Goal: Information Seeking & Learning: Learn about a topic

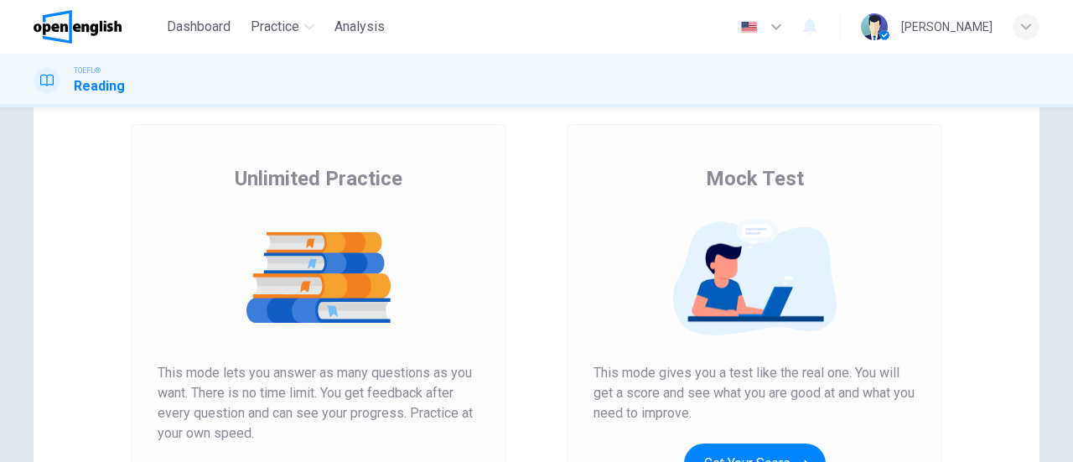
scroll to position [251, 0]
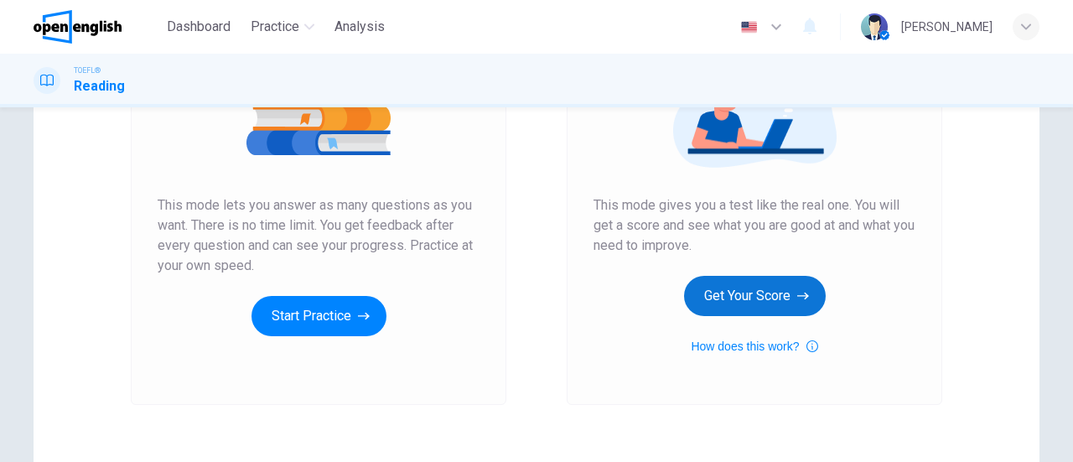
click at [780, 286] on button "Get Your Score" at bounding box center [755, 296] width 142 height 40
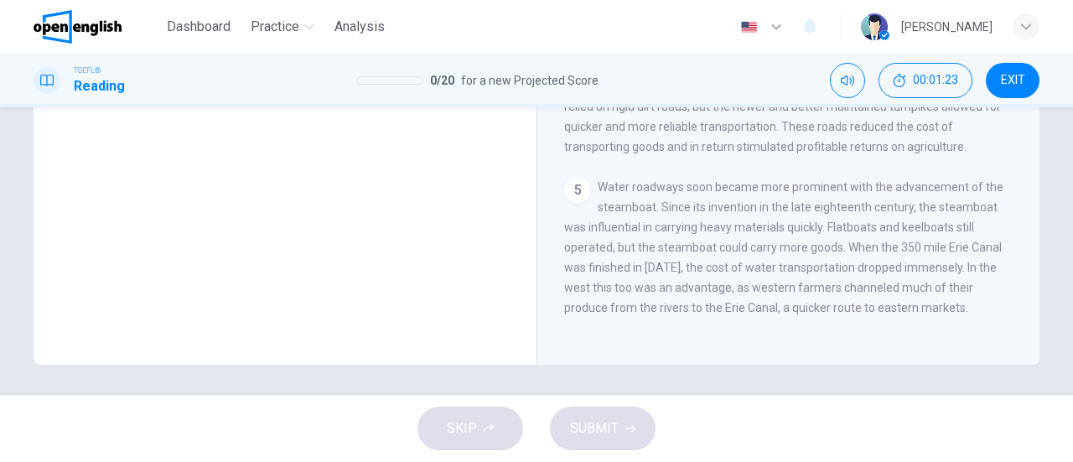
scroll to position [362, 0]
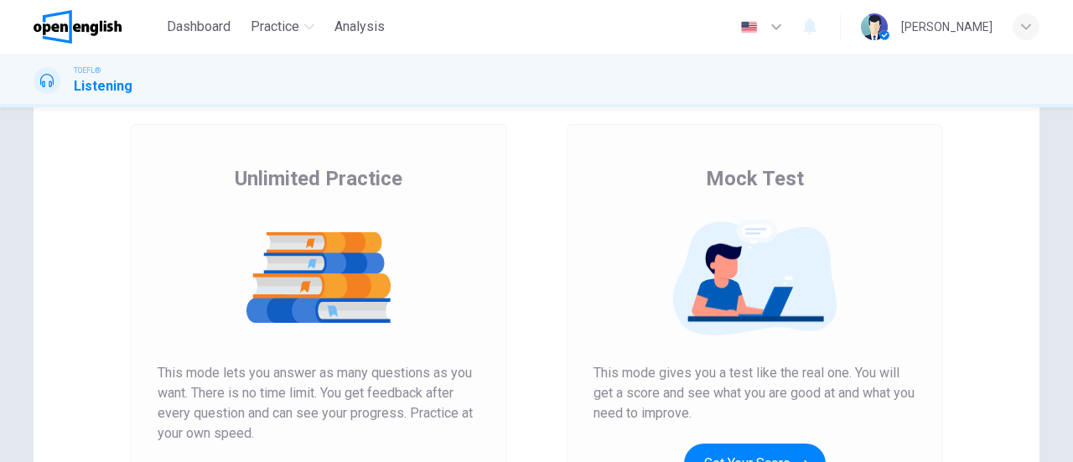
scroll to position [251, 0]
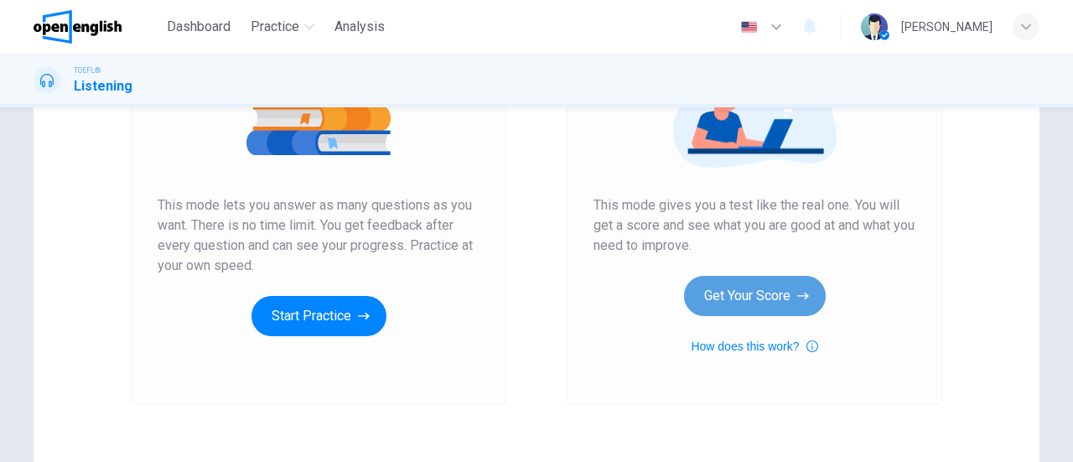
click at [767, 292] on button "Get Your Score" at bounding box center [755, 296] width 142 height 40
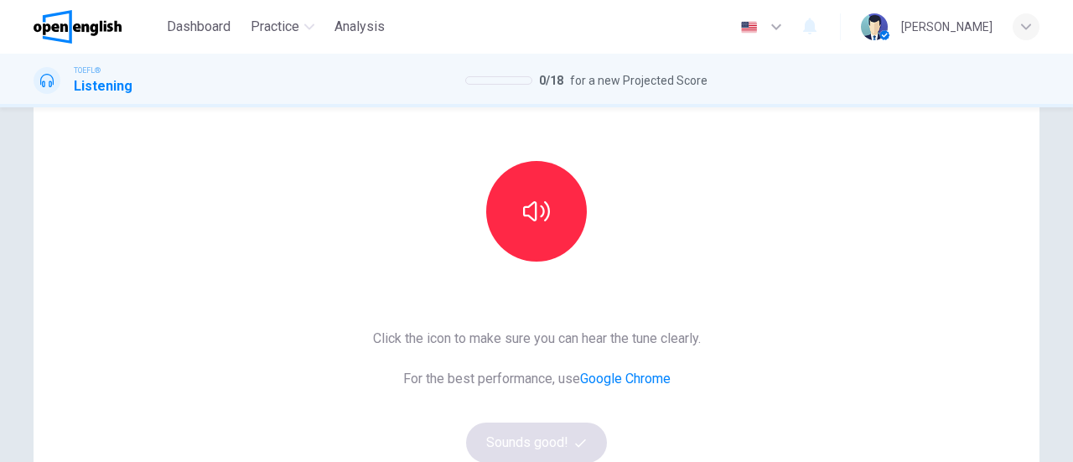
scroll to position [97, 0]
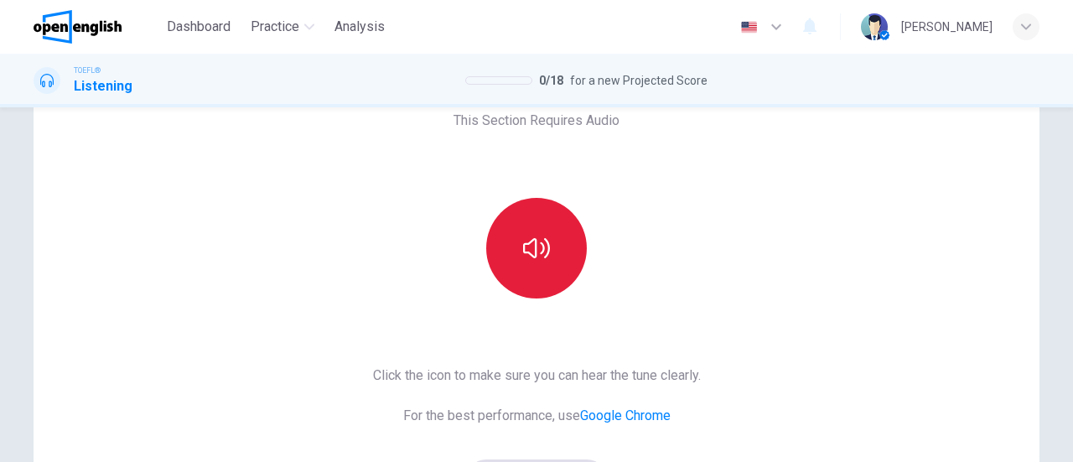
click at [552, 234] on button "button" at bounding box center [536, 248] width 101 height 101
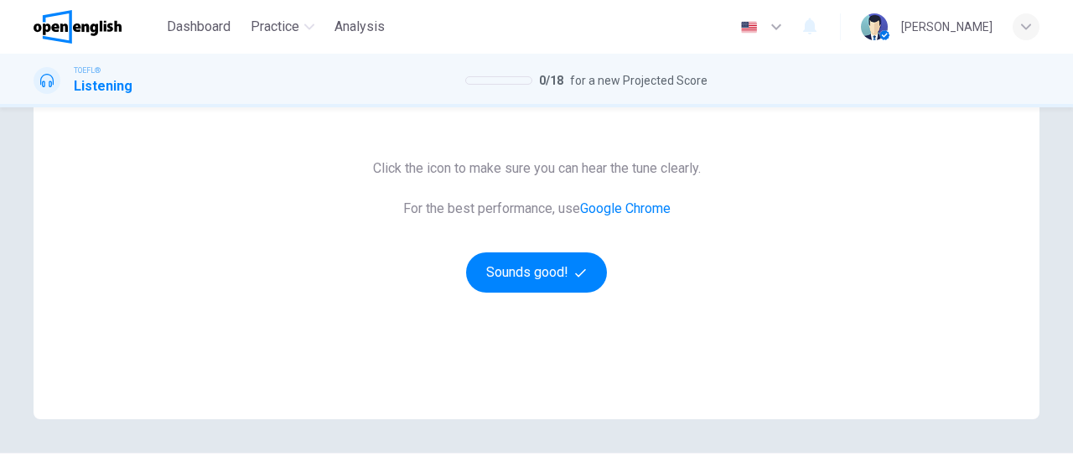
scroll to position [349, 0]
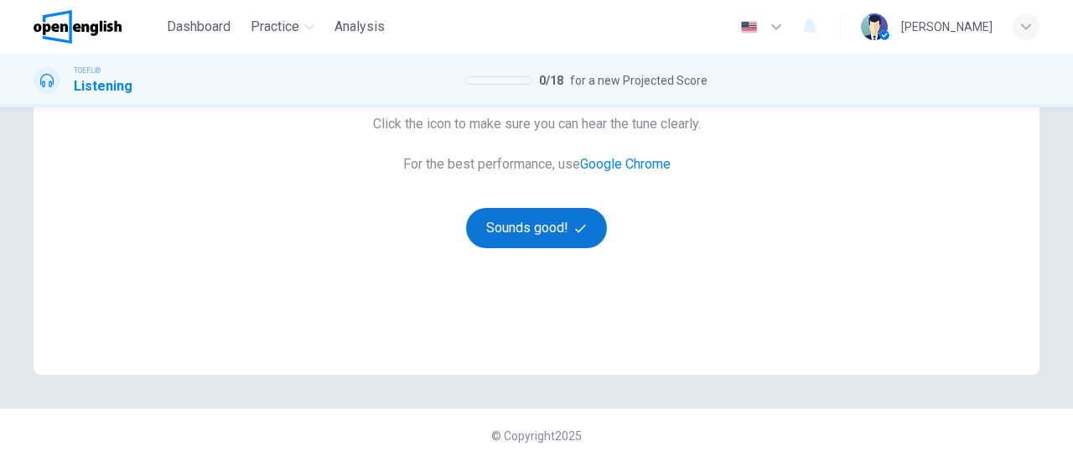
click at [550, 240] on button "Sounds good!" at bounding box center [536, 228] width 141 height 40
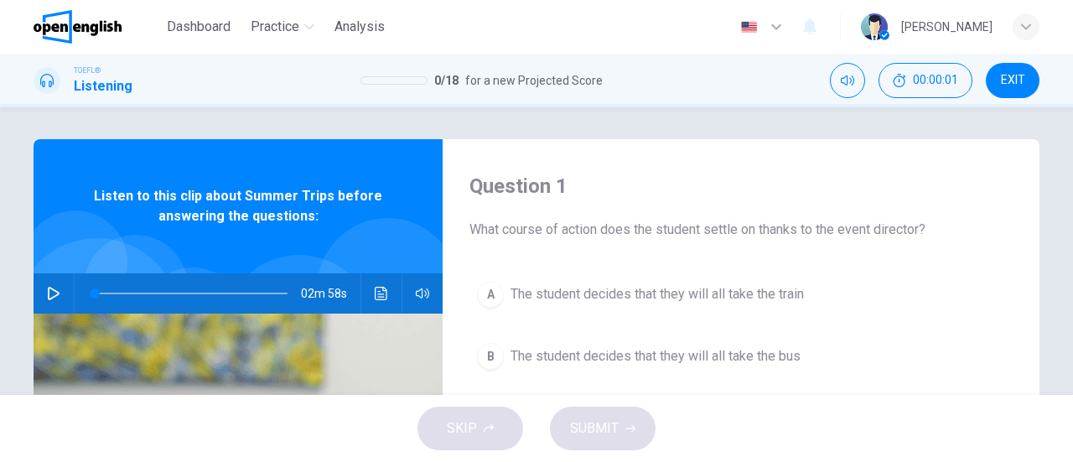
scroll to position [0, 0]
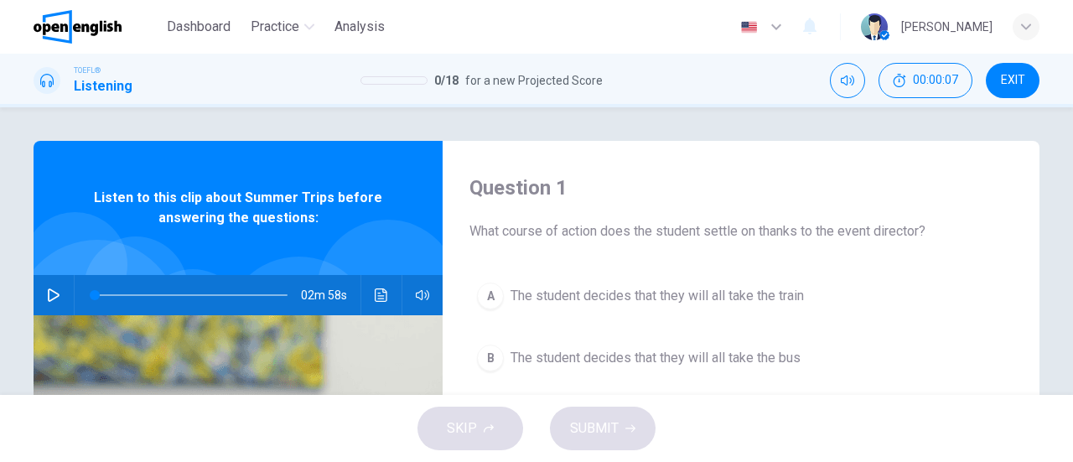
click at [715, 228] on span "What course of action does the student settle on thanks to the event director?" at bounding box center [740, 231] width 543 height 20
drag, startPoint x: 718, startPoint y: 230, endPoint x: 705, endPoint y: 229, distance: 13.5
click at [705, 229] on span "What course of action does the student settle on thanks to the event director?" at bounding box center [740, 231] width 543 height 20
drag, startPoint x: 704, startPoint y: 228, endPoint x: 733, endPoint y: 230, distance: 28.6
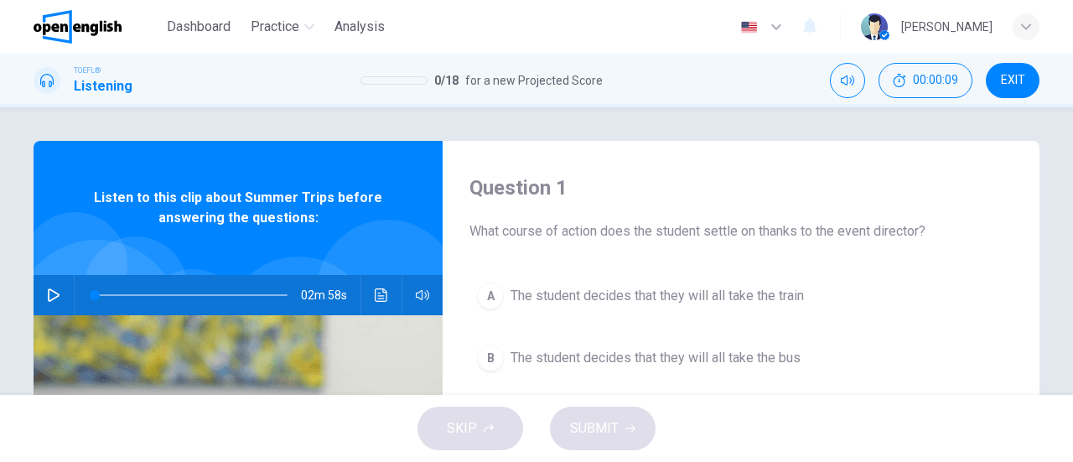
click at [733, 230] on span "What course of action does the student settle on thanks to the event director?" at bounding box center [740, 231] width 543 height 20
click at [57, 294] on button "button" at bounding box center [53, 295] width 27 height 40
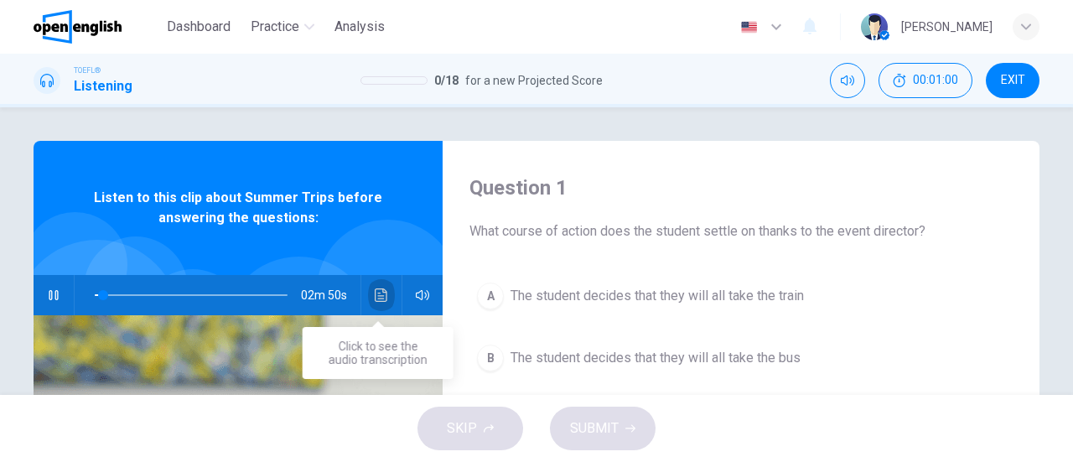
click at [388, 286] on button "Click to see the audio transcription" at bounding box center [381, 295] width 27 height 40
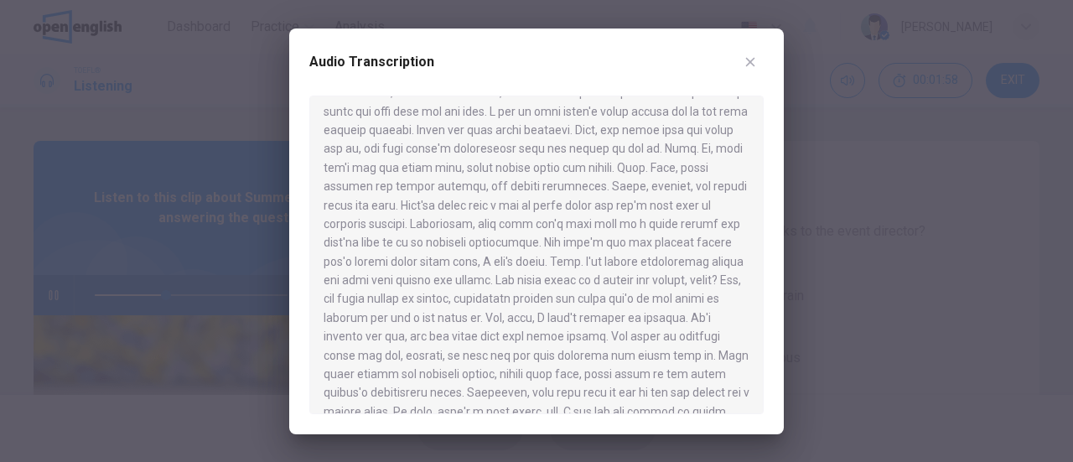
scroll to position [422, 0]
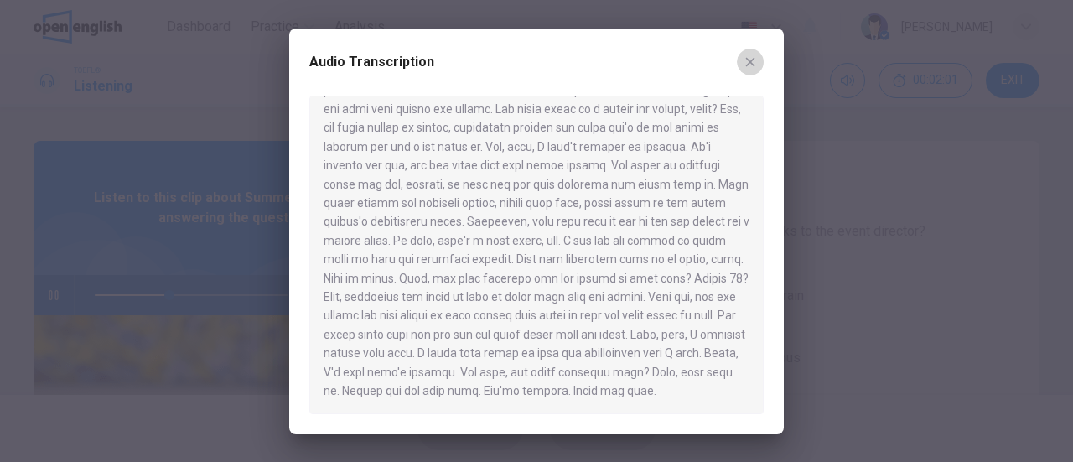
click at [759, 65] on button "button" at bounding box center [750, 62] width 27 height 27
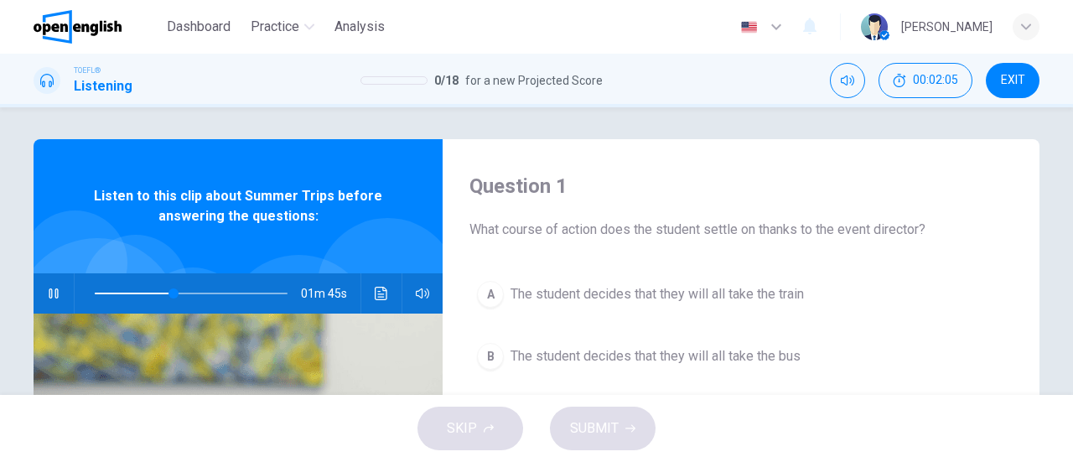
scroll to position [0, 0]
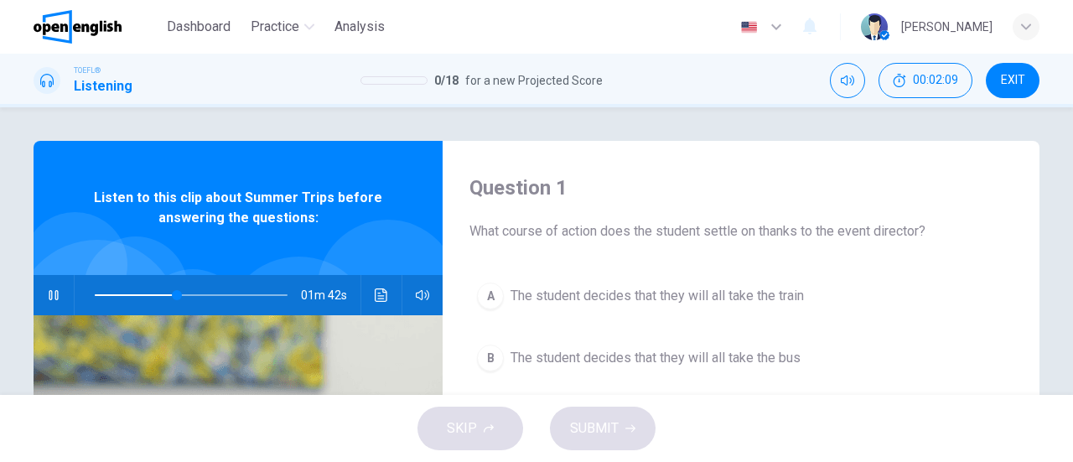
type input "**"
click at [205, 31] on span "Dashboard" at bounding box center [199, 27] width 64 height 20
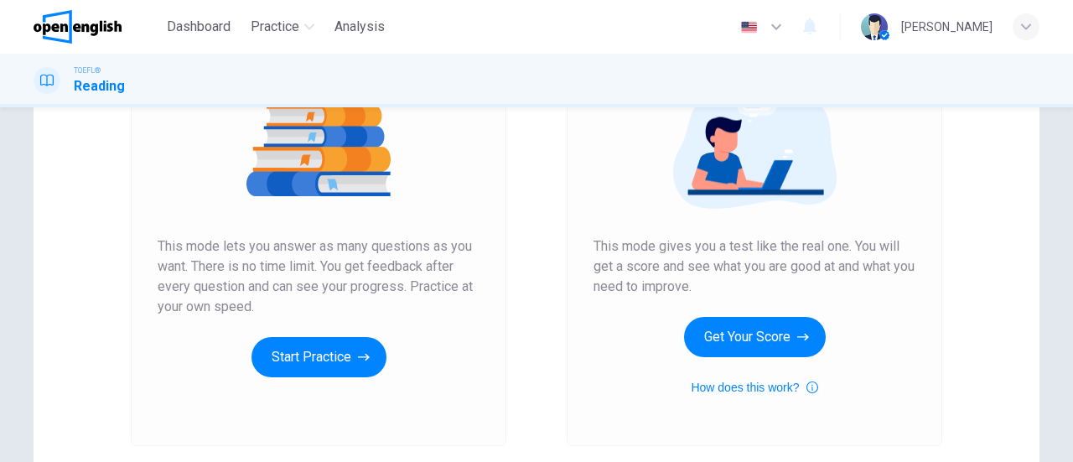
scroll to position [251, 0]
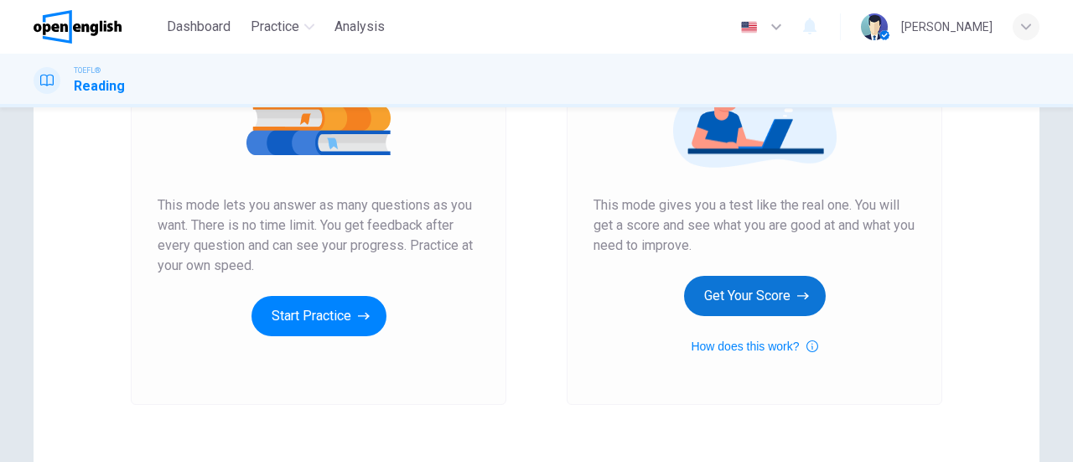
click at [783, 291] on button "Get Your Score" at bounding box center [755, 296] width 142 height 40
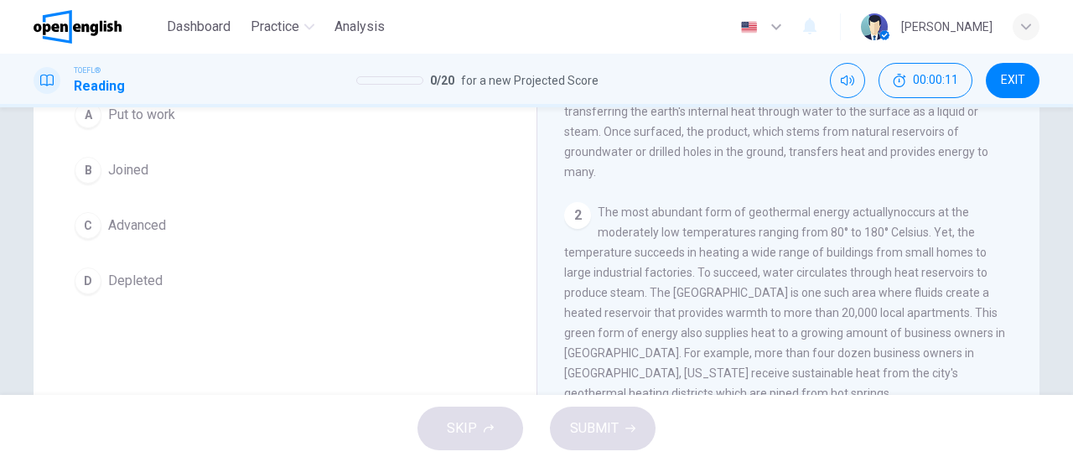
scroll to position [0, 0]
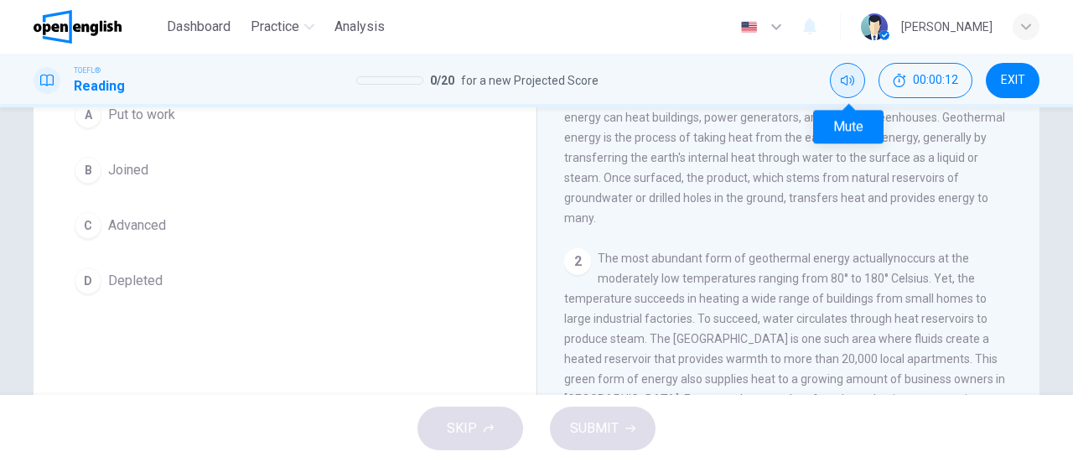
click at [848, 85] on icon "Mute" at bounding box center [847, 80] width 13 height 13
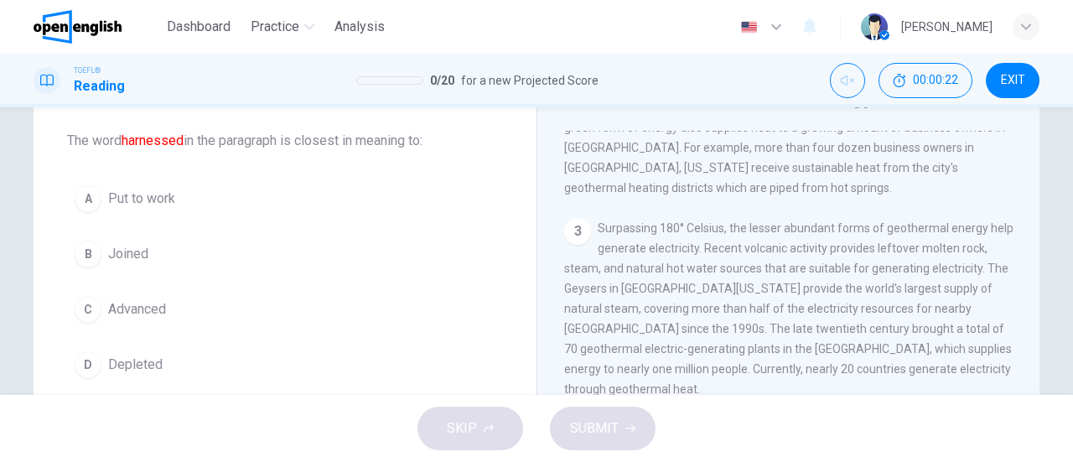
scroll to position [569, 0]
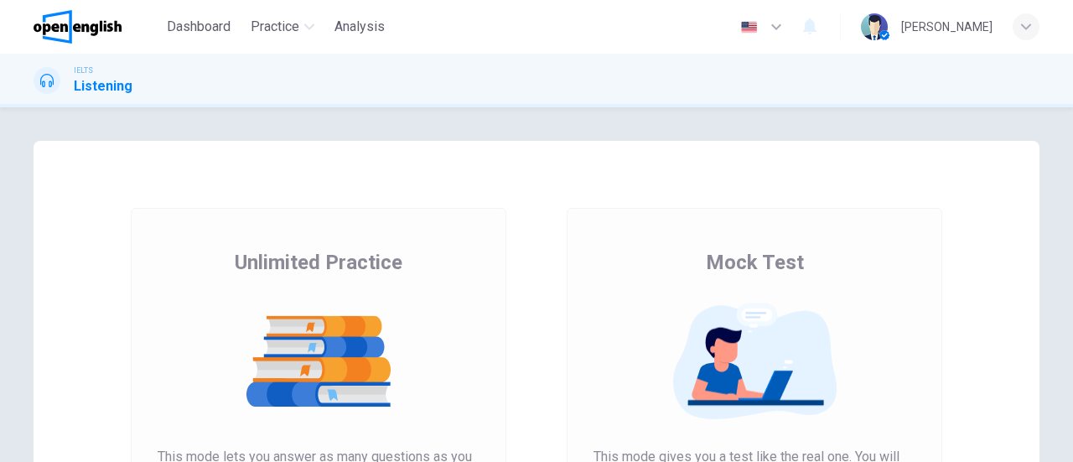
scroll to position [251, 0]
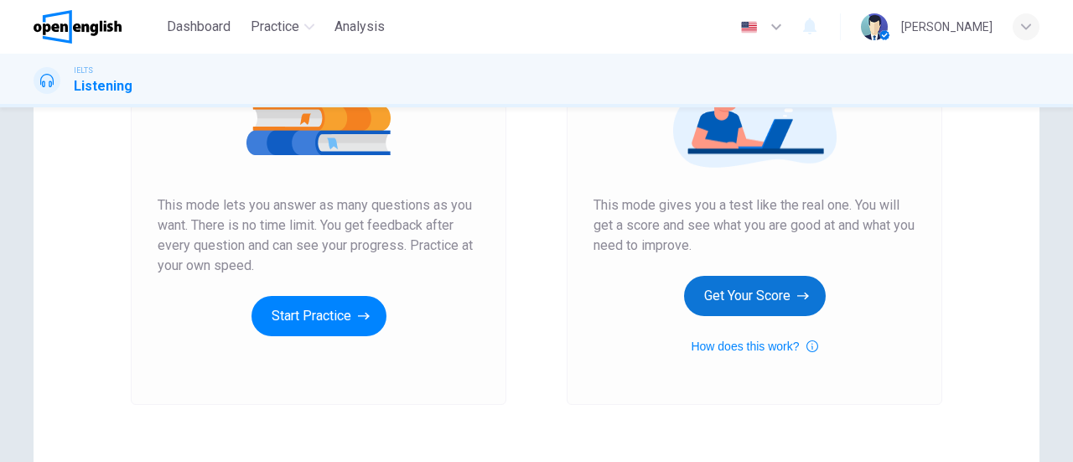
click at [766, 291] on button "Get Your Score" at bounding box center [755, 296] width 142 height 40
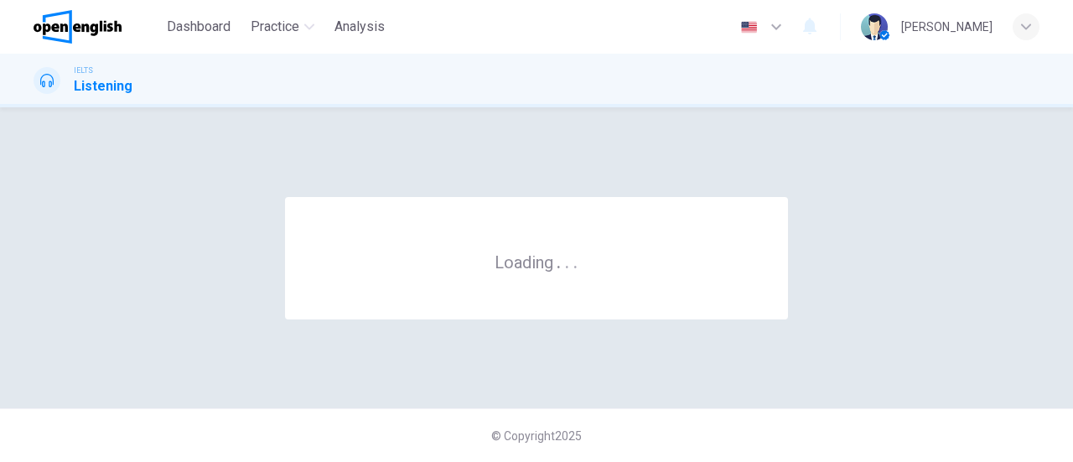
scroll to position [0, 0]
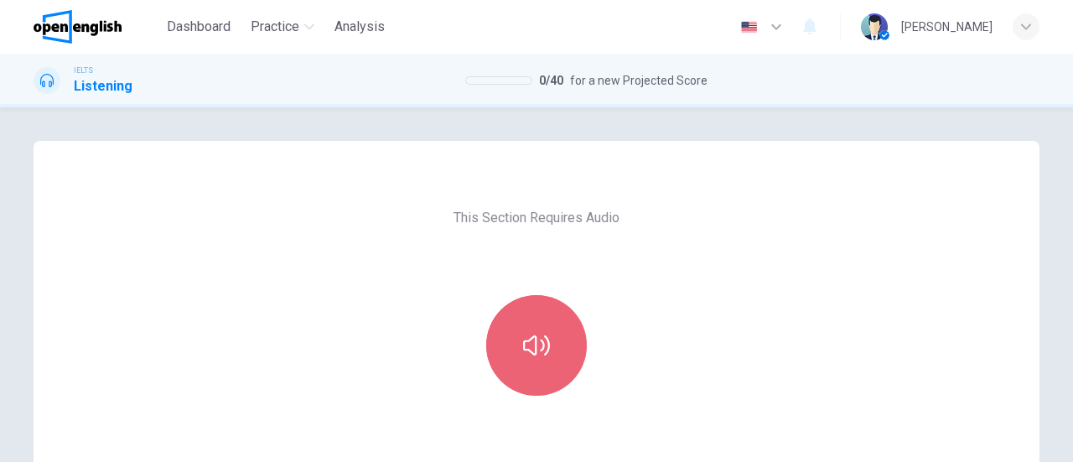
click at [498, 358] on button "button" at bounding box center [536, 345] width 101 height 101
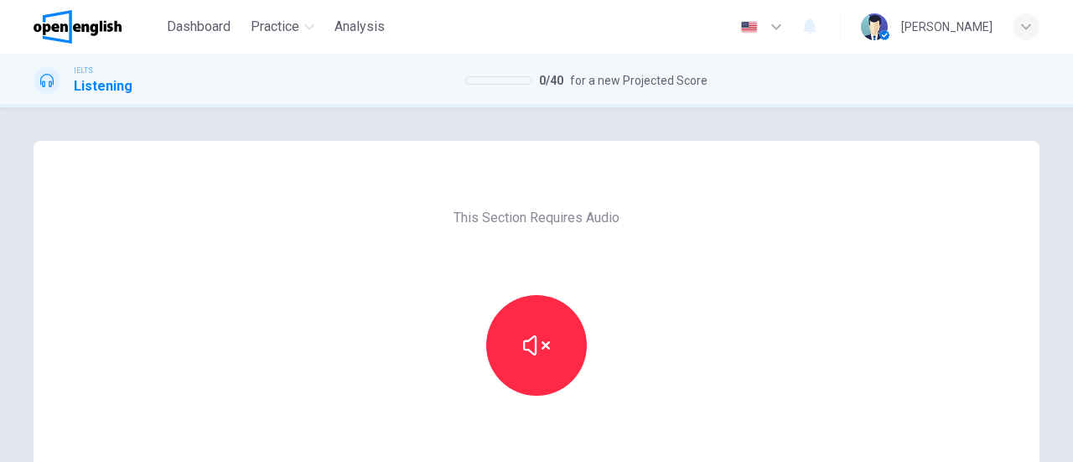
scroll to position [251, 0]
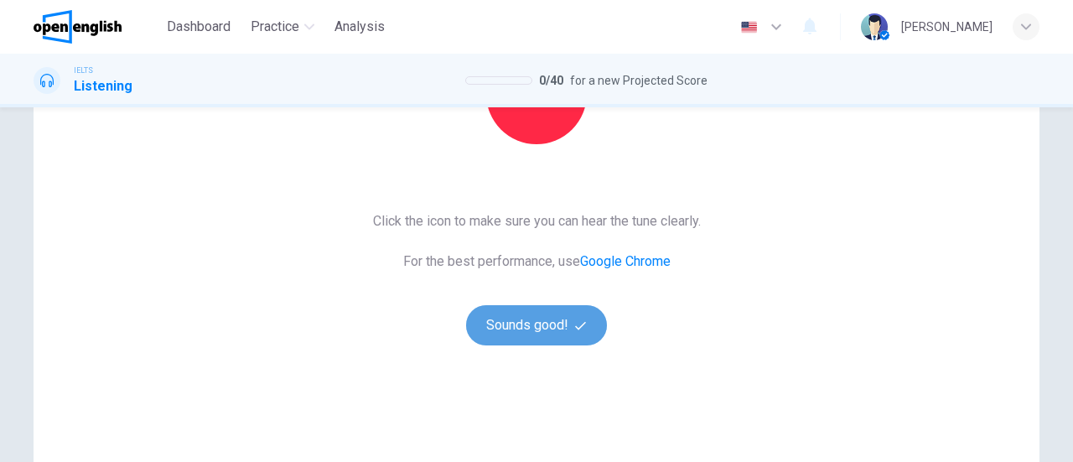
click at [557, 320] on button "Sounds good!" at bounding box center [536, 325] width 141 height 40
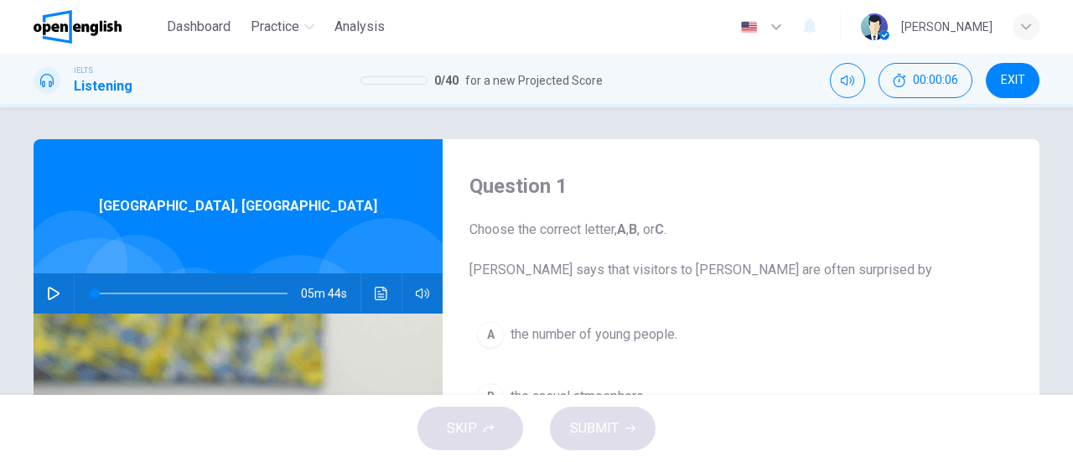
scroll to position [0, 0]
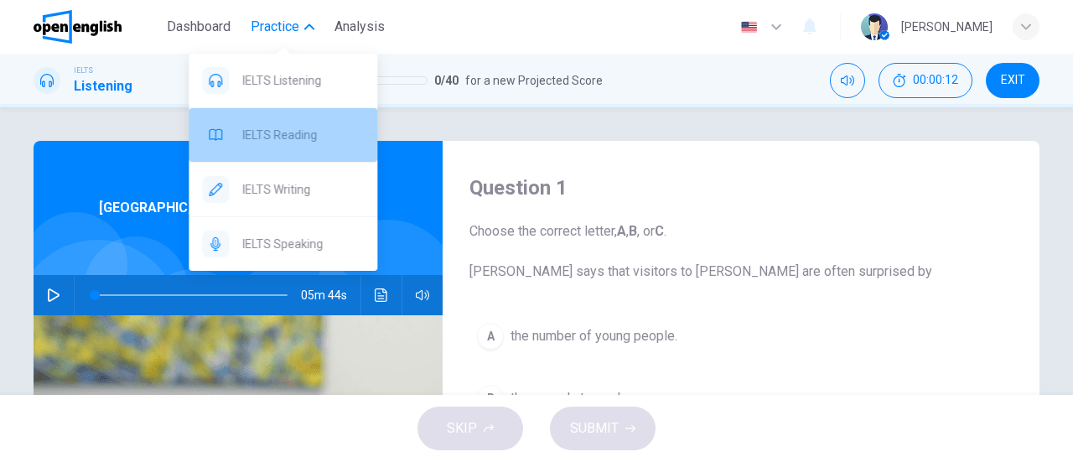
click at [280, 129] on span "IELTS Reading" at bounding box center [303, 135] width 122 height 20
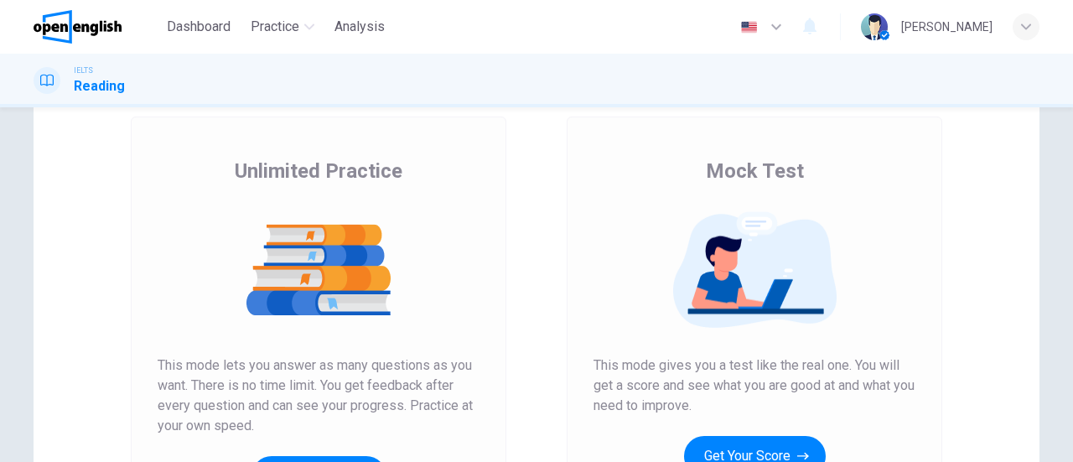
scroll to position [251, 0]
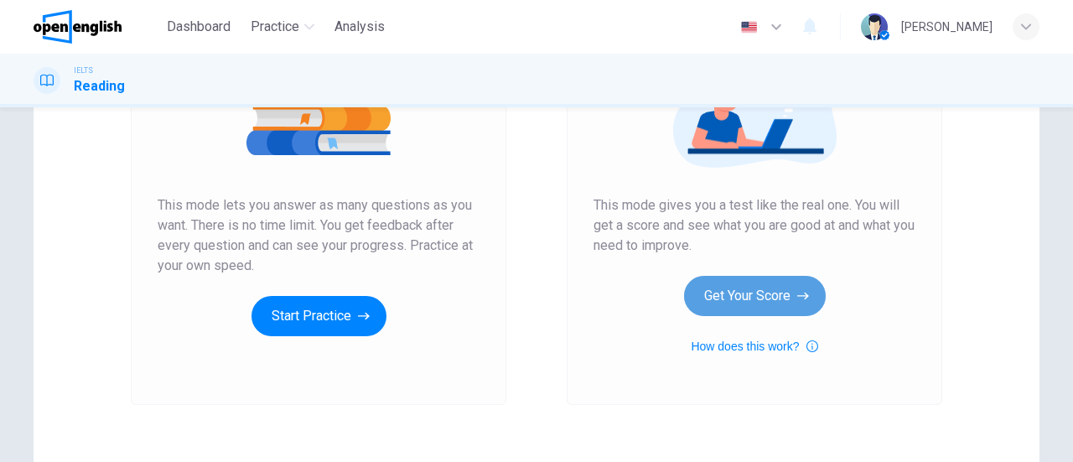
click at [761, 295] on button "Get Your Score" at bounding box center [755, 296] width 142 height 40
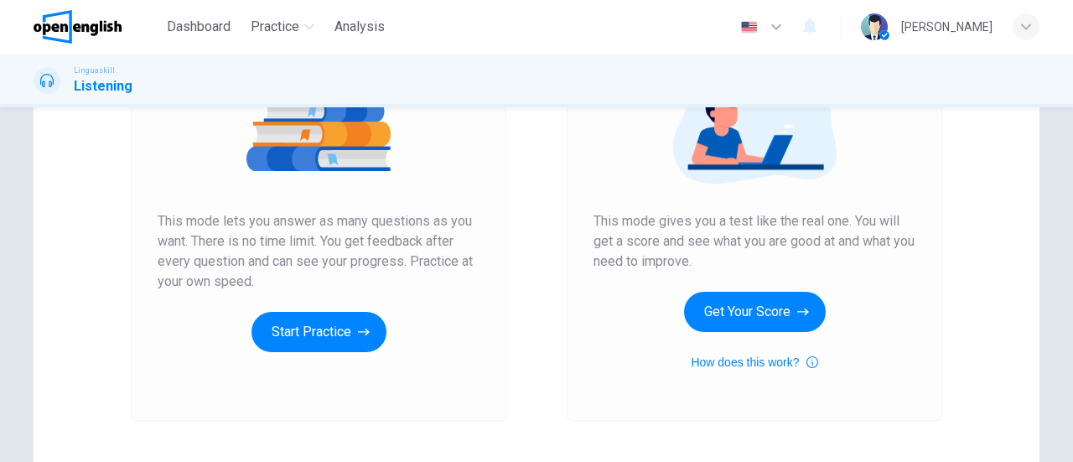
scroll to position [251, 0]
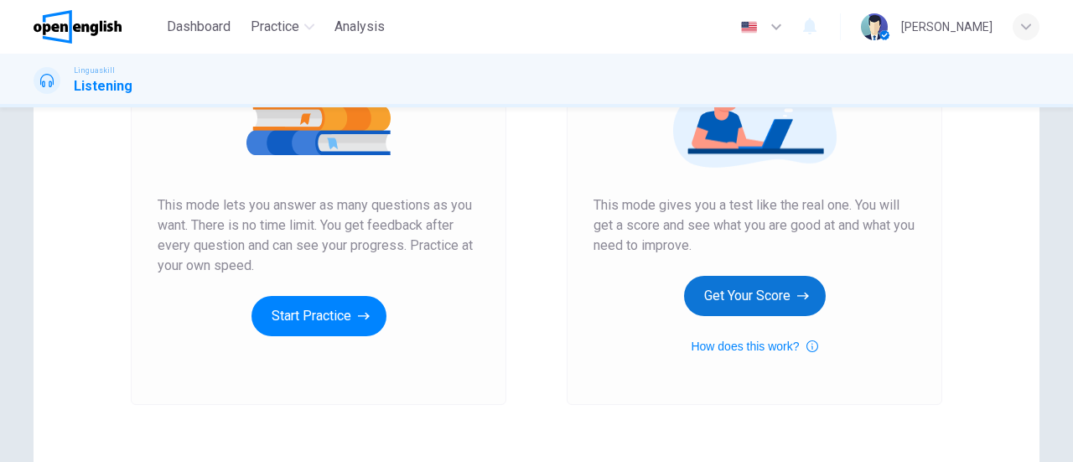
click at [717, 279] on button "Get Your Score" at bounding box center [755, 296] width 142 height 40
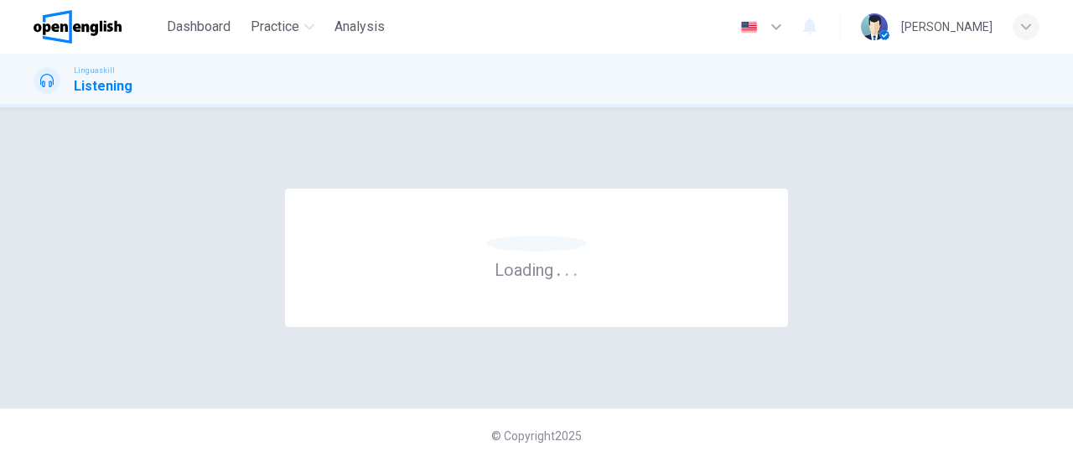
scroll to position [0, 0]
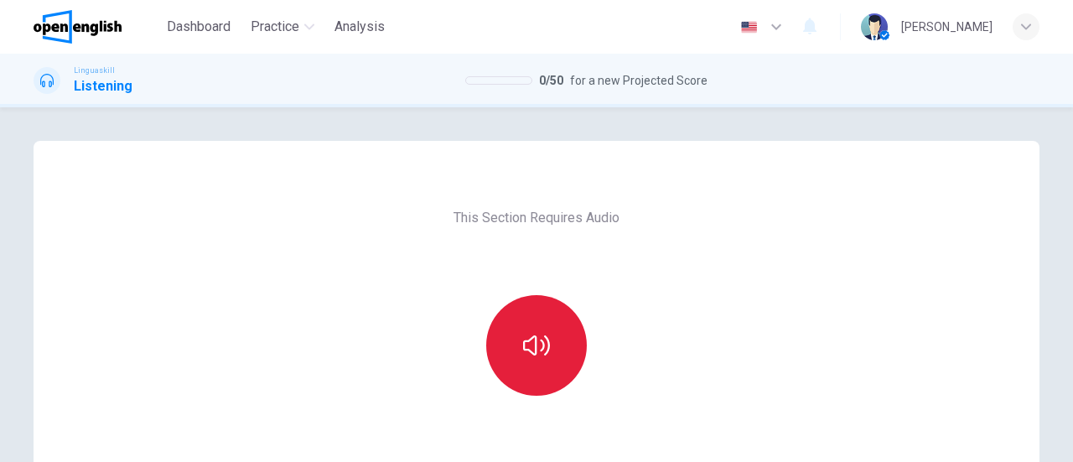
click at [504, 349] on button "button" at bounding box center [536, 345] width 101 height 101
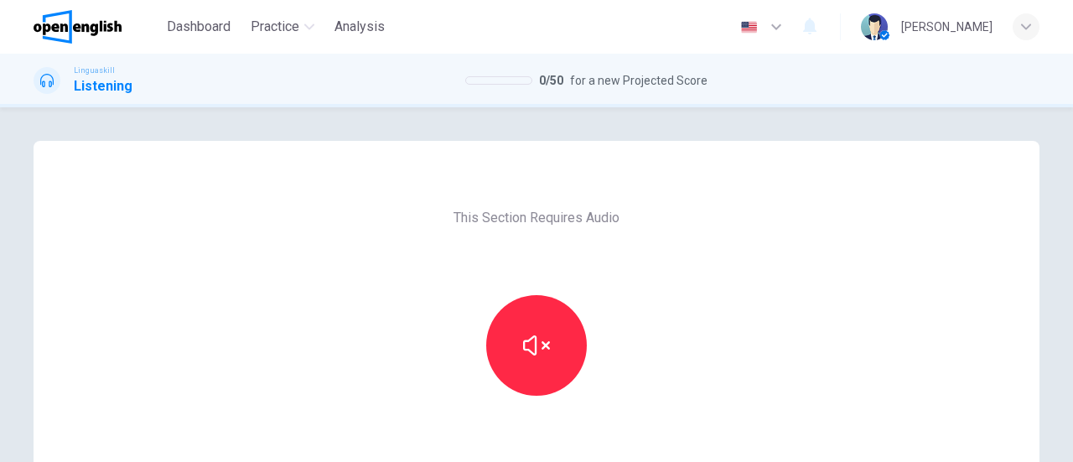
scroll to position [251, 0]
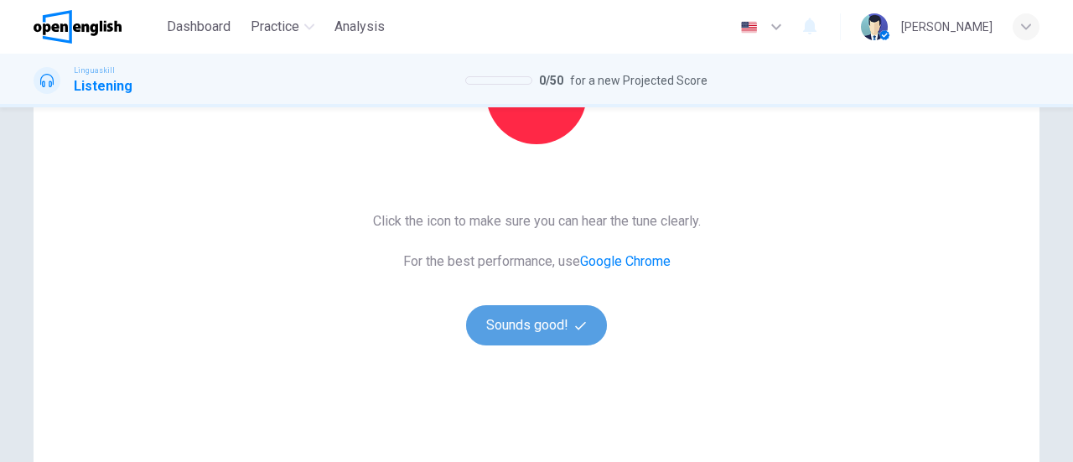
click at [547, 313] on button "Sounds good!" at bounding box center [536, 325] width 141 height 40
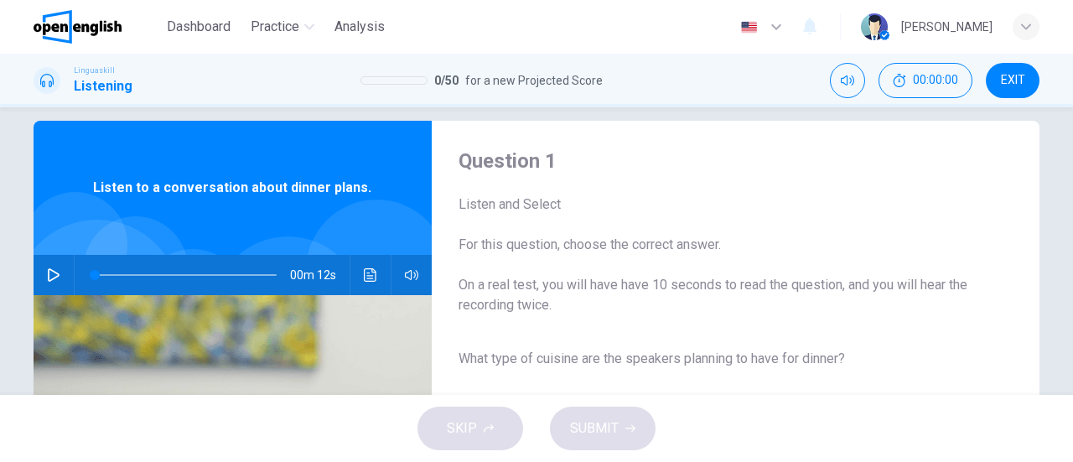
scroll to position [0, 0]
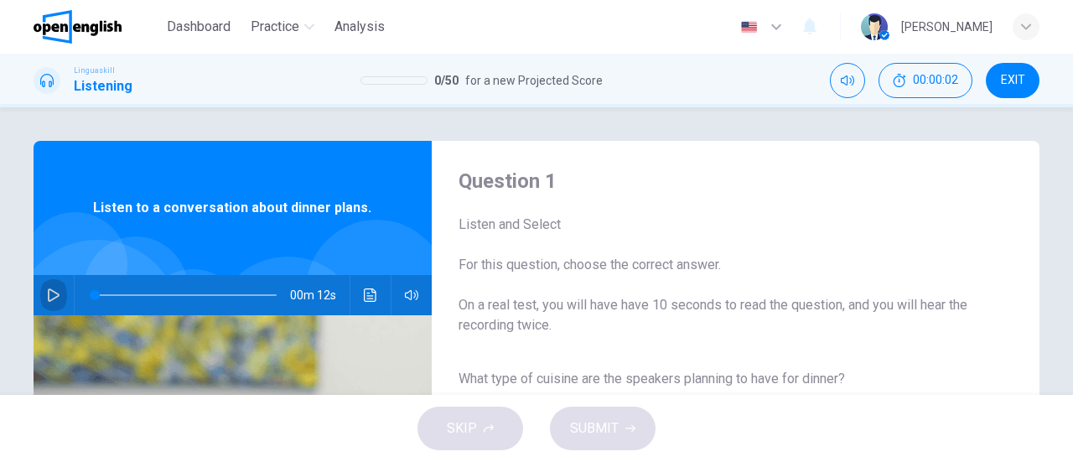
click at [54, 293] on icon "button" at bounding box center [53, 294] width 13 height 13
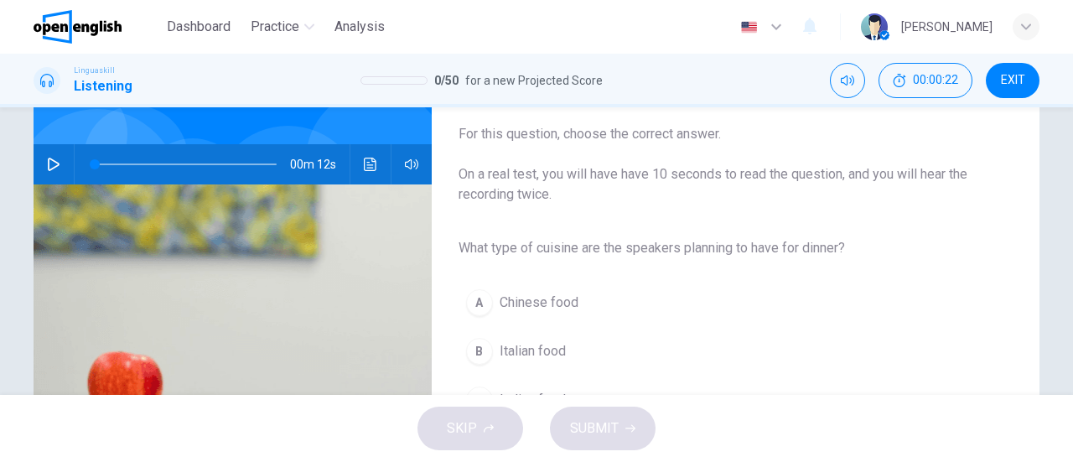
scroll to position [168, 0]
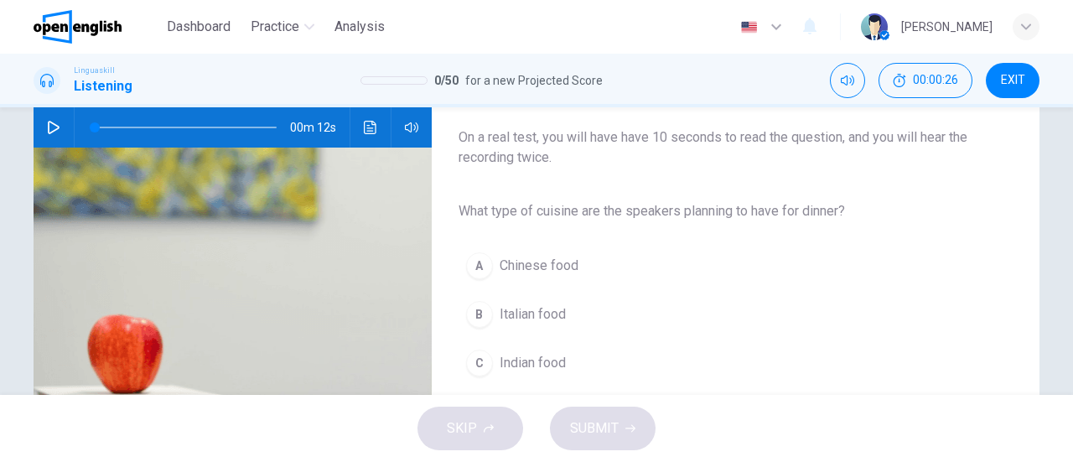
click at [48, 132] on icon "button" at bounding box center [54, 127] width 12 height 13
type input "*"
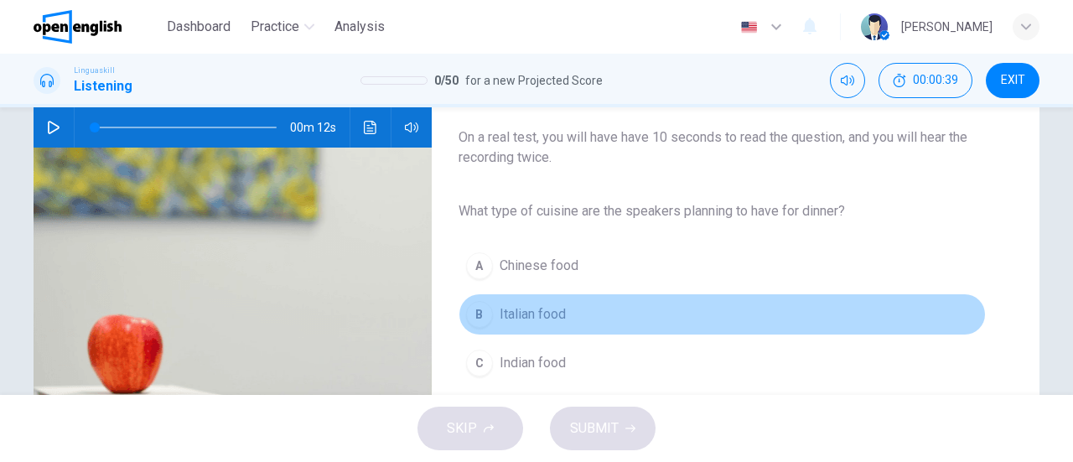
click at [484, 304] on div "B" at bounding box center [479, 314] width 27 height 27
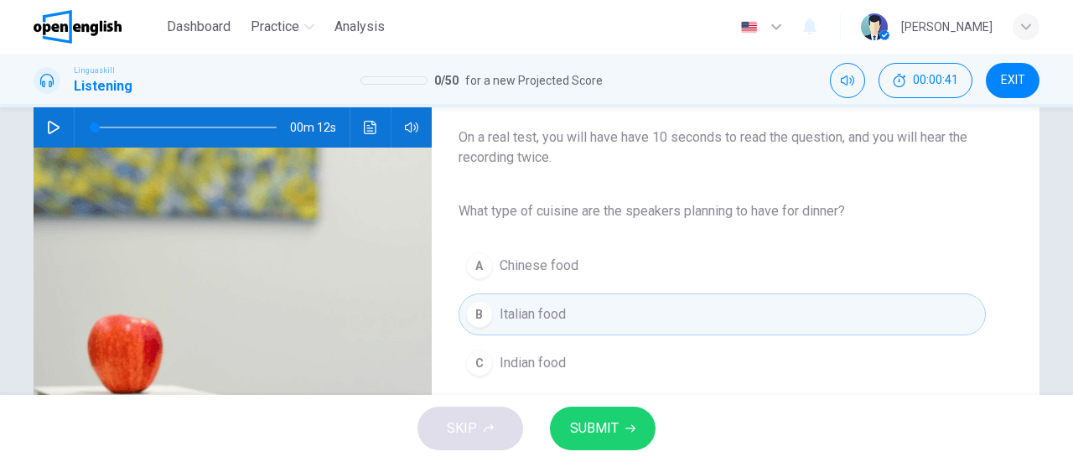
click at [608, 422] on span "SUBMIT" at bounding box center [594, 428] width 49 height 23
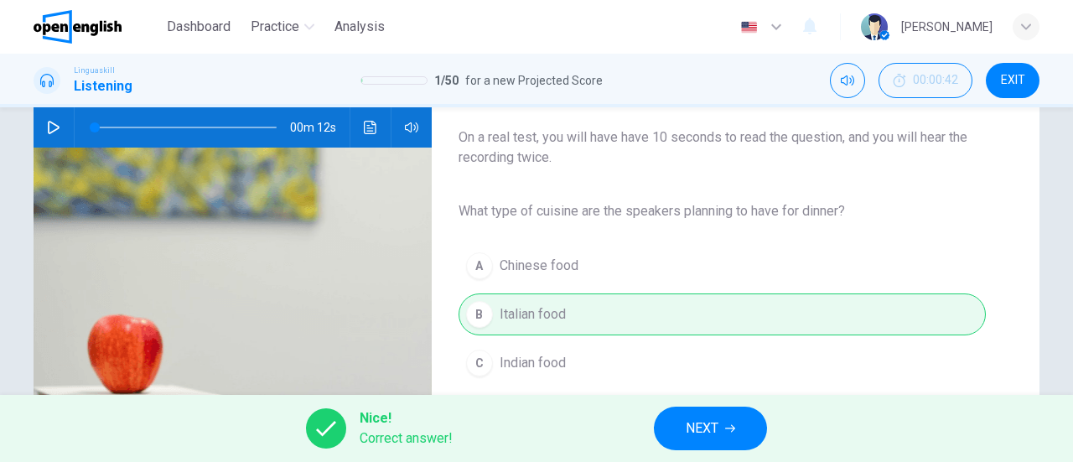
scroll to position [335, 0]
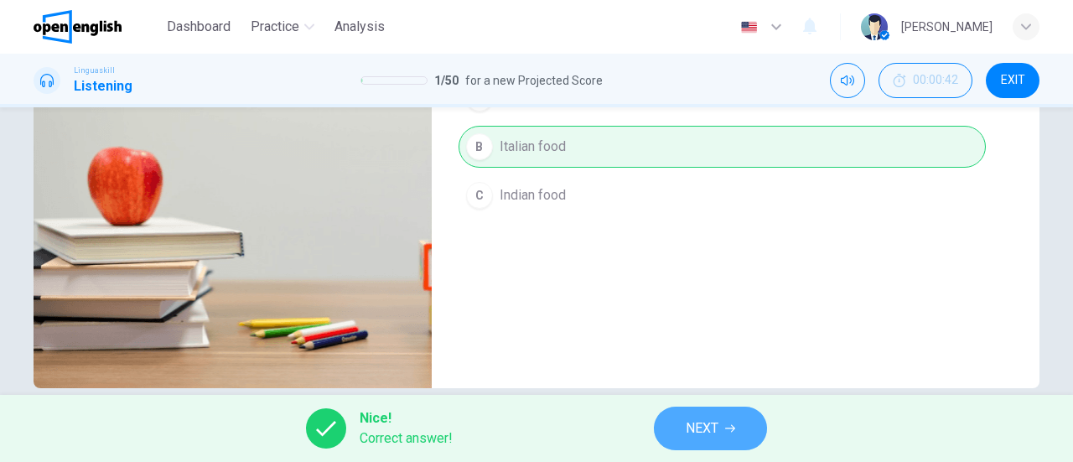
click at [722, 427] on button "NEXT" at bounding box center [710, 429] width 113 height 44
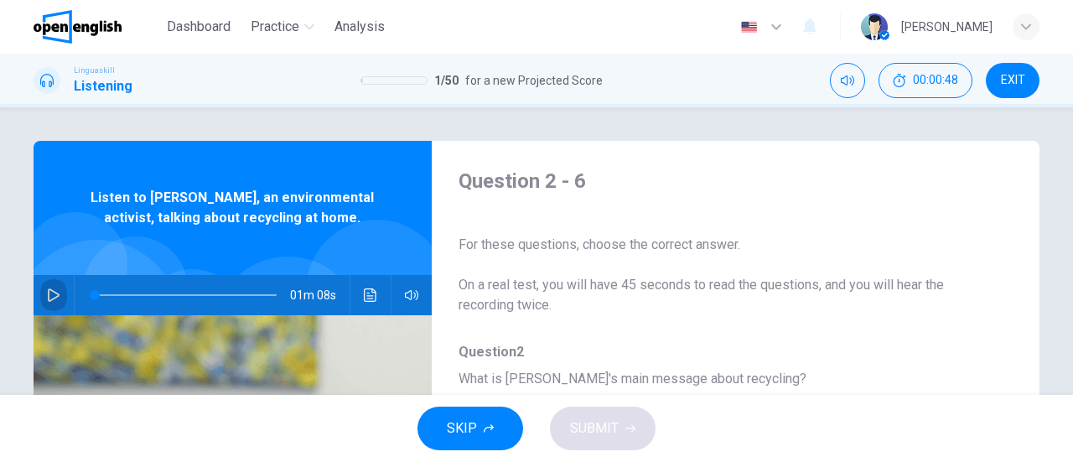
click at [48, 296] on icon "button" at bounding box center [54, 294] width 12 height 13
click at [372, 297] on icon "Click to see the audio transcription" at bounding box center [370, 294] width 13 height 13
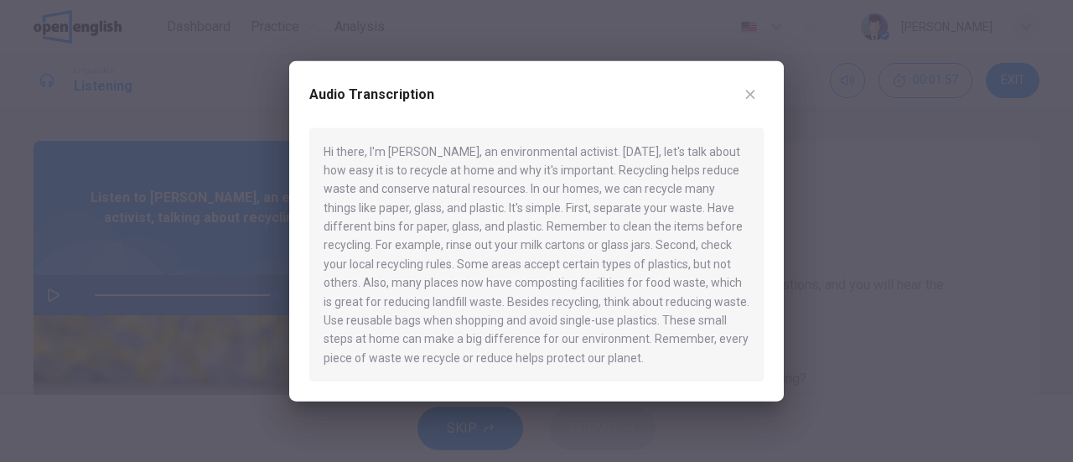
type input "*"
click at [753, 91] on icon "button" at bounding box center [750, 94] width 9 height 9
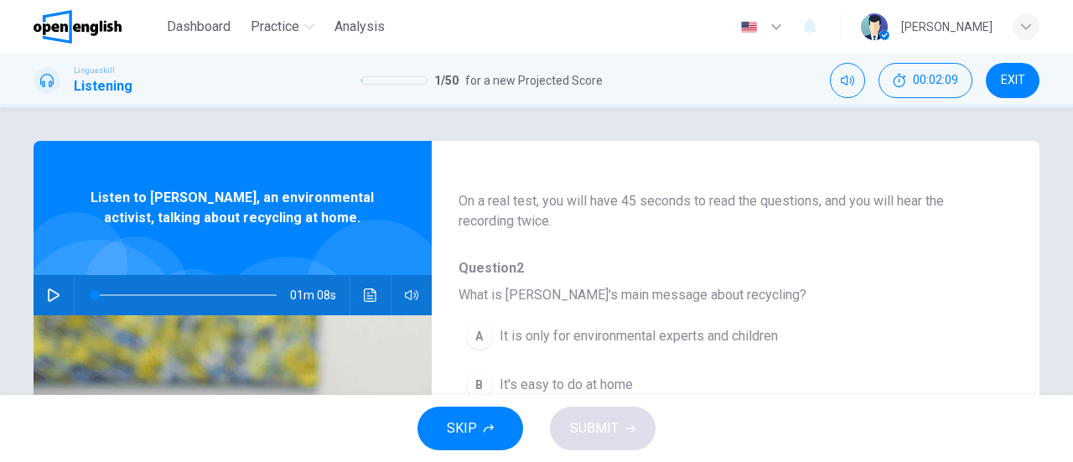
scroll to position [168, 0]
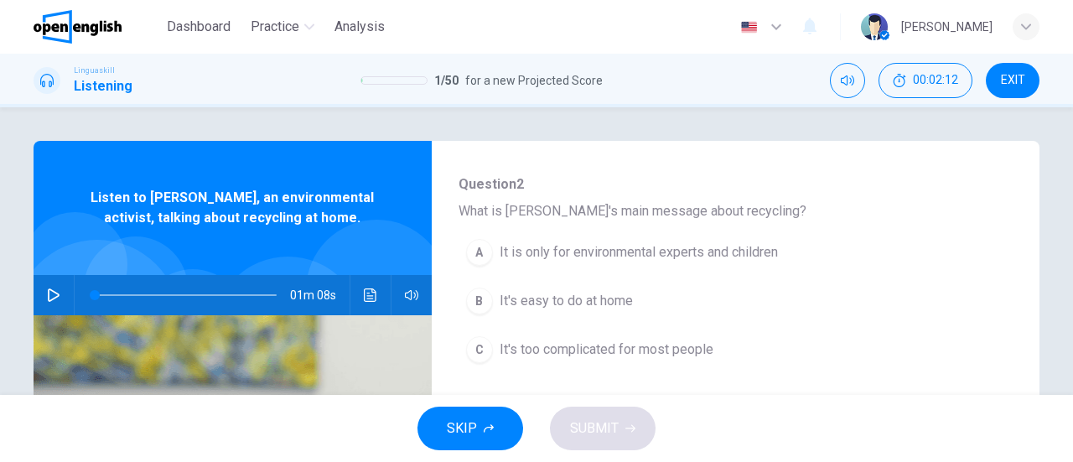
click at [479, 287] on div "B" at bounding box center [479, 300] width 27 height 27
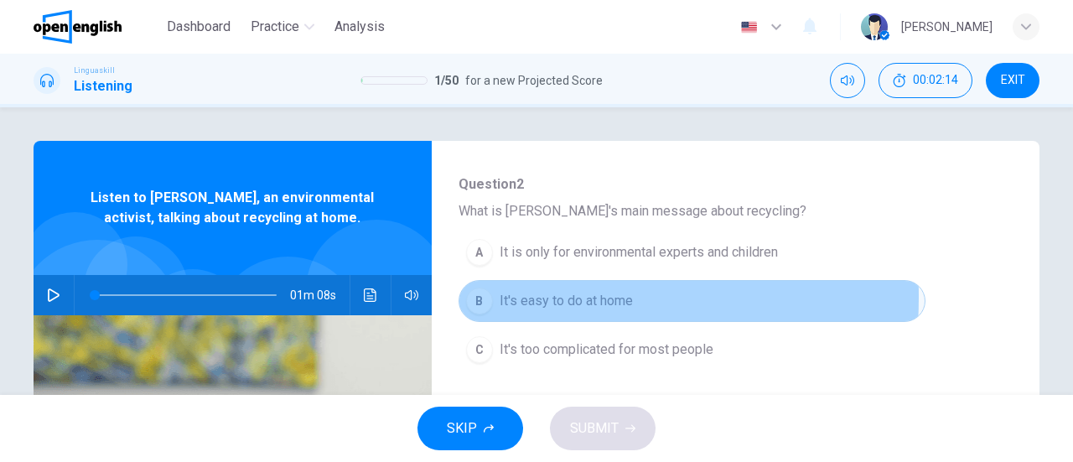
click at [477, 296] on div "B" at bounding box center [479, 300] width 27 height 27
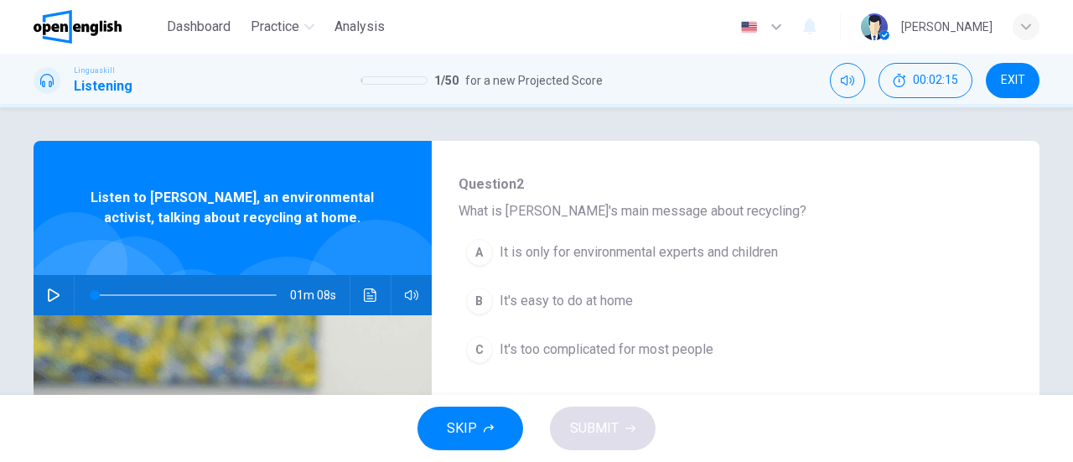
click at [608, 437] on div "SKIP SUBMIT" at bounding box center [536, 428] width 1073 height 67
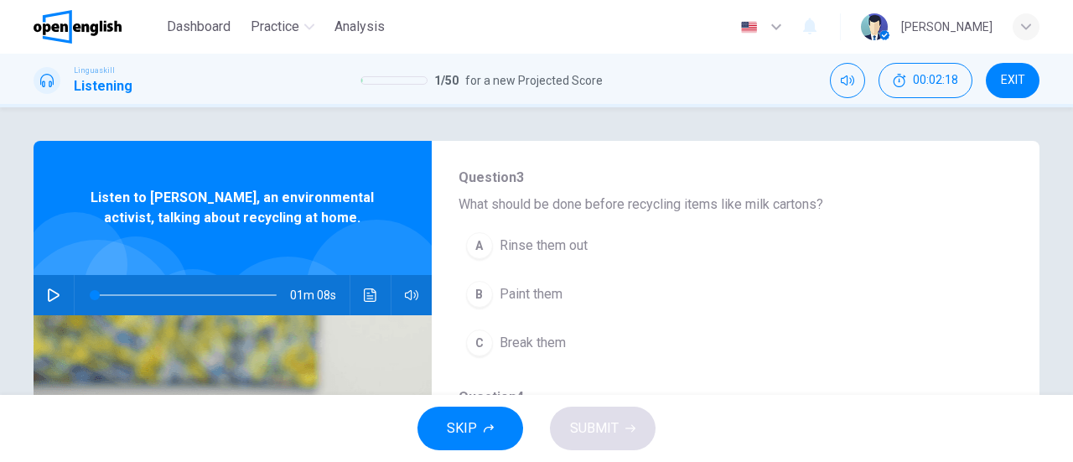
scroll to position [419, 0]
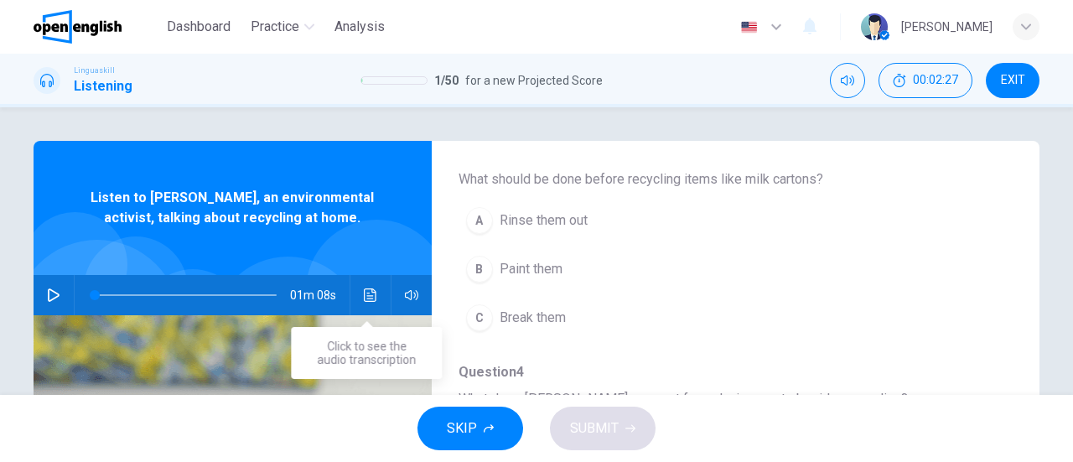
click at [370, 286] on button "Click to see the audio transcription" at bounding box center [370, 295] width 27 height 40
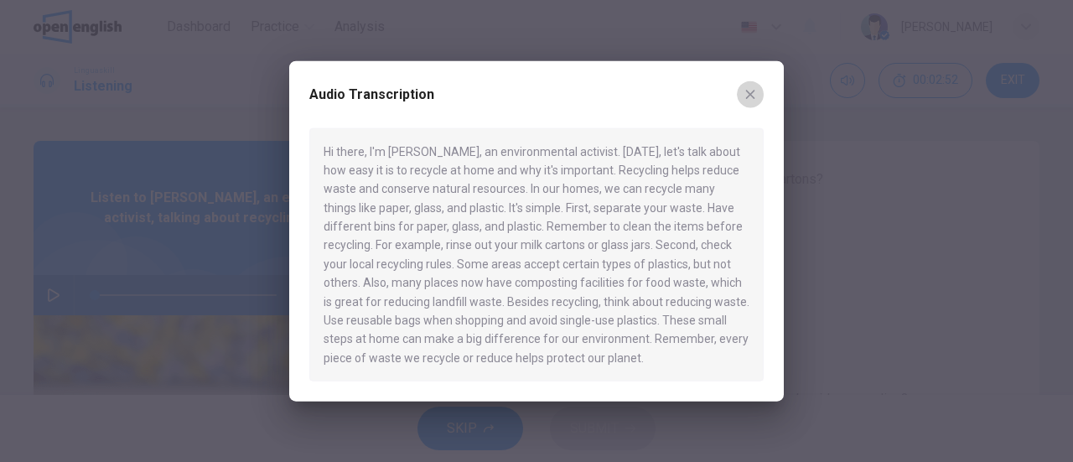
click at [759, 92] on button "button" at bounding box center [750, 93] width 27 height 27
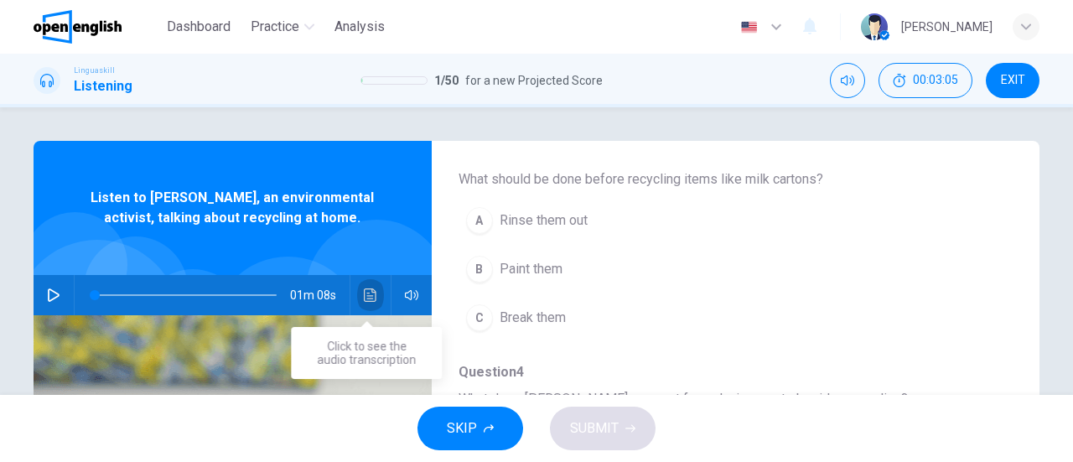
click at [365, 296] on icon "Click to see the audio transcription" at bounding box center [370, 294] width 13 height 13
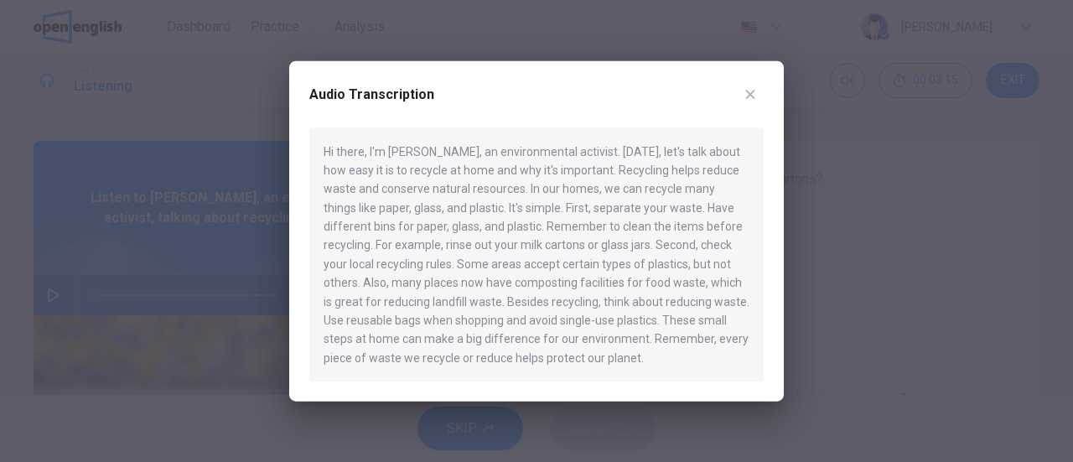
click at [758, 93] on button "button" at bounding box center [750, 93] width 27 height 27
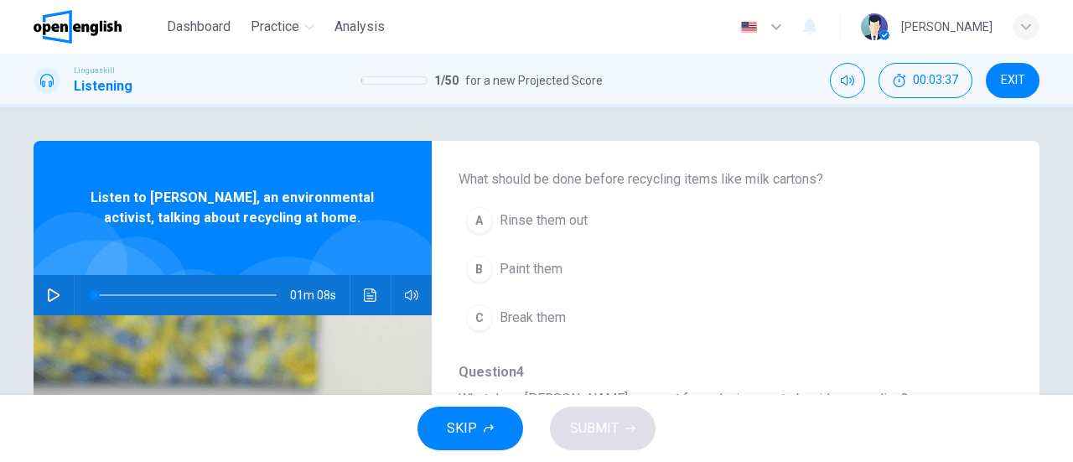
click at [483, 215] on div "A" at bounding box center [479, 220] width 27 height 27
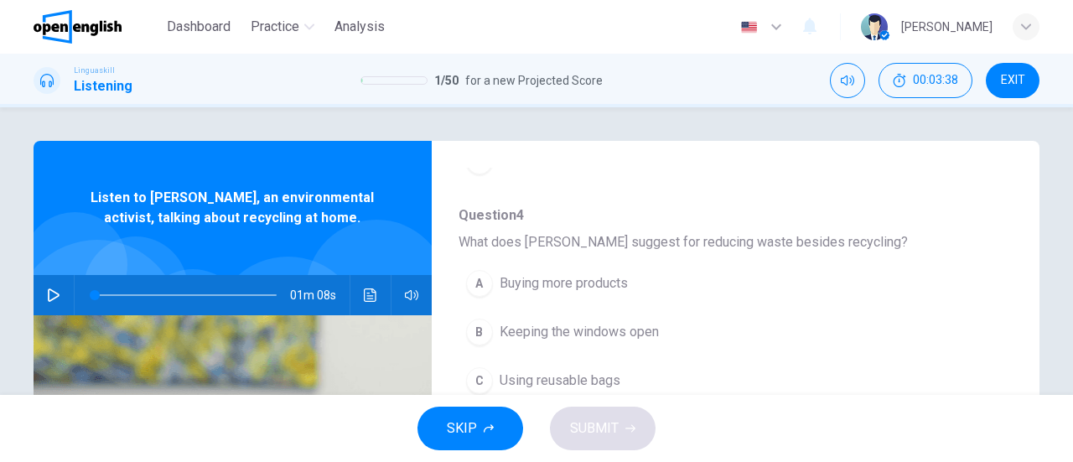
scroll to position [587, 0]
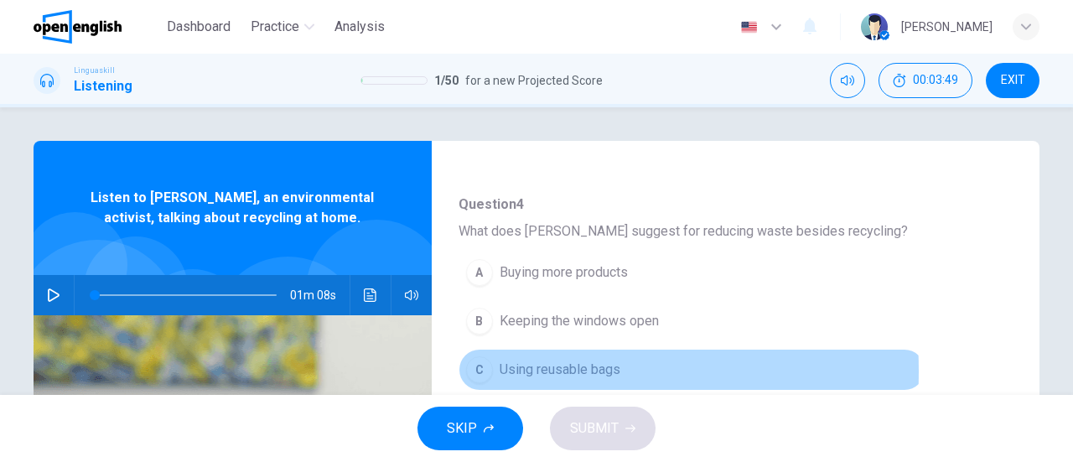
click at [474, 366] on div "C" at bounding box center [479, 369] width 27 height 27
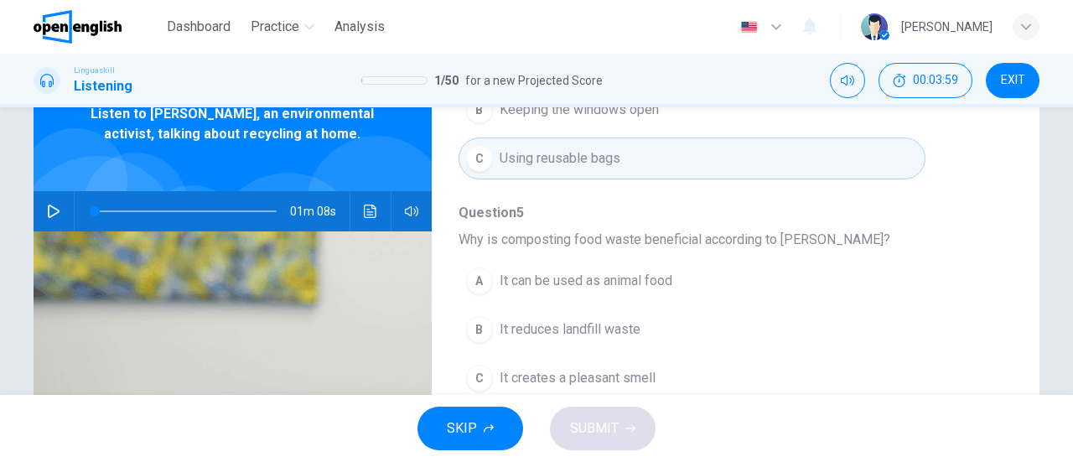
scroll to position [168, 0]
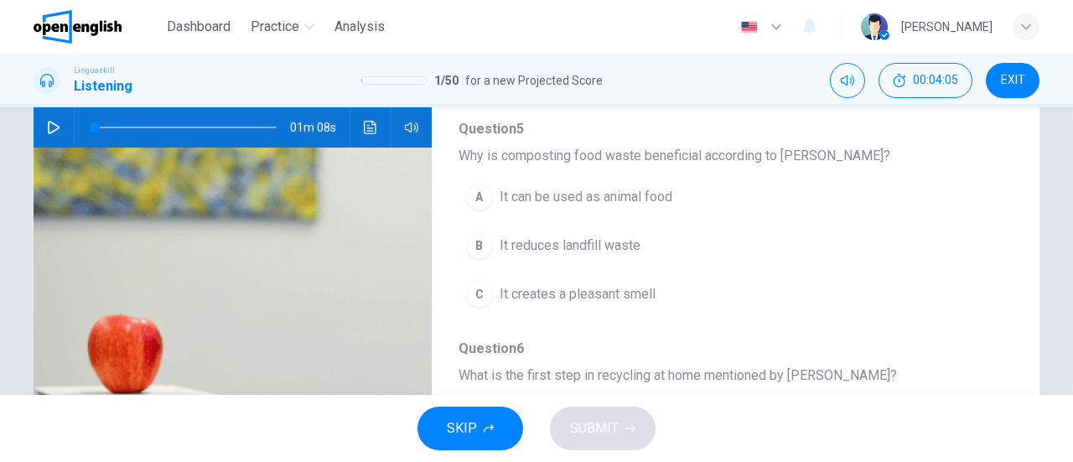
click at [364, 122] on icon "Click to see the audio transcription" at bounding box center [370, 127] width 13 height 13
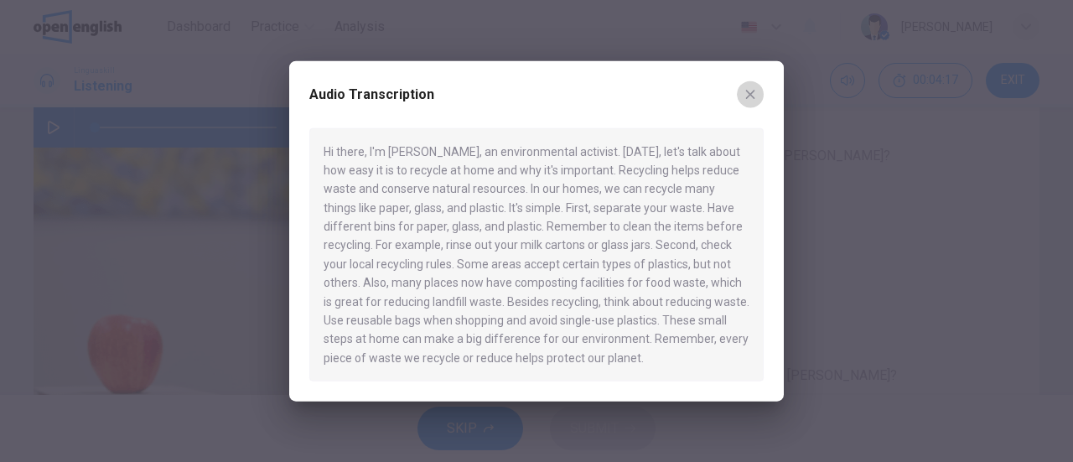
click at [751, 96] on icon "button" at bounding box center [750, 94] width 9 height 9
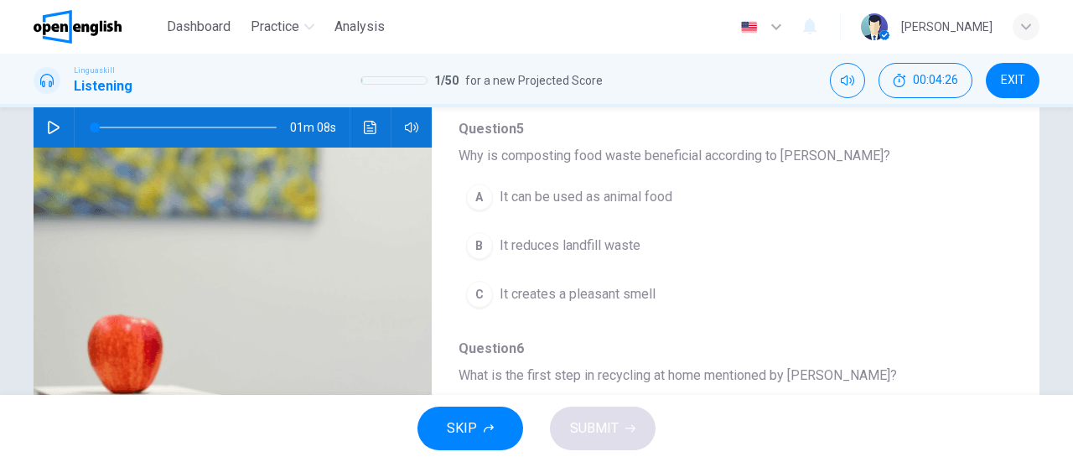
click at [364, 130] on icon "Click to see the audio transcription" at bounding box center [370, 127] width 13 height 13
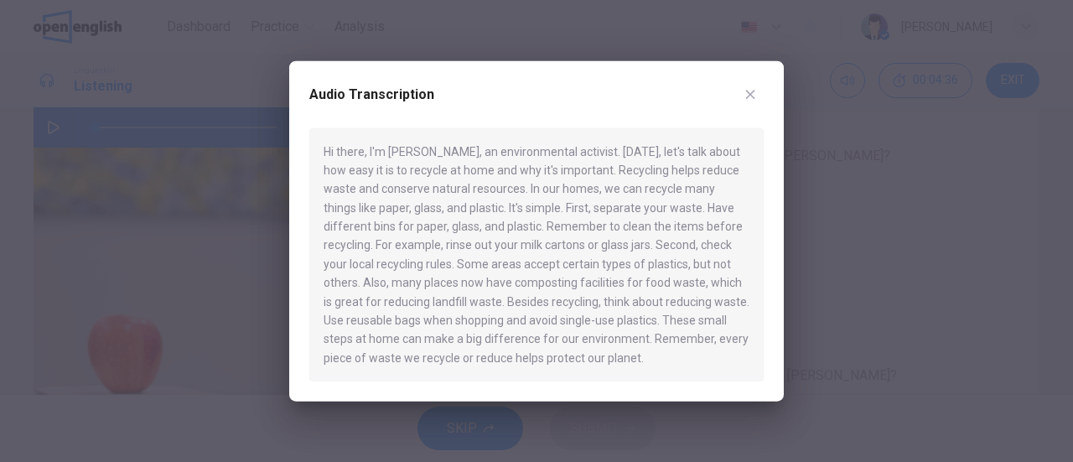
click at [753, 90] on icon "button" at bounding box center [749, 93] width 13 height 13
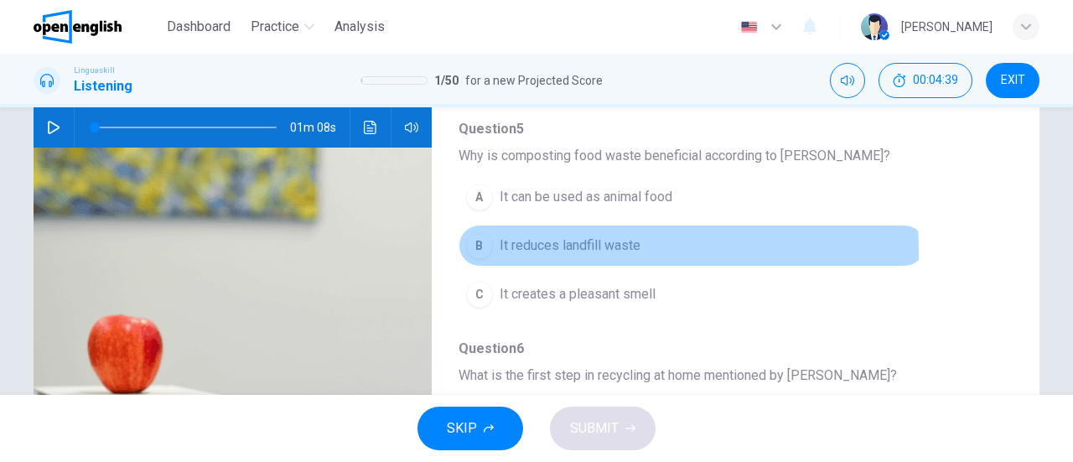
click at [472, 246] on div "B" at bounding box center [479, 245] width 27 height 27
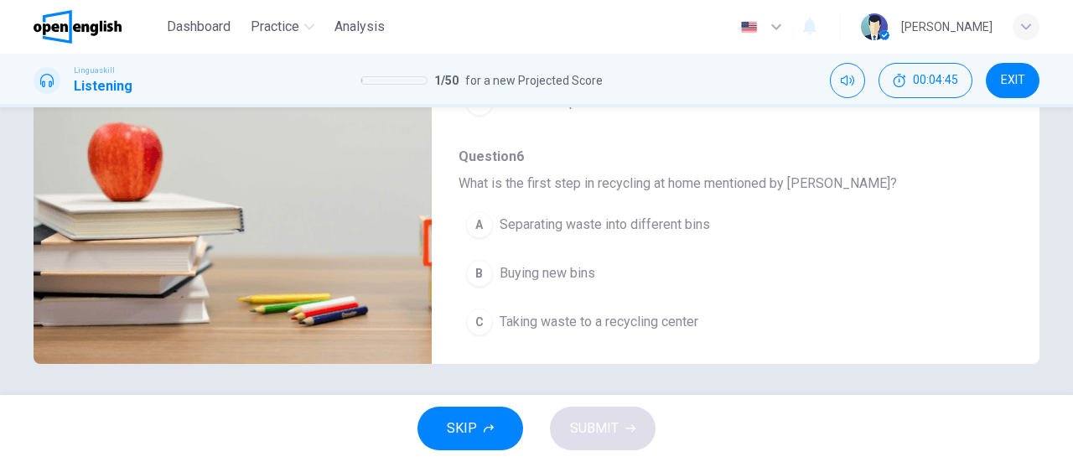
scroll to position [362, 0]
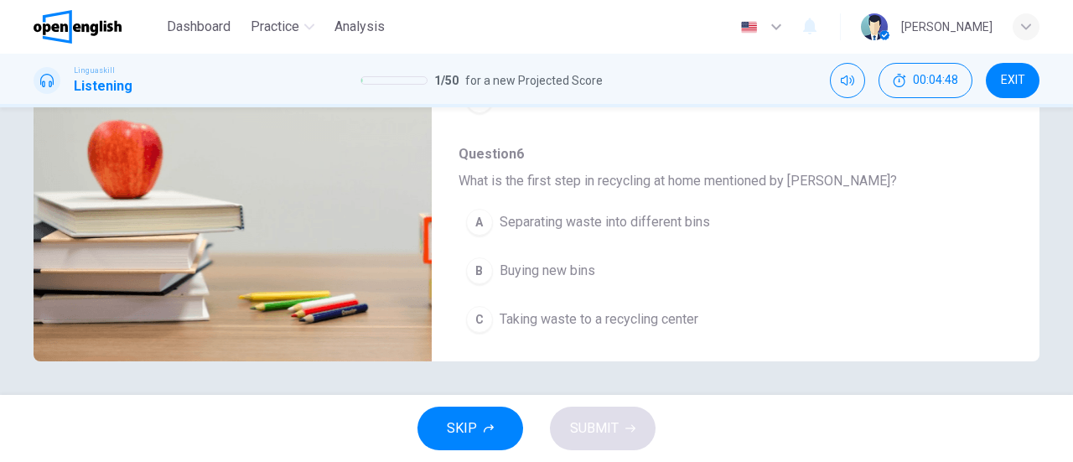
click at [472, 212] on div "A" at bounding box center [479, 222] width 27 height 27
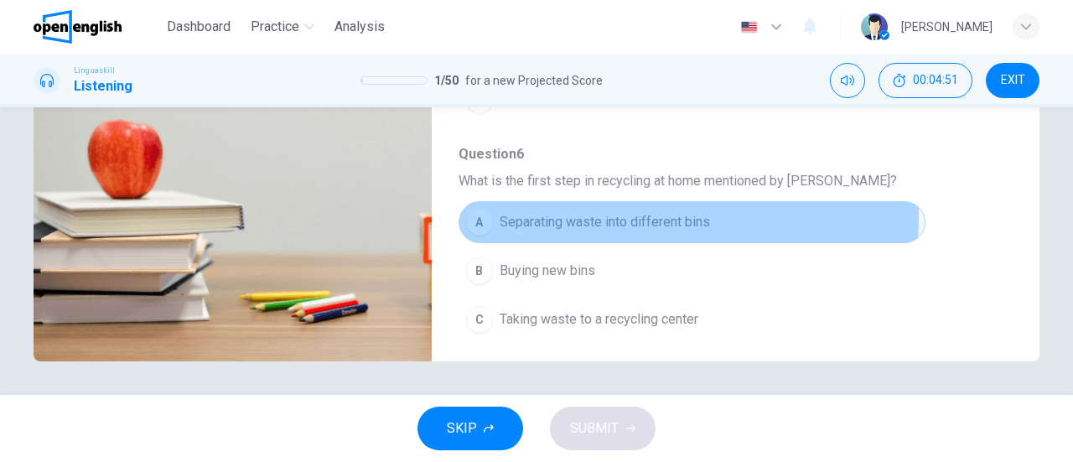
click at [471, 209] on div "A" at bounding box center [479, 222] width 27 height 27
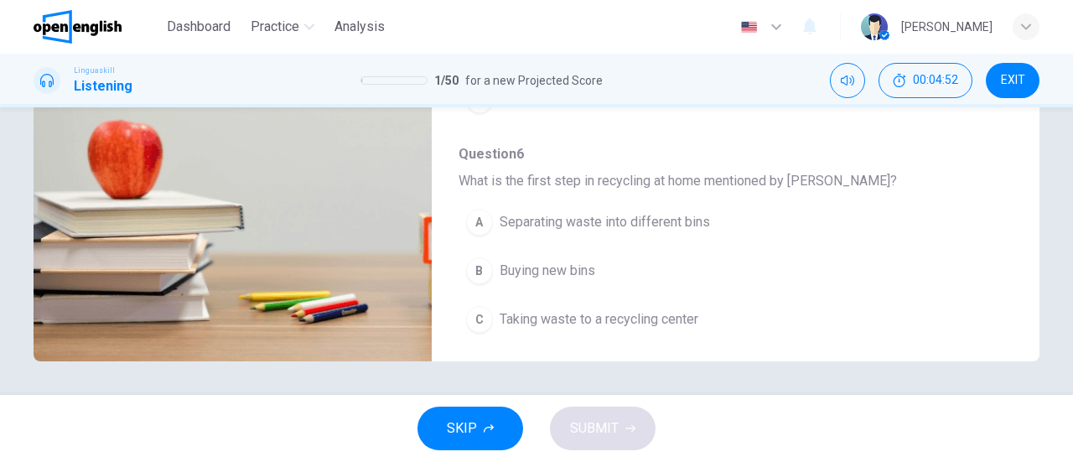
click at [582, 431] on div "SKIP SUBMIT" at bounding box center [536, 428] width 1073 height 67
click at [479, 215] on div "A" at bounding box center [479, 222] width 27 height 27
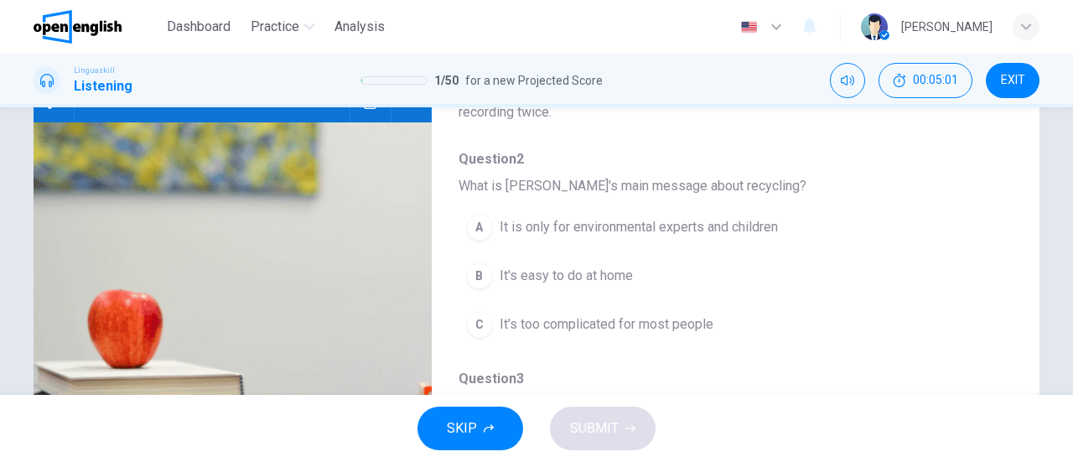
scroll to position [194, 0]
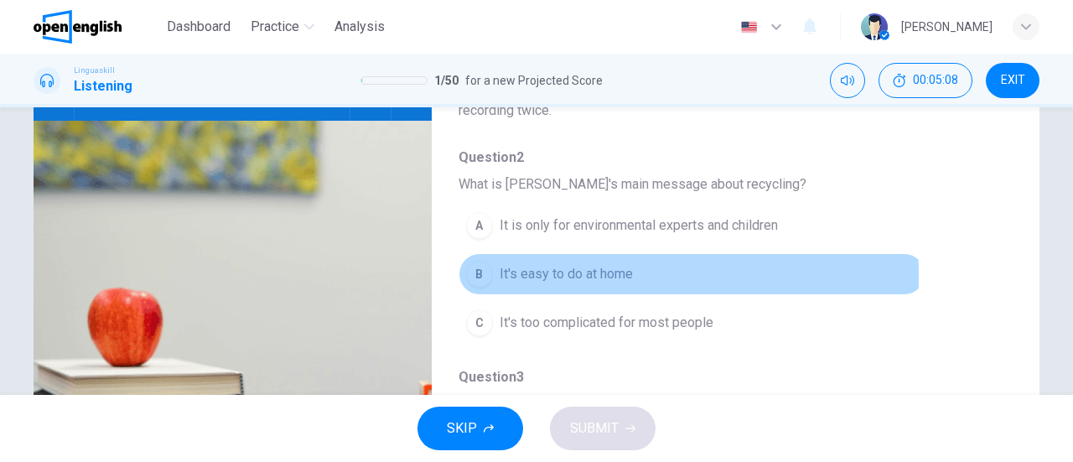
click at [478, 275] on div "B" at bounding box center [479, 274] width 27 height 27
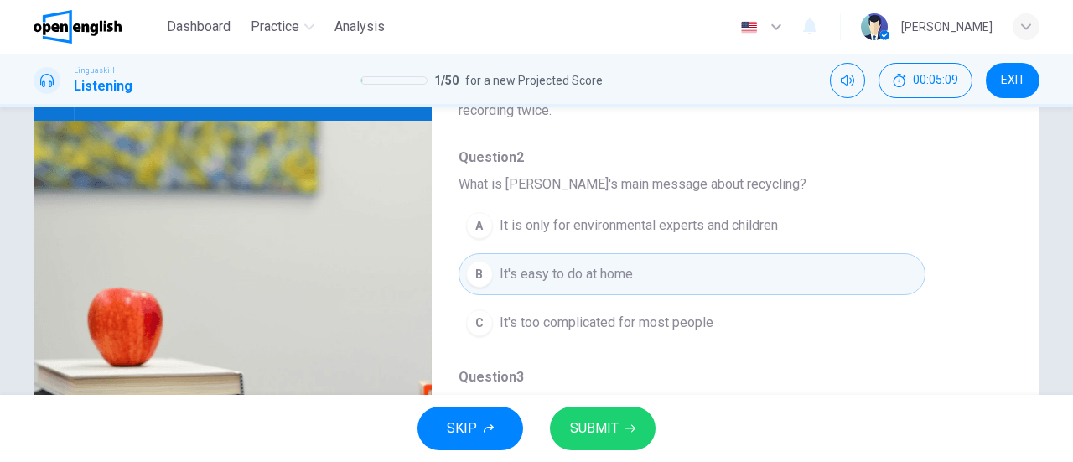
click at [619, 432] on button "SUBMIT" at bounding box center [603, 429] width 106 height 44
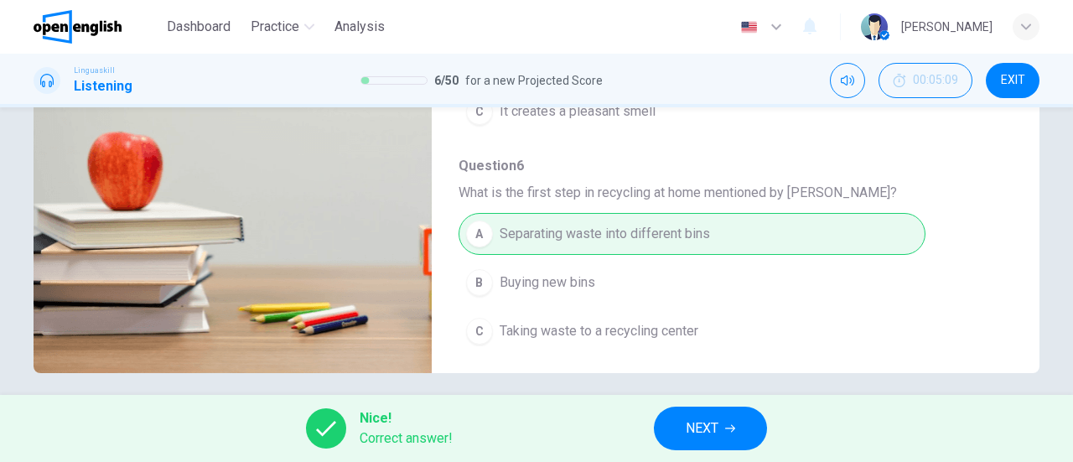
scroll to position [362, 0]
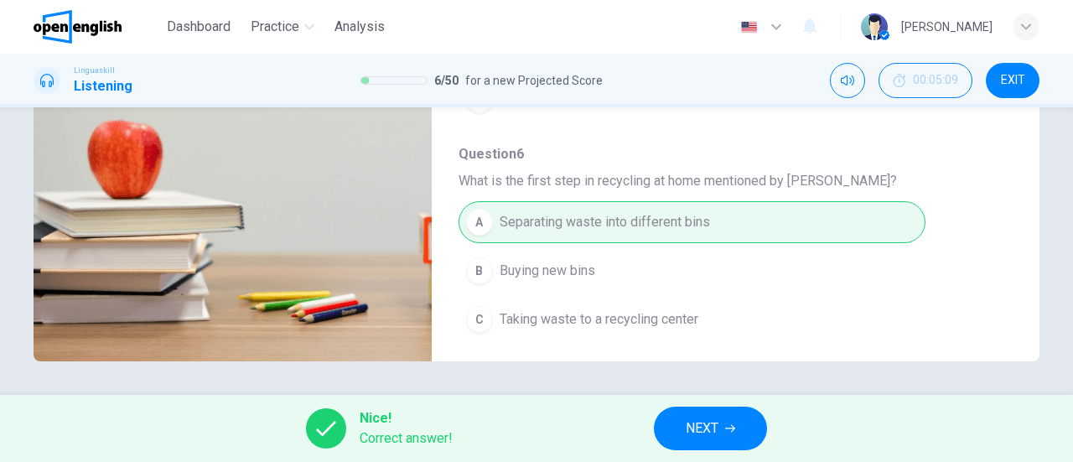
click at [724, 445] on button "NEXT" at bounding box center [710, 429] width 113 height 44
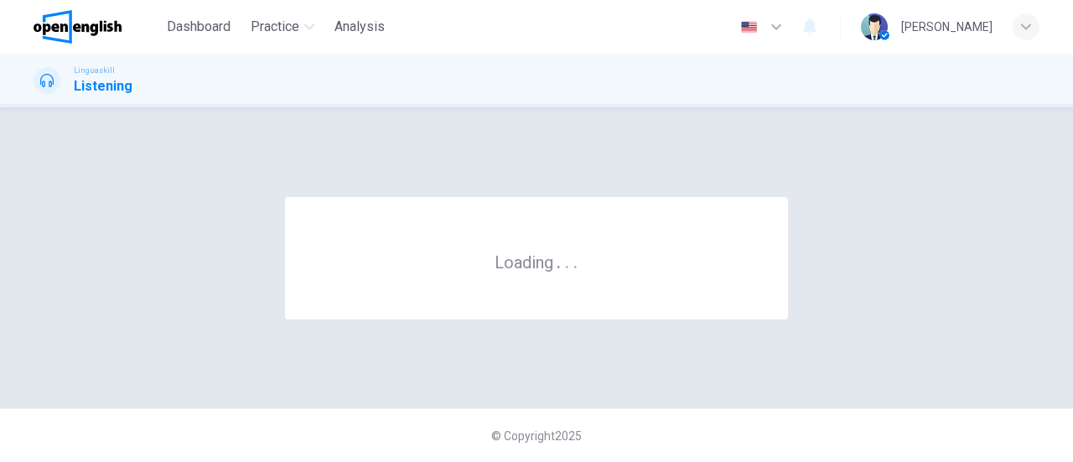
scroll to position [0, 0]
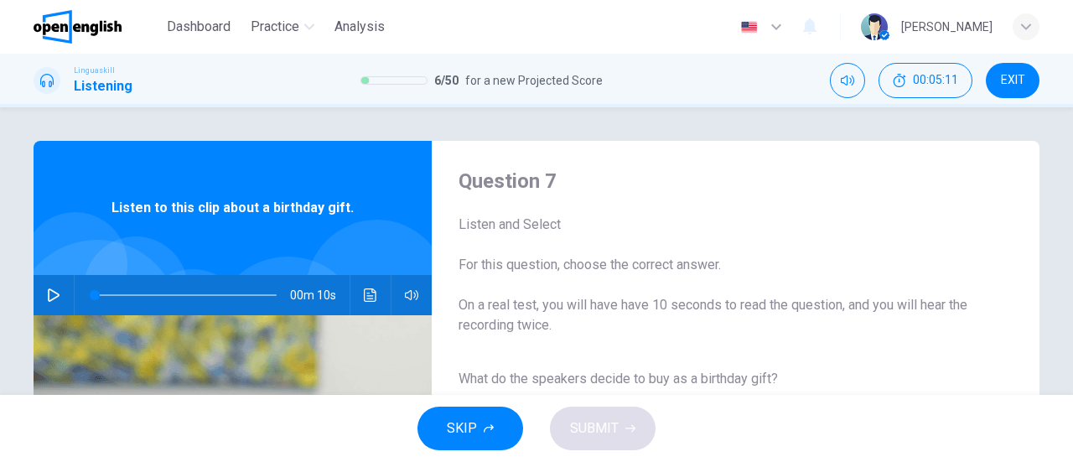
click at [48, 294] on icon "button" at bounding box center [54, 294] width 12 height 13
click at [53, 291] on icon "button" at bounding box center [53, 294] width 13 height 13
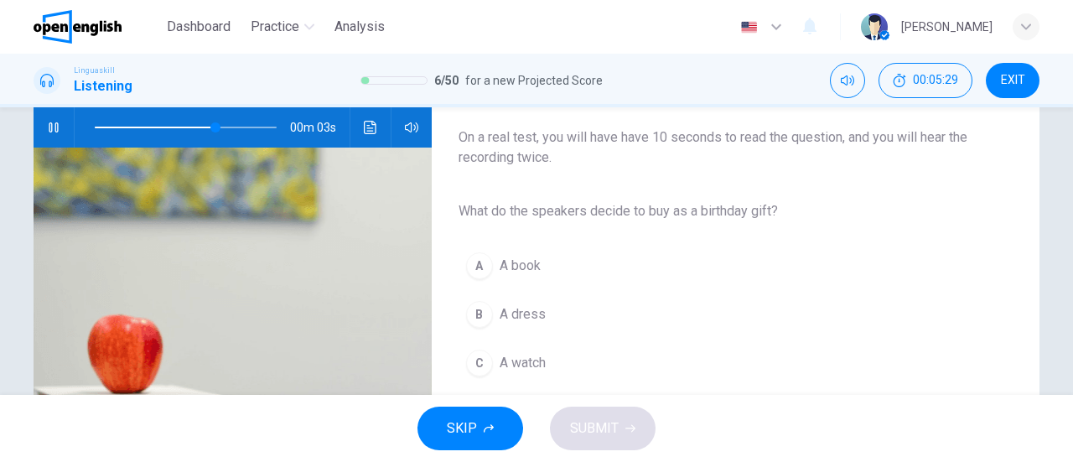
scroll to position [84, 0]
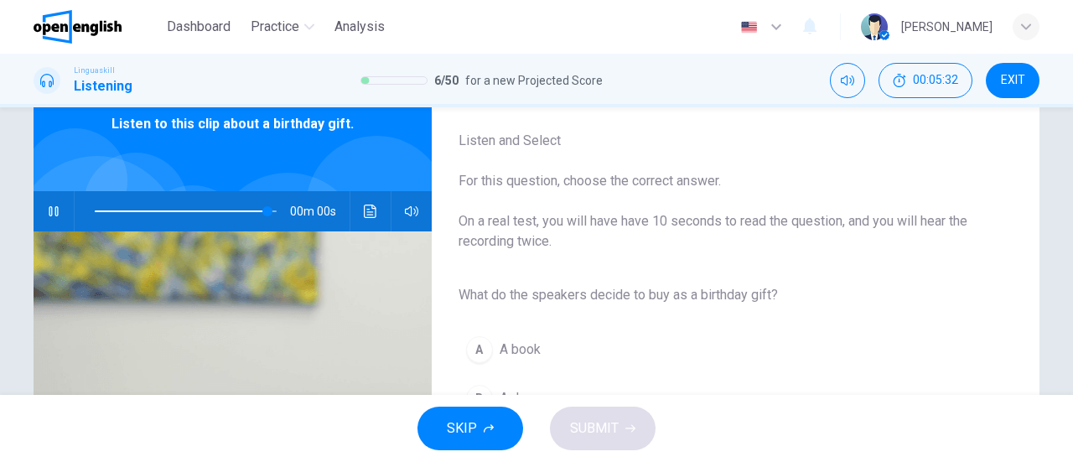
type input "*"
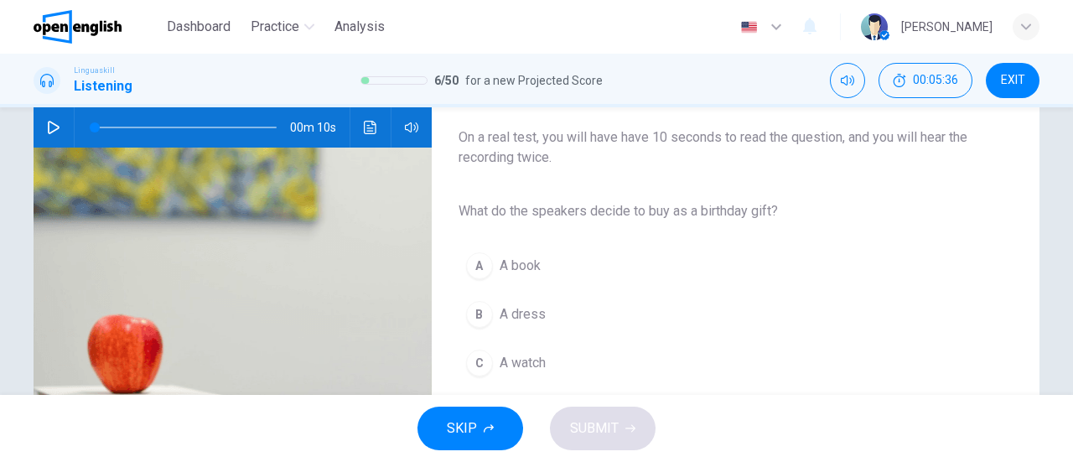
scroll to position [251, 0]
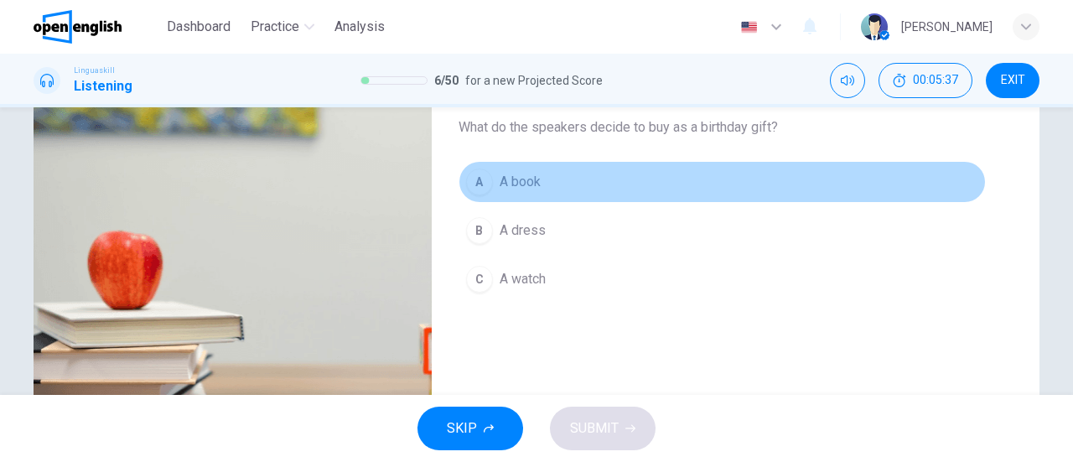
click at [477, 184] on div "A" at bounding box center [479, 181] width 27 height 27
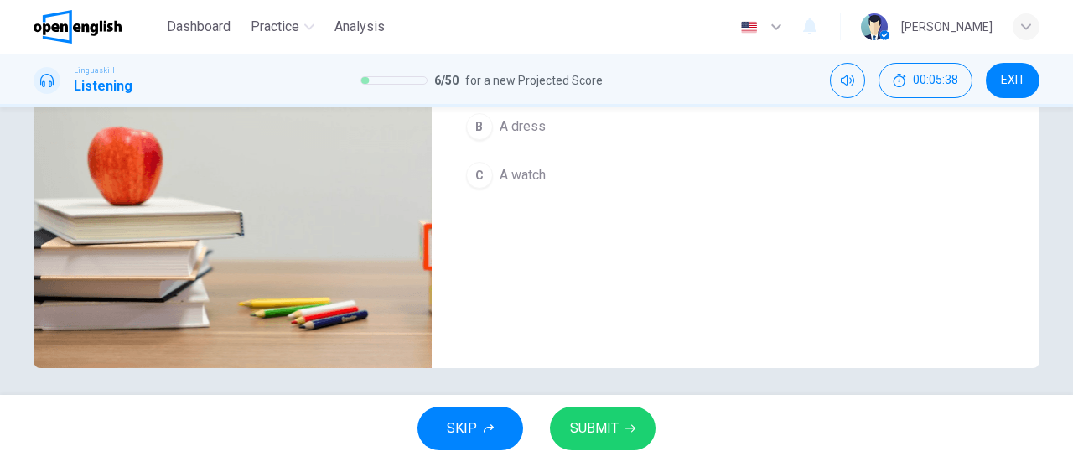
scroll to position [362, 0]
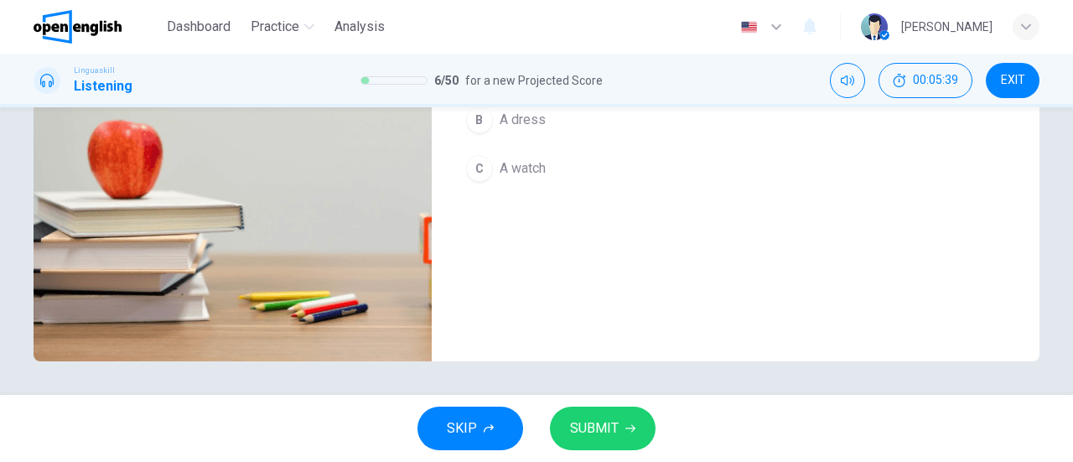
click at [623, 425] on button "SUBMIT" at bounding box center [603, 429] width 106 height 44
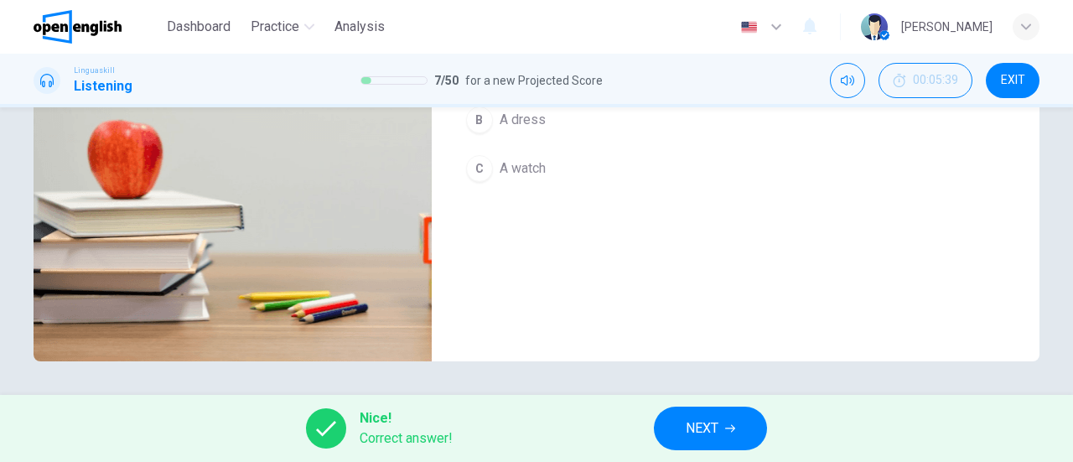
click at [698, 443] on button "NEXT" at bounding box center [710, 429] width 113 height 44
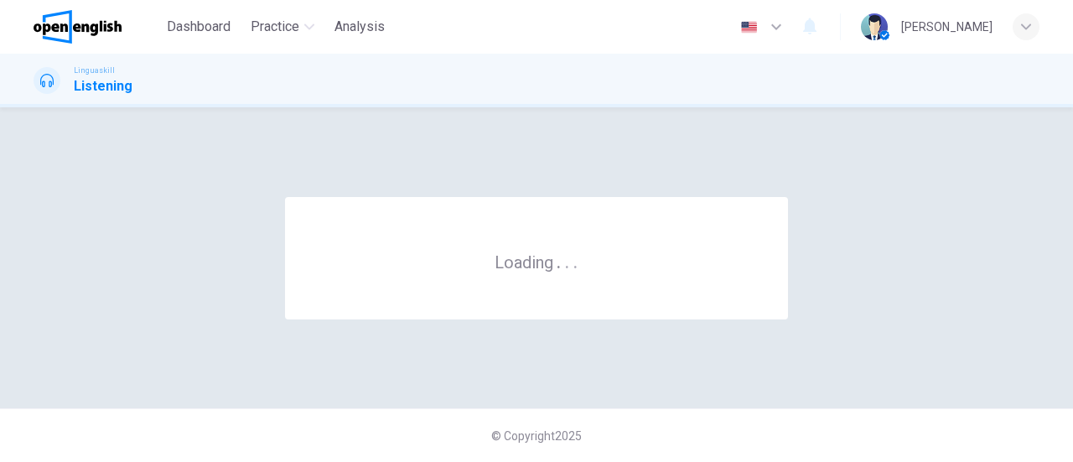
scroll to position [0, 0]
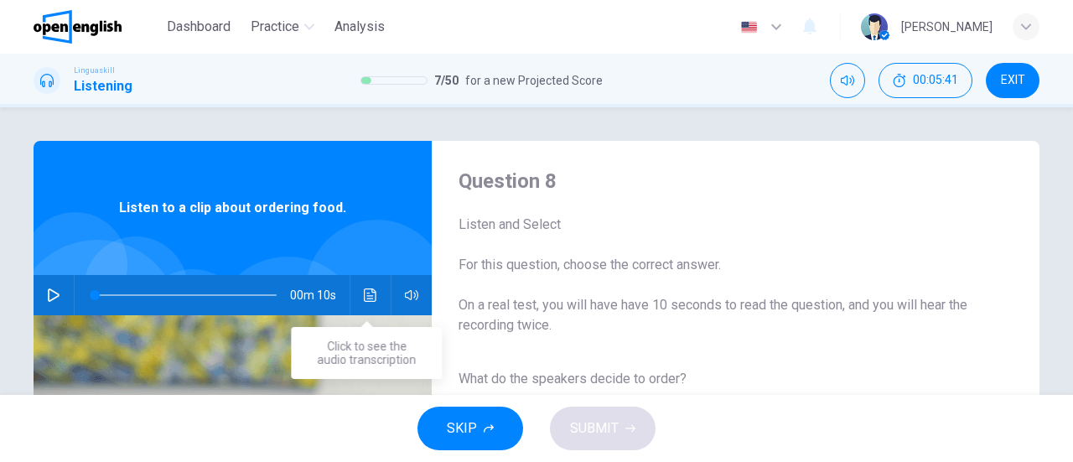
click at [369, 301] on icon "Click to see the audio transcription" at bounding box center [370, 294] width 13 height 13
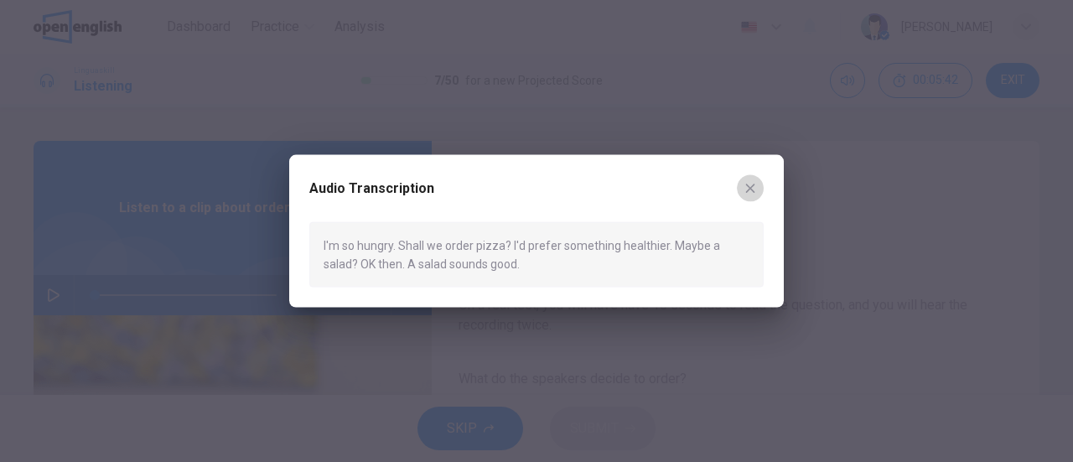
click at [752, 187] on icon "button" at bounding box center [749, 187] width 13 height 13
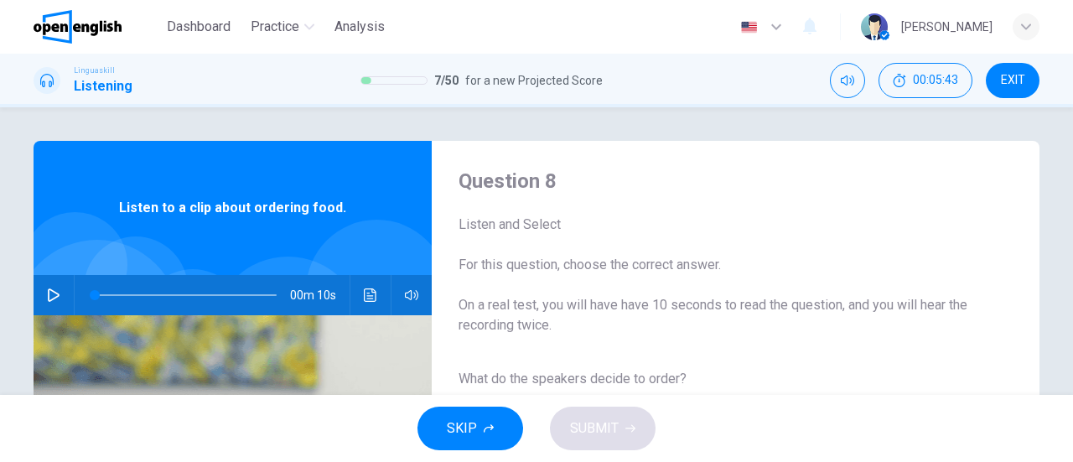
click at [47, 295] on icon "button" at bounding box center [53, 294] width 13 height 13
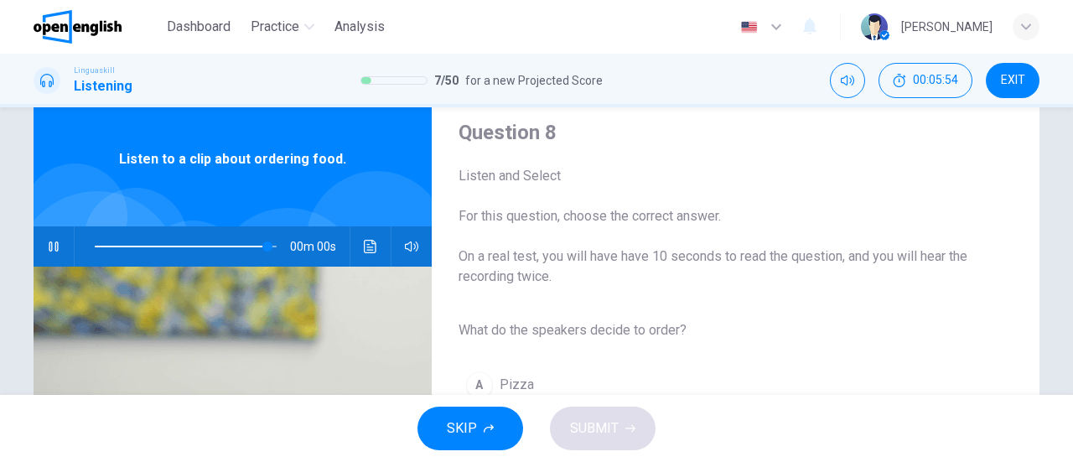
scroll to position [84, 0]
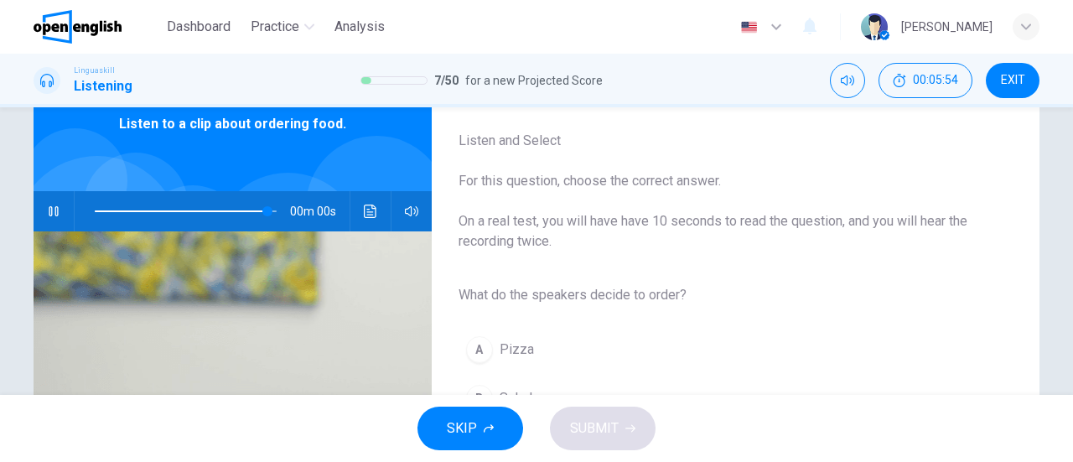
type input "*"
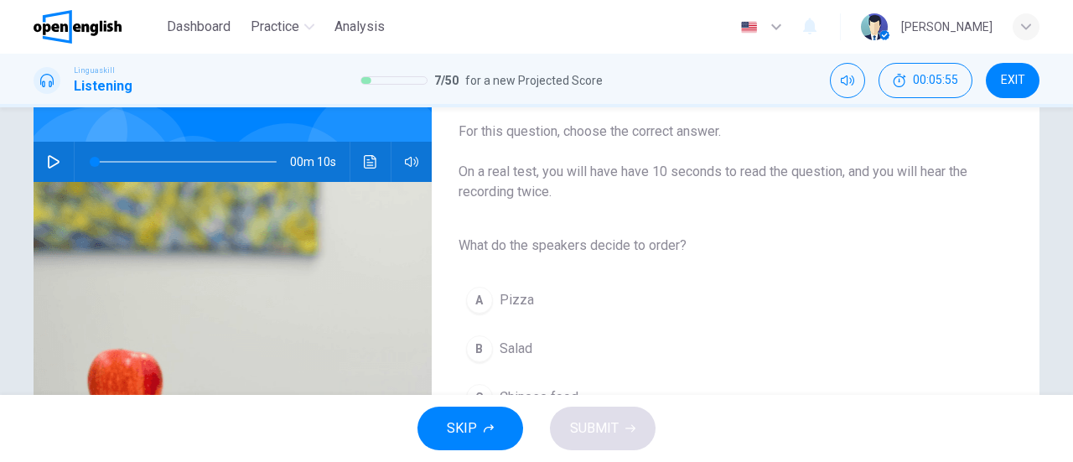
scroll to position [168, 0]
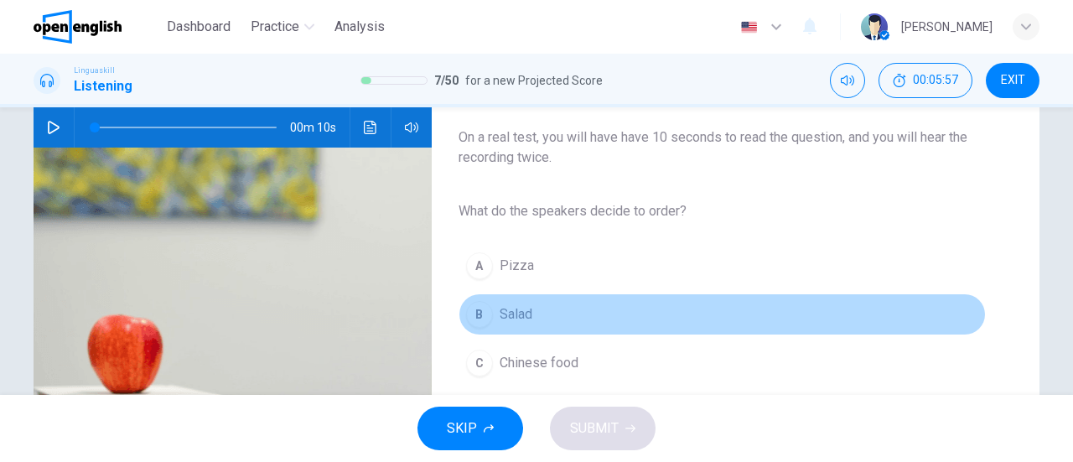
click at [472, 321] on div "B" at bounding box center [479, 314] width 27 height 27
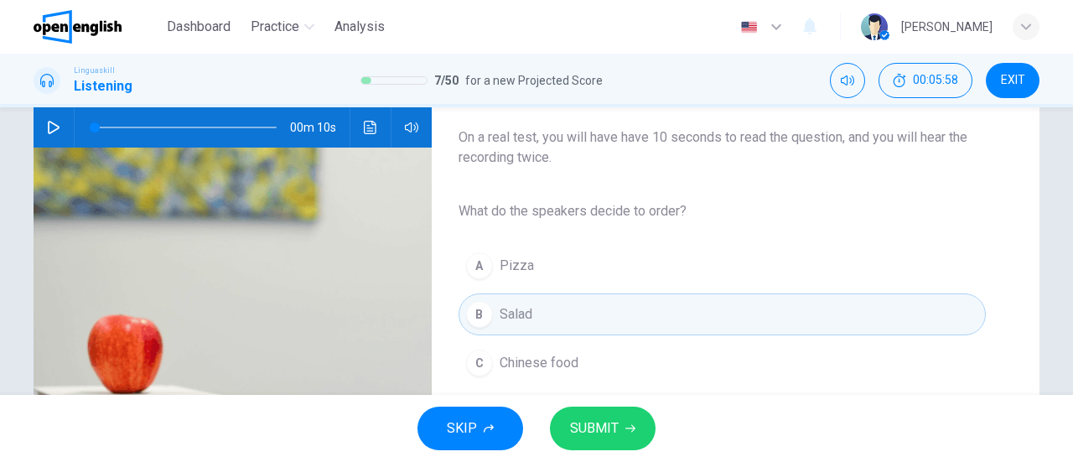
click at [622, 423] on button "SUBMIT" at bounding box center [603, 429] width 106 height 44
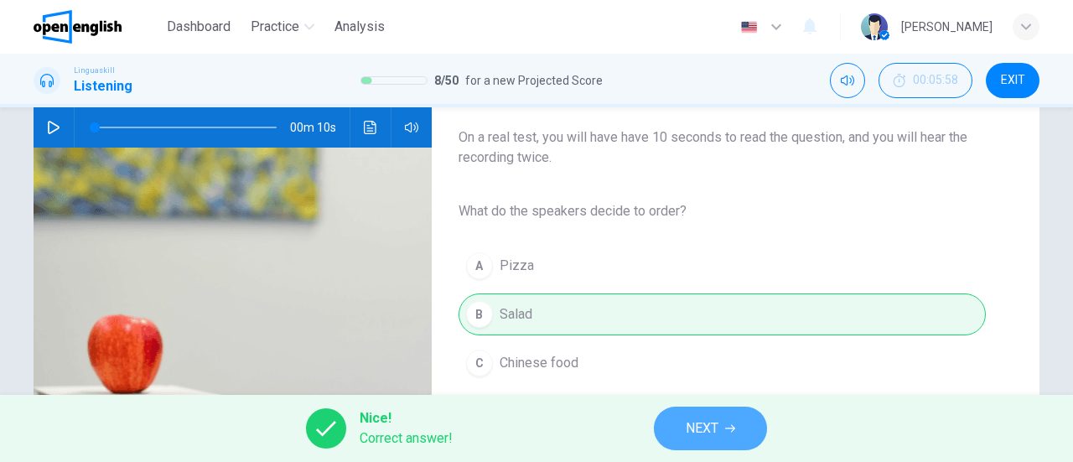
click at [697, 415] on button "NEXT" at bounding box center [710, 429] width 113 height 44
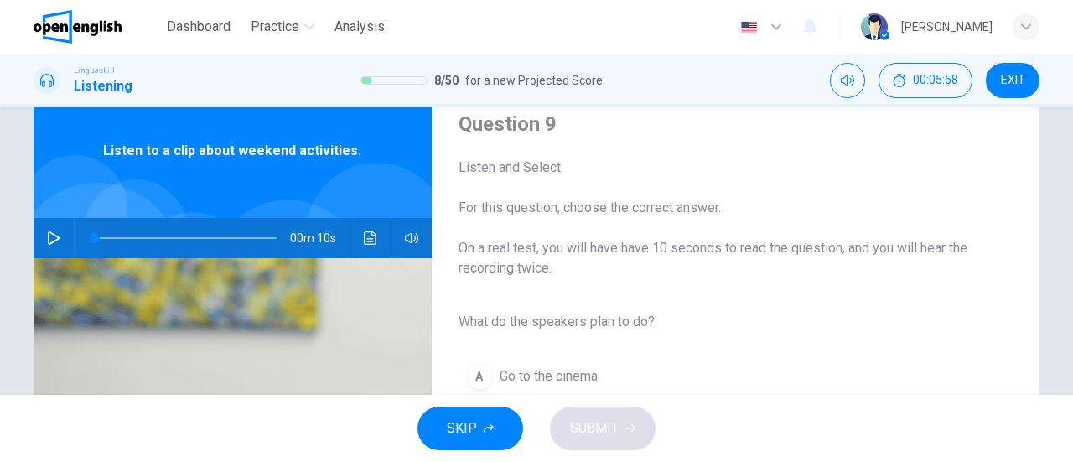
scroll to position [84, 0]
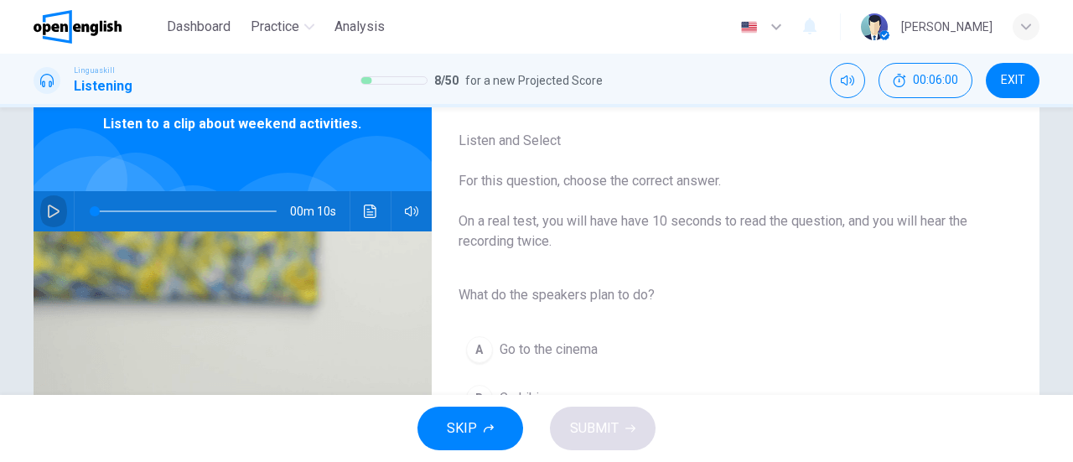
click at [48, 205] on icon "button" at bounding box center [54, 211] width 12 height 13
type input "*"
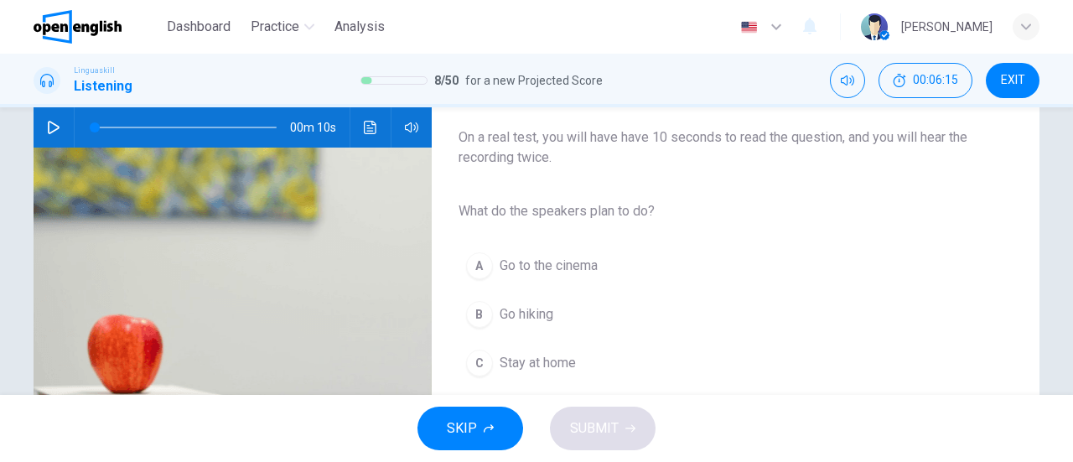
scroll to position [251, 0]
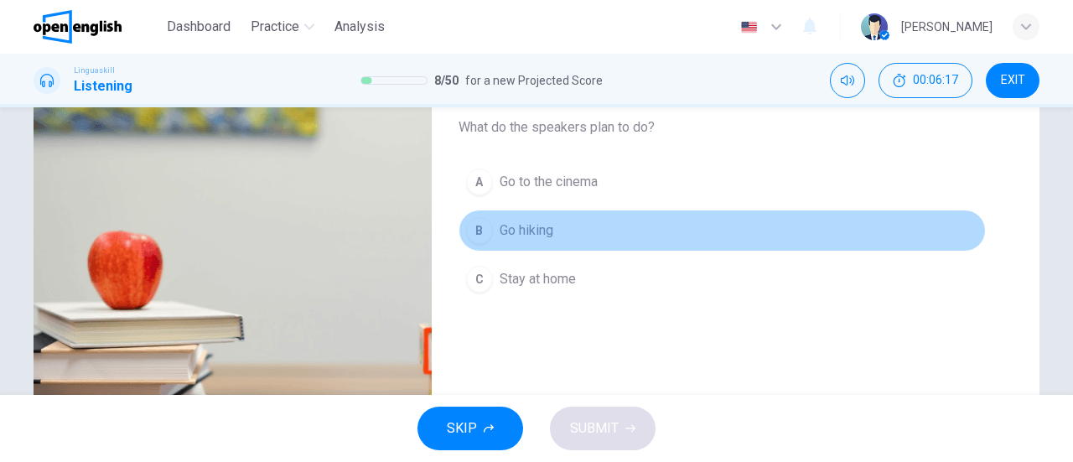
click at [474, 229] on div "B" at bounding box center [479, 230] width 27 height 27
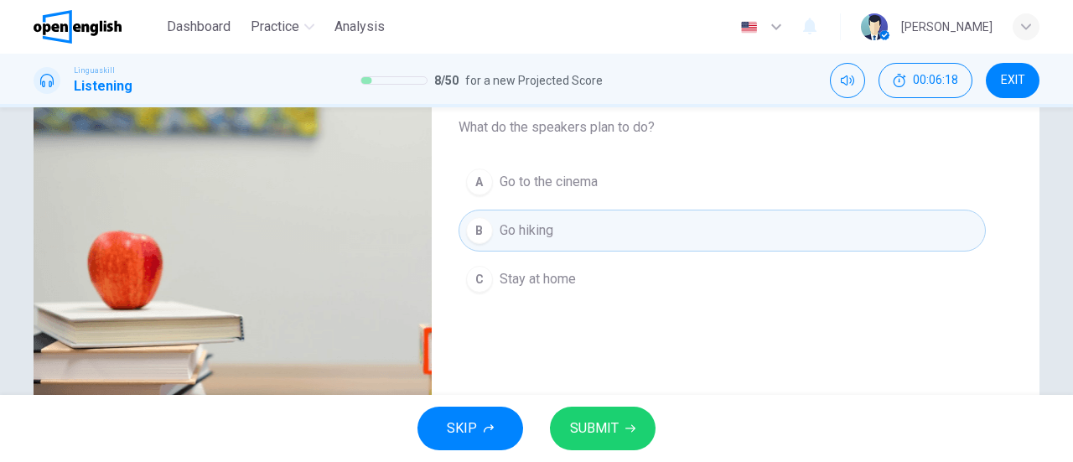
click at [631, 413] on button "SUBMIT" at bounding box center [603, 429] width 106 height 44
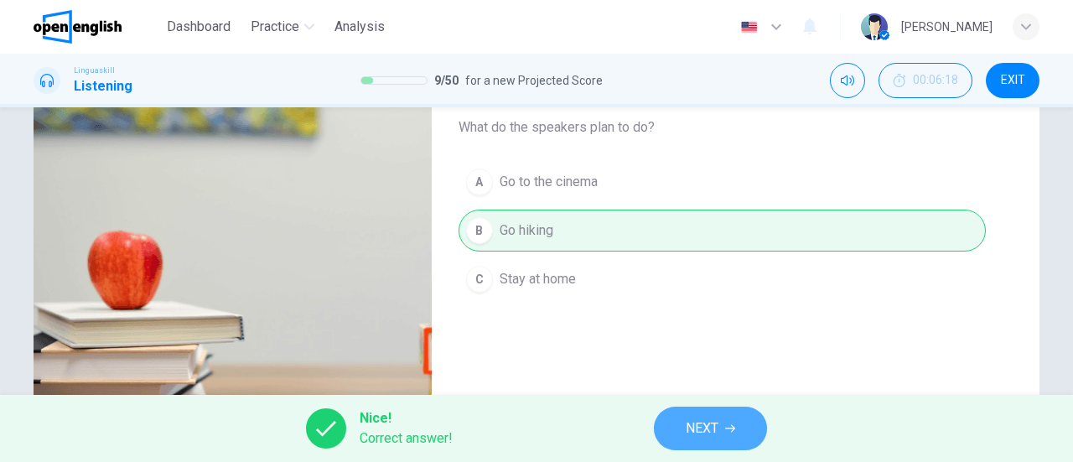
click at [693, 425] on span "NEXT" at bounding box center [702, 428] width 33 height 23
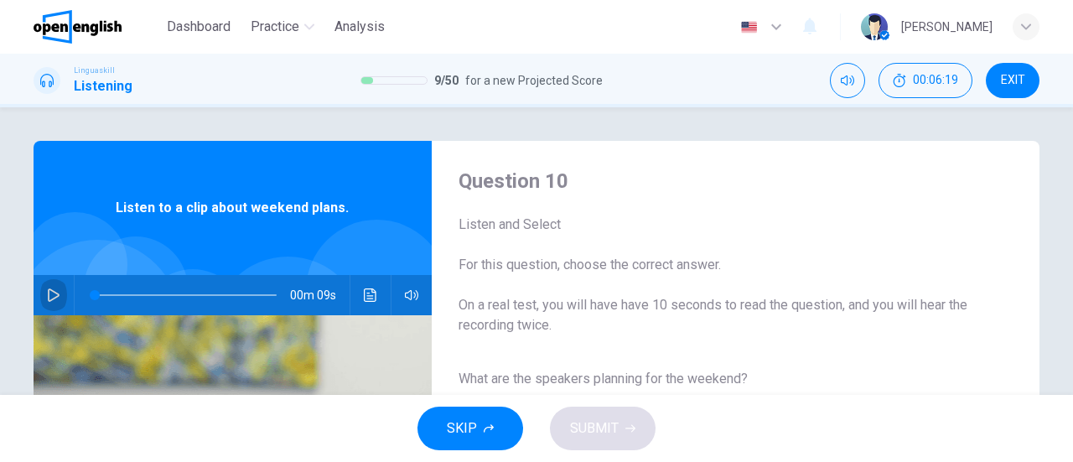
click at [60, 297] on button "button" at bounding box center [53, 295] width 27 height 40
click at [364, 291] on icon "Click to see the audio transcription" at bounding box center [370, 294] width 13 height 13
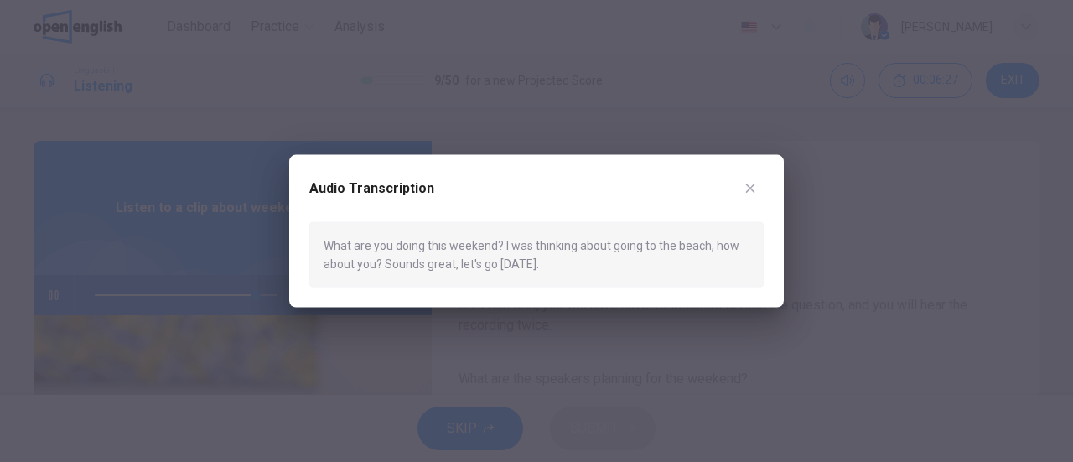
click at [750, 194] on icon "button" at bounding box center [749, 187] width 13 height 13
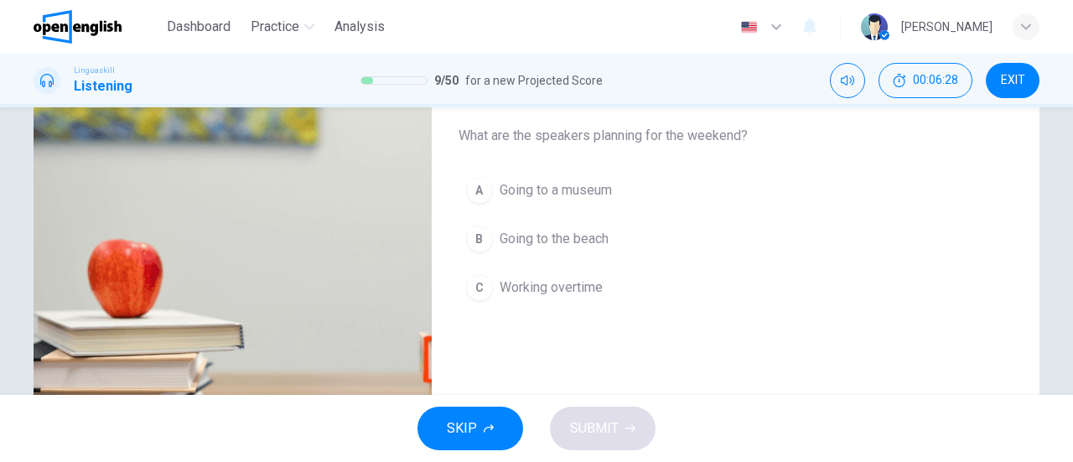
type input "*"
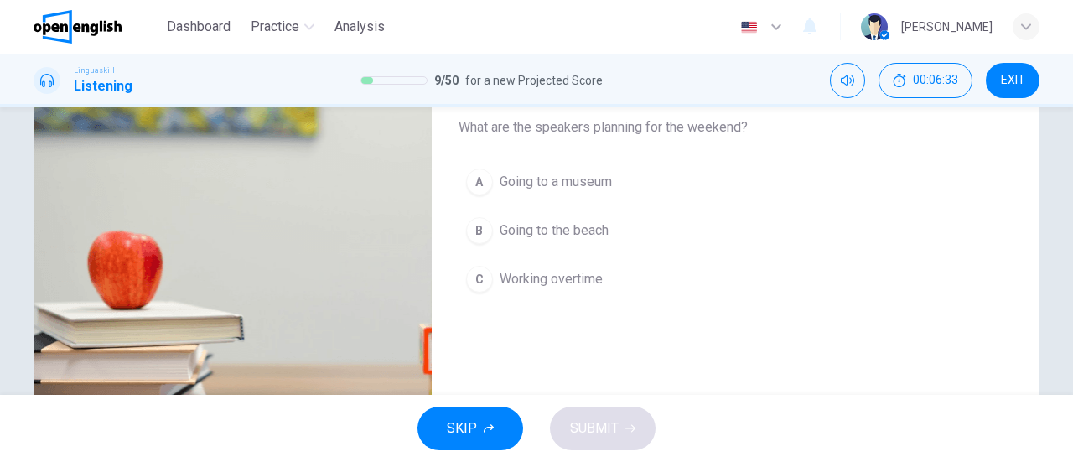
click at [471, 236] on div "B" at bounding box center [479, 230] width 27 height 27
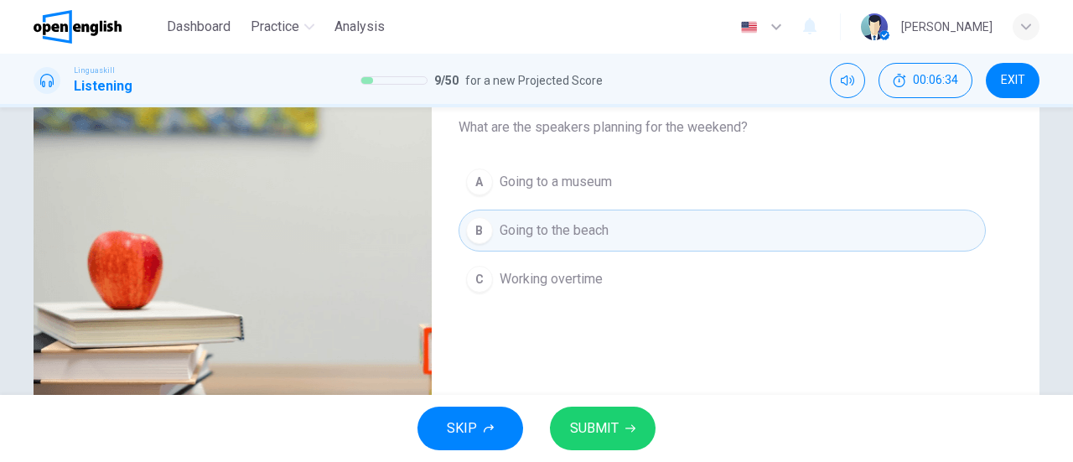
click at [602, 423] on span "SUBMIT" at bounding box center [594, 428] width 49 height 23
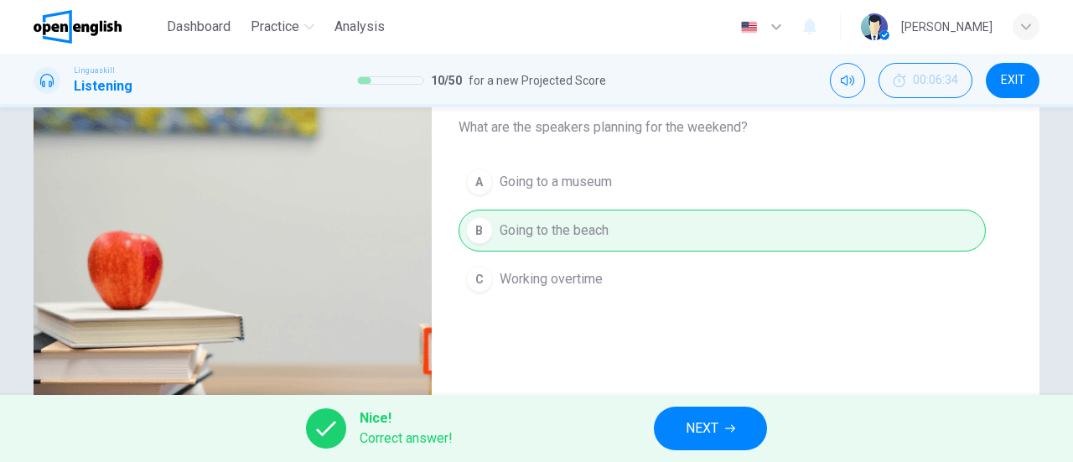
click at [715, 430] on span "NEXT" at bounding box center [702, 428] width 33 height 23
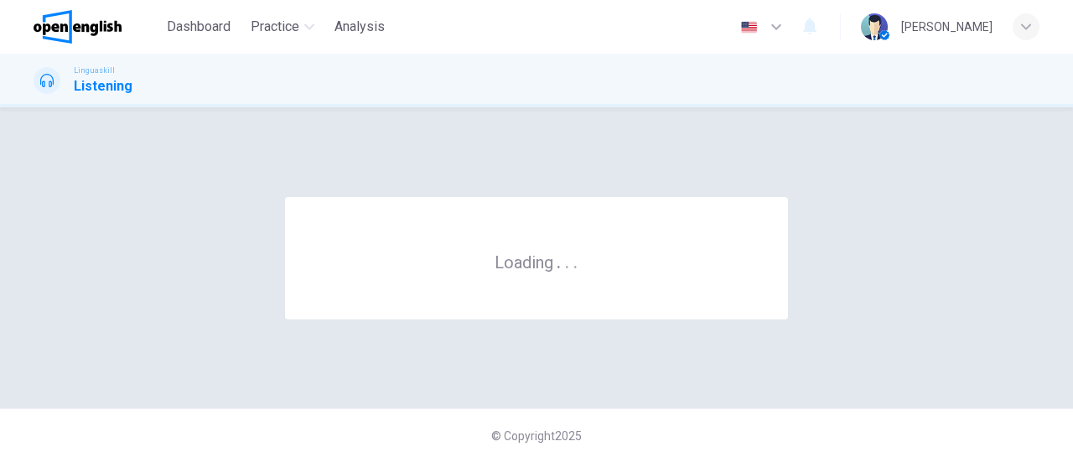
scroll to position [0, 0]
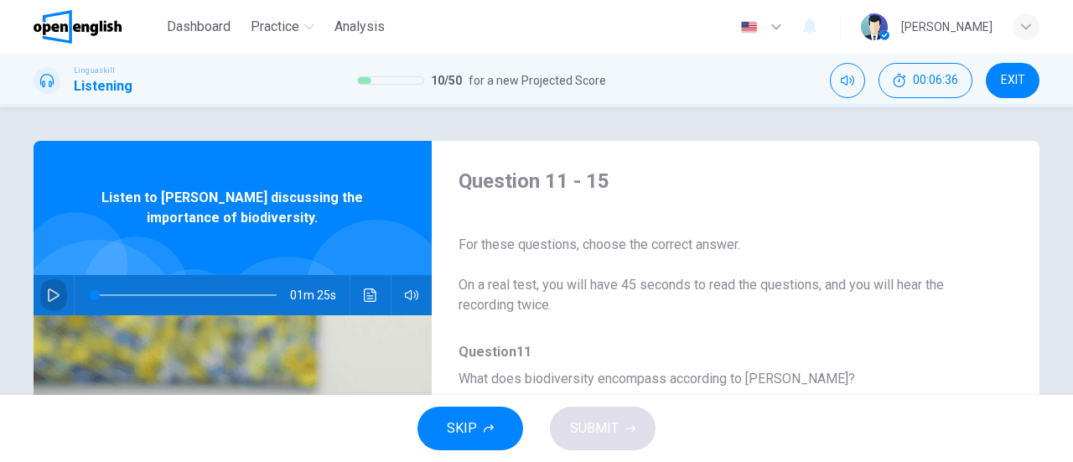
click at [49, 299] on icon "button" at bounding box center [53, 294] width 13 height 13
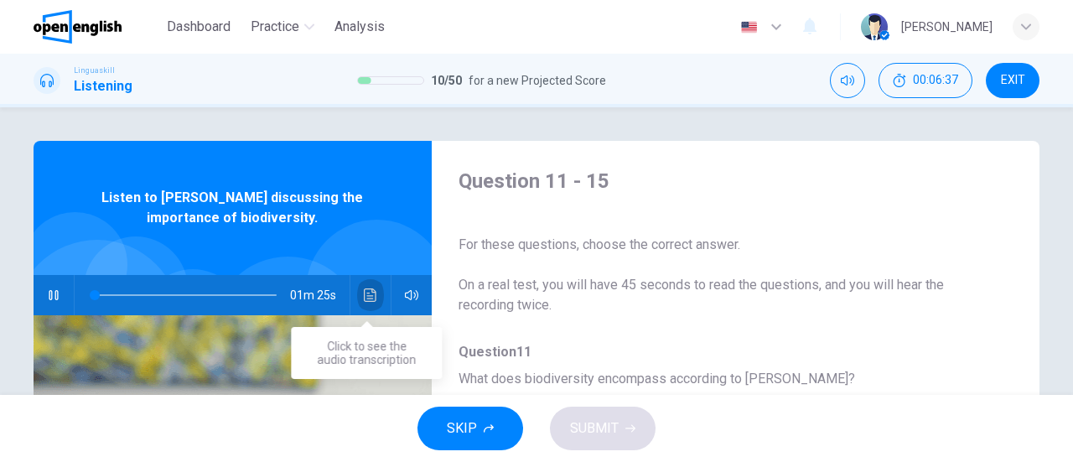
click at [375, 296] on button "Click to see the audio transcription" at bounding box center [370, 295] width 27 height 40
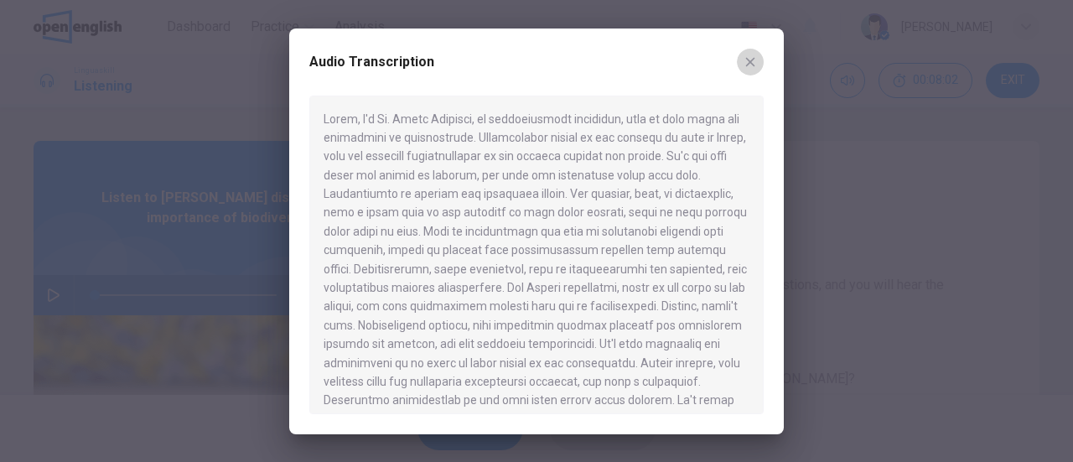
click at [746, 70] on button "button" at bounding box center [750, 62] width 27 height 27
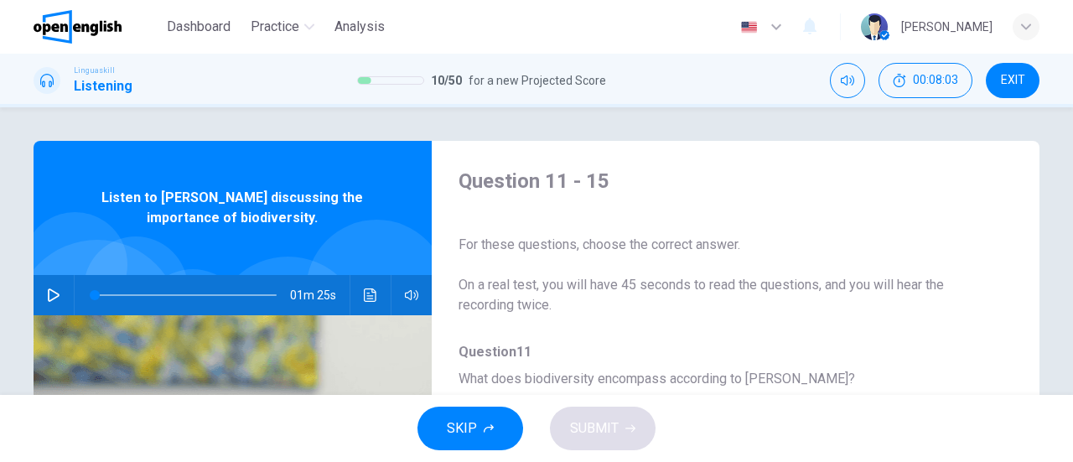
click at [54, 292] on icon "button" at bounding box center [53, 294] width 13 height 13
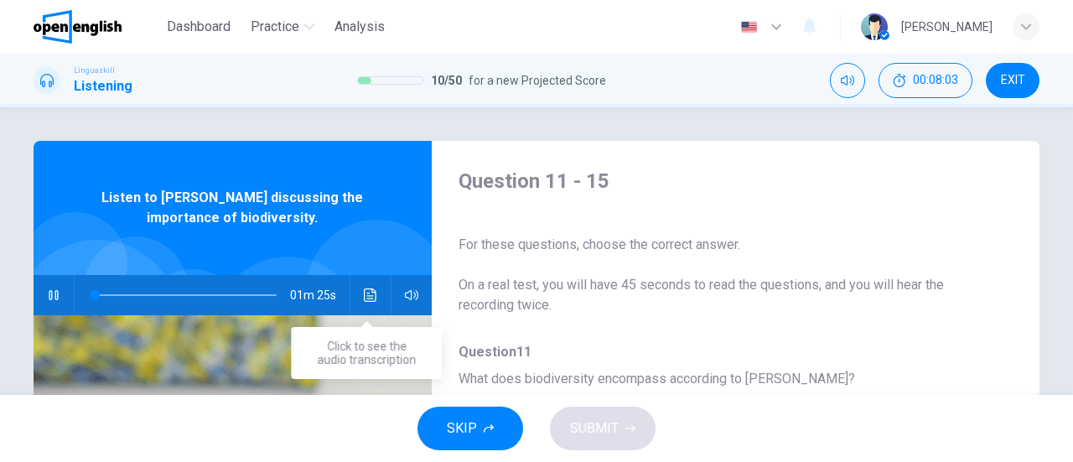
click at [364, 293] on icon "Click to see the audio transcription" at bounding box center [370, 294] width 13 height 13
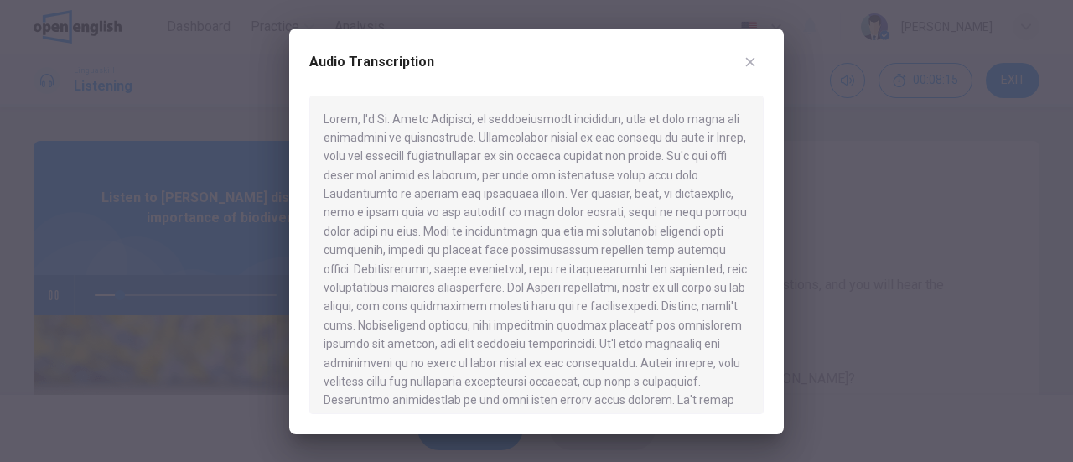
scroll to position [28, 0]
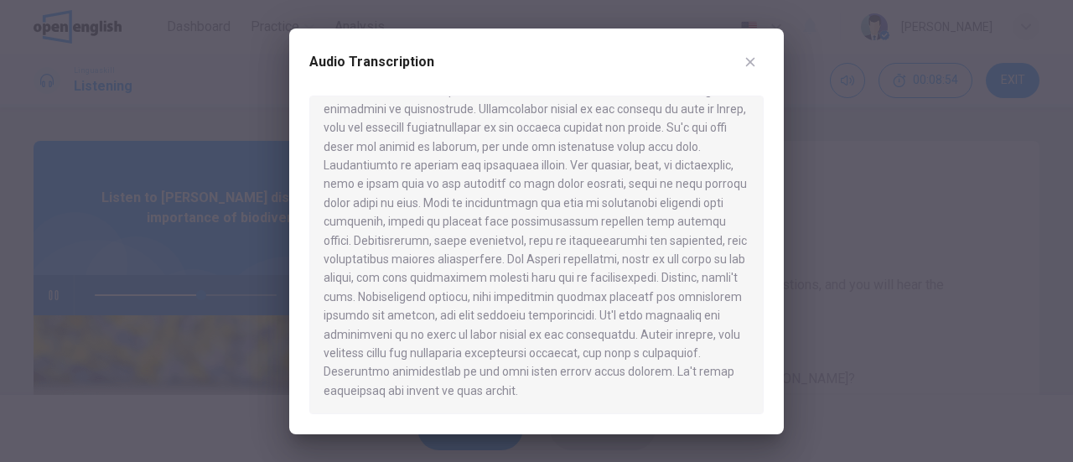
drag, startPoint x: 752, startPoint y: 59, endPoint x: 726, endPoint y: 60, distance: 26.0
click at [753, 59] on icon "button" at bounding box center [750, 61] width 9 height 9
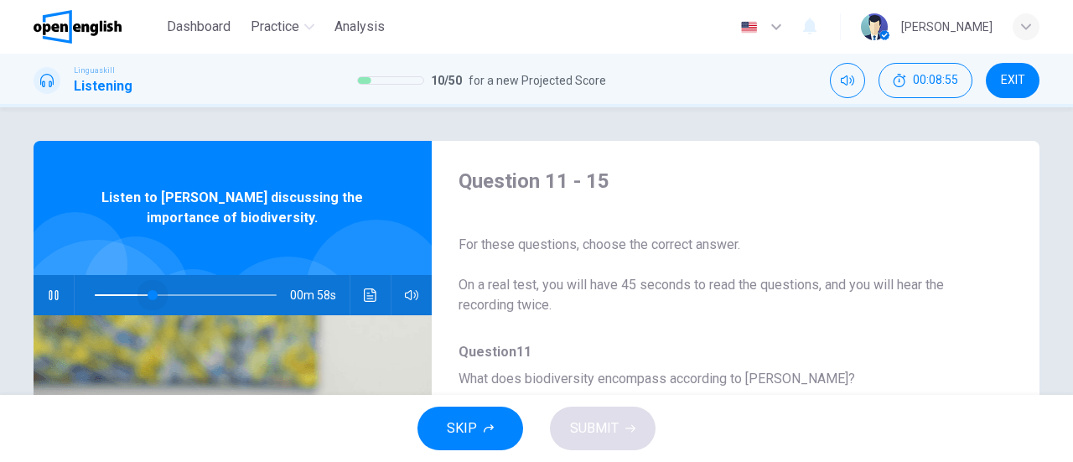
click at [149, 296] on span at bounding box center [186, 294] width 182 height 23
click at [95, 291] on span at bounding box center [186, 294] width 182 height 23
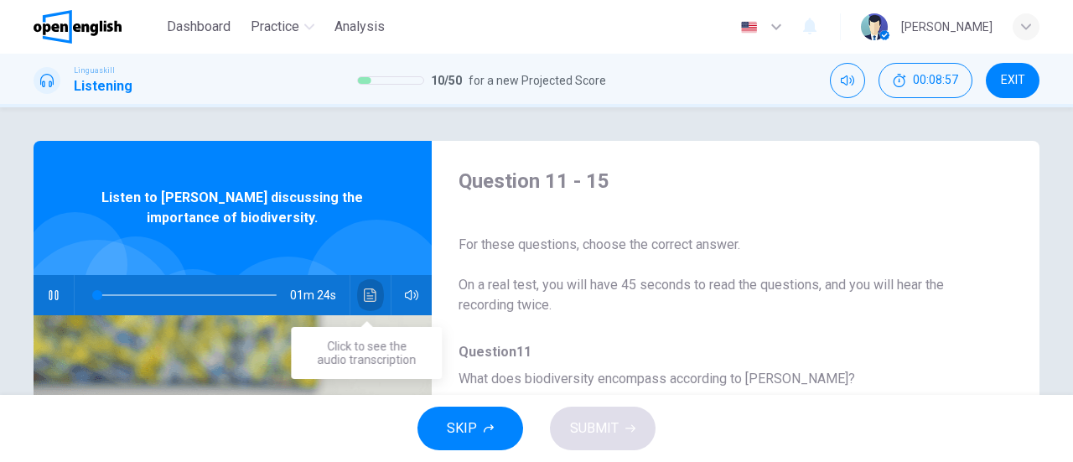
click at [364, 292] on icon "Click to see the audio transcription" at bounding box center [370, 294] width 13 height 13
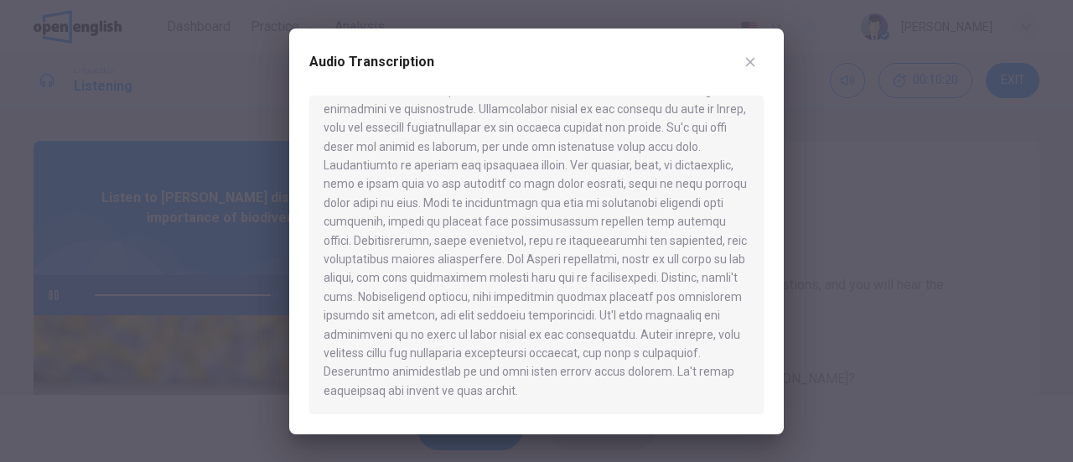
type input "*"
click at [754, 67] on icon "button" at bounding box center [749, 61] width 13 height 13
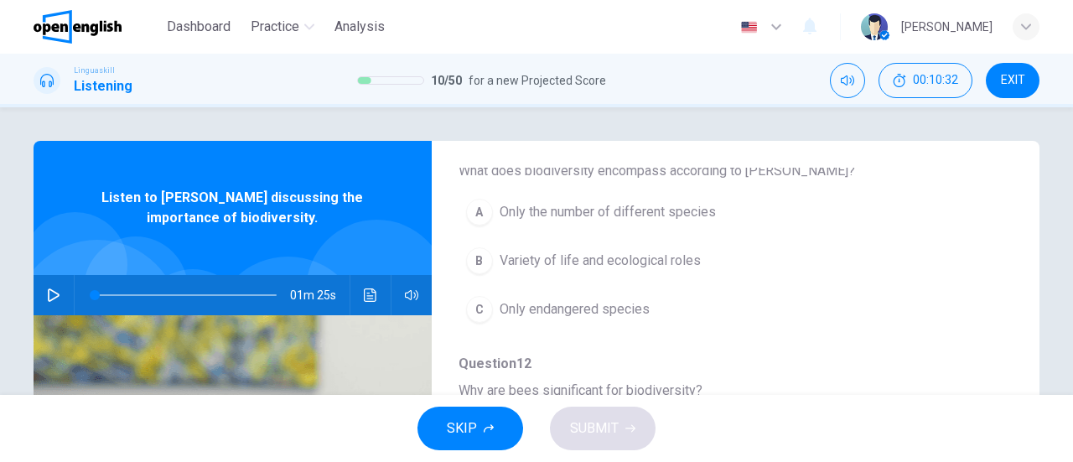
scroll to position [251, 0]
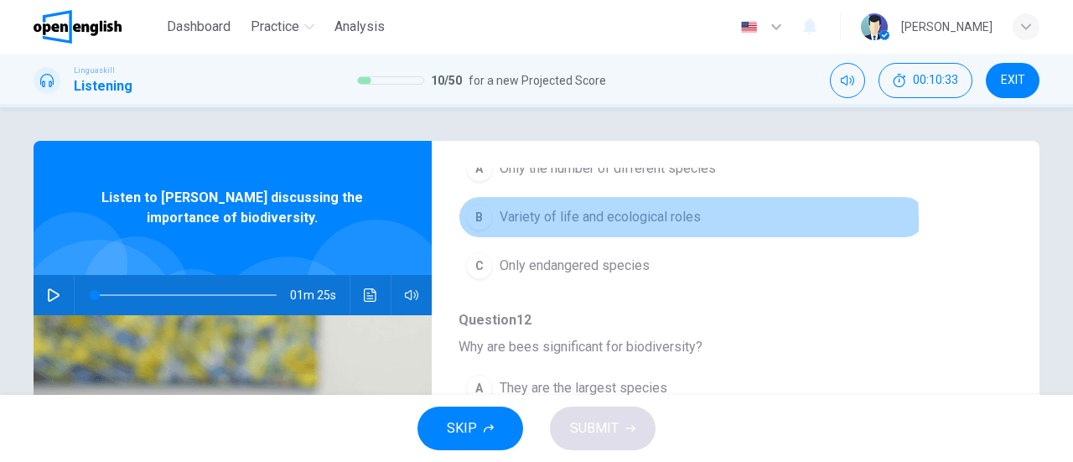
click at [479, 222] on div "B" at bounding box center [479, 217] width 27 height 27
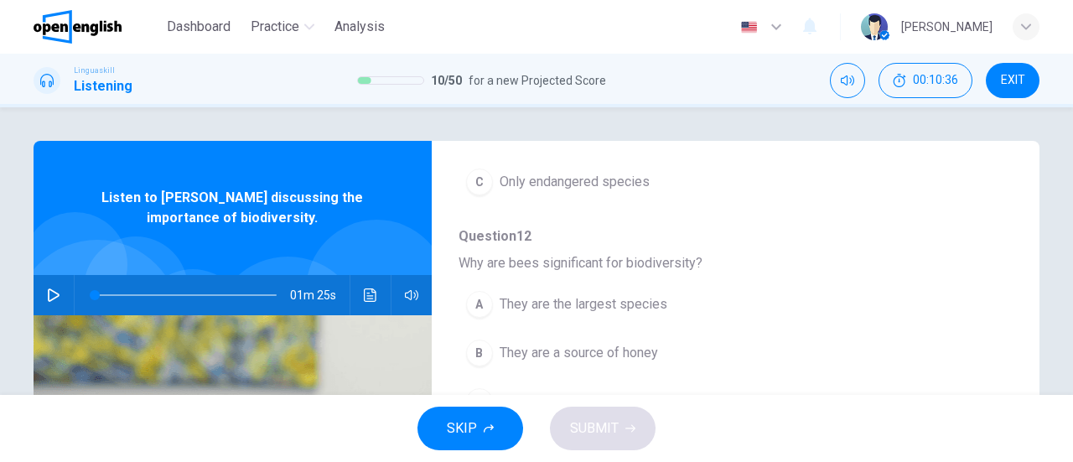
scroll to position [419, 0]
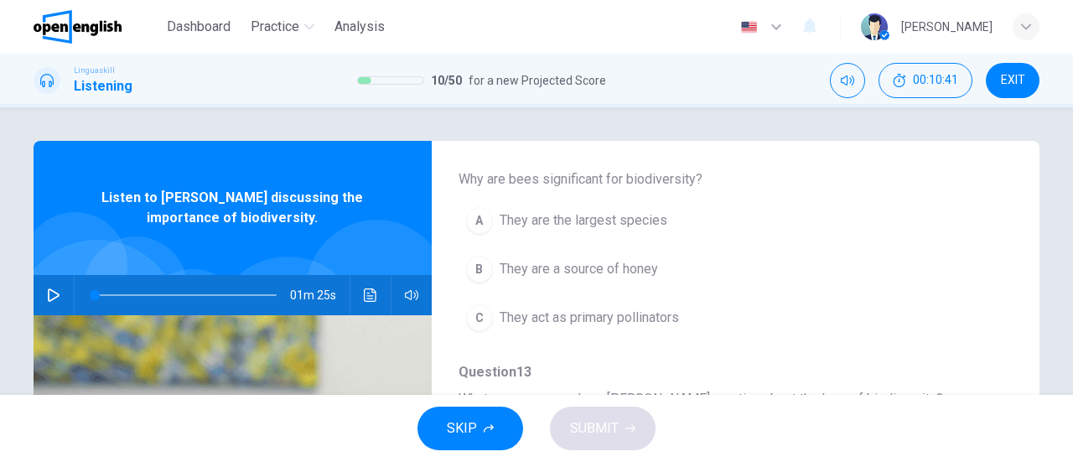
click at [479, 316] on div "C" at bounding box center [479, 317] width 27 height 27
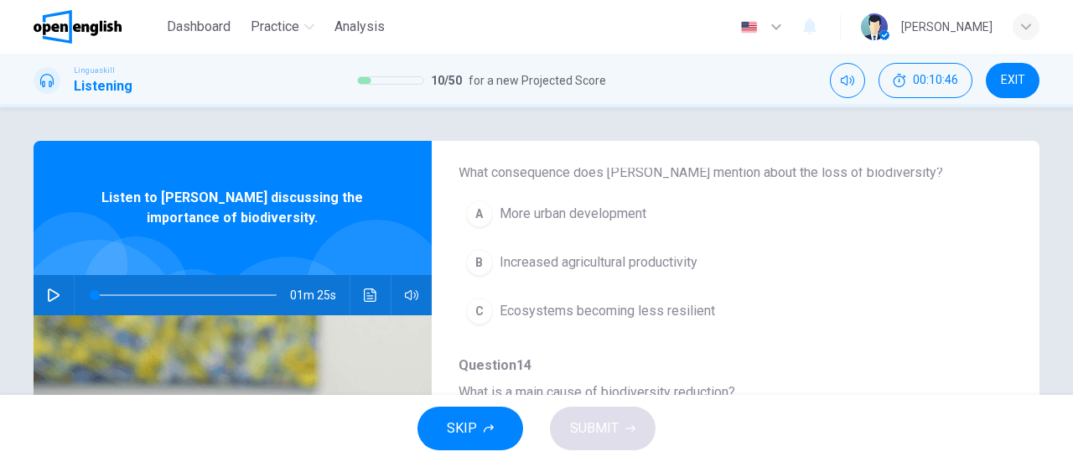
scroll to position [671, 0]
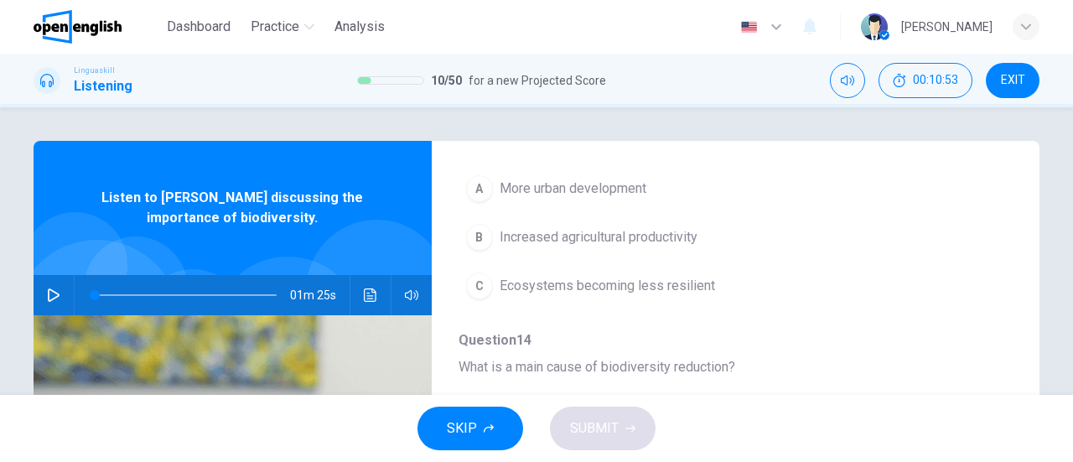
click at [360, 304] on button "Click to see the audio transcription" at bounding box center [370, 295] width 27 height 40
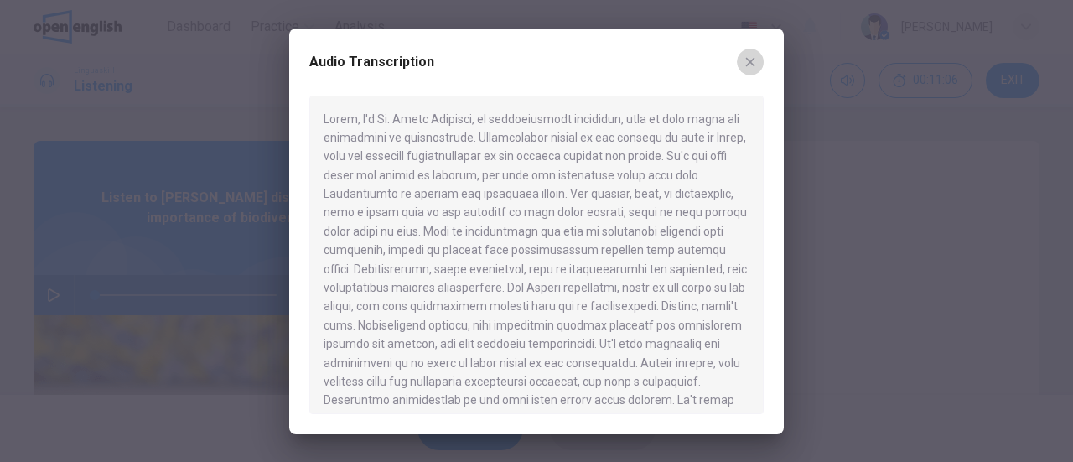
click at [757, 61] on button "button" at bounding box center [750, 62] width 27 height 27
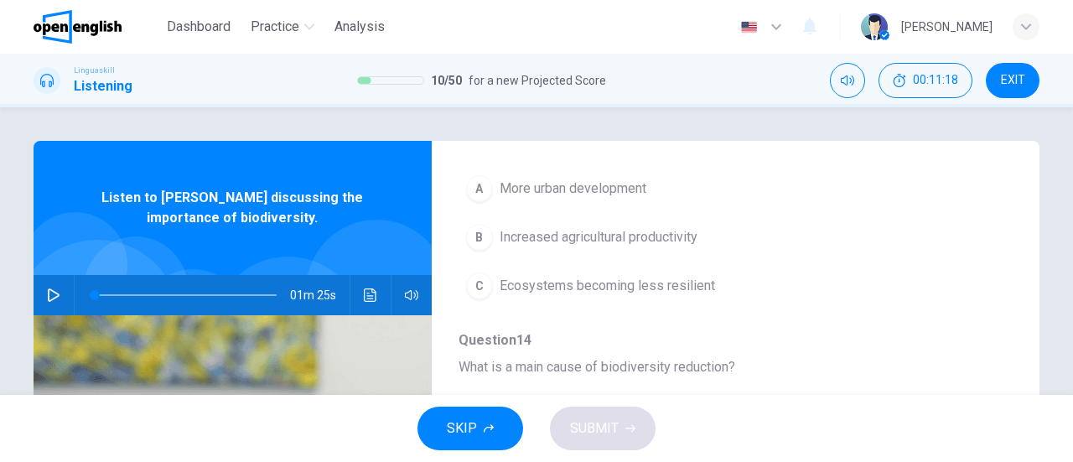
scroll to position [587, 0]
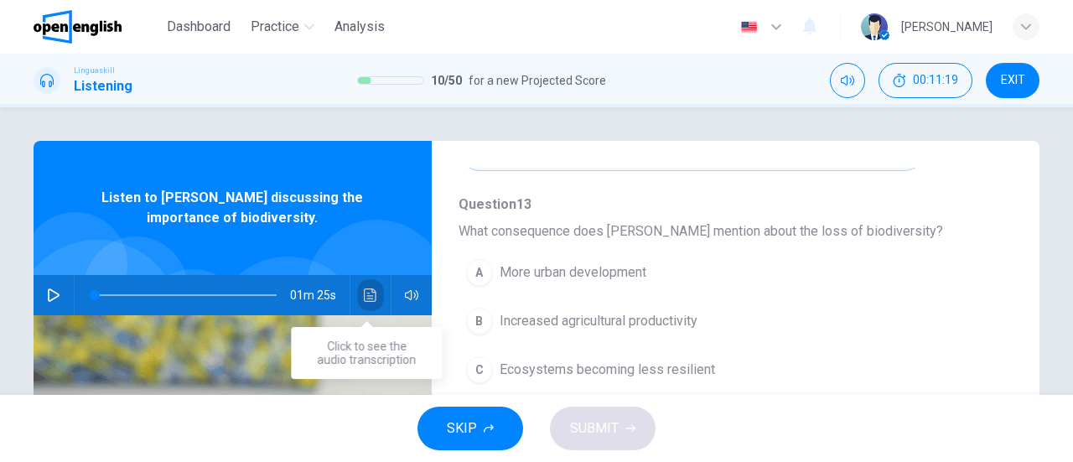
click at [366, 294] on icon "Click to see the audio transcription" at bounding box center [370, 294] width 13 height 13
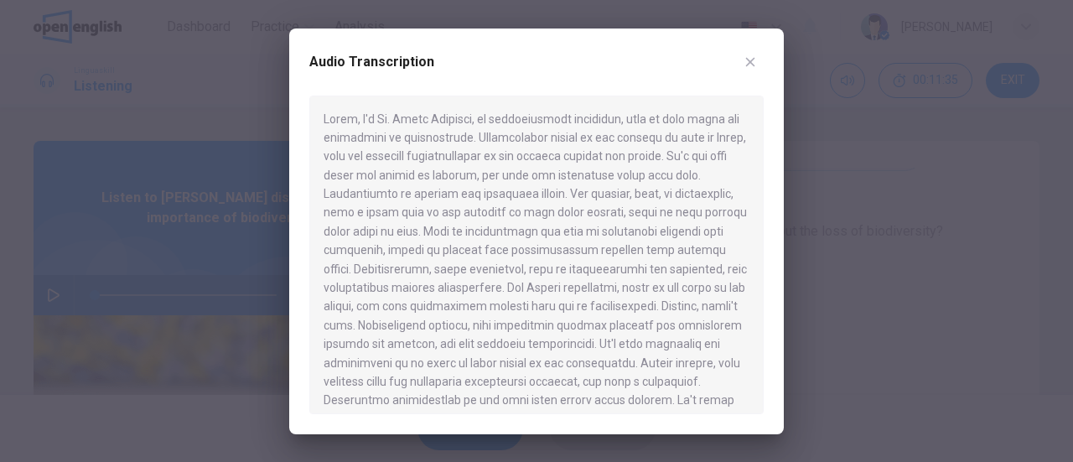
click at [758, 60] on button "button" at bounding box center [750, 62] width 27 height 27
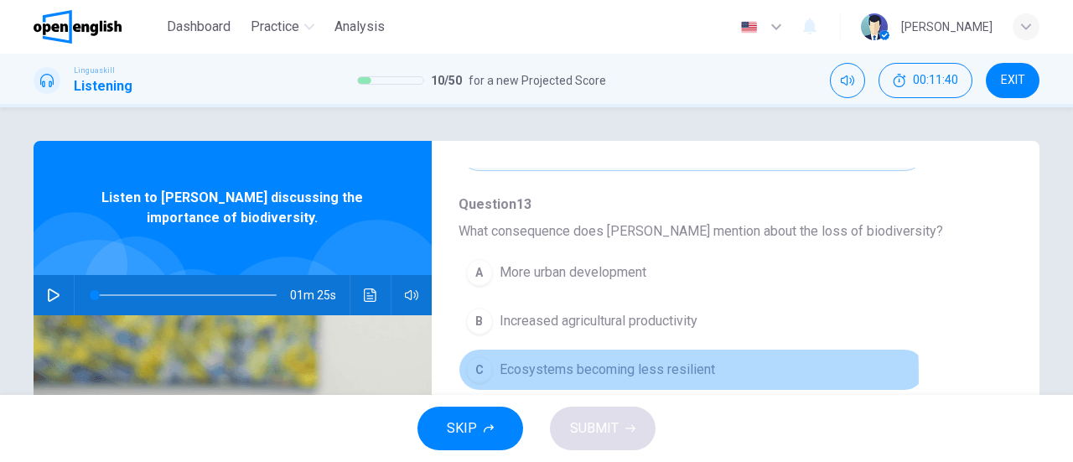
click at [476, 369] on div "C" at bounding box center [479, 369] width 27 height 27
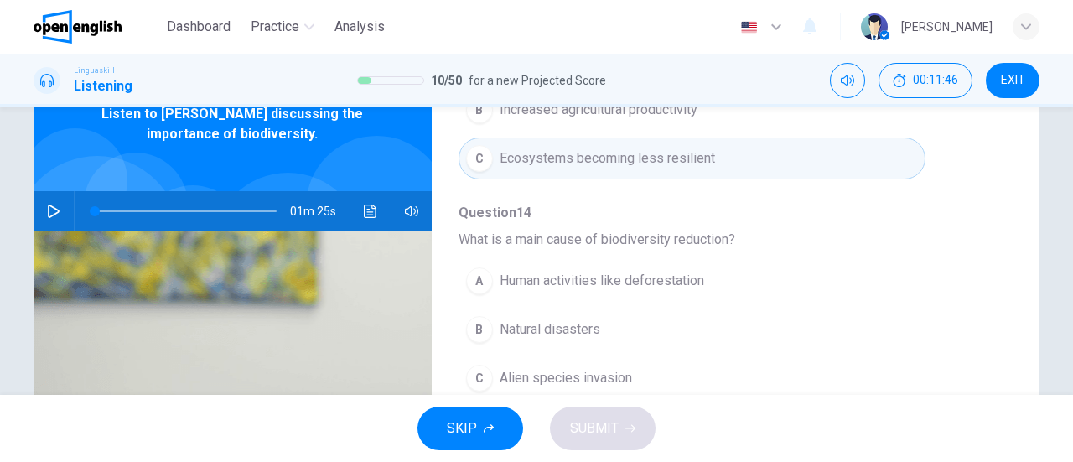
scroll to position [168, 0]
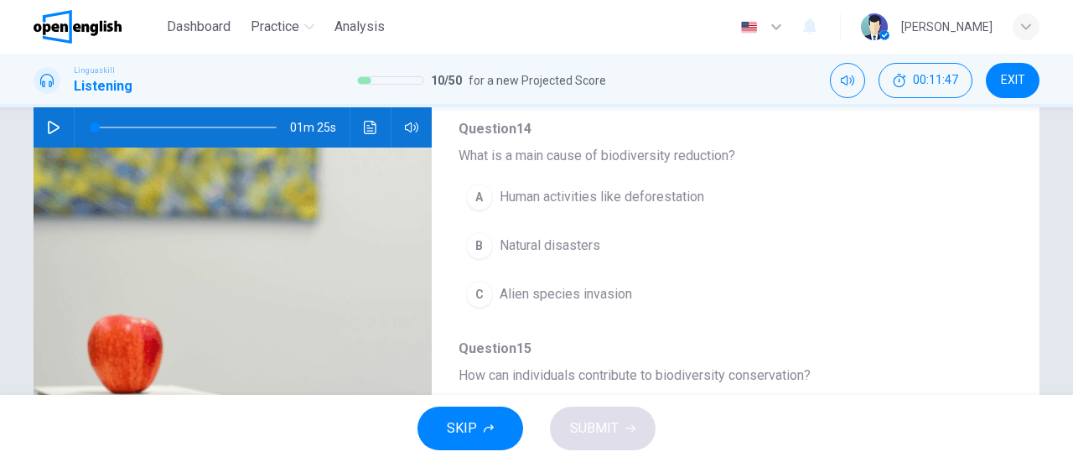
click at [474, 185] on div "A" at bounding box center [479, 197] width 27 height 27
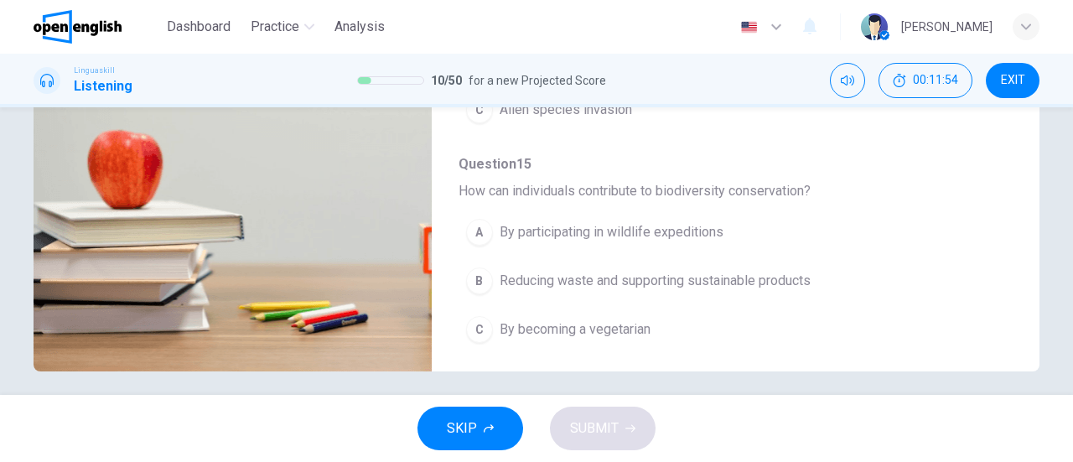
scroll to position [362, 0]
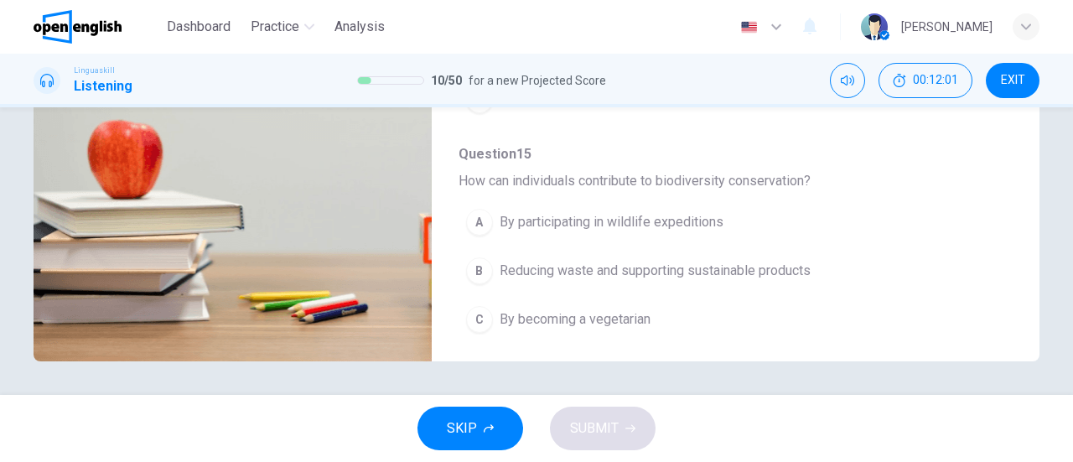
click at [481, 259] on div "B" at bounding box center [479, 270] width 27 height 27
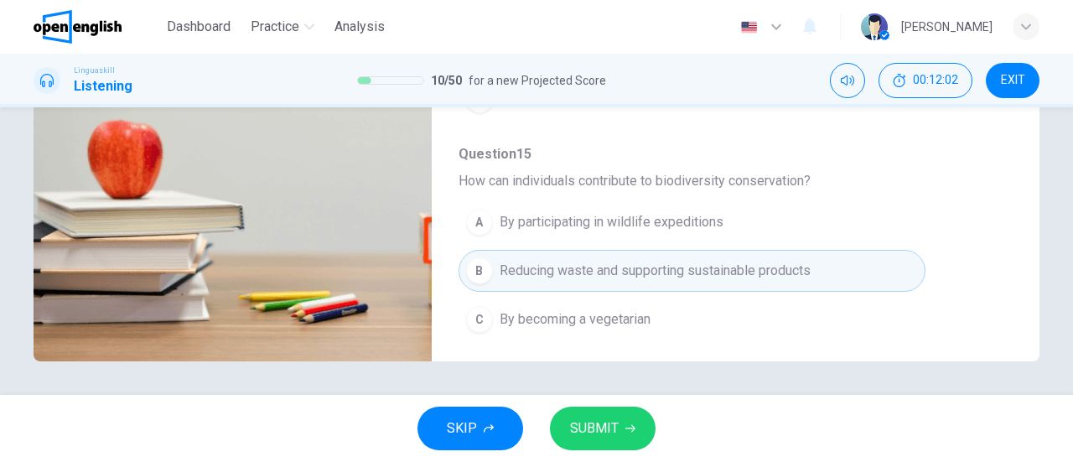
click at [614, 423] on span "SUBMIT" at bounding box center [594, 428] width 49 height 23
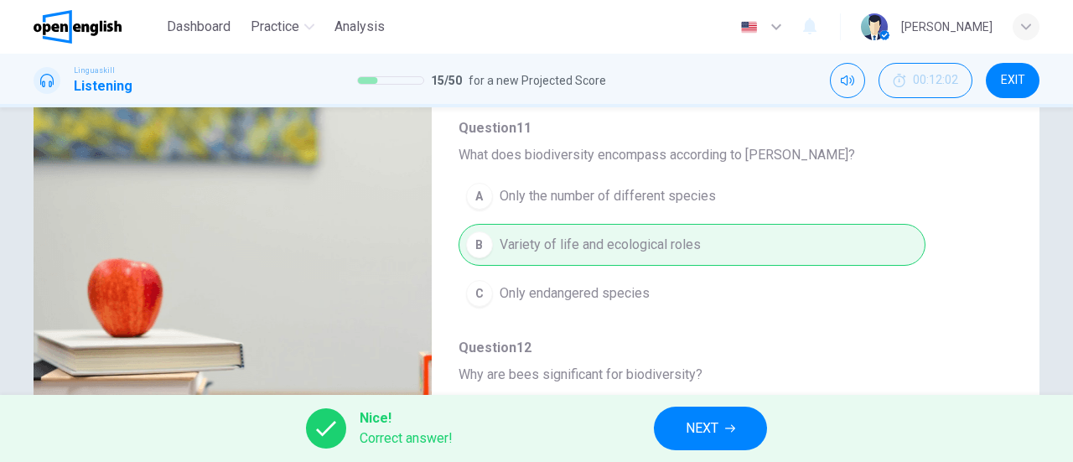
scroll to position [0, 0]
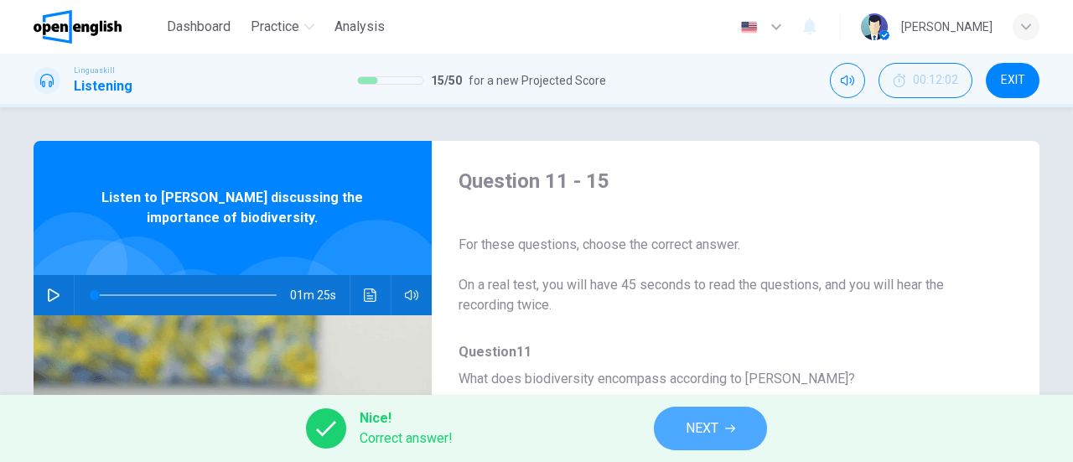
click at [721, 433] on button "NEXT" at bounding box center [710, 429] width 113 height 44
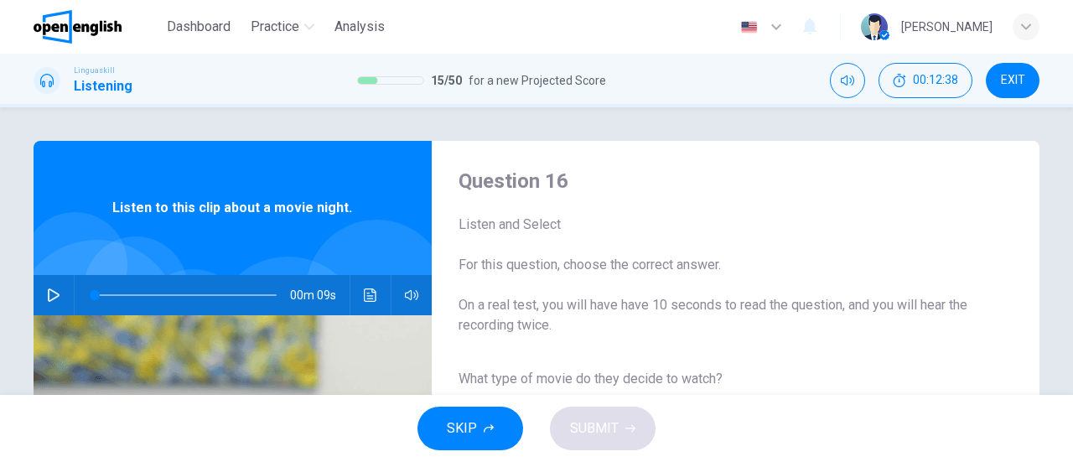
click at [59, 293] on button "button" at bounding box center [53, 295] width 27 height 40
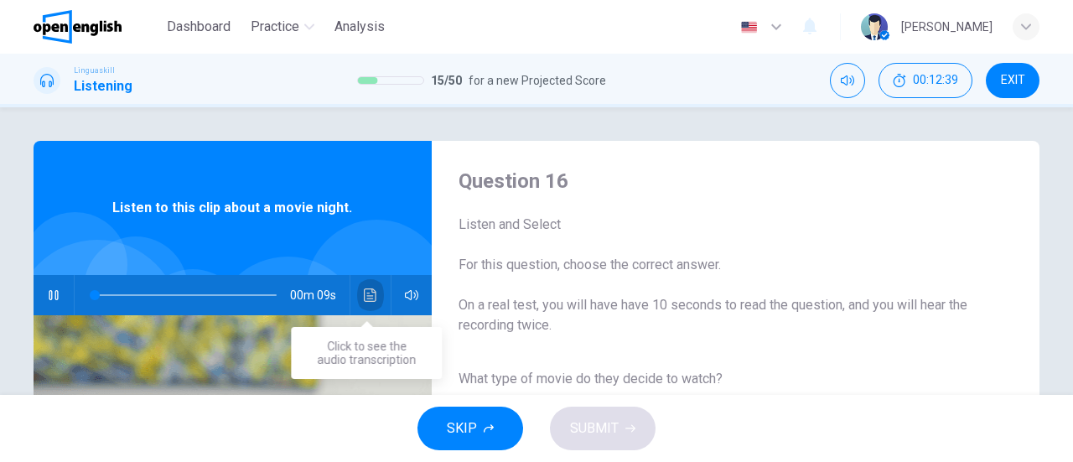
click at [364, 291] on icon "Click to see the audio transcription" at bounding box center [370, 294] width 13 height 13
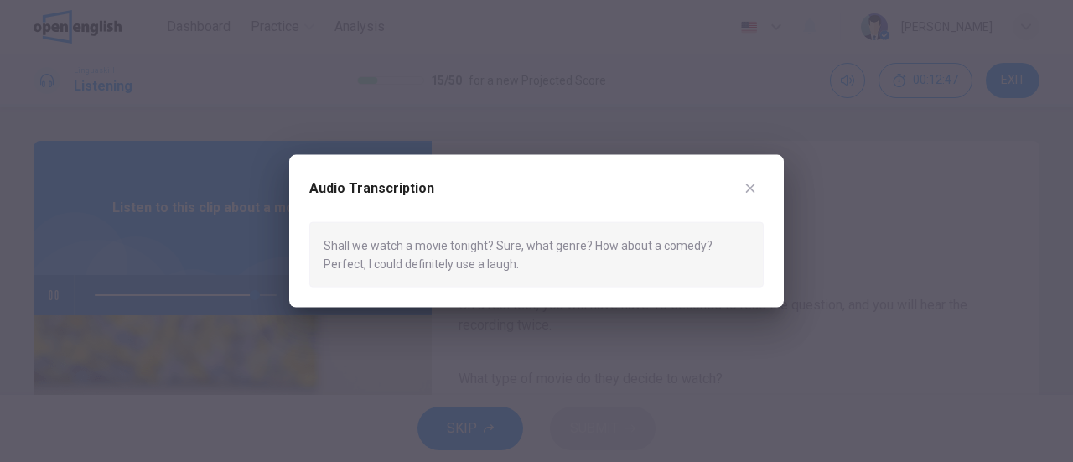
type input "*"
click at [750, 184] on icon "button" at bounding box center [749, 187] width 13 height 13
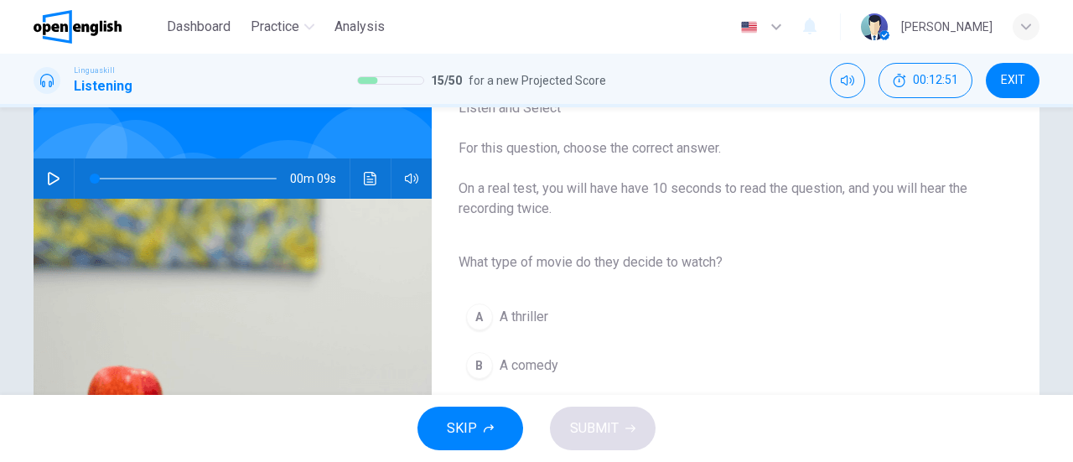
scroll to position [168, 0]
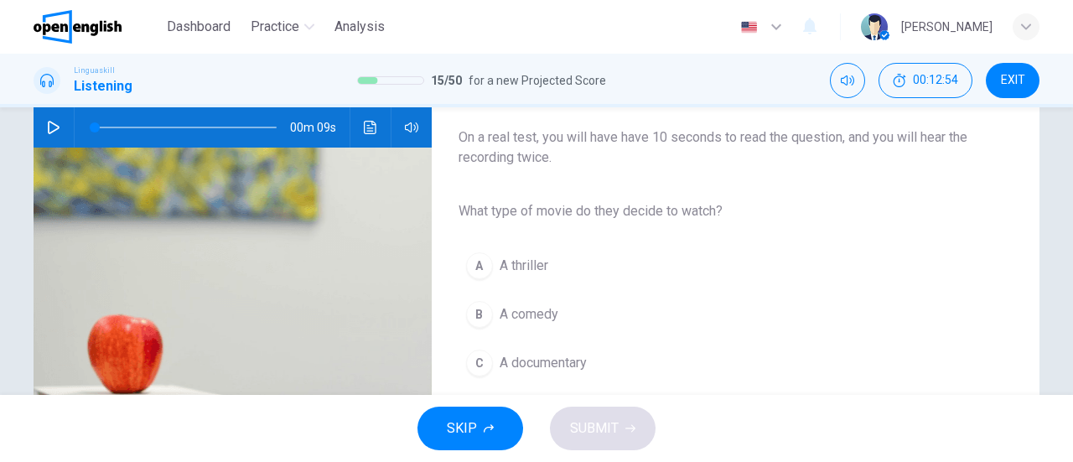
click at [476, 314] on div "B" at bounding box center [479, 314] width 27 height 27
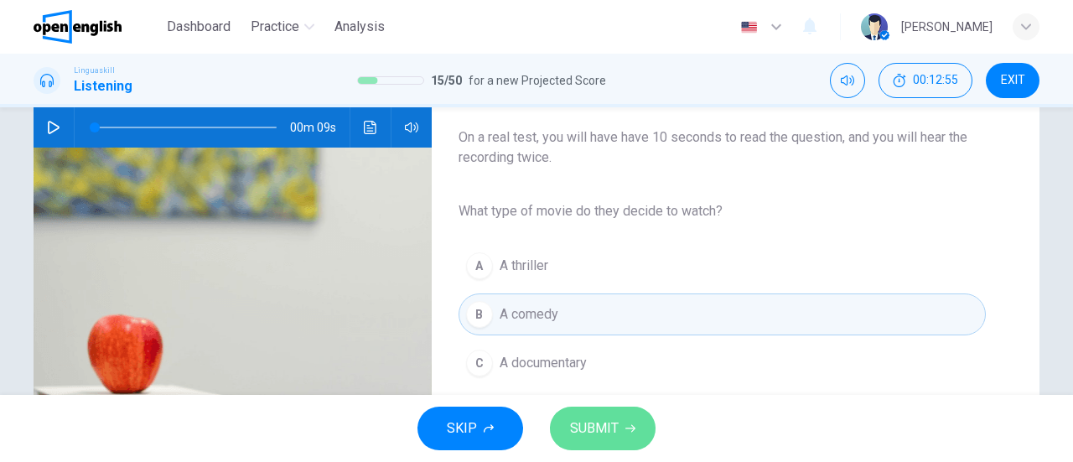
click at [590, 412] on button "SUBMIT" at bounding box center [603, 429] width 106 height 44
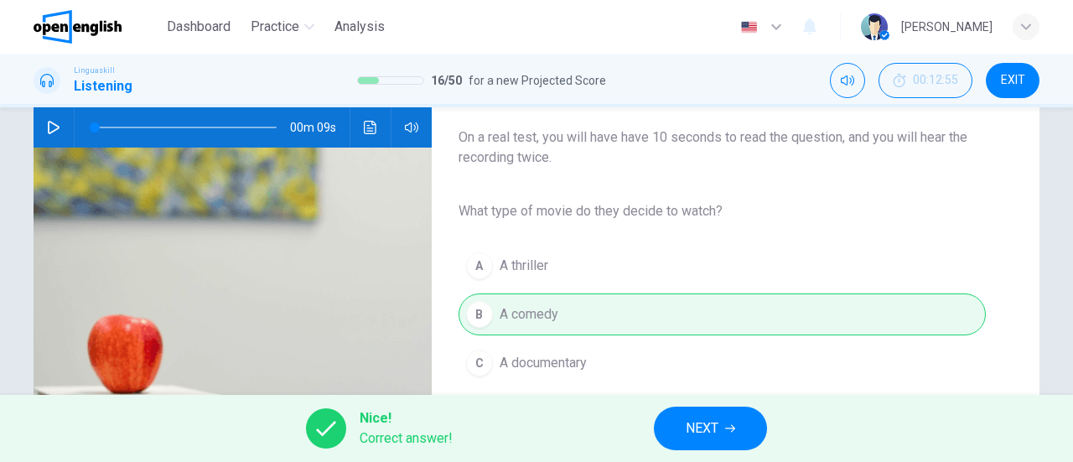
click at [692, 419] on span "NEXT" at bounding box center [702, 428] width 33 height 23
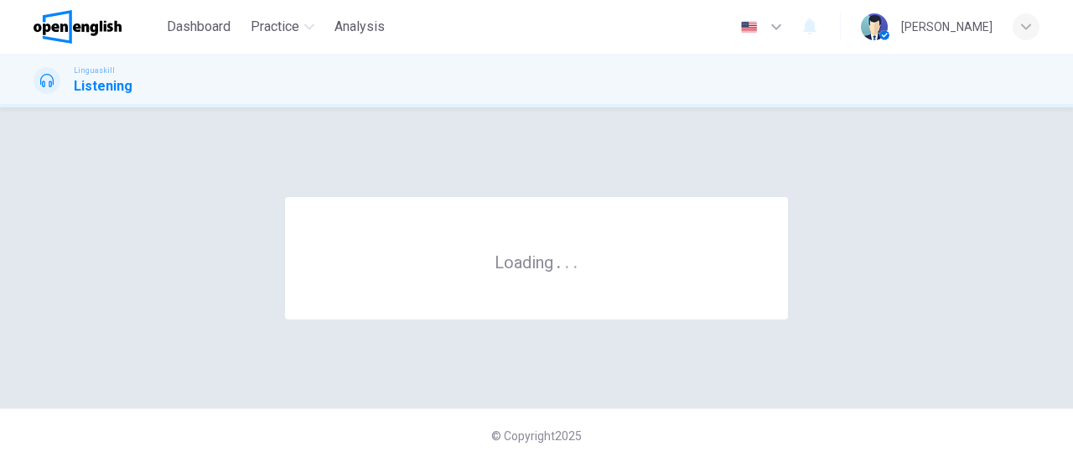
scroll to position [0, 0]
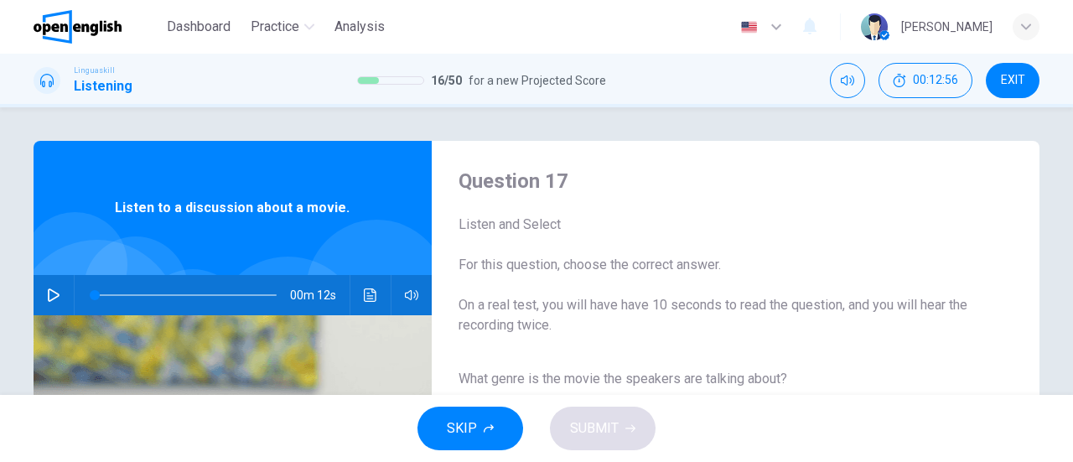
click at [50, 302] on button "button" at bounding box center [53, 295] width 27 height 40
click at [370, 292] on icon "Click to see the audio transcription" at bounding box center [370, 294] width 13 height 13
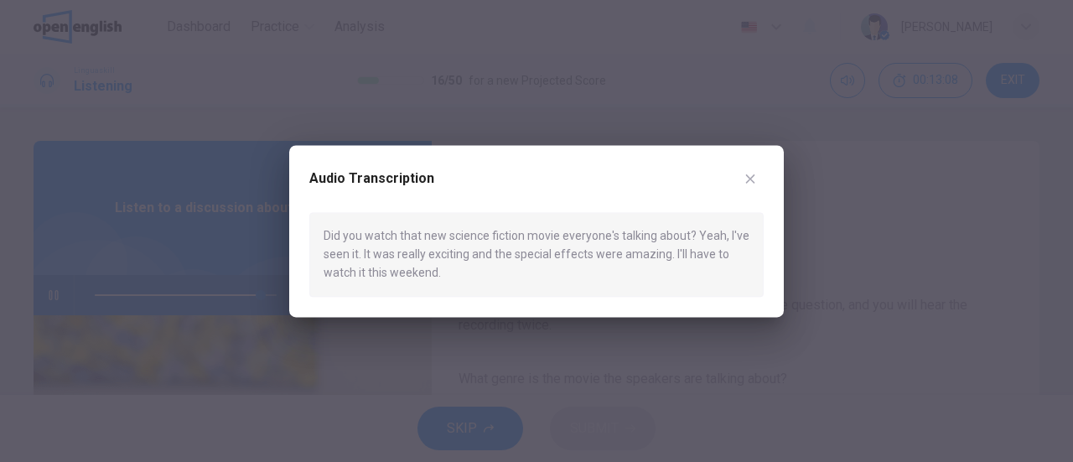
type input "*"
click at [756, 177] on icon "button" at bounding box center [749, 178] width 13 height 13
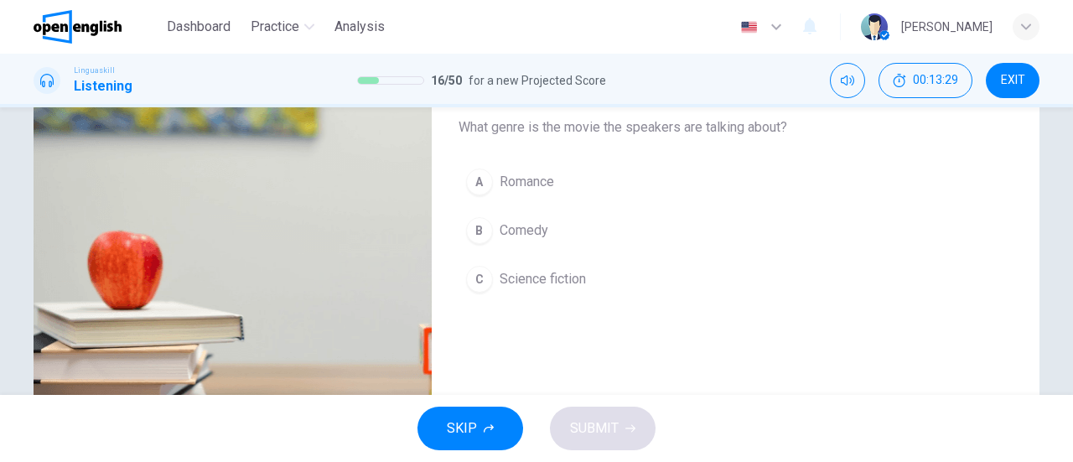
scroll to position [168, 0]
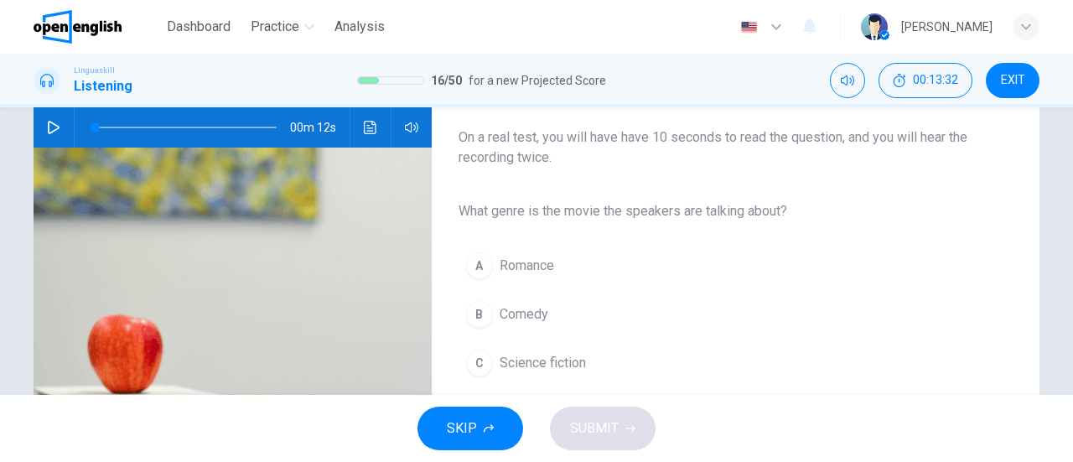
click at [522, 371] on span "Science fiction" at bounding box center [543, 363] width 86 height 20
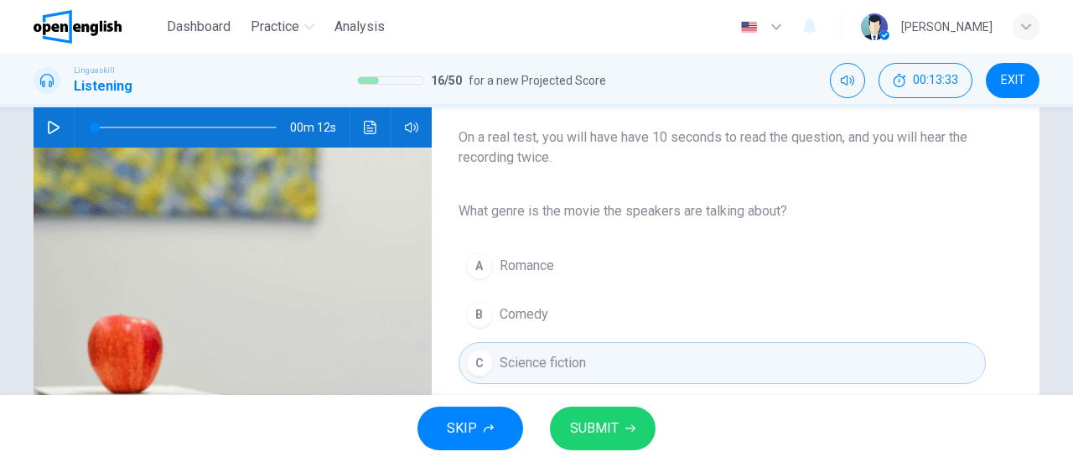
click at [592, 422] on span "SUBMIT" at bounding box center [594, 428] width 49 height 23
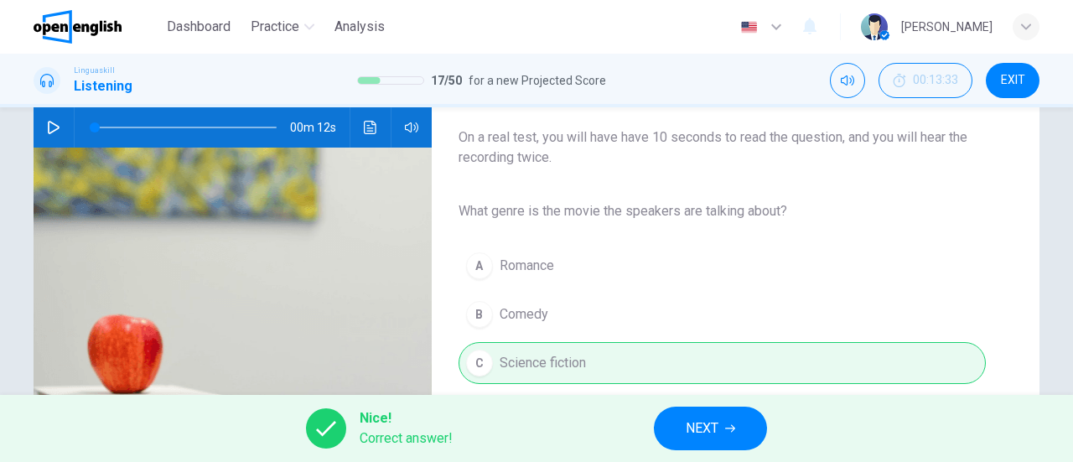
click at [697, 427] on span "NEXT" at bounding box center [702, 428] width 33 height 23
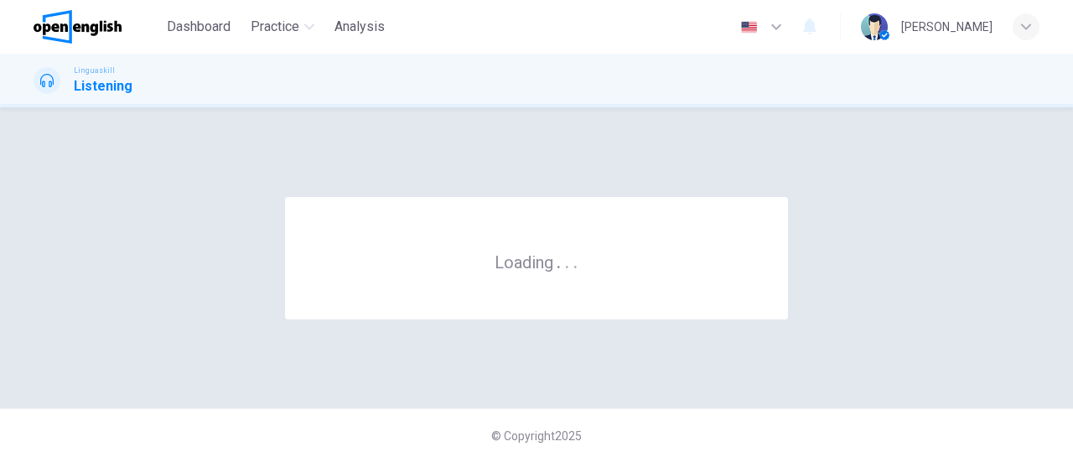
scroll to position [0, 0]
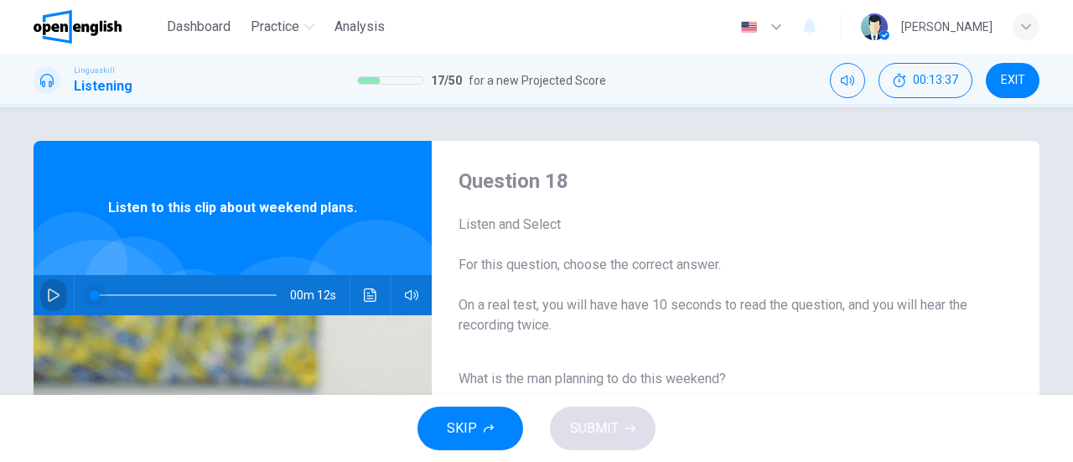
drag, startPoint x: 44, startPoint y: 294, endPoint x: 85, endPoint y: 298, distance: 41.2
click at [48, 294] on icon "button" at bounding box center [54, 294] width 12 height 13
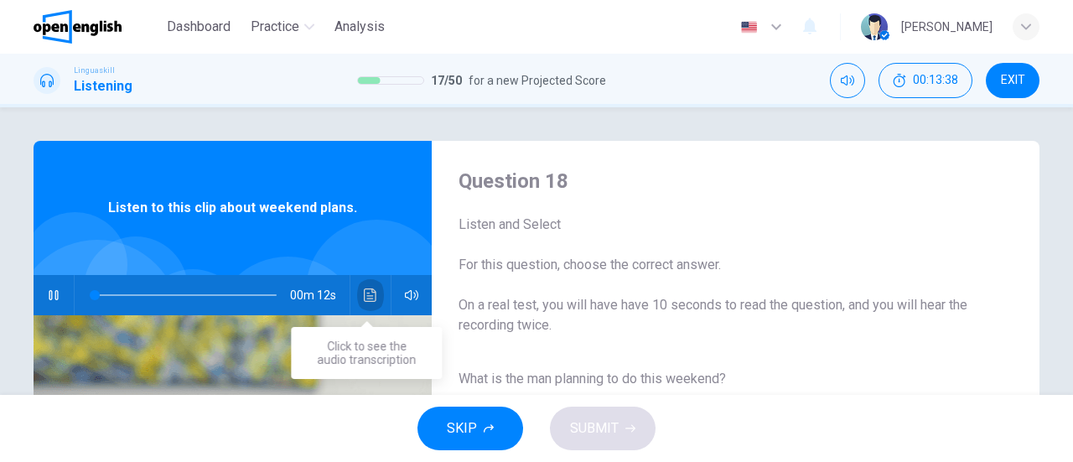
click at [364, 294] on icon "Click to see the audio transcription" at bounding box center [370, 294] width 13 height 13
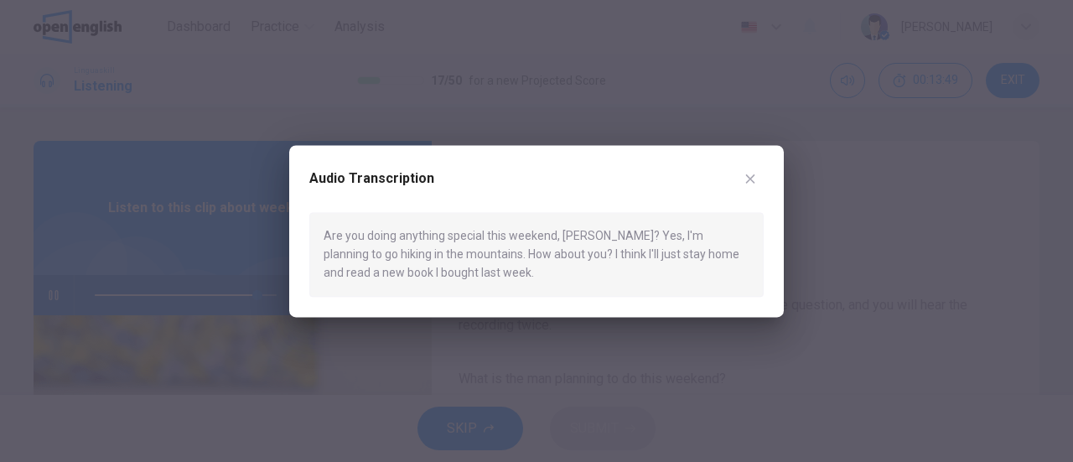
click at [746, 172] on icon "button" at bounding box center [749, 178] width 13 height 13
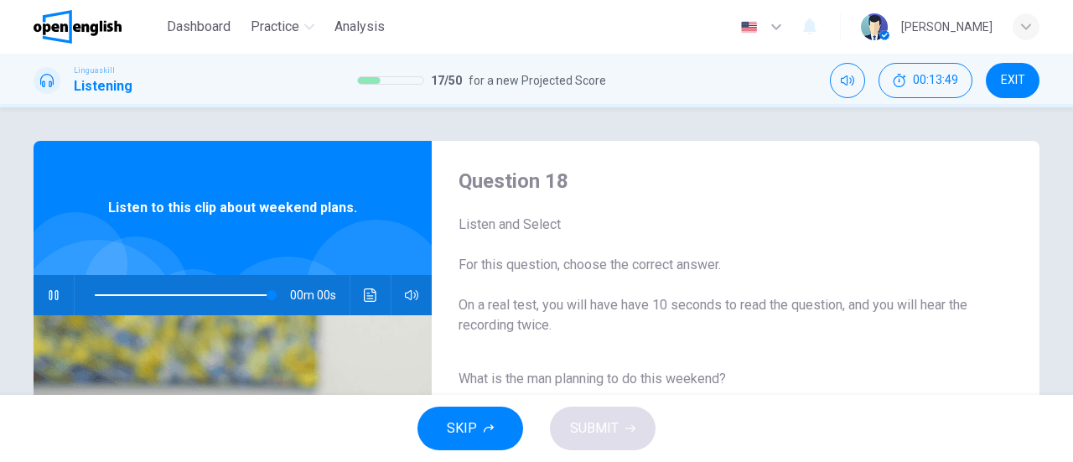
type input "*"
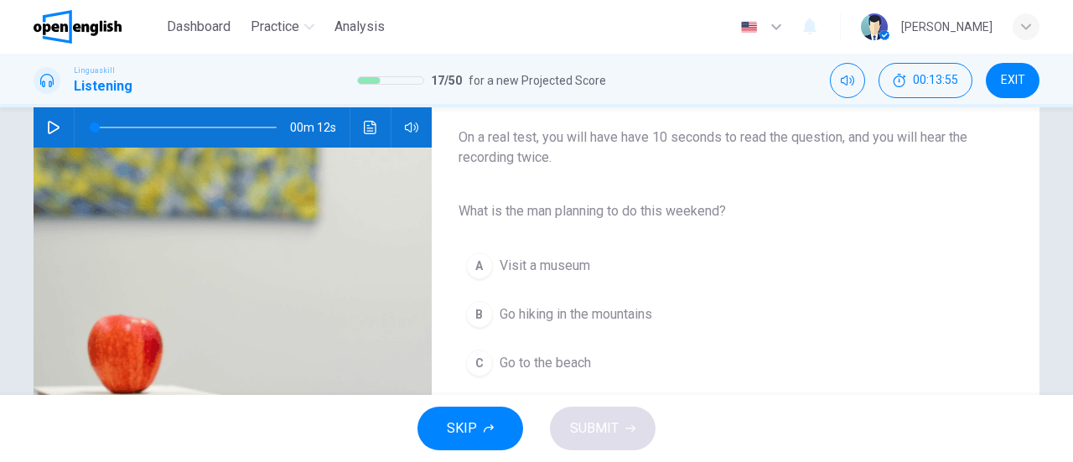
scroll to position [251, 0]
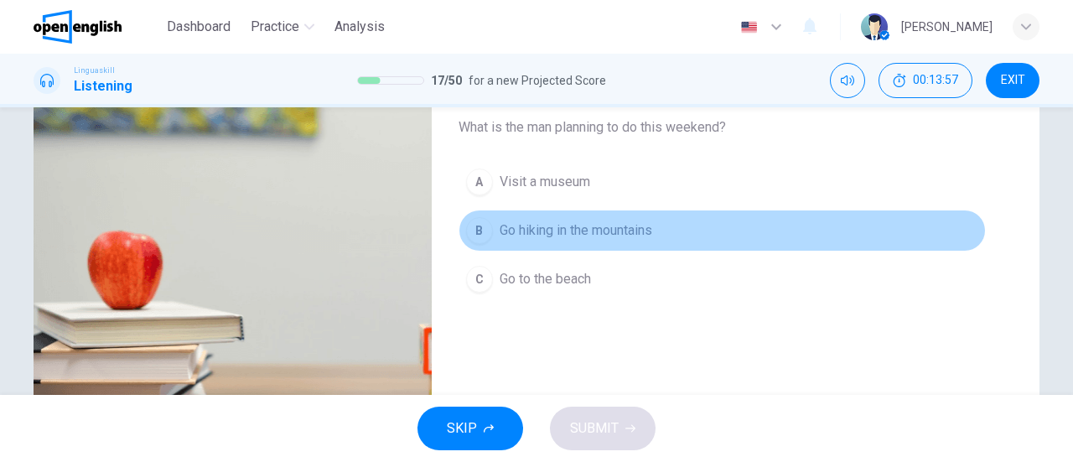
click at [474, 230] on div "B" at bounding box center [479, 230] width 27 height 27
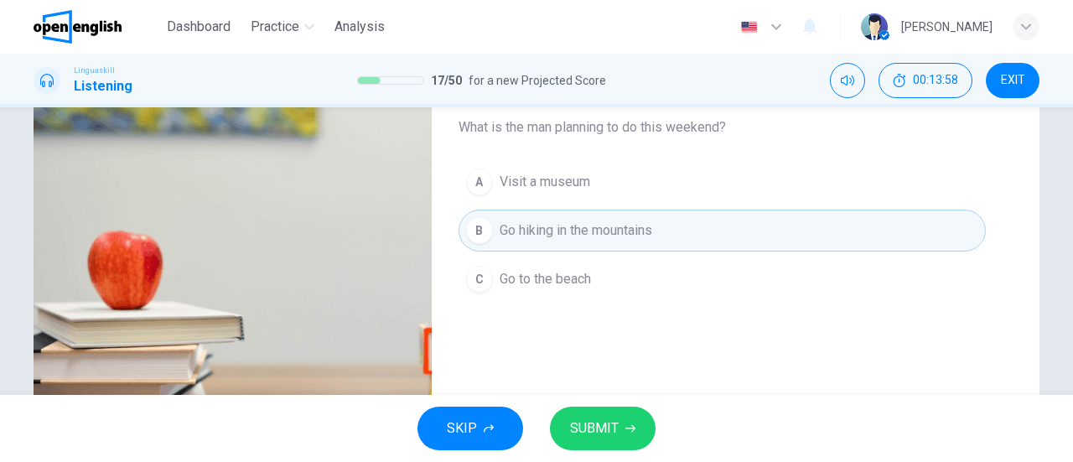
click at [619, 428] on button "SUBMIT" at bounding box center [603, 429] width 106 height 44
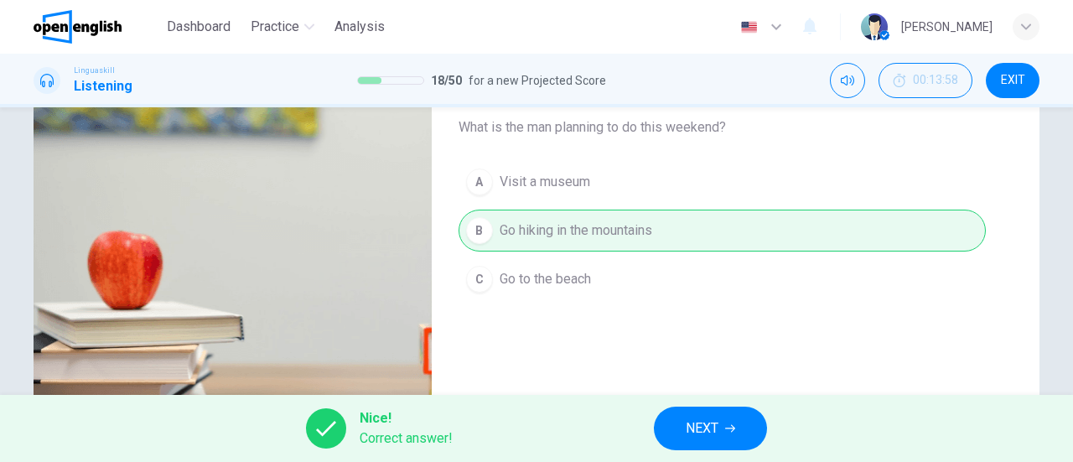
click at [675, 421] on button "NEXT" at bounding box center [710, 429] width 113 height 44
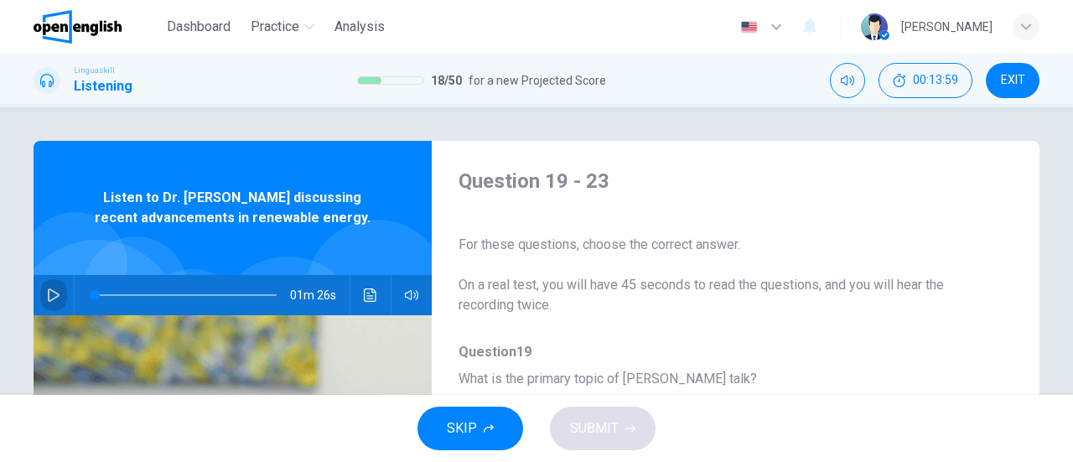
click at [40, 295] on button "button" at bounding box center [53, 295] width 27 height 40
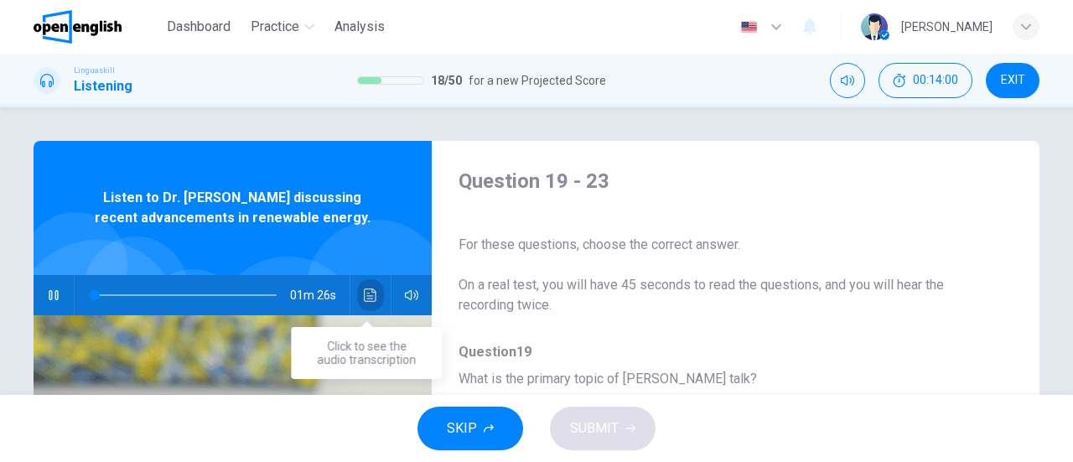
click at [366, 299] on icon "Click to see the audio transcription" at bounding box center [370, 294] width 13 height 13
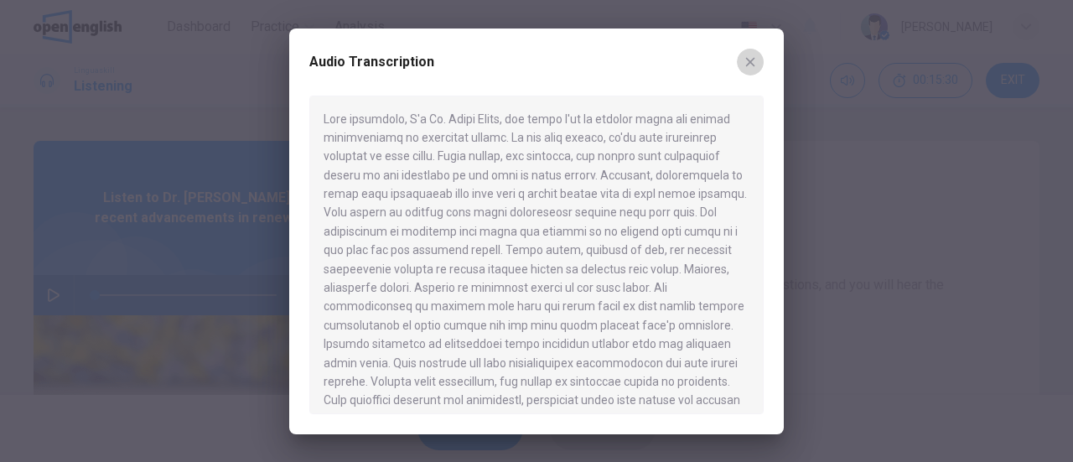
click at [747, 57] on icon "button" at bounding box center [749, 61] width 13 height 13
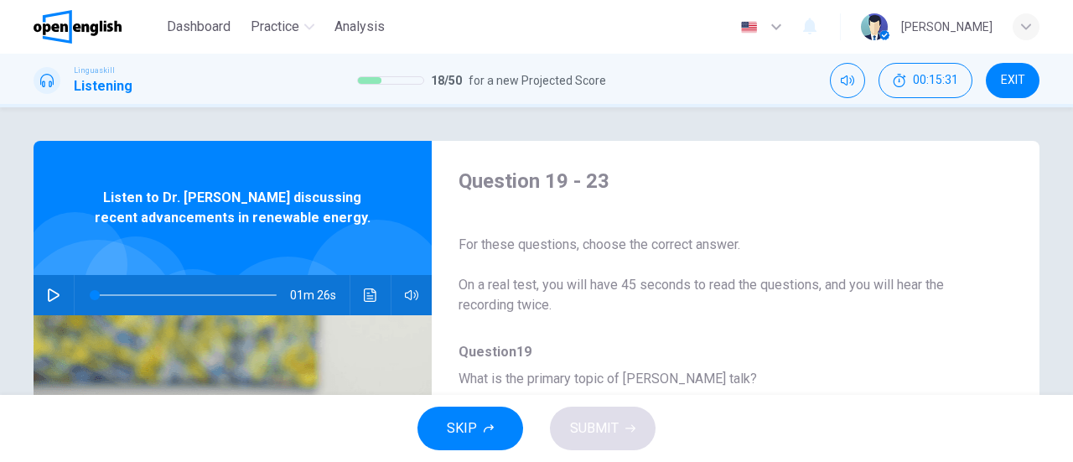
click at [49, 299] on icon "button" at bounding box center [53, 294] width 13 height 13
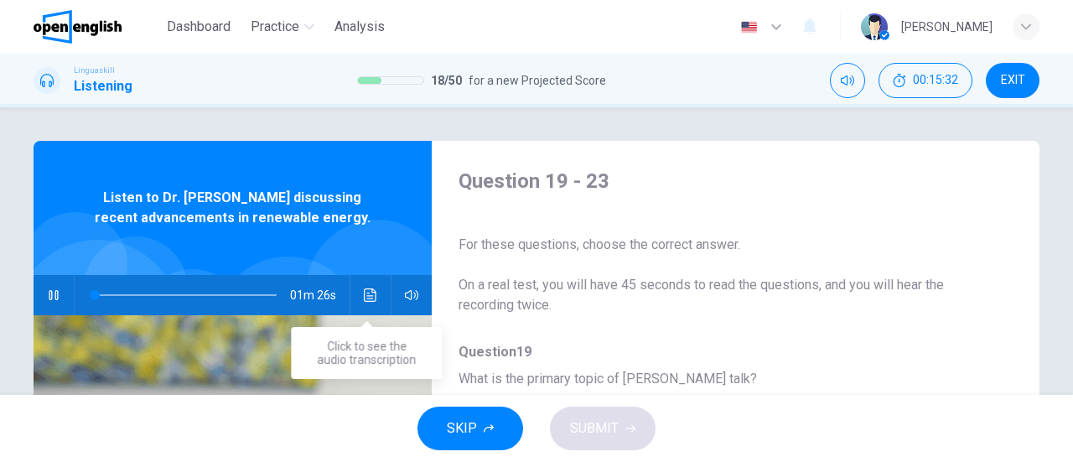
click at [372, 293] on icon "Click to see the audio transcription" at bounding box center [370, 294] width 13 height 13
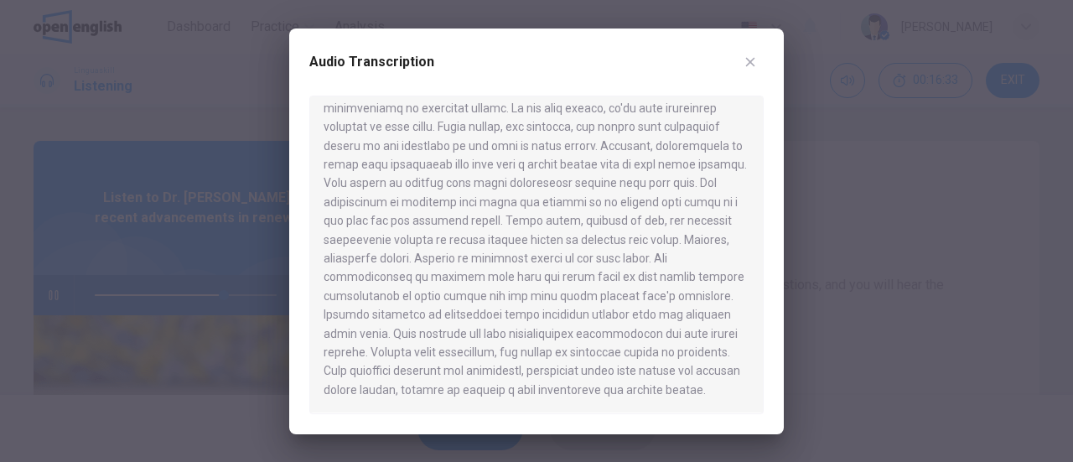
scroll to position [47, 0]
type input "*"
click at [753, 70] on button "button" at bounding box center [750, 62] width 27 height 27
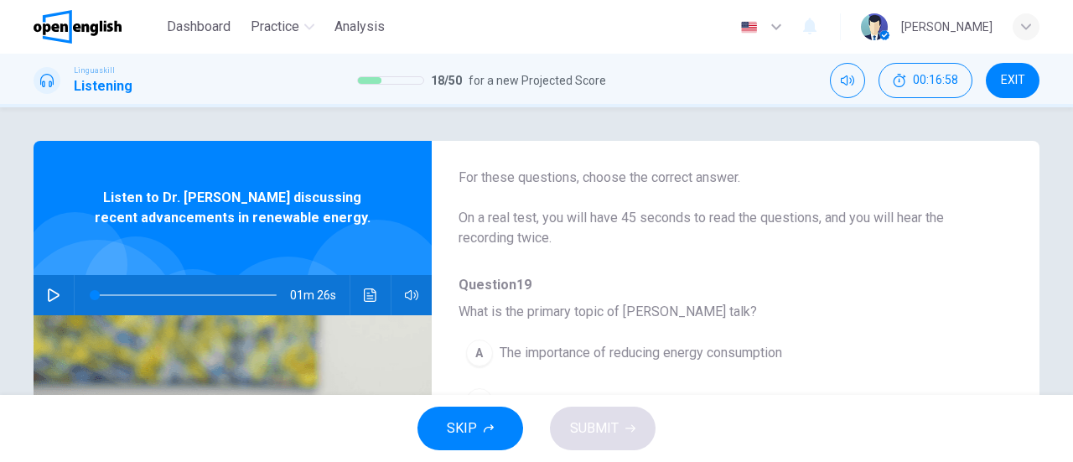
scroll to position [168, 0]
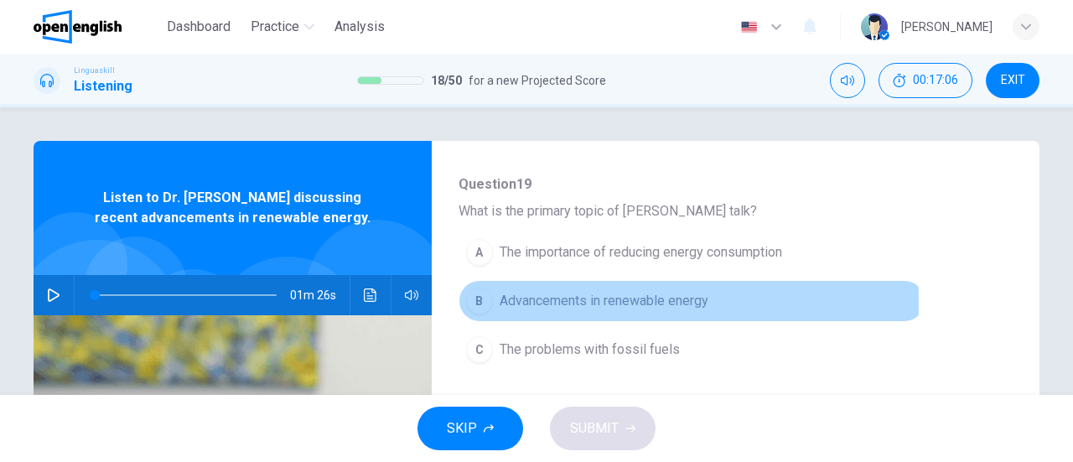
click at [471, 301] on div "B" at bounding box center [479, 300] width 27 height 27
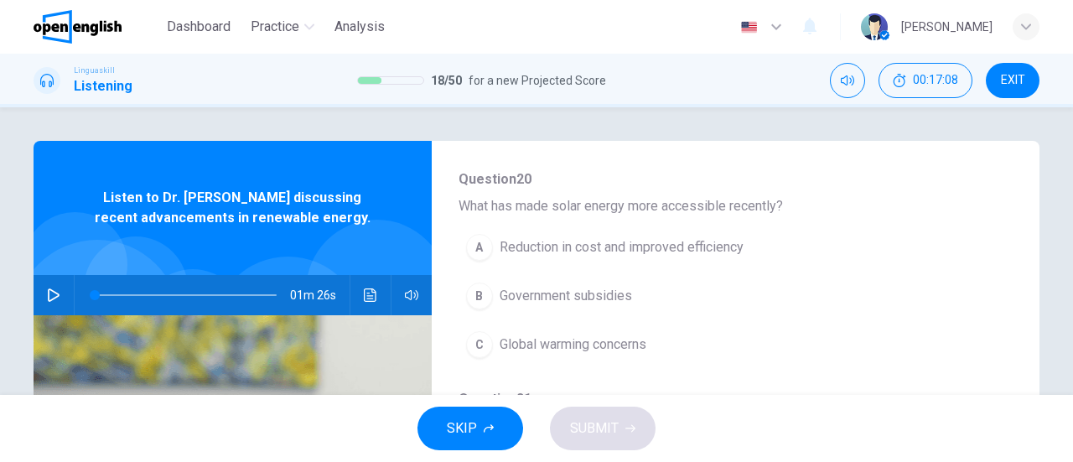
scroll to position [419, 0]
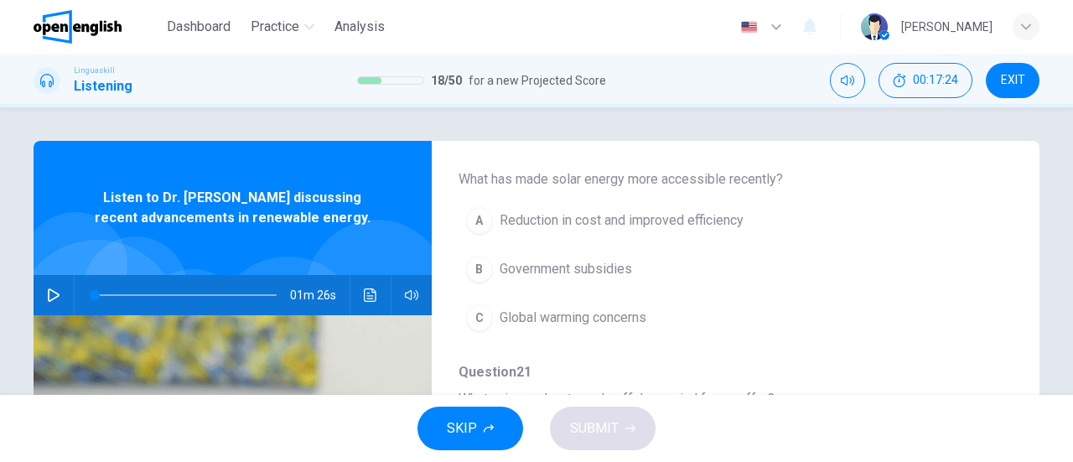
click at [479, 217] on div "A" at bounding box center [479, 220] width 27 height 27
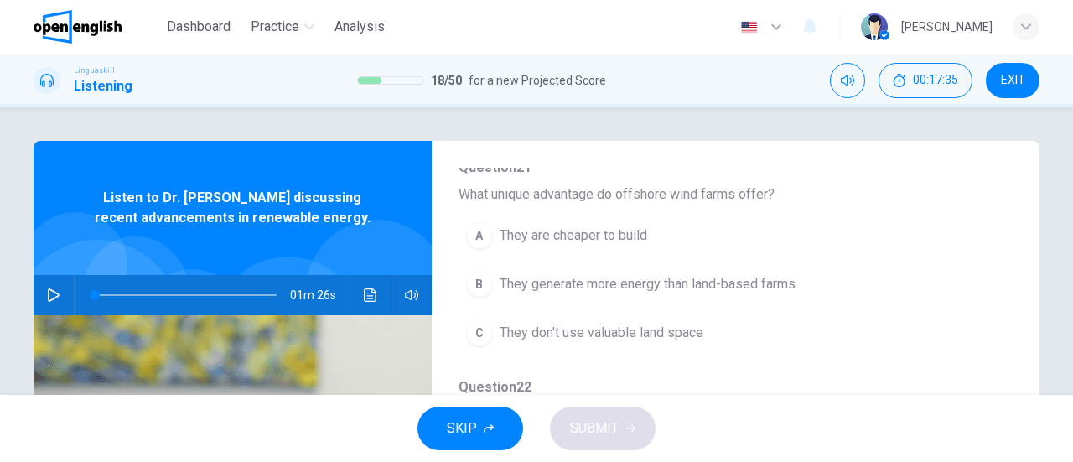
scroll to position [587, 0]
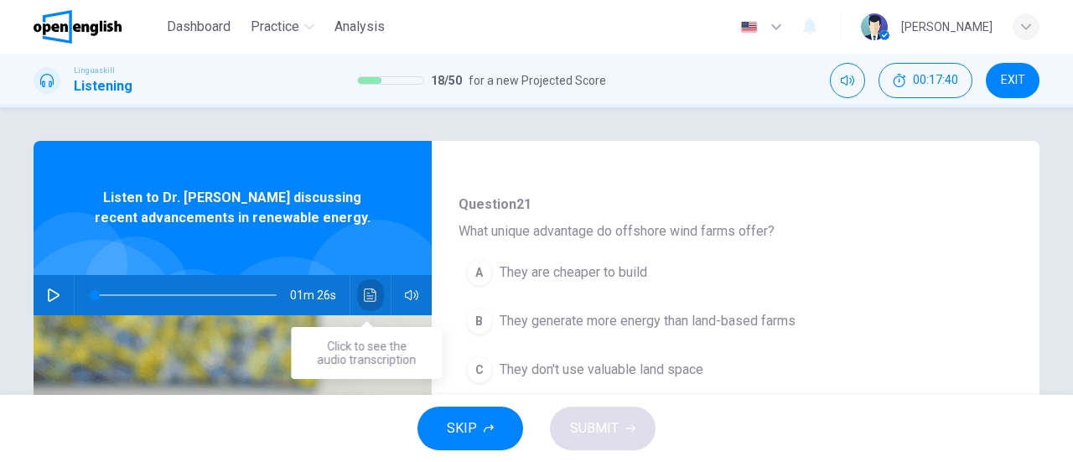
click at [372, 293] on icon "Click to see the audio transcription" at bounding box center [370, 294] width 13 height 13
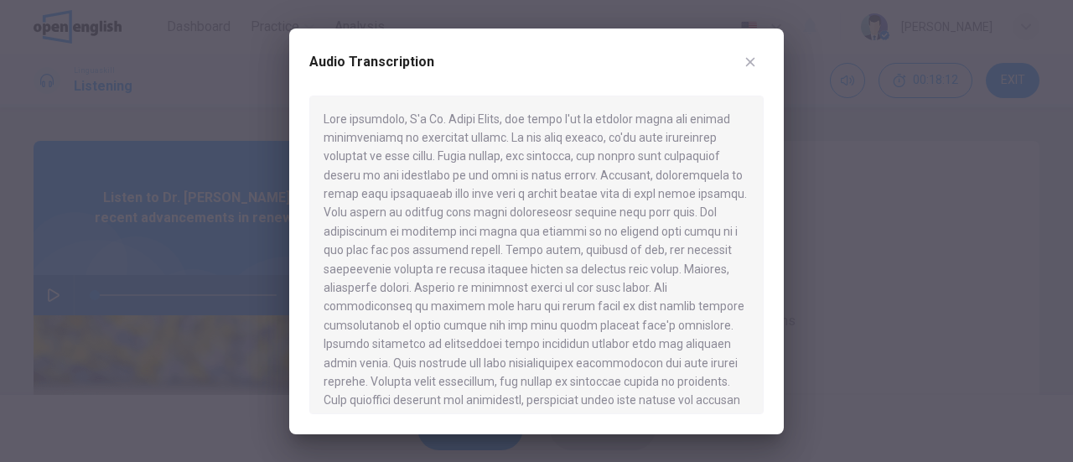
click at [755, 65] on icon "button" at bounding box center [749, 61] width 13 height 13
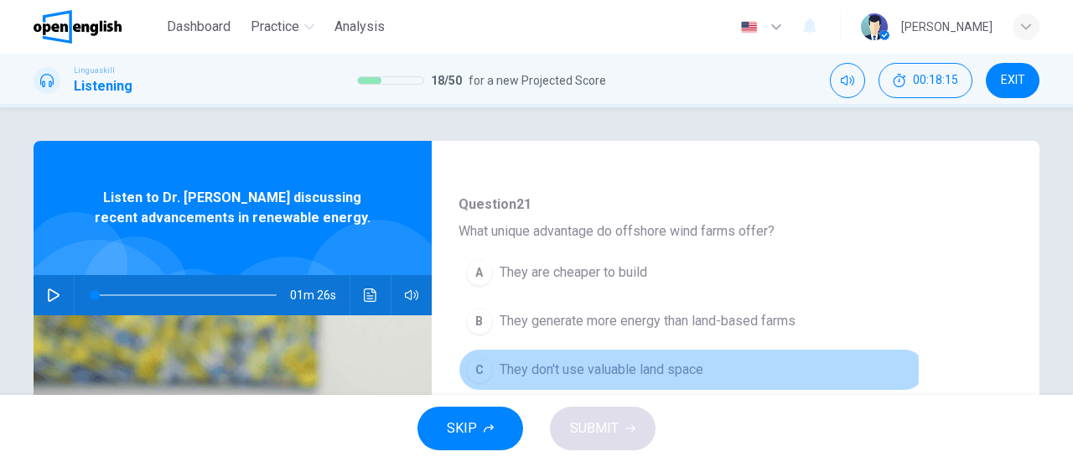
click at [478, 364] on div "C" at bounding box center [479, 369] width 27 height 27
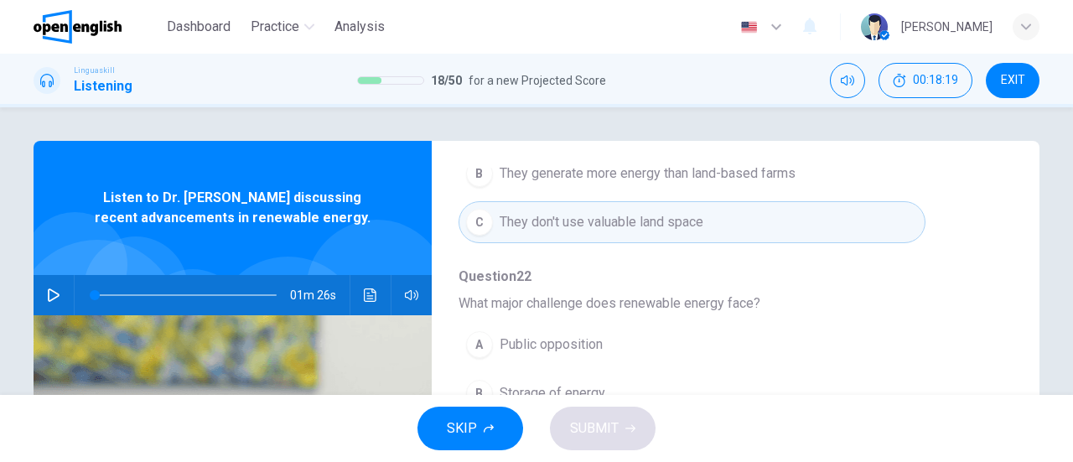
scroll to position [84, 0]
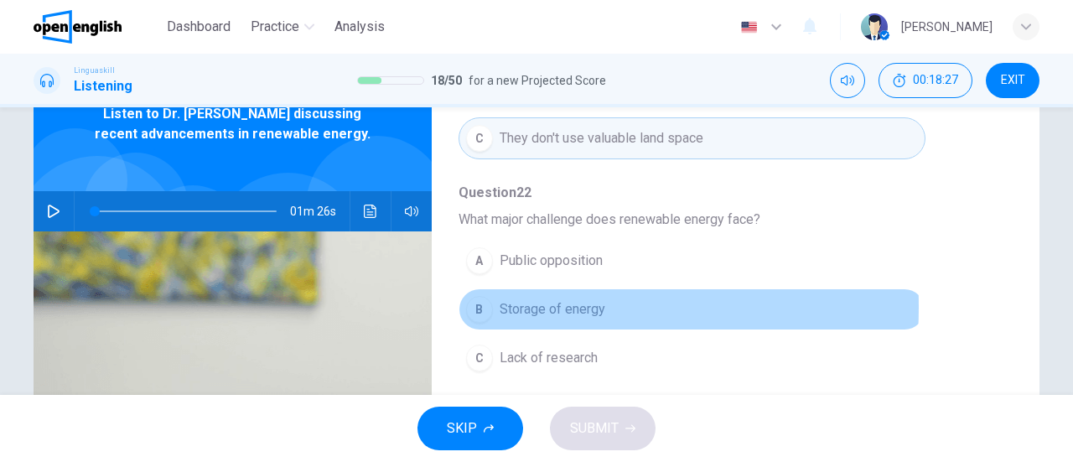
click at [478, 300] on div "B" at bounding box center [479, 309] width 27 height 27
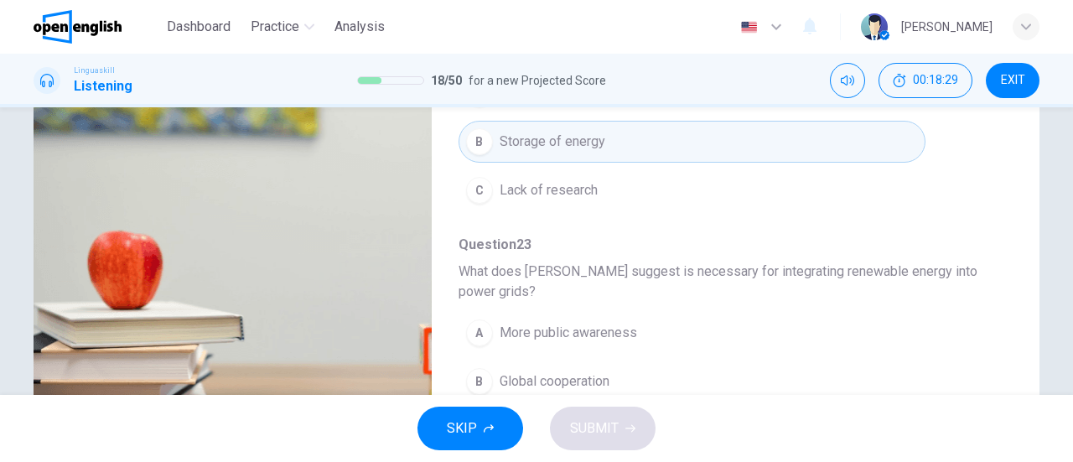
scroll to position [335, 0]
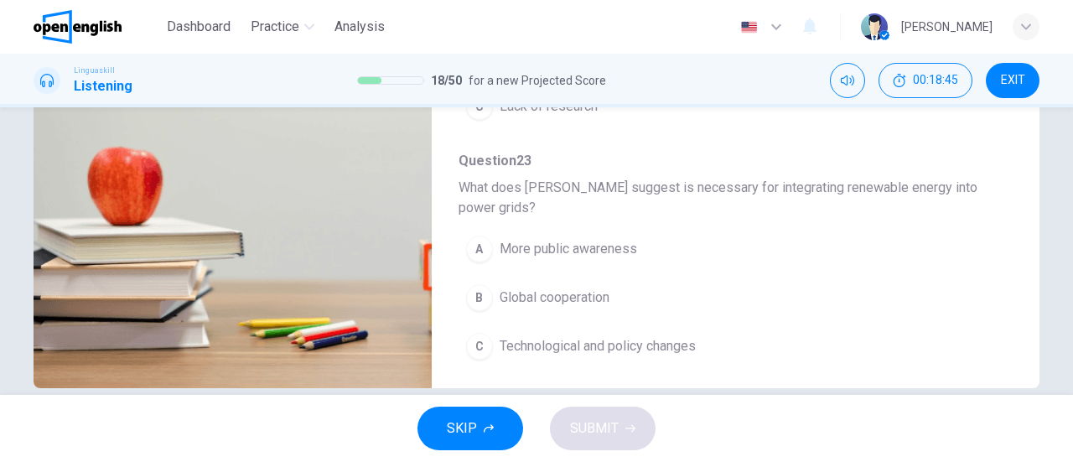
click at [469, 344] on div "C" at bounding box center [479, 346] width 27 height 27
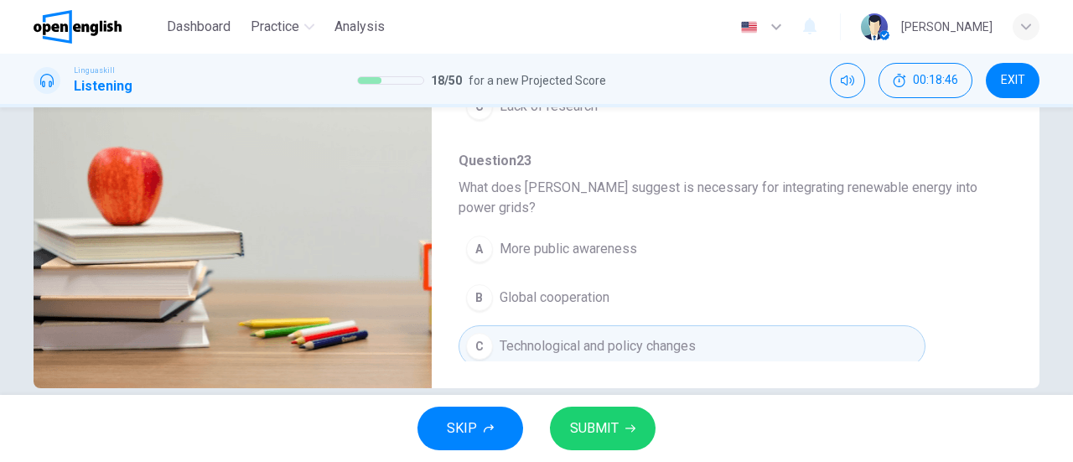
scroll to position [362, 0]
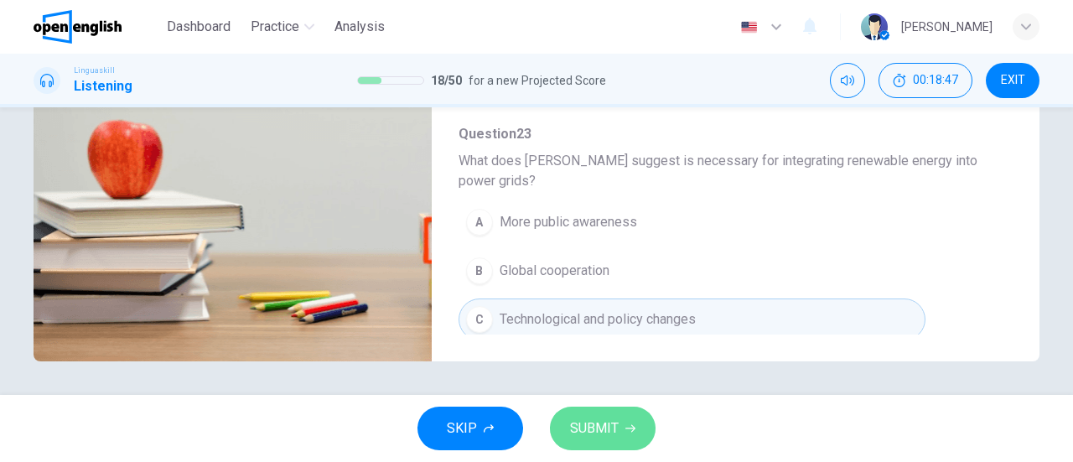
click at [606, 432] on span "SUBMIT" at bounding box center [594, 428] width 49 height 23
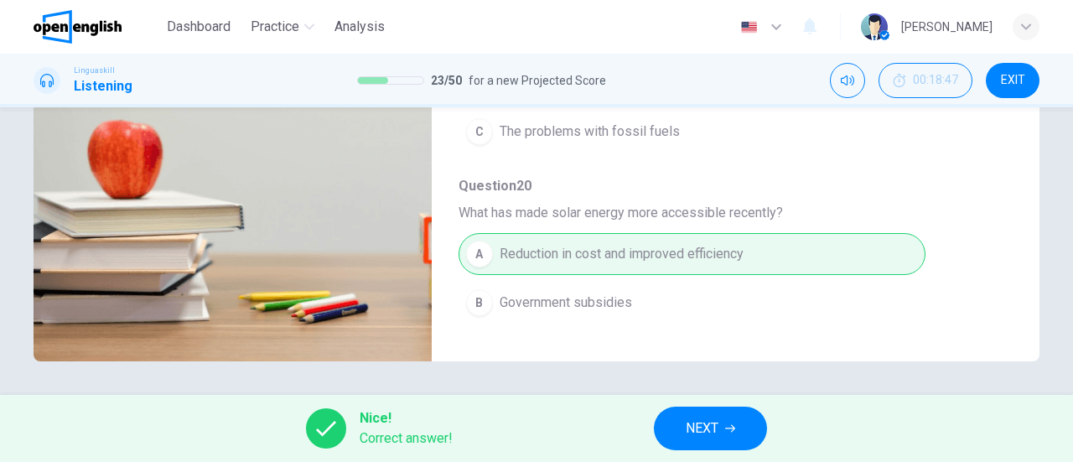
scroll to position [0, 0]
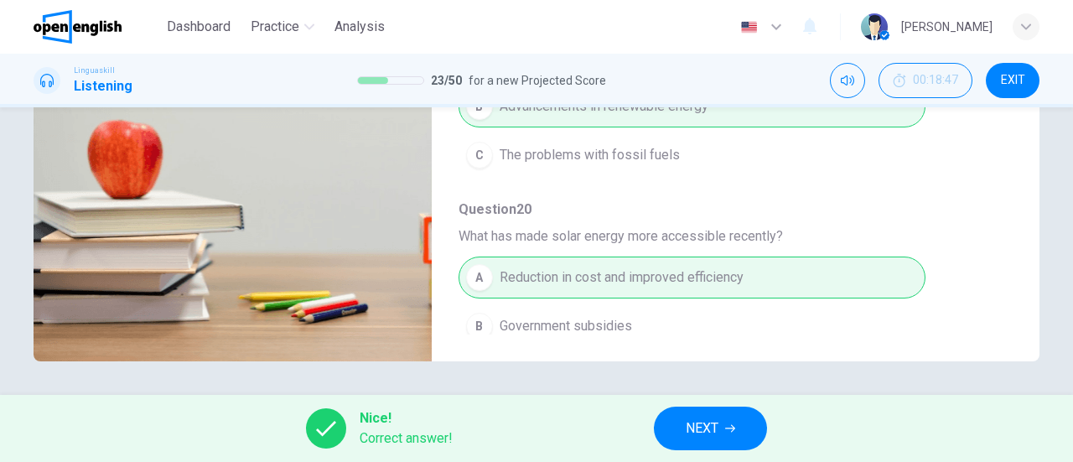
click at [711, 448] on button "NEXT" at bounding box center [710, 429] width 113 height 44
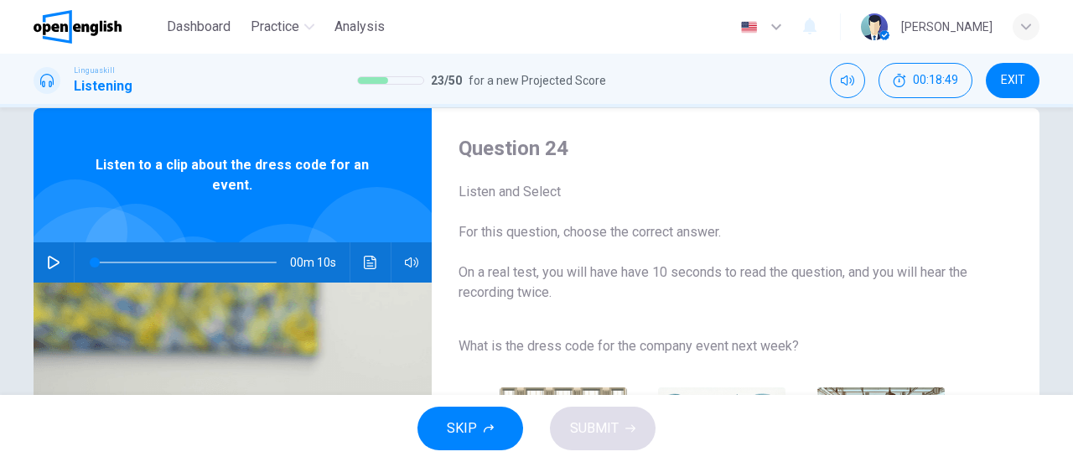
scroll to position [84, 0]
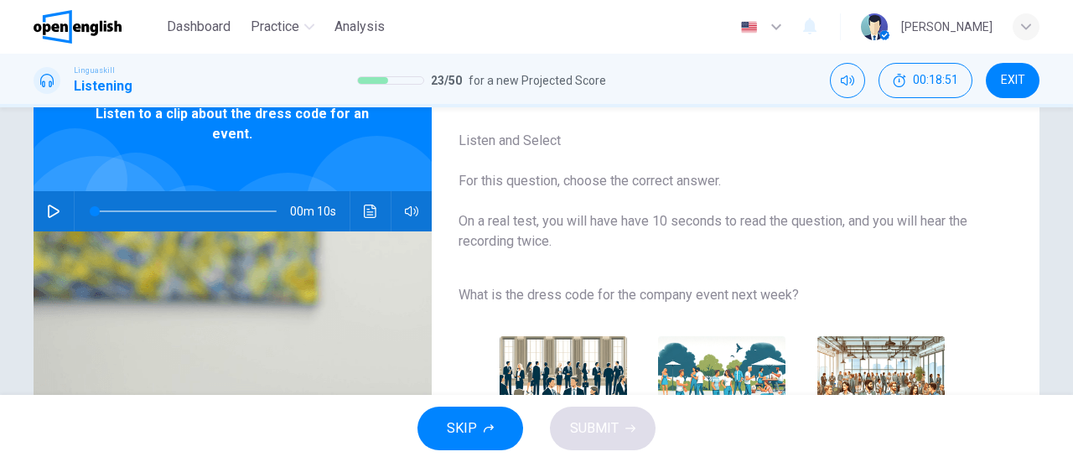
click at [47, 213] on icon "button" at bounding box center [53, 211] width 13 height 13
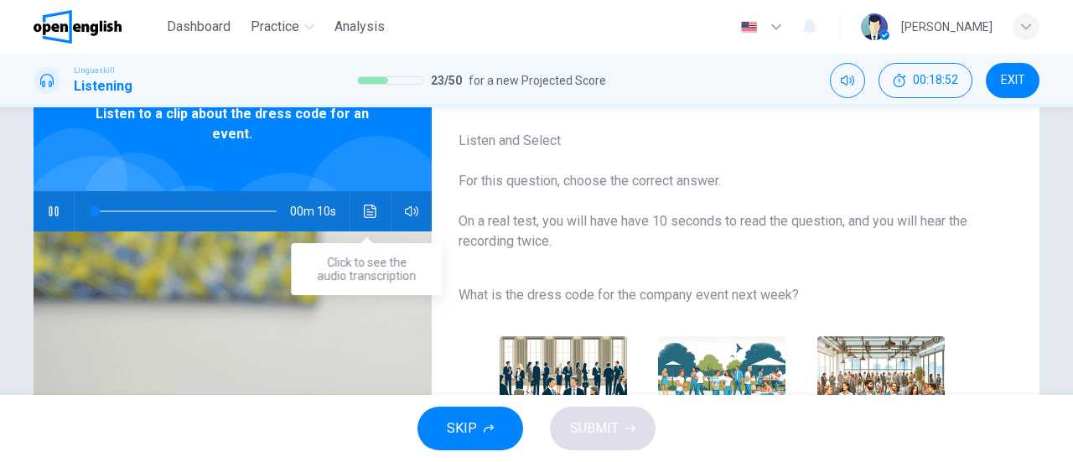
click at [375, 216] on button "Click to see the audio transcription" at bounding box center [370, 211] width 27 height 40
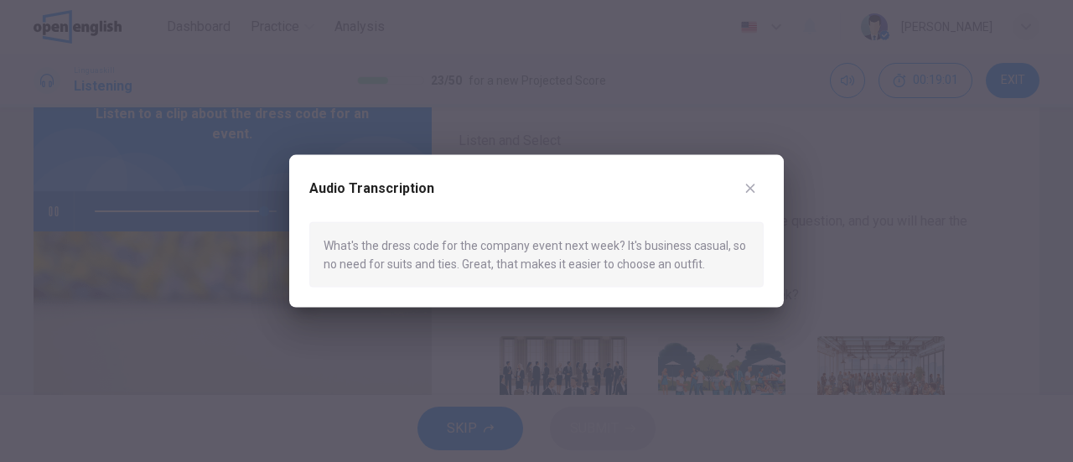
type input "*"
click at [749, 180] on button "button" at bounding box center [750, 187] width 27 height 27
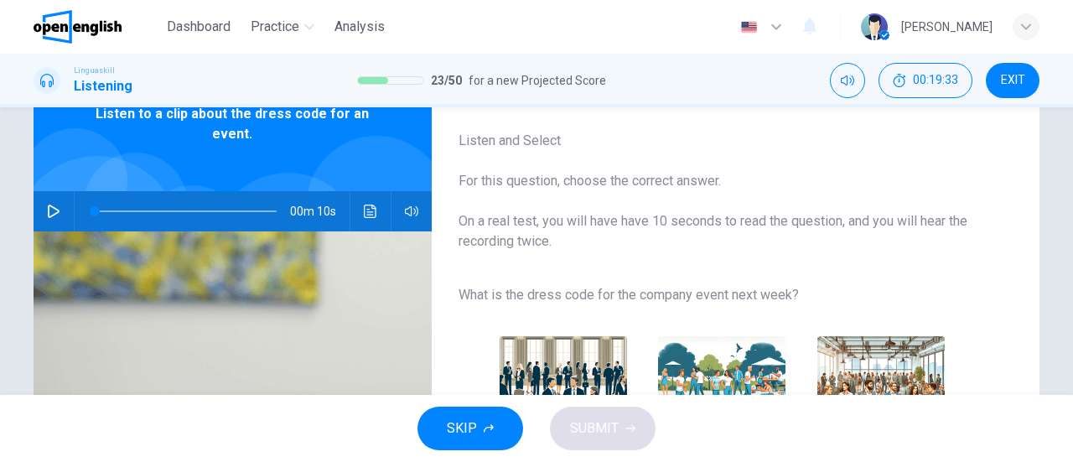
scroll to position [168, 0]
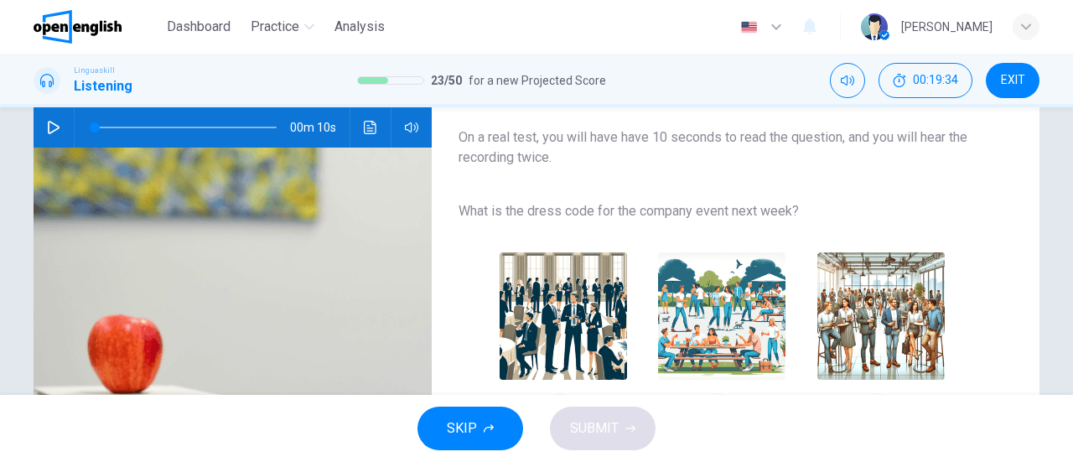
click at [370, 127] on icon "Click to see the audio transcription" at bounding box center [370, 127] width 13 height 13
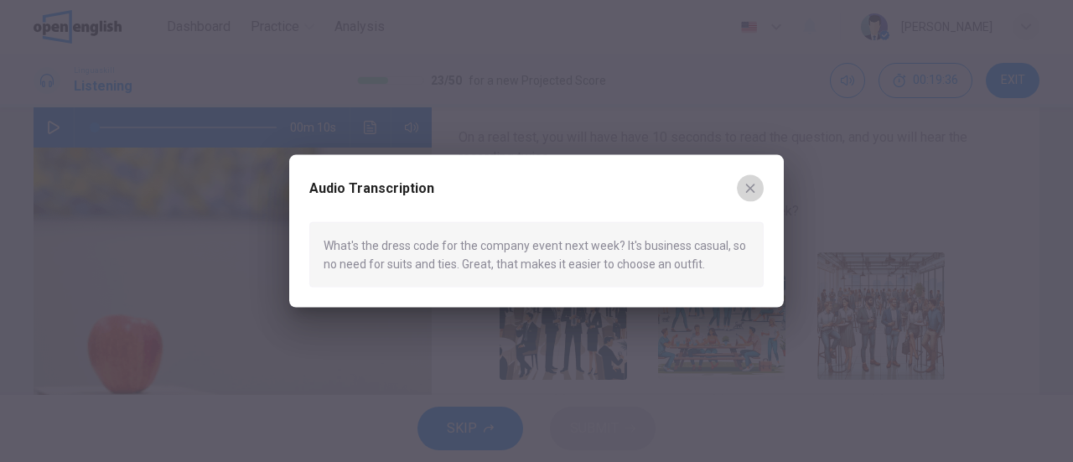
click at [758, 186] on button "button" at bounding box center [750, 187] width 27 height 27
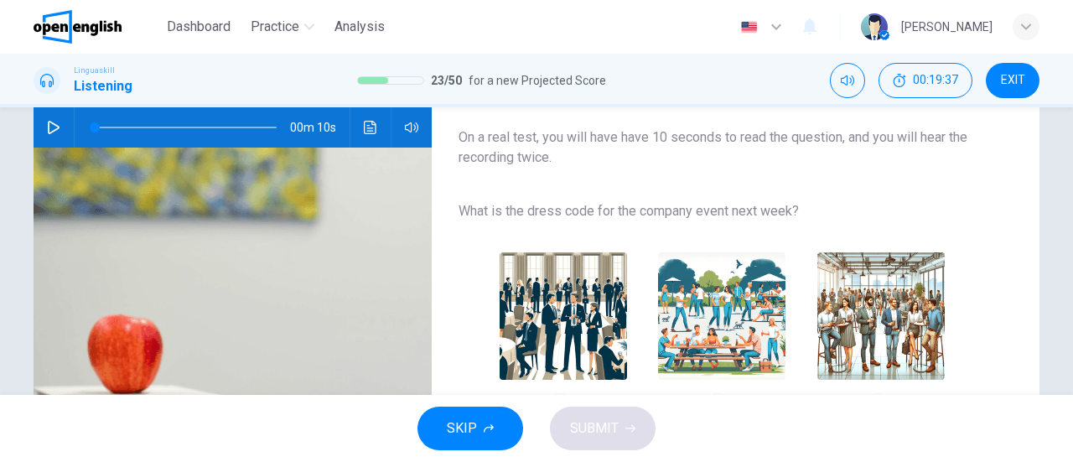
click at [734, 298] on img "button" at bounding box center [721, 315] width 127 height 127
click at [614, 425] on span "SUBMIT" at bounding box center [594, 428] width 49 height 23
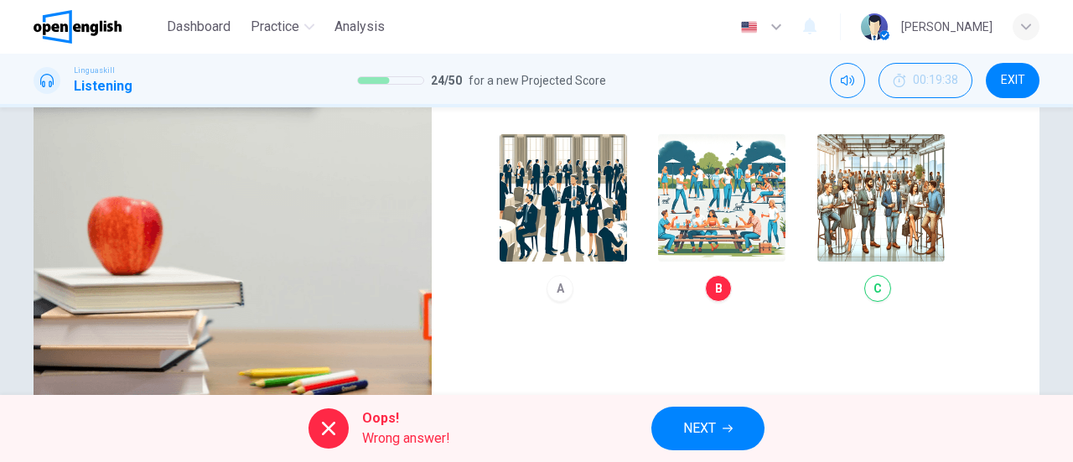
scroll to position [251, 0]
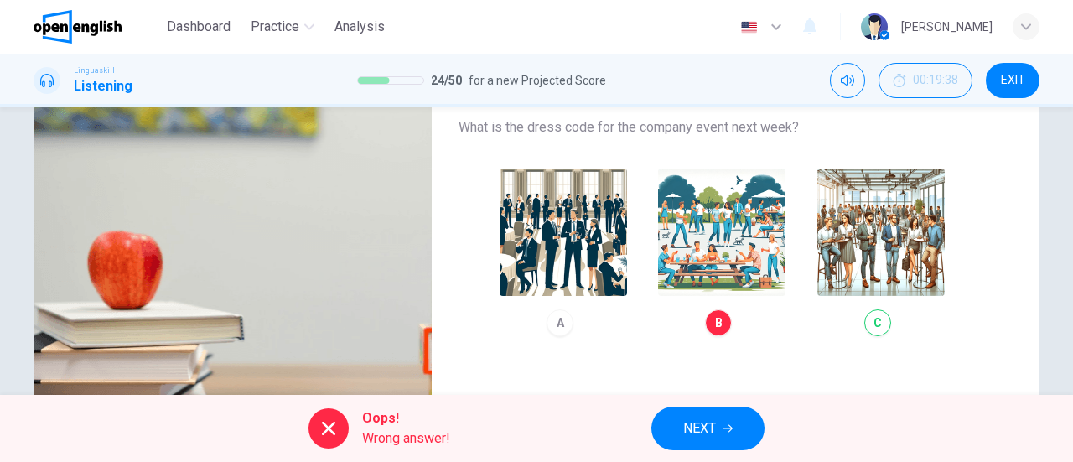
click at [706, 429] on span "NEXT" at bounding box center [699, 428] width 33 height 23
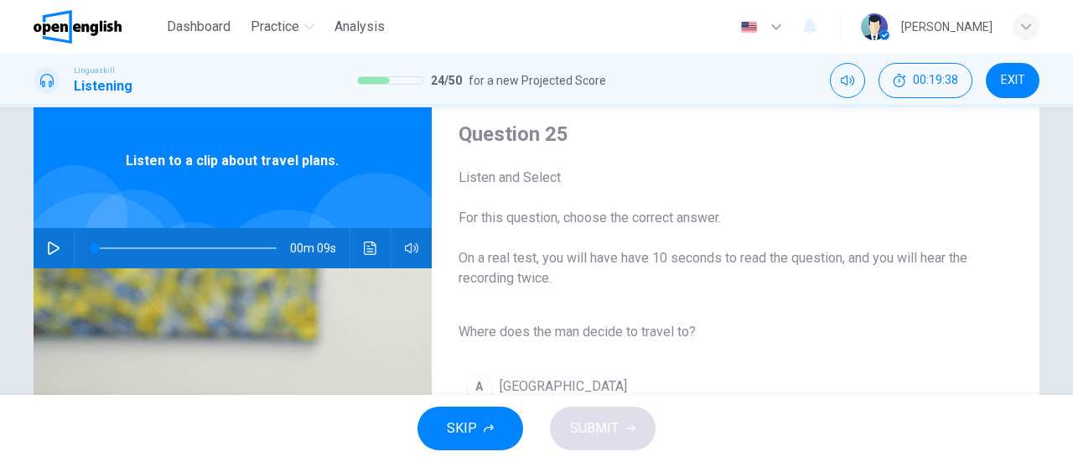
scroll to position [84, 0]
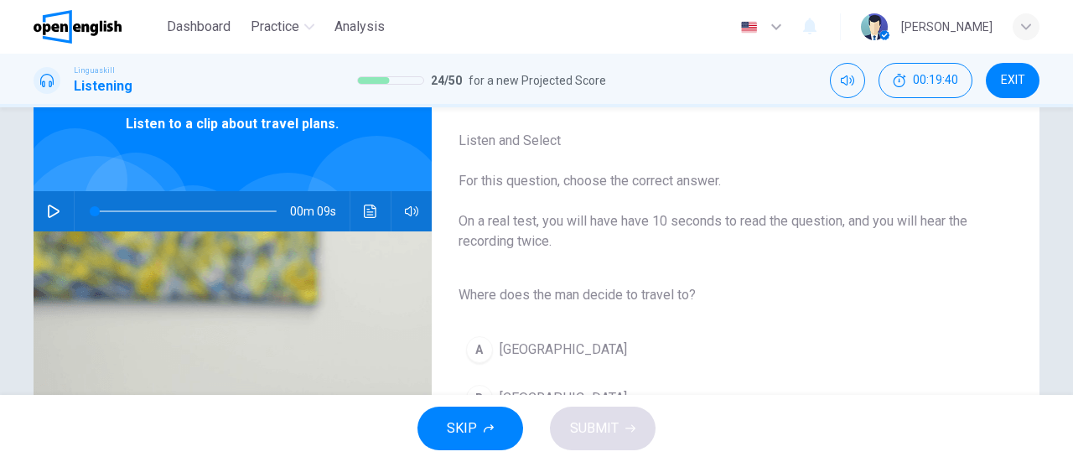
click at [34, 212] on div "00m 09s" at bounding box center [233, 211] width 398 height 40
click at [51, 207] on icon "button" at bounding box center [53, 211] width 13 height 13
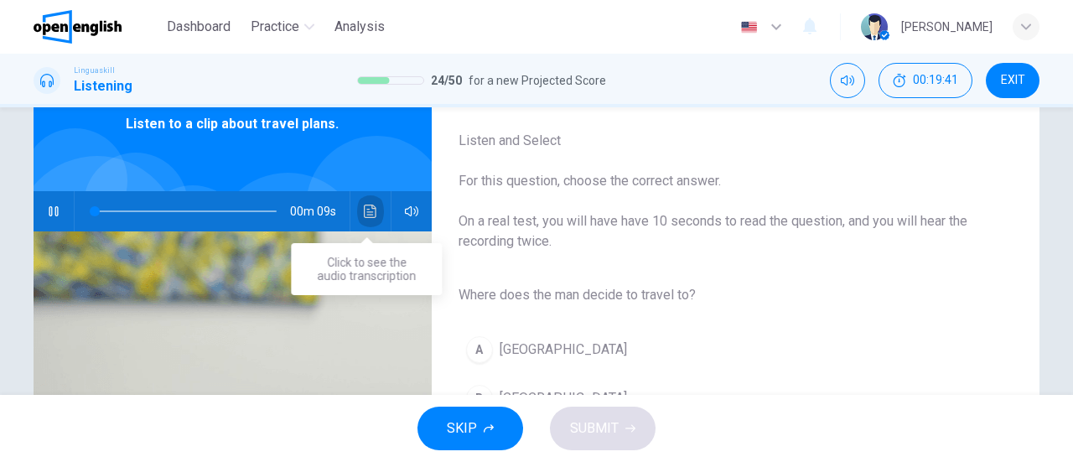
click at [375, 212] on button "Click to see the audio transcription" at bounding box center [370, 211] width 27 height 40
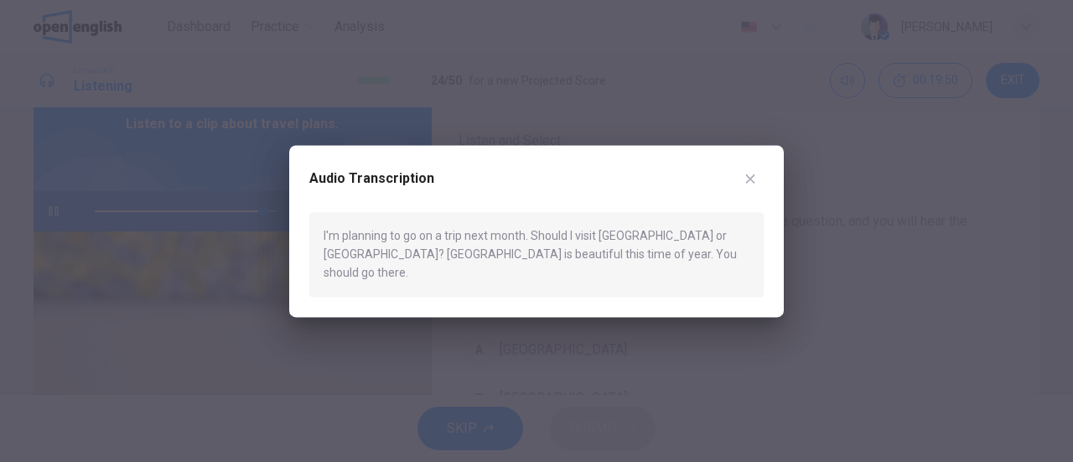
type input "*"
click at [750, 184] on icon "button" at bounding box center [750, 178] width 9 height 9
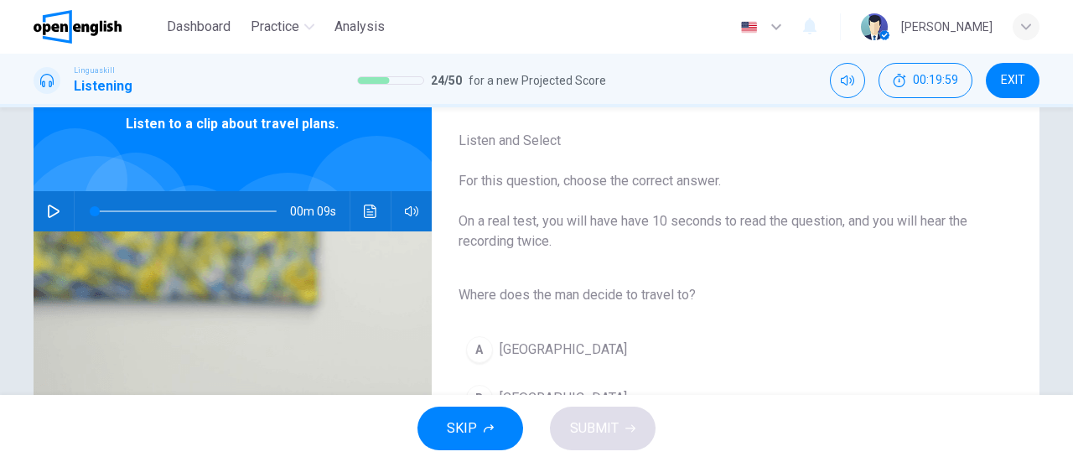
click at [357, 207] on button "Click to see the audio transcription" at bounding box center [370, 211] width 27 height 40
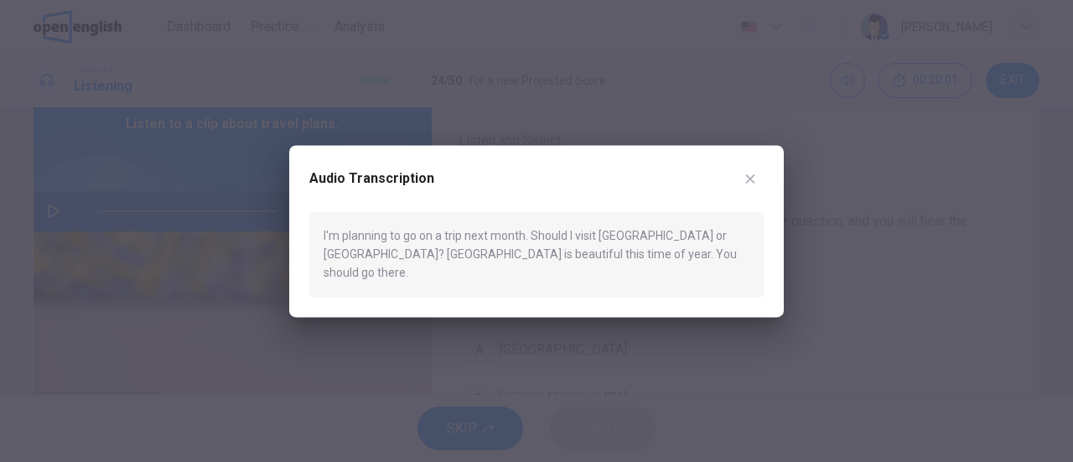
click at [757, 184] on button "button" at bounding box center [750, 178] width 27 height 27
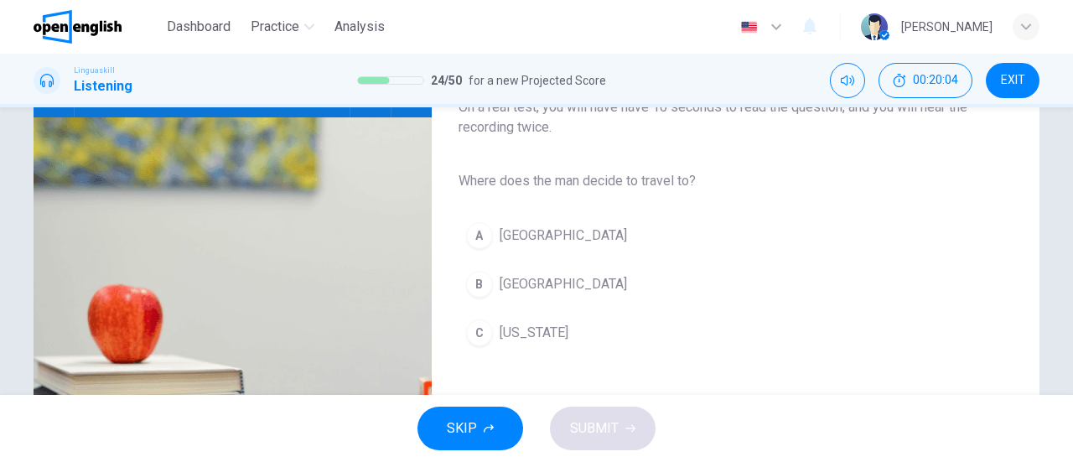
scroll to position [168, 0]
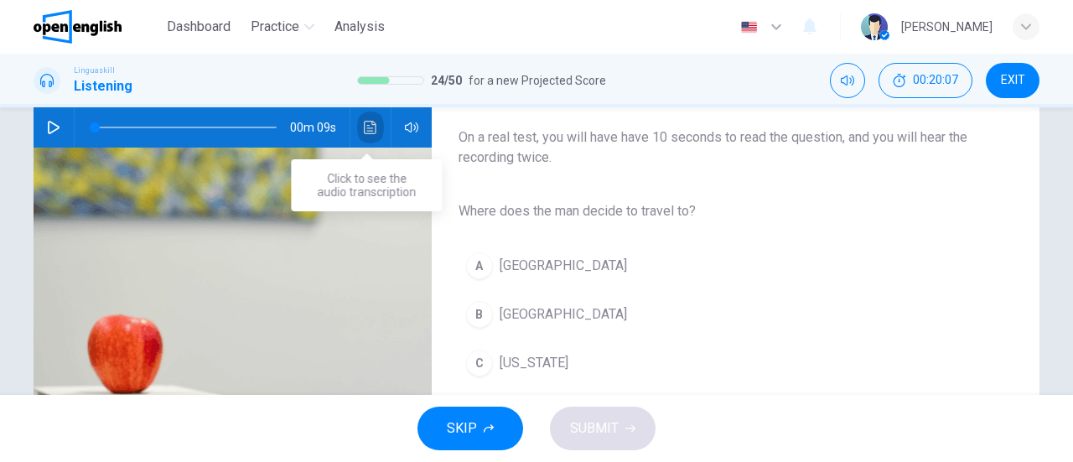
click at [369, 132] on icon "Click to see the audio transcription" at bounding box center [370, 127] width 13 height 13
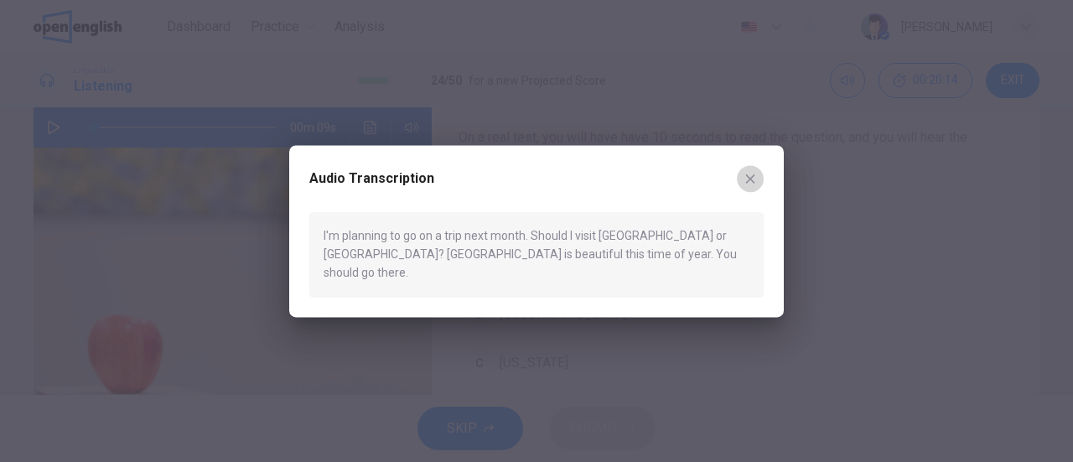
click at [753, 184] on icon "button" at bounding box center [750, 178] width 9 height 9
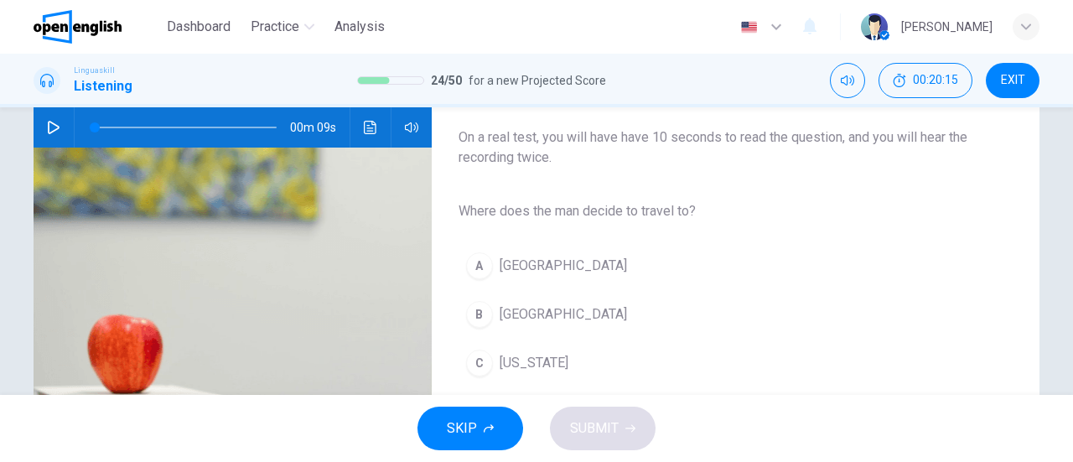
click at [474, 309] on div "B" at bounding box center [479, 314] width 27 height 27
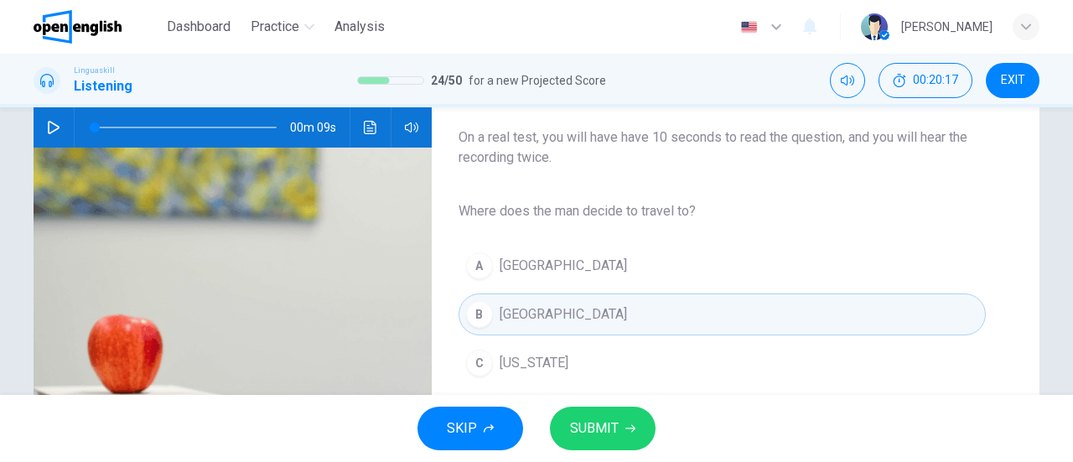
click at [606, 432] on span "SUBMIT" at bounding box center [594, 428] width 49 height 23
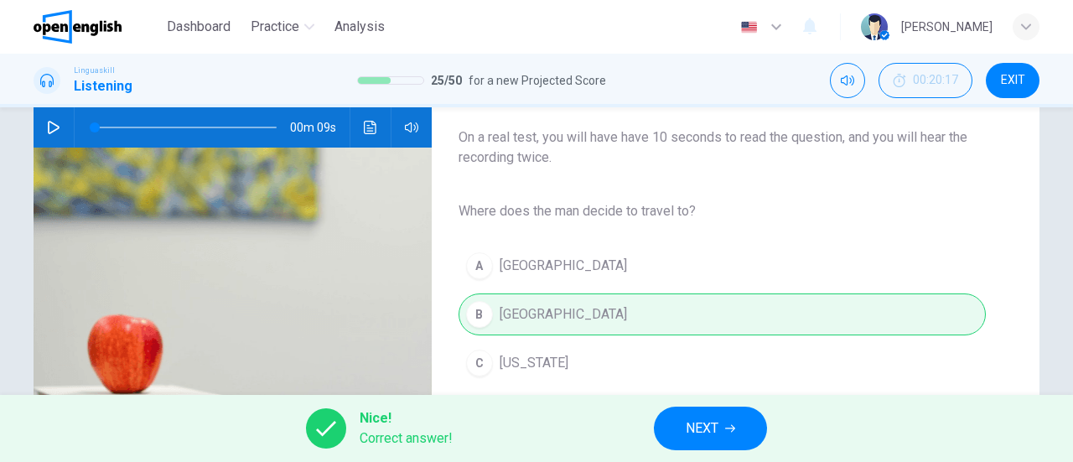
click at [718, 425] on span "NEXT" at bounding box center [702, 428] width 33 height 23
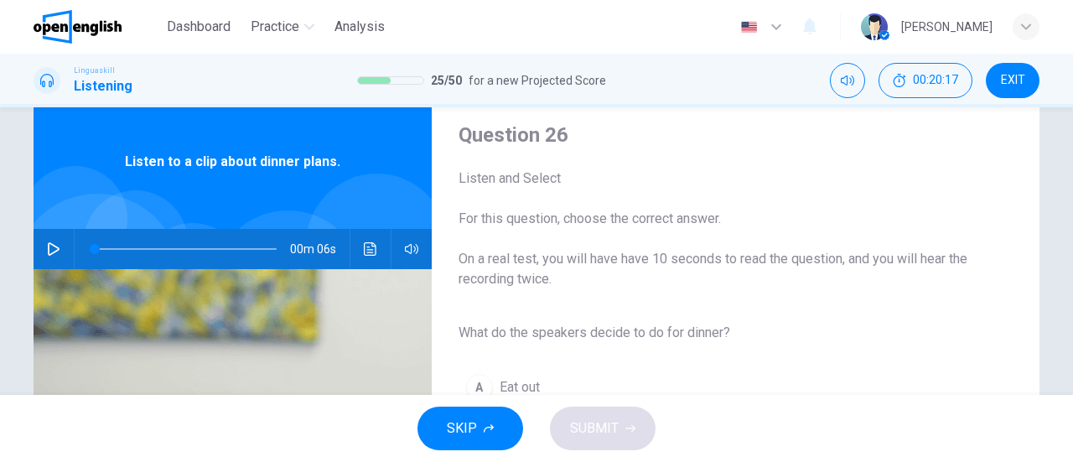
scroll to position [84, 0]
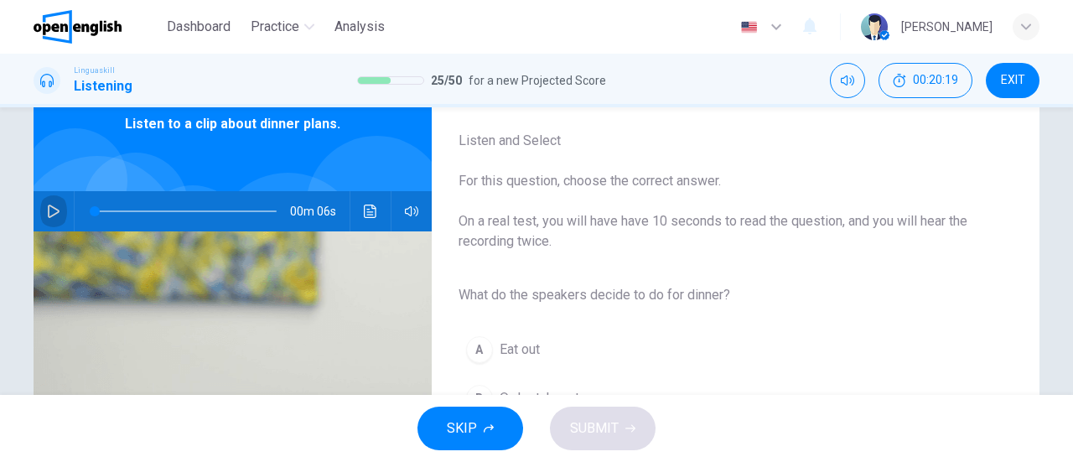
click at [59, 204] on button "button" at bounding box center [53, 211] width 27 height 40
type input "*"
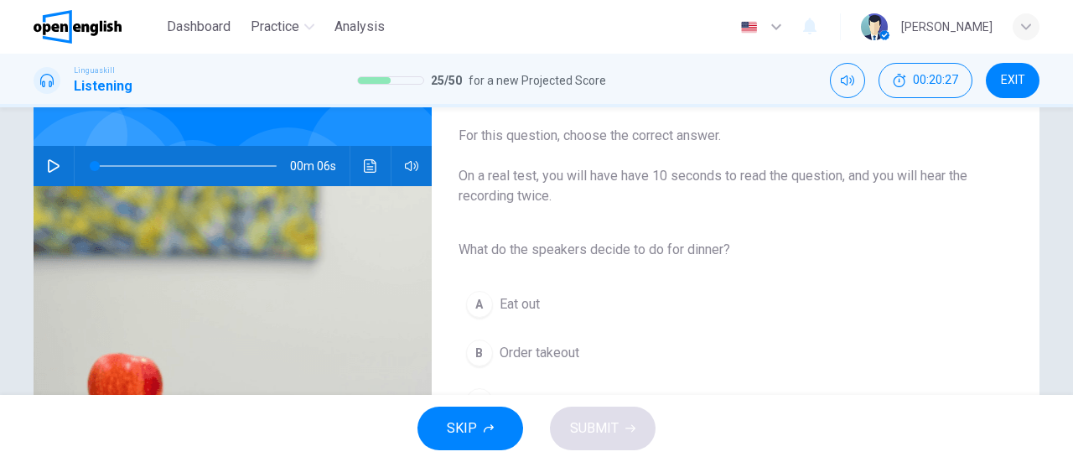
scroll to position [168, 0]
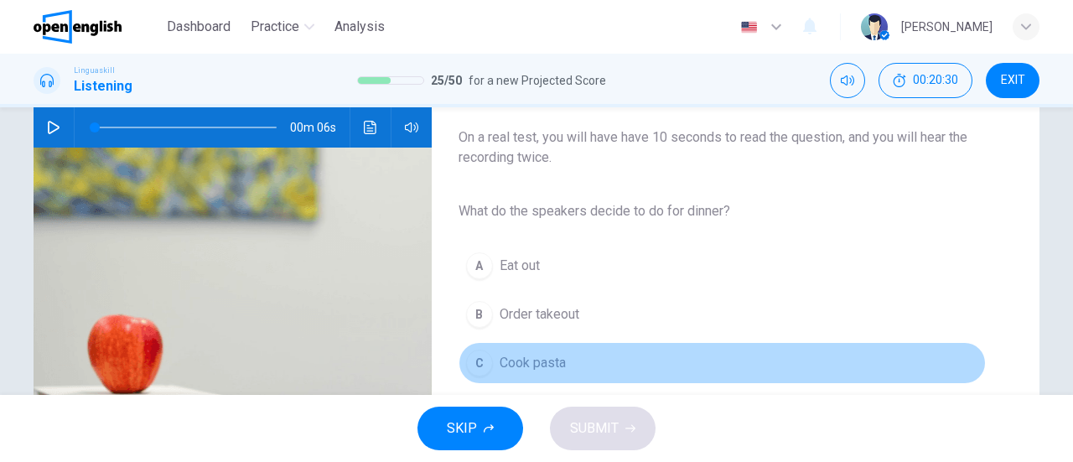
click at [466, 363] on div "C" at bounding box center [479, 363] width 27 height 27
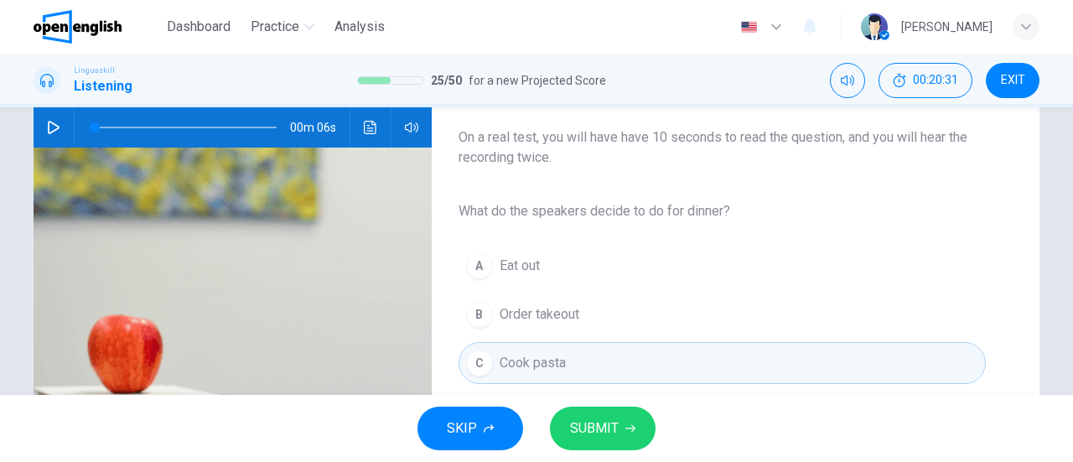
click at [629, 425] on icon "button" at bounding box center [630, 428] width 10 height 10
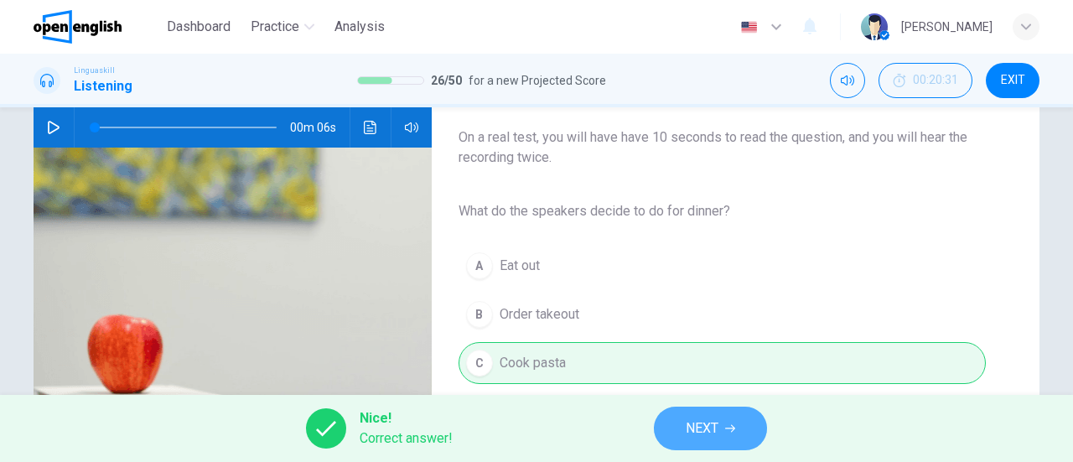
click at [698, 433] on span "NEXT" at bounding box center [702, 428] width 33 height 23
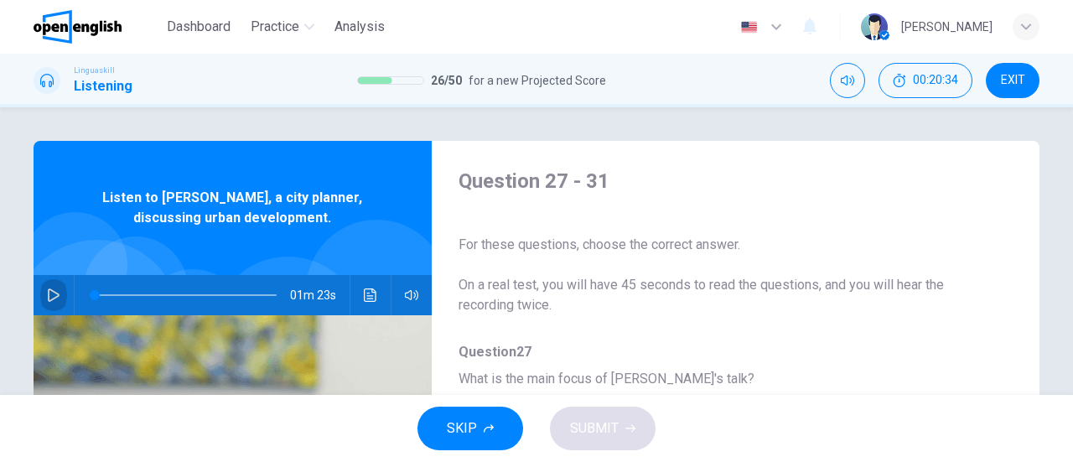
click at [49, 297] on icon "button" at bounding box center [53, 294] width 13 height 13
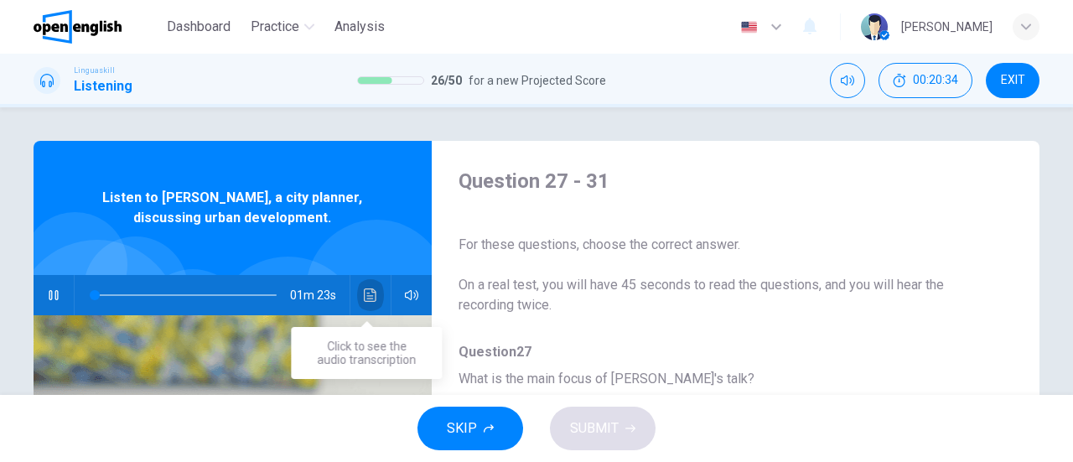
click at [364, 297] on icon "Click to see the audio transcription" at bounding box center [370, 294] width 13 height 13
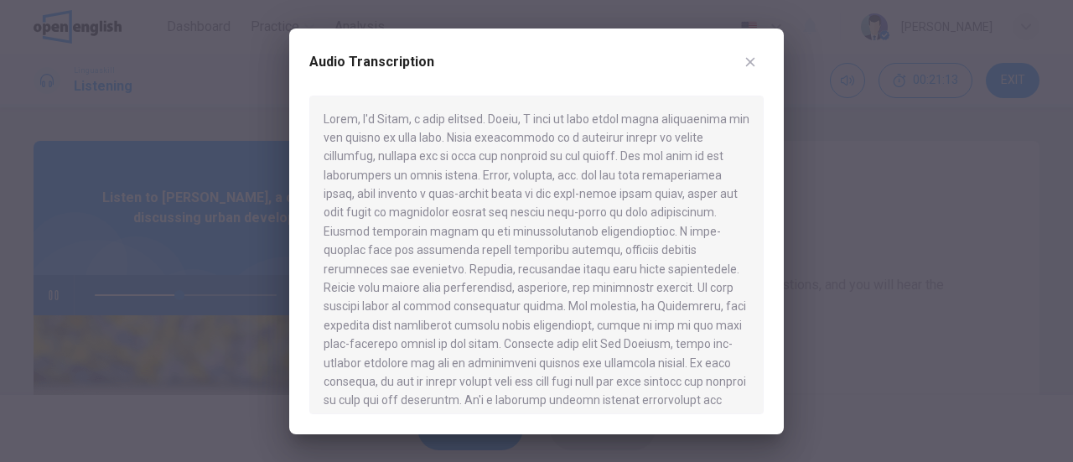
scroll to position [28, 0]
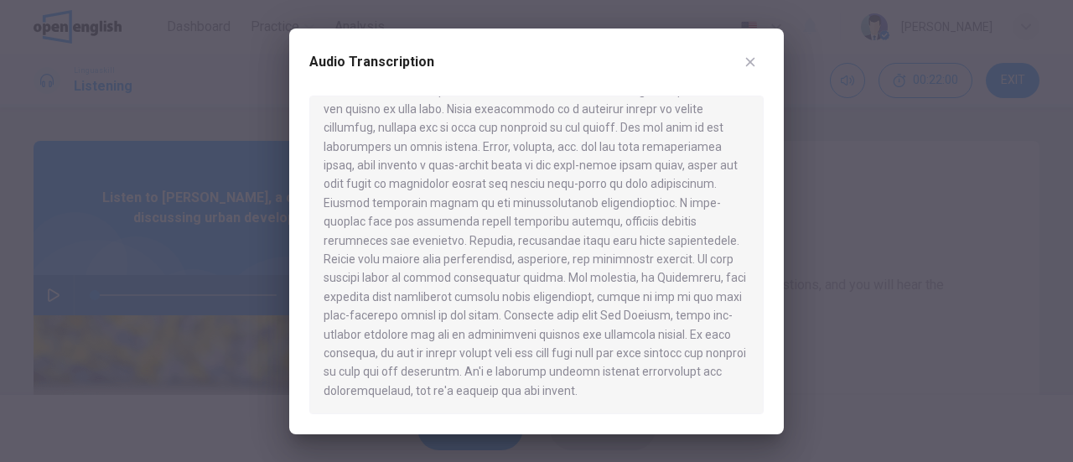
drag, startPoint x: 665, startPoint y: 331, endPoint x: 696, endPoint y: 338, distance: 31.7
click at [696, 338] on div at bounding box center [536, 255] width 454 height 318
click at [749, 63] on icon "button" at bounding box center [750, 61] width 9 height 9
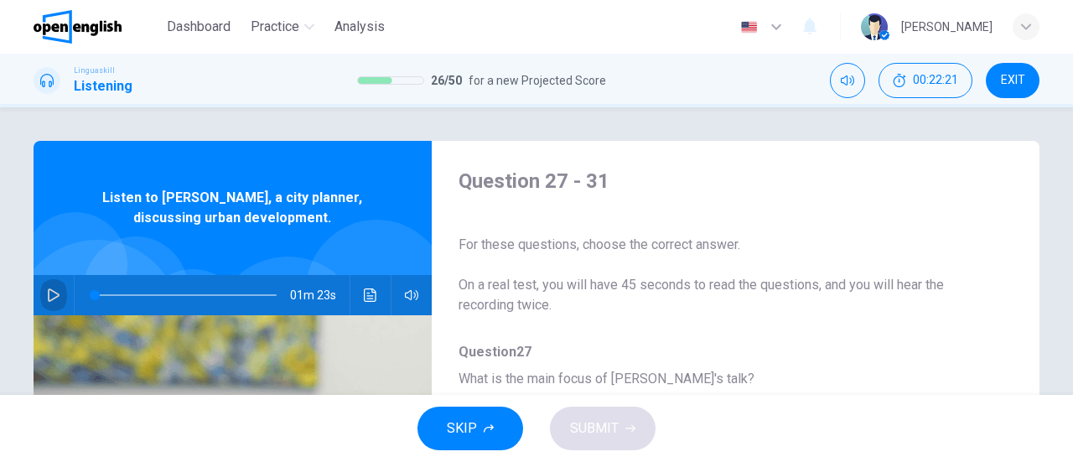
click at [48, 291] on icon "button" at bounding box center [54, 294] width 12 height 13
click at [380, 295] on div "01m 23s" at bounding box center [233, 295] width 398 height 40
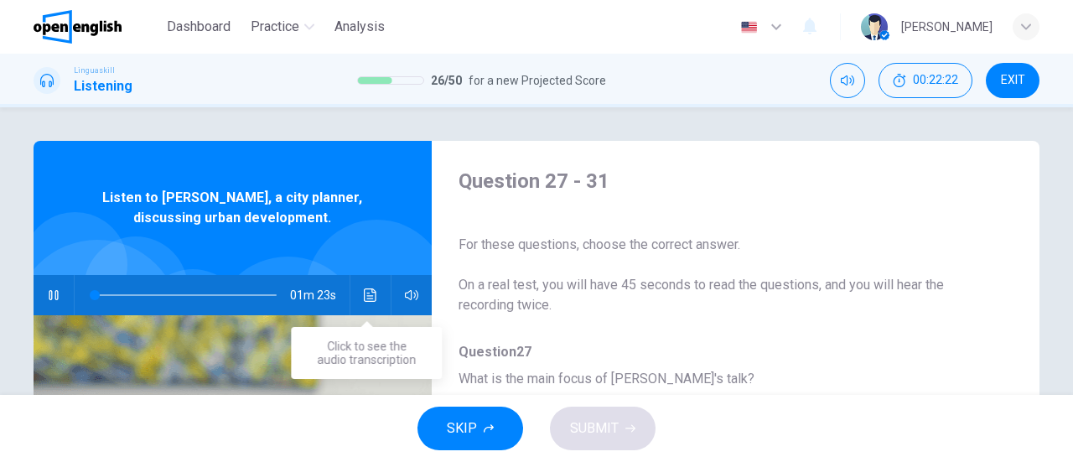
click at [371, 294] on icon "Click to see the audio transcription" at bounding box center [370, 294] width 13 height 13
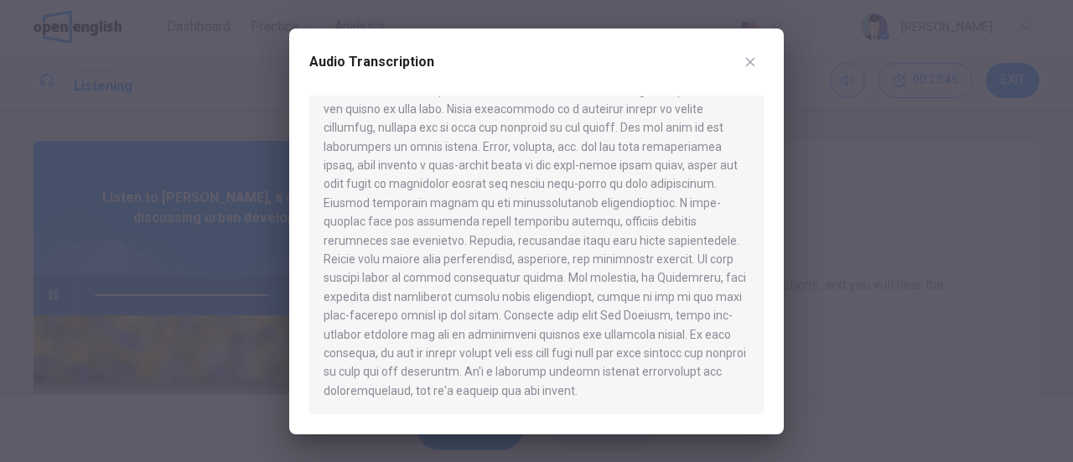
type input "*"
click at [754, 60] on icon "button" at bounding box center [749, 61] width 13 height 13
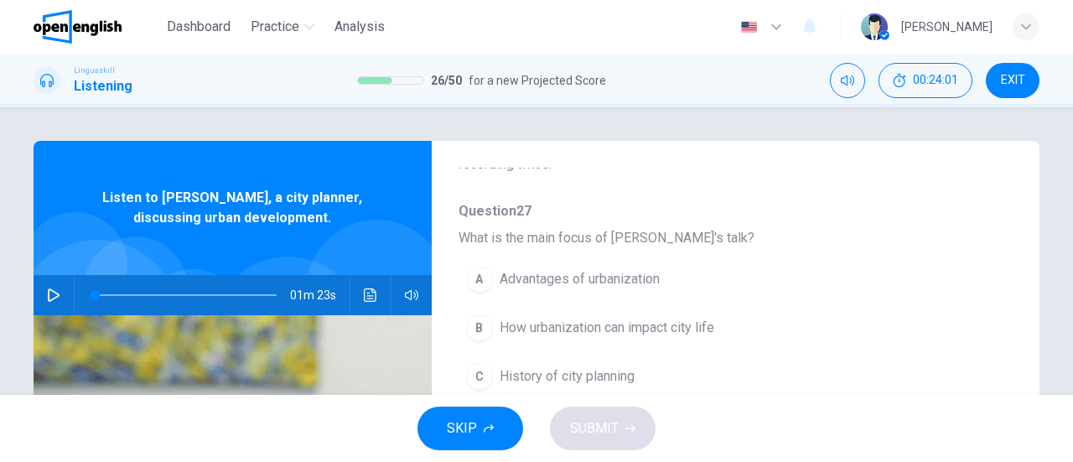
scroll to position [168, 0]
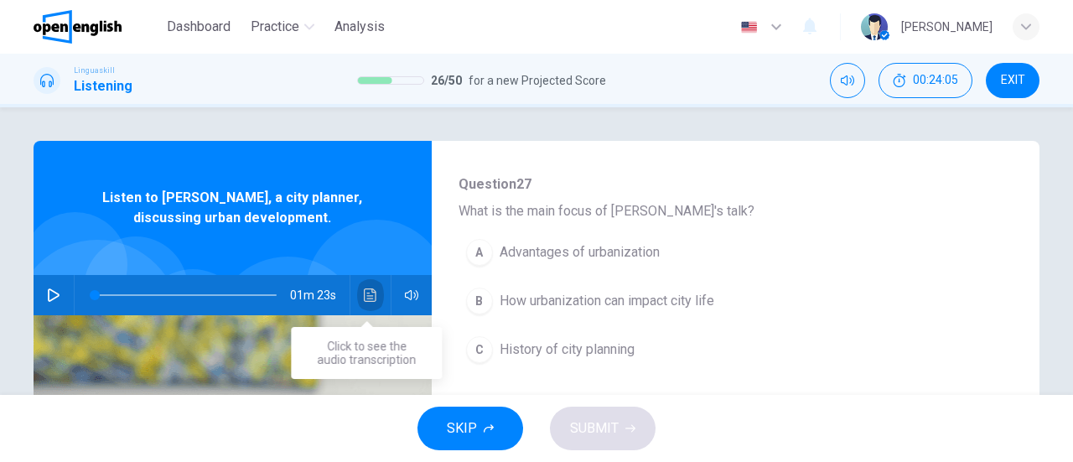
click at [364, 298] on icon "Click to see the audio transcription" at bounding box center [370, 294] width 13 height 13
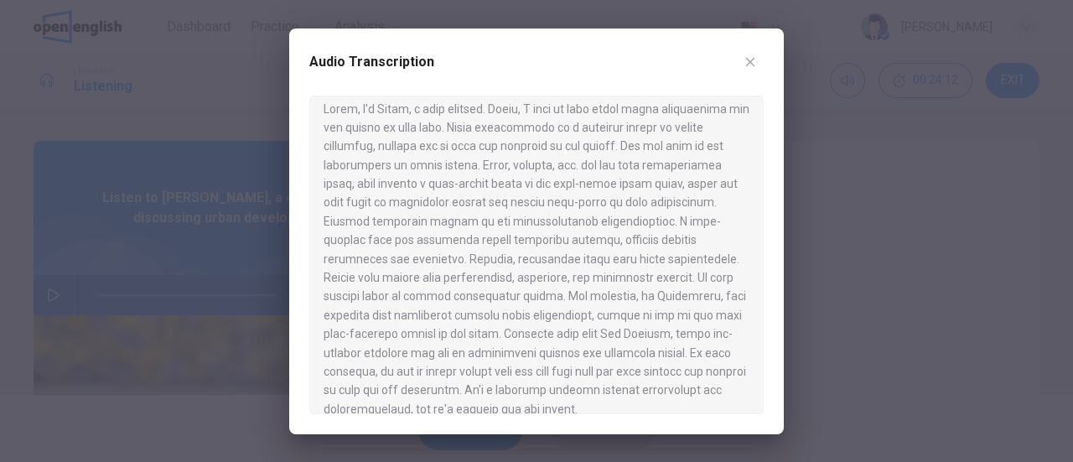
scroll to position [0, 0]
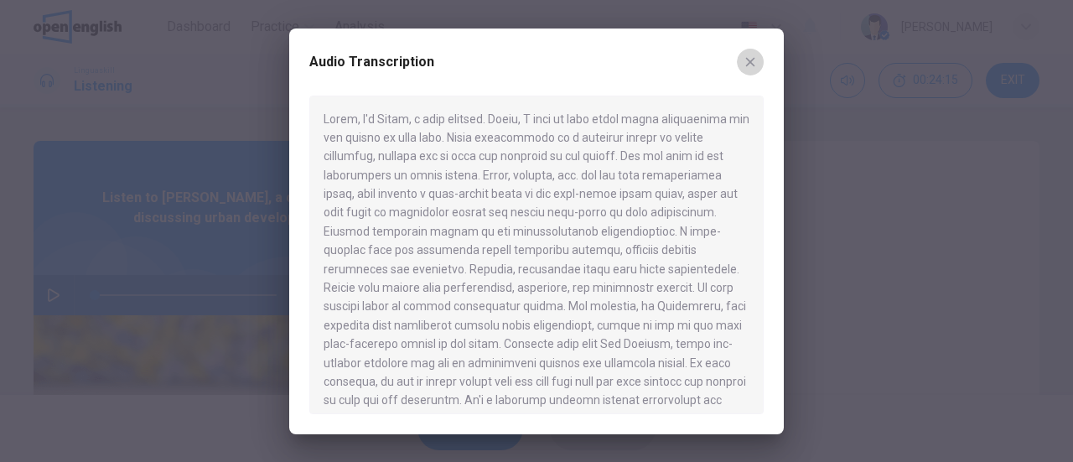
click at [751, 60] on icon "button" at bounding box center [750, 61] width 9 height 9
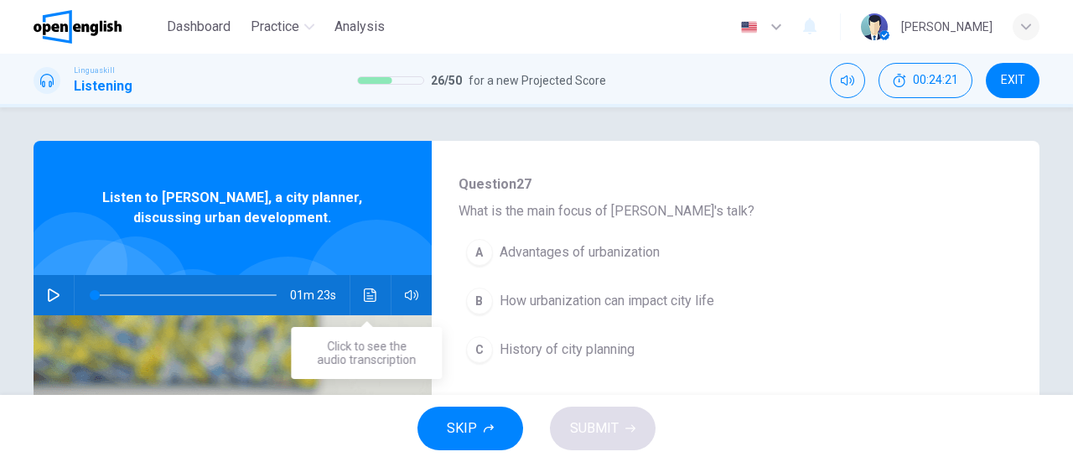
click at [366, 294] on icon "Click to see the audio transcription" at bounding box center [370, 294] width 13 height 13
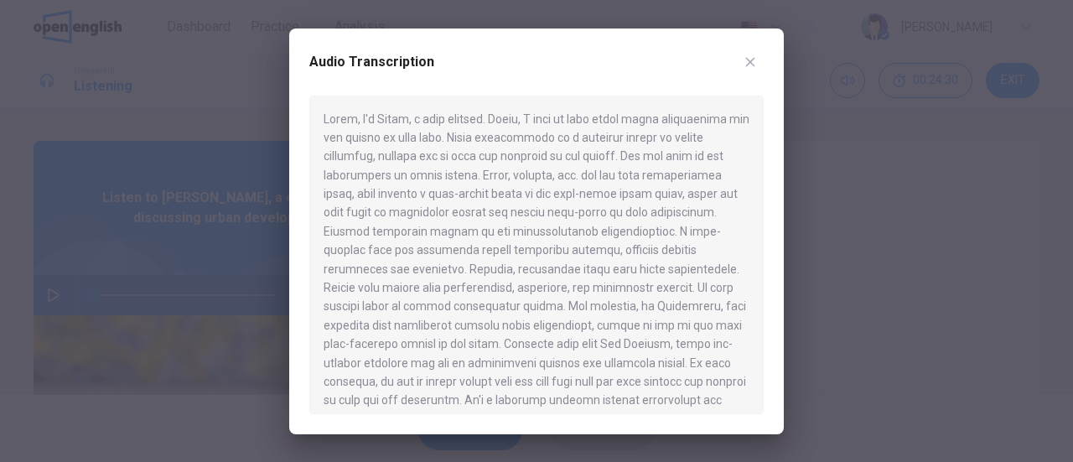
click at [753, 57] on icon "button" at bounding box center [749, 61] width 13 height 13
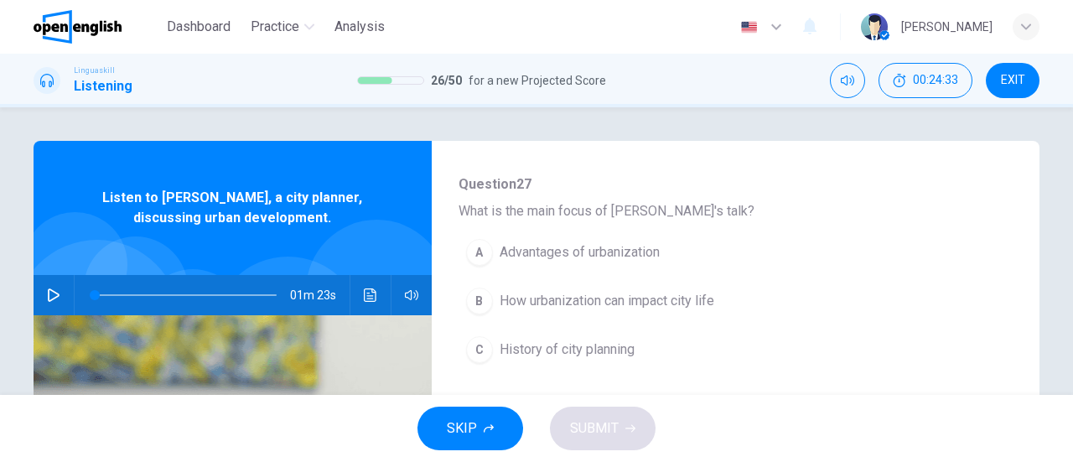
click at [477, 306] on div "B" at bounding box center [479, 300] width 27 height 27
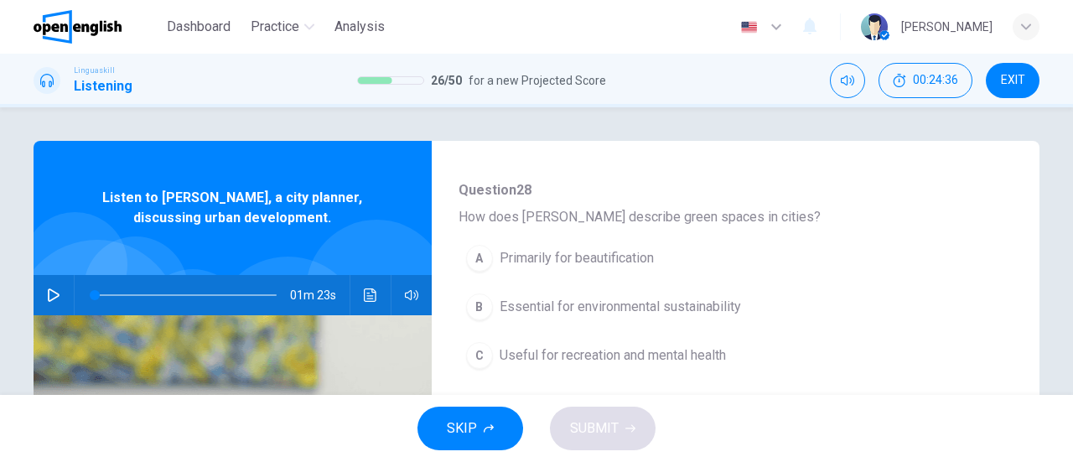
scroll to position [419, 0]
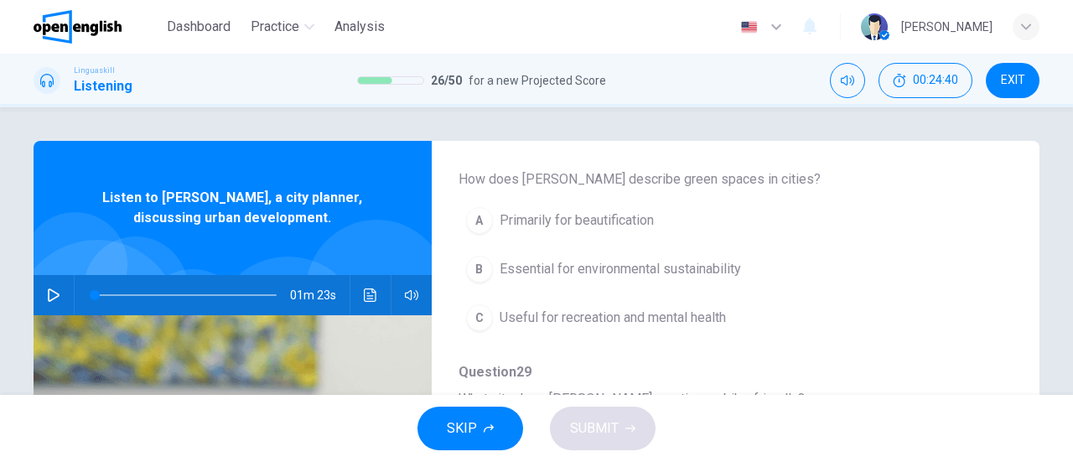
click at [482, 262] on div "B" at bounding box center [479, 269] width 27 height 27
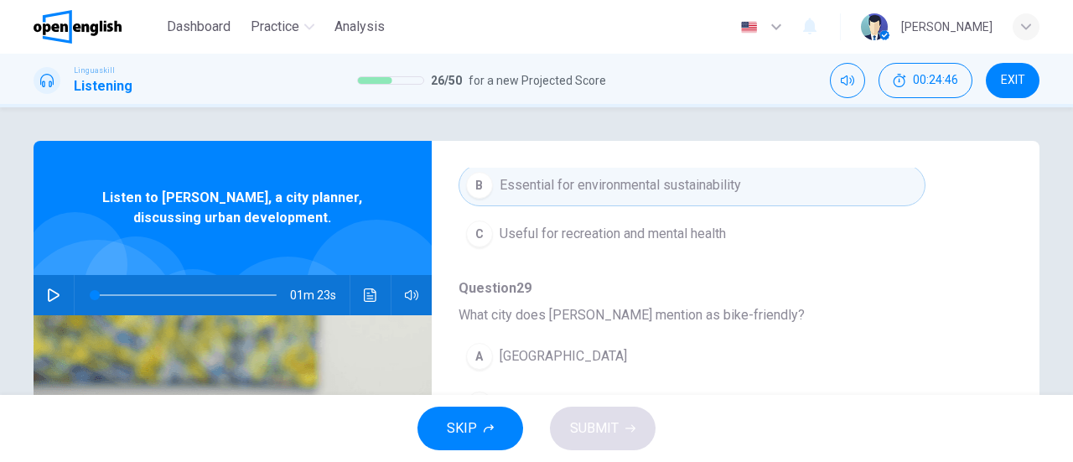
scroll to position [587, 0]
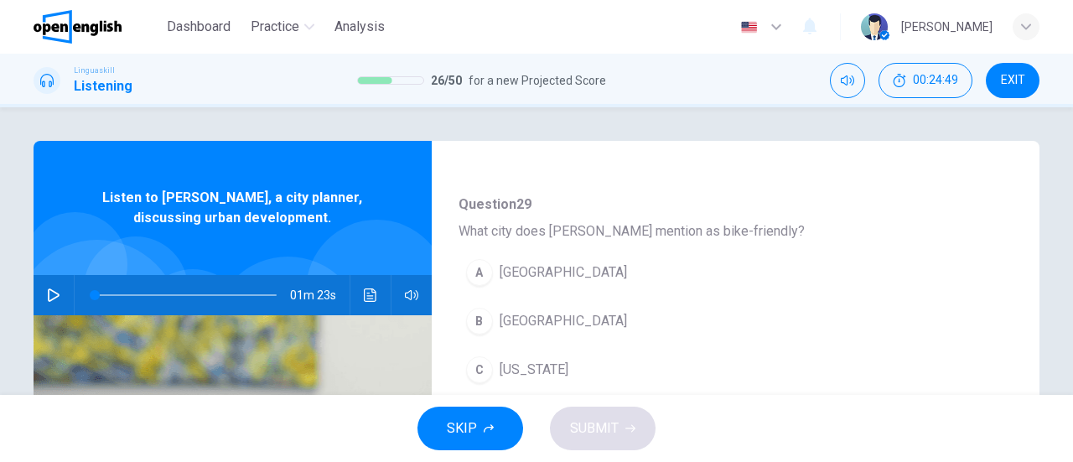
click at [365, 293] on icon "Click to see the audio transcription" at bounding box center [370, 294] width 13 height 13
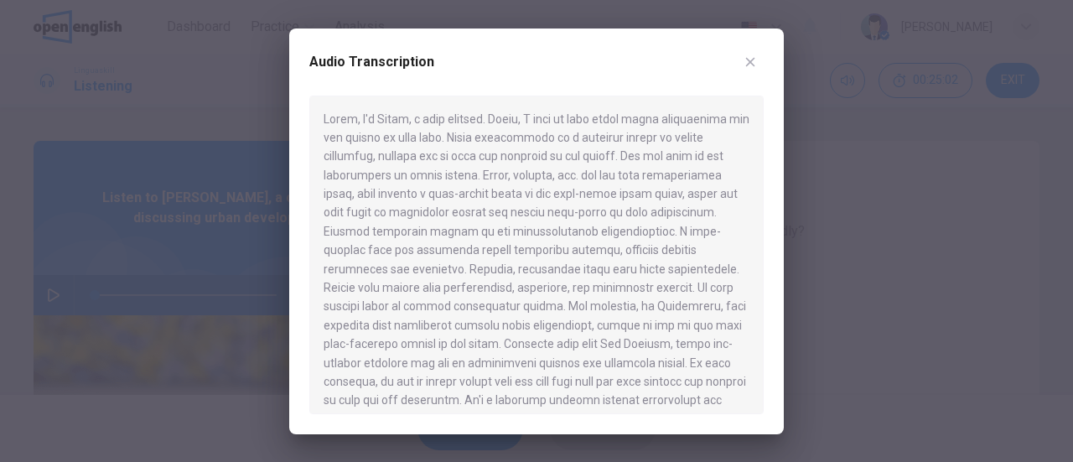
click at [753, 64] on icon "button" at bounding box center [749, 61] width 13 height 13
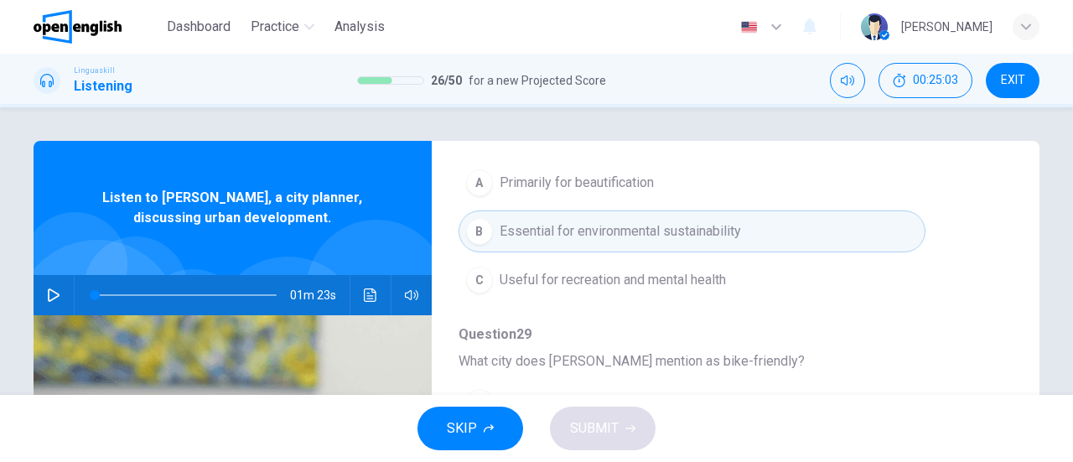
scroll to position [419, 0]
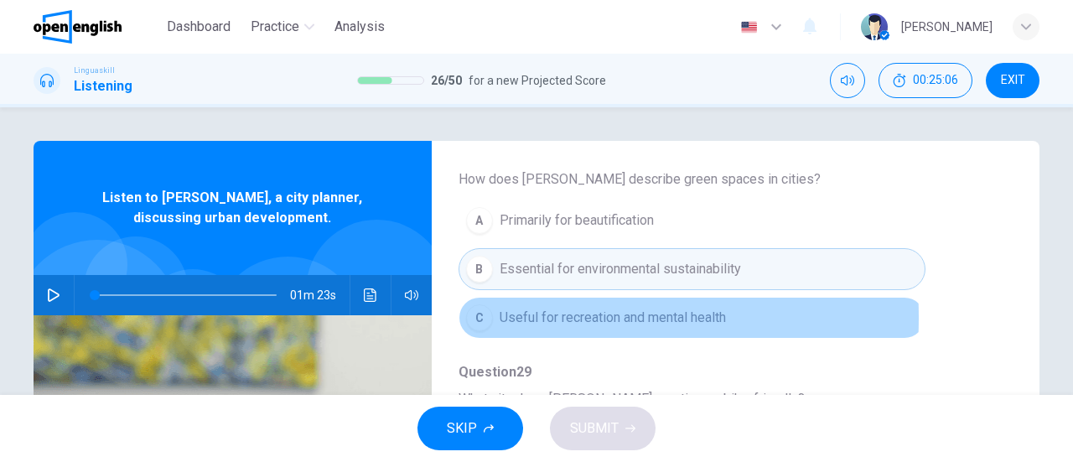
click at [476, 314] on div "C" at bounding box center [479, 317] width 27 height 27
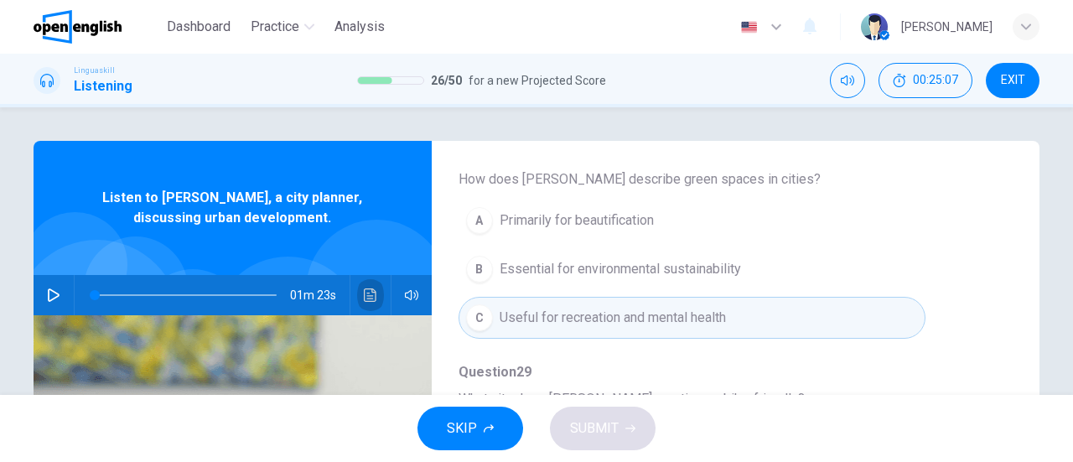
click at [357, 293] on button "Click to see the audio transcription" at bounding box center [370, 295] width 27 height 40
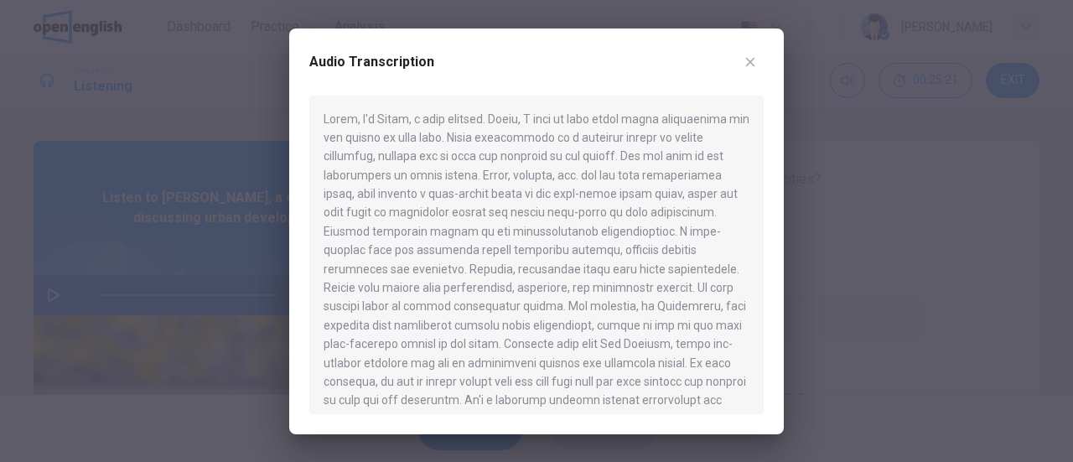
click at [753, 60] on icon "button" at bounding box center [749, 61] width 13 height 13
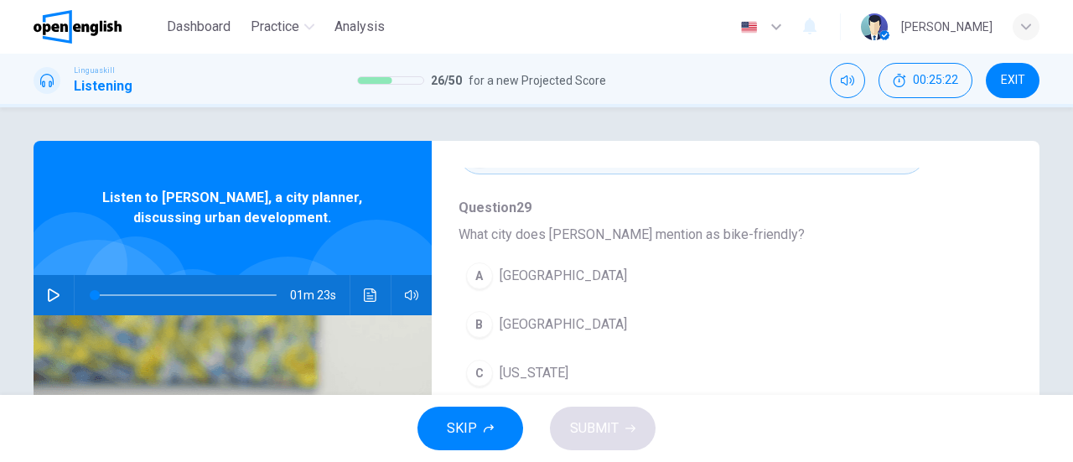
scroll to position [587, 0]
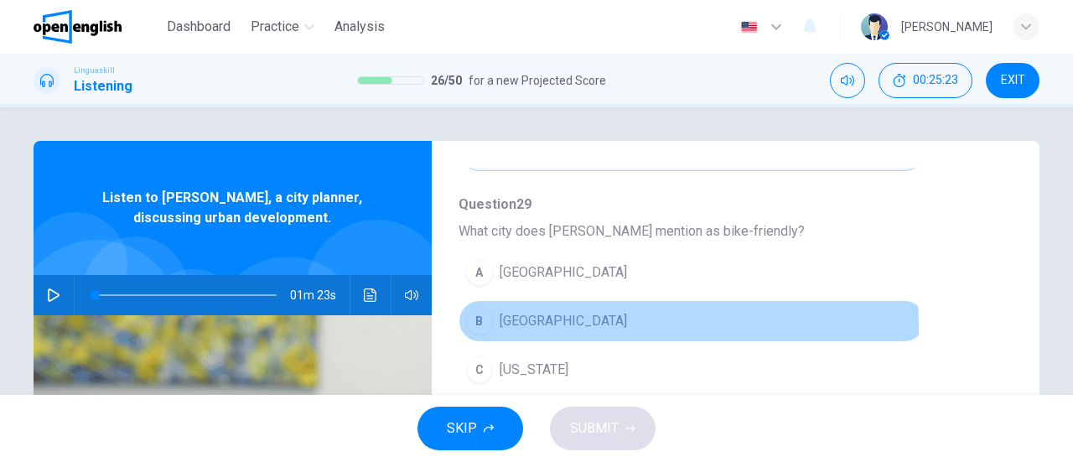
click at [476, 324] on div "B" at bounding box center [479, 321] width 27 height 27
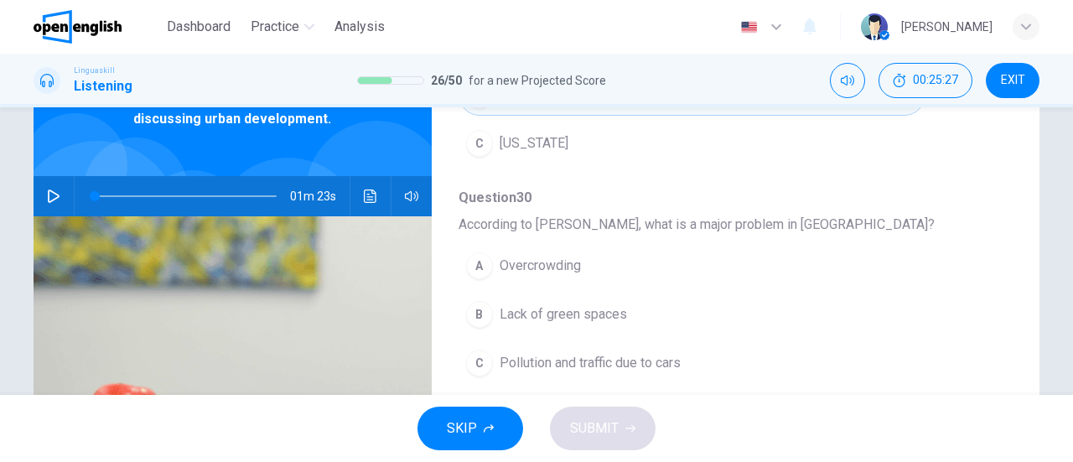
scroll to position [168, 0]
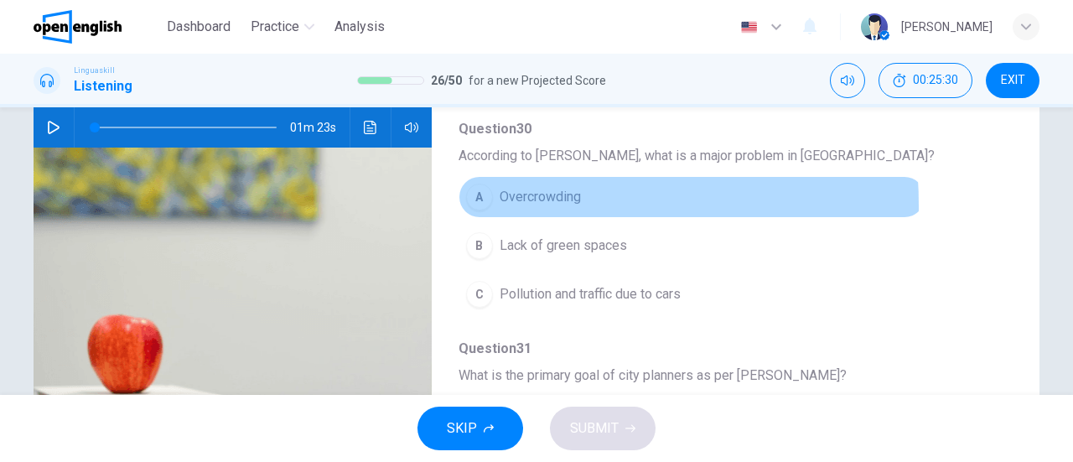
click at [479, 199] on div "A" at bounding box center [479, 197] width 27 height 27
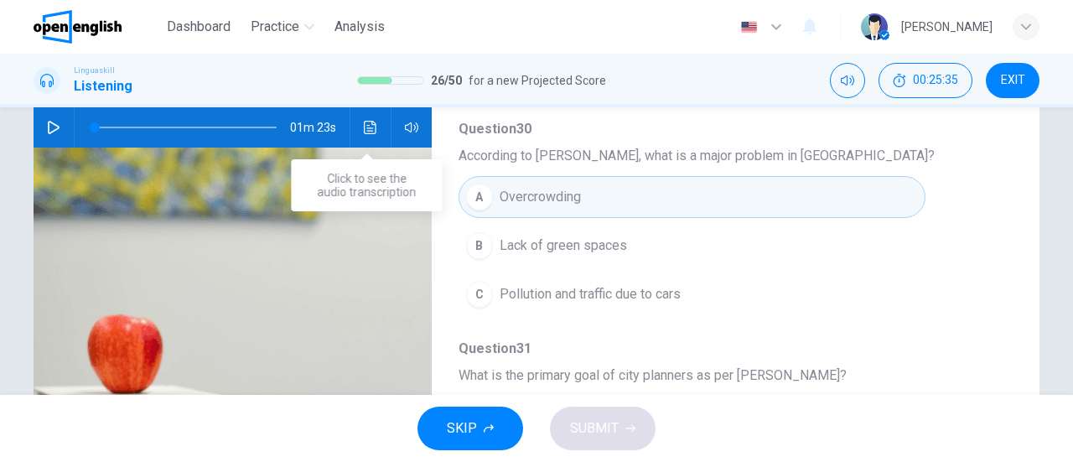
click at [365, 130] on icon "Click to see the audio transcription" at bounding box center [370, 127] width 13 height 13
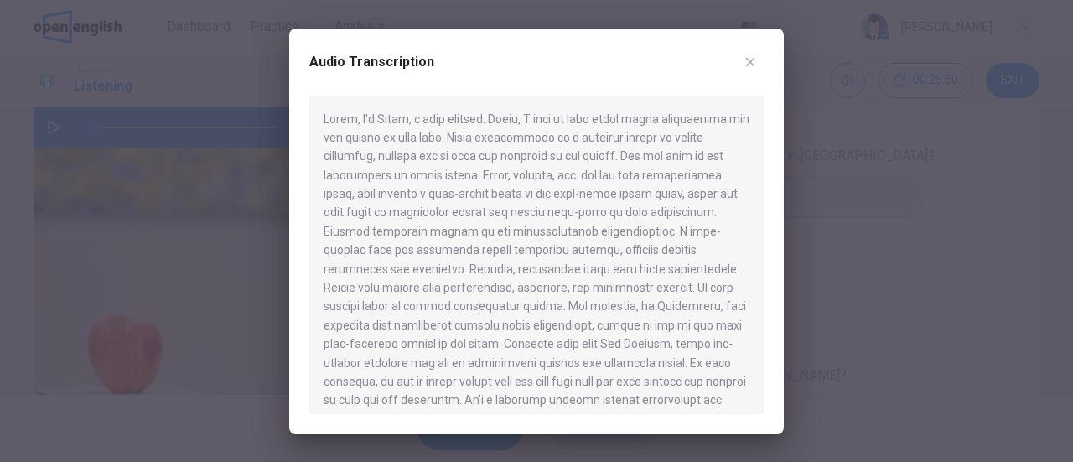
click at [750, 58] on icon "button" at bounding box center [749, 61] width 13 height 13
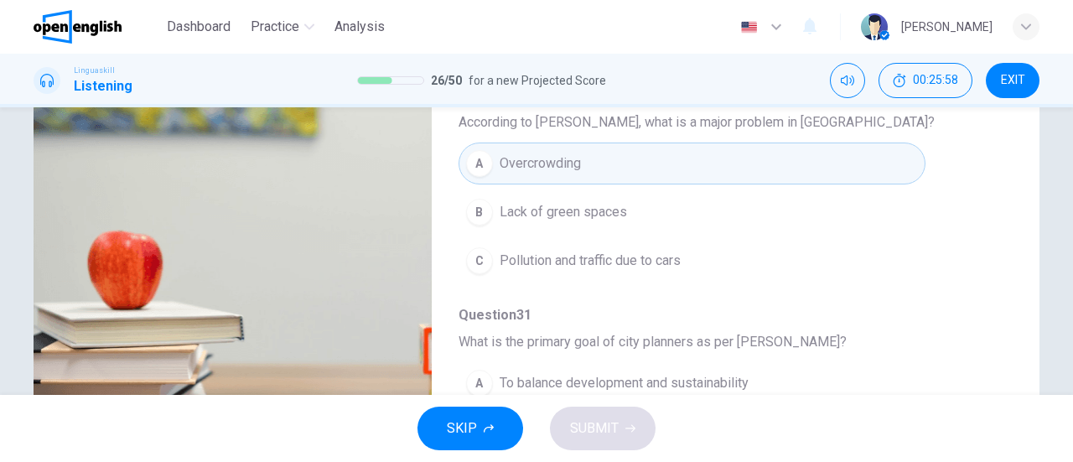
scroll to position [630, 0]
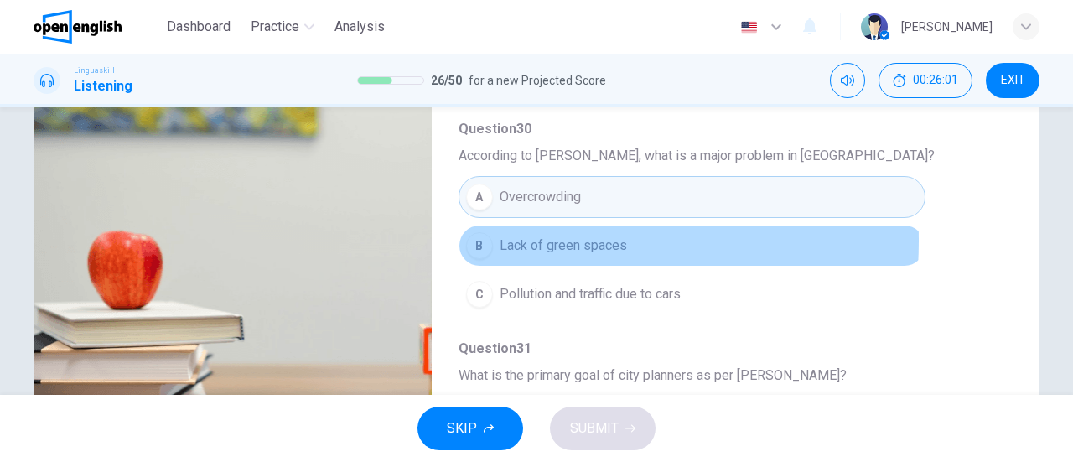
click at [484, 234] on div "B" at bounding box center [479, 245] width 27 height 27
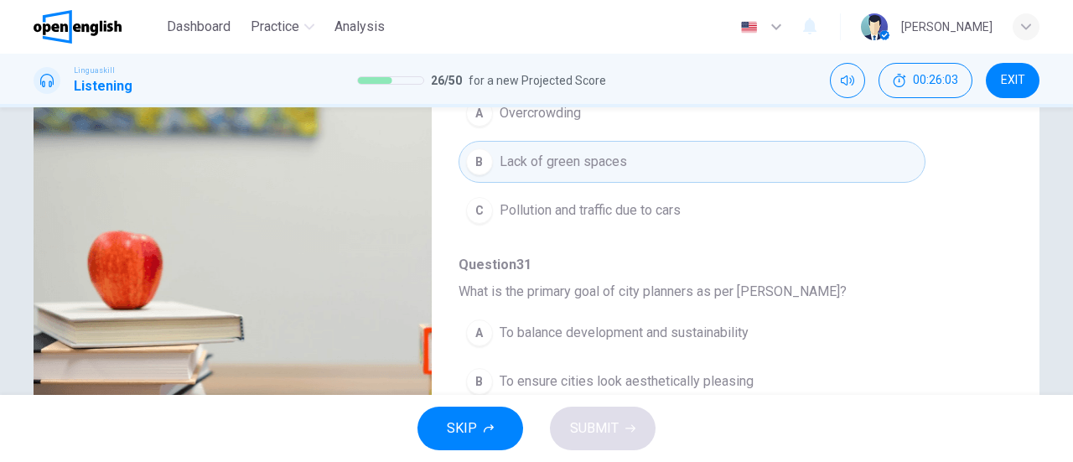
scroll to position [335, 0]
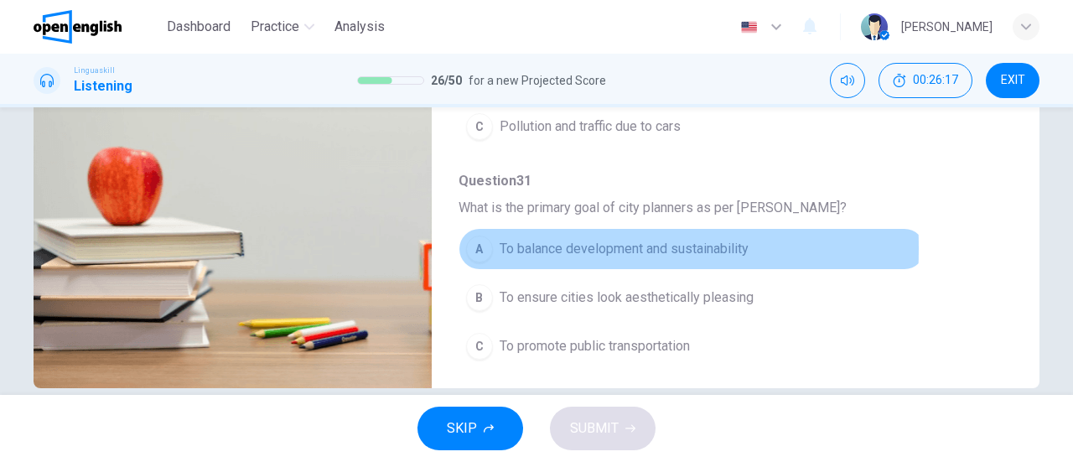
click at [479, 241] on div "A" at bounding box center [479, 249] width 27 height 27
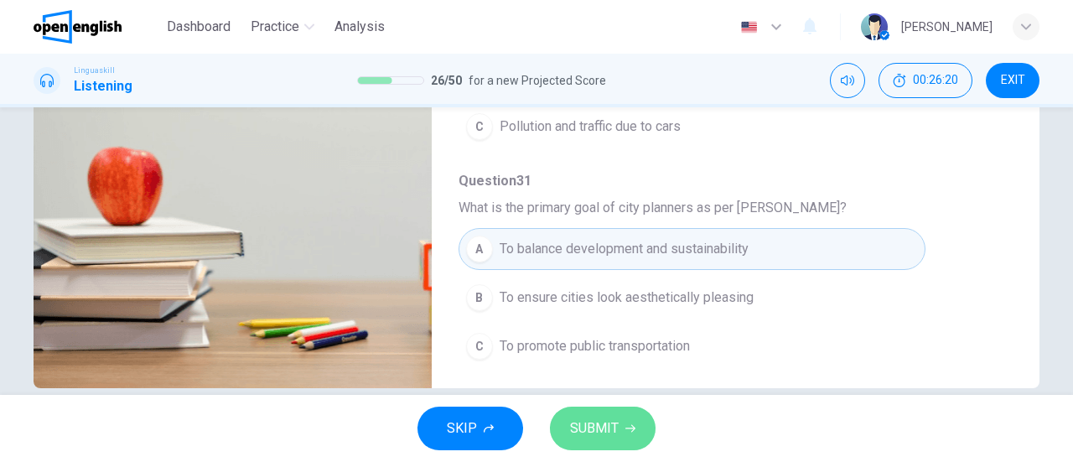
click at [610, 423] on span "SUBMIT" at bounding box center [594, 428] width 49 height 23
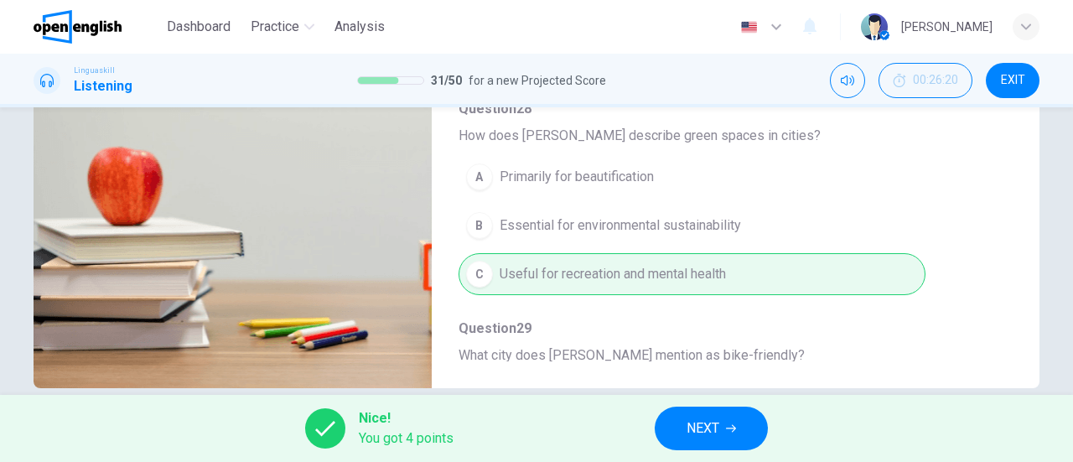
scroll to position [0, 0]
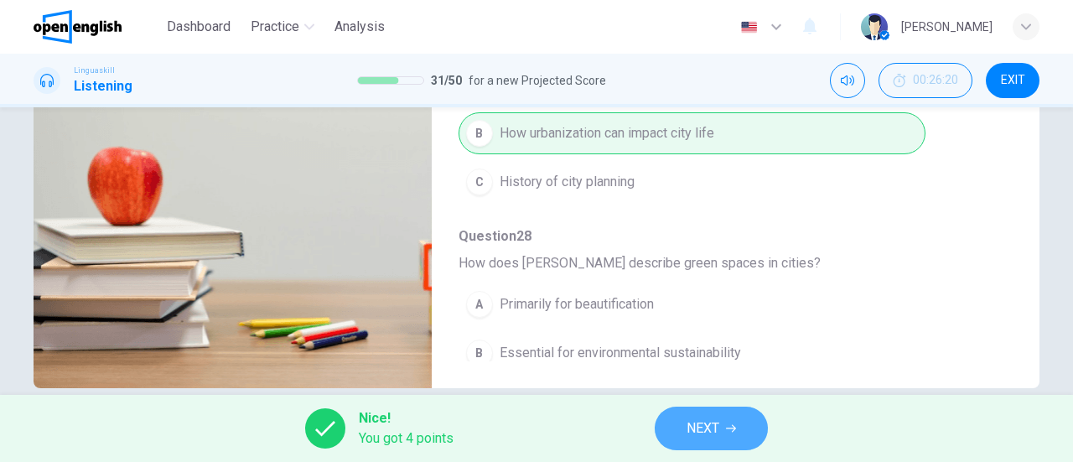
click at [722, 432] on button "NEXT" at bounding box center [711, 429] width 113 height 44
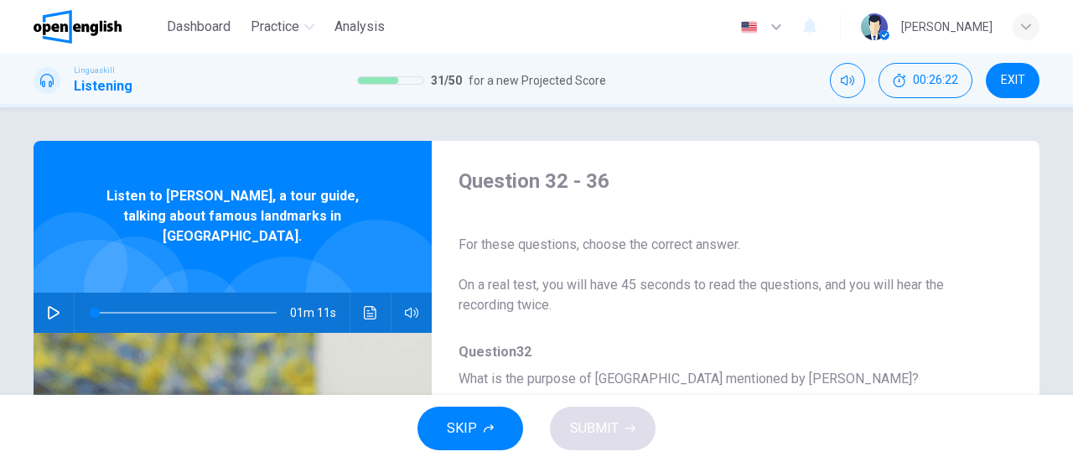
click at [44, 303] on button "button" at bounding box center [53, 313] width 27 height 40
click at [364, 306] on icon "Click to see the audio transcription" at bounding box center [370, 312] width 13 height 13
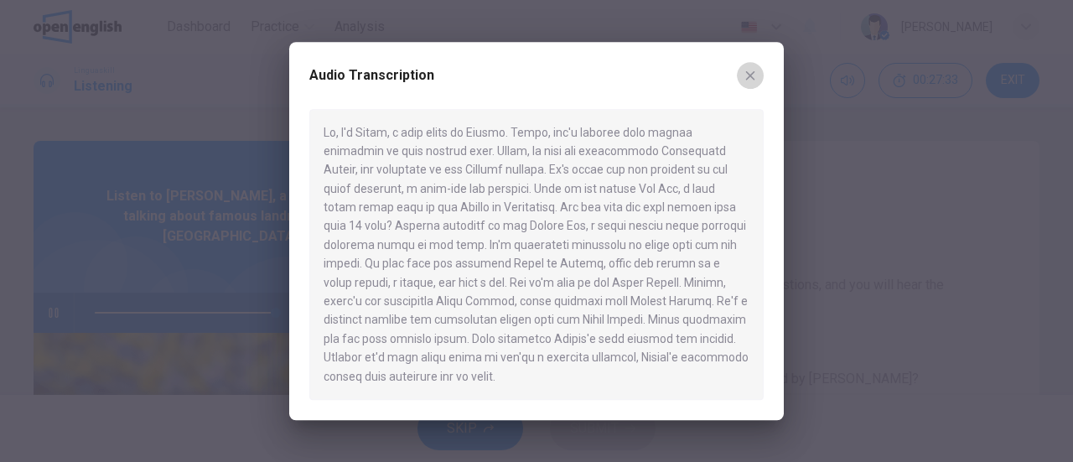
click at [754, 78] on icon "button" at bounding box center [749, 75] width 13 height 13
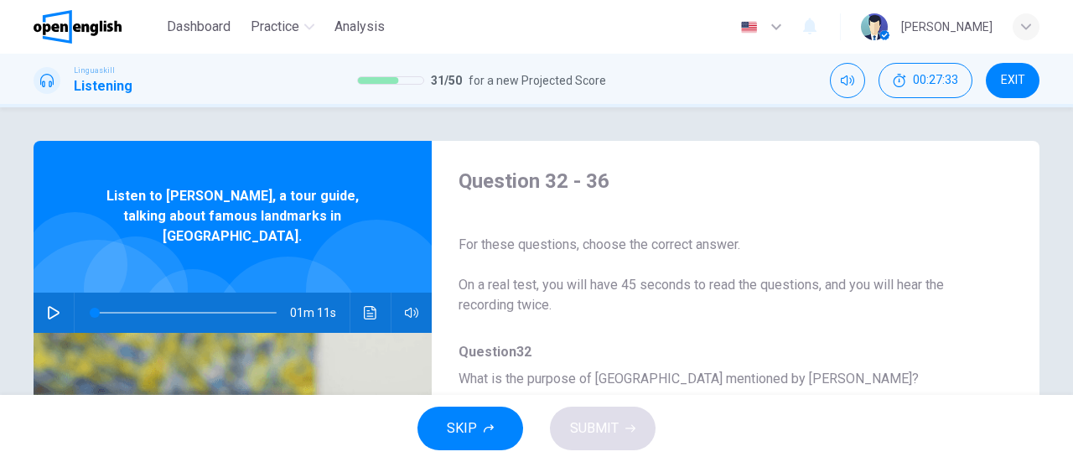
type input "*"
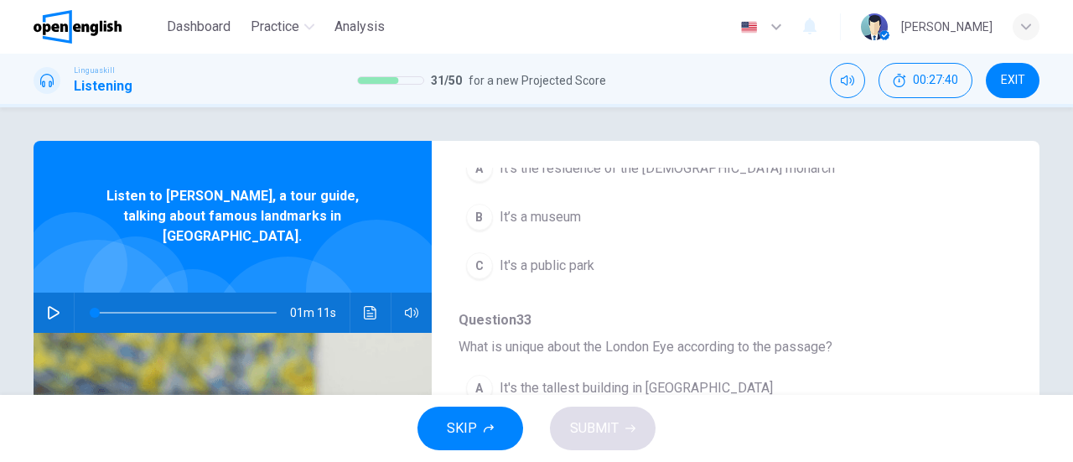
scroll to position [168, 0]
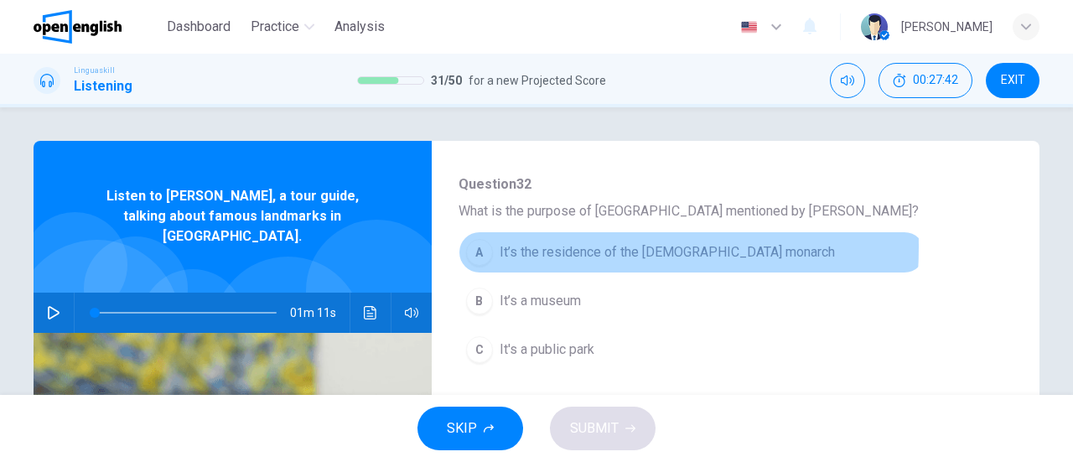
click at [480, 246] on div "A" at bounding box center [479, 252] width 27 height 27
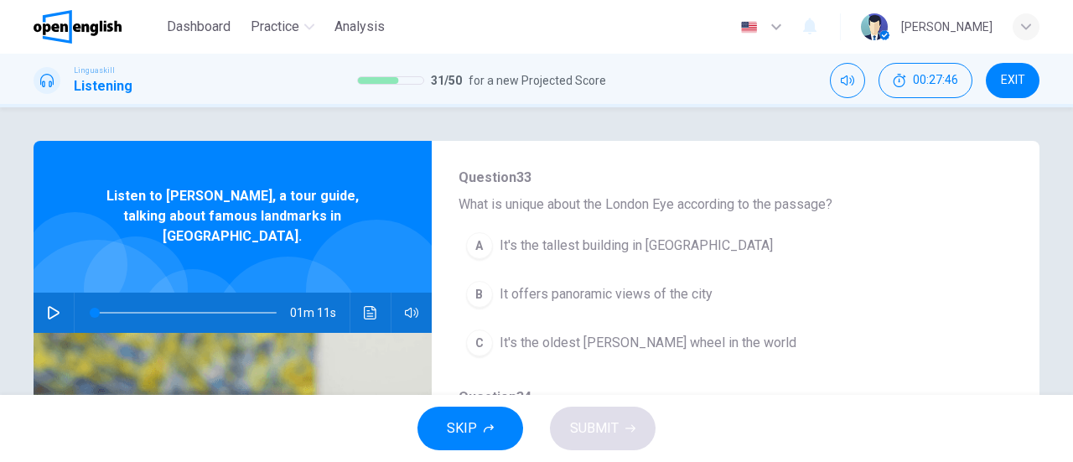
scroll to position [419, 0]
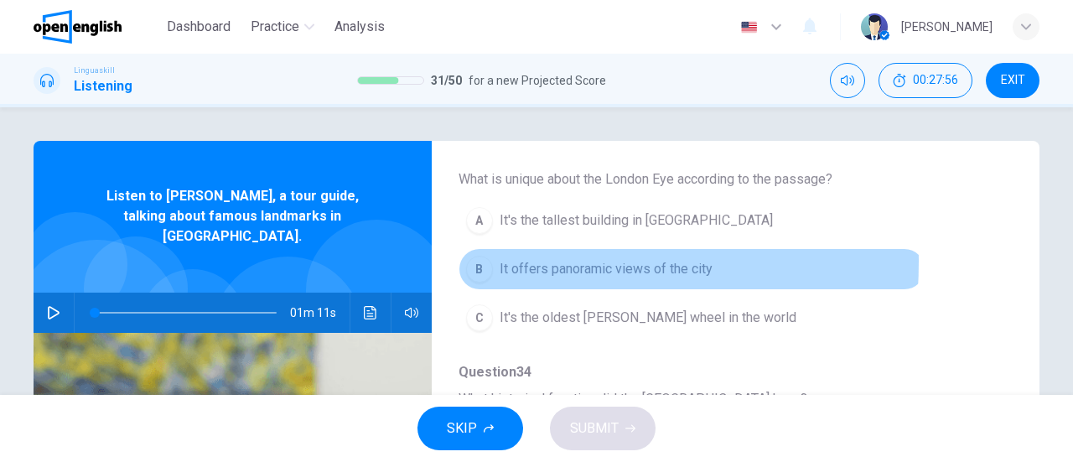
click at [470, 259] on div "B" at bounding box center [479, 269] width 27 height 27
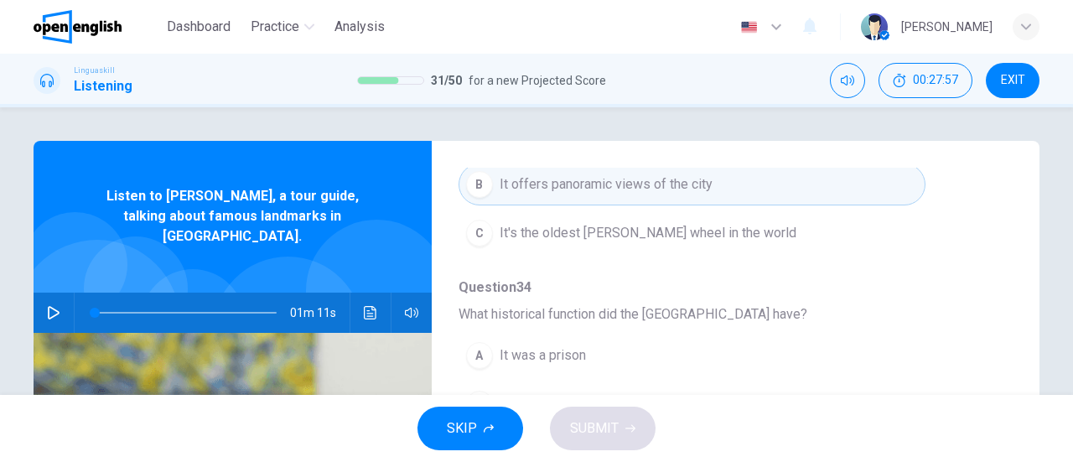
scroll to position [587, 0]
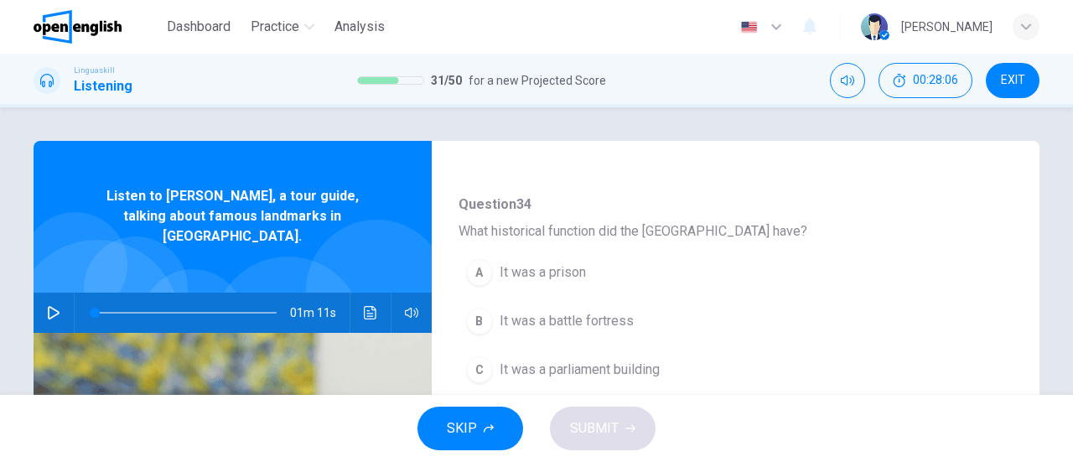
click at [369, 306] on icon "Click to see the audio transcription" at bounding box center [370, 312] width 13 height 13
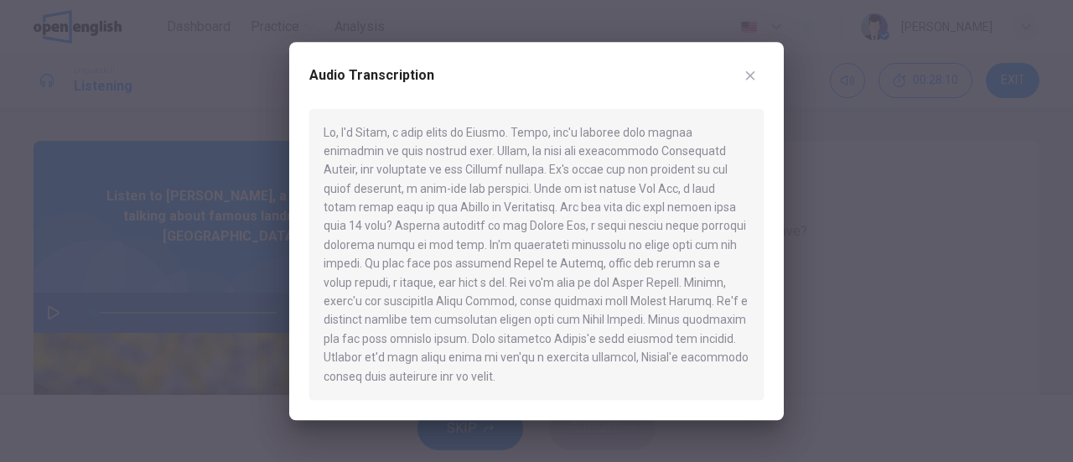
click at [753, 81] on icon "button" at bounding box center [749, 75] width 13 height 13
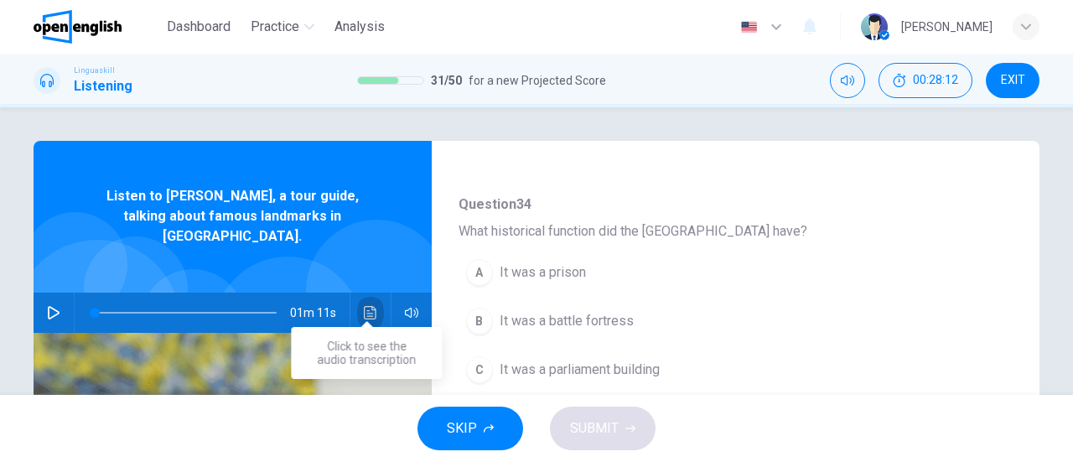
click at [373, 296] on button "Click to see the audio transcription" at bounding box center [370, 313] width 27 height 40
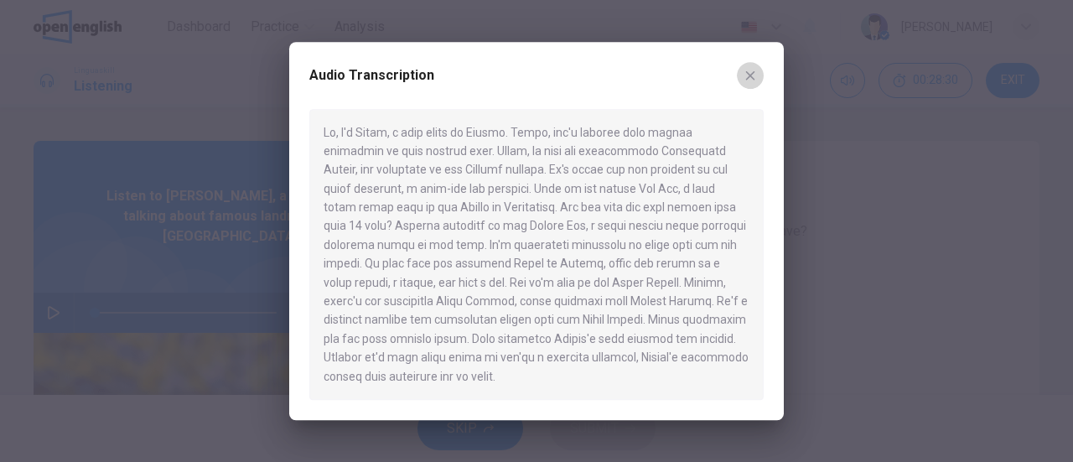
click at [757, 73] on button "button" at bounding box center [750, 75] width 27 height 27
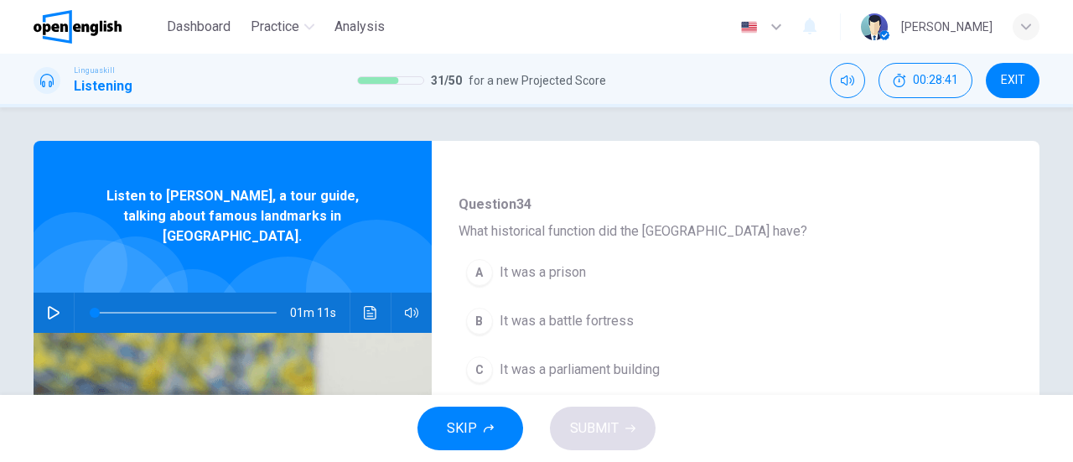
click at [518, 270] on span "It was a prison" at bounding box center [543, 272] width 86 height 20
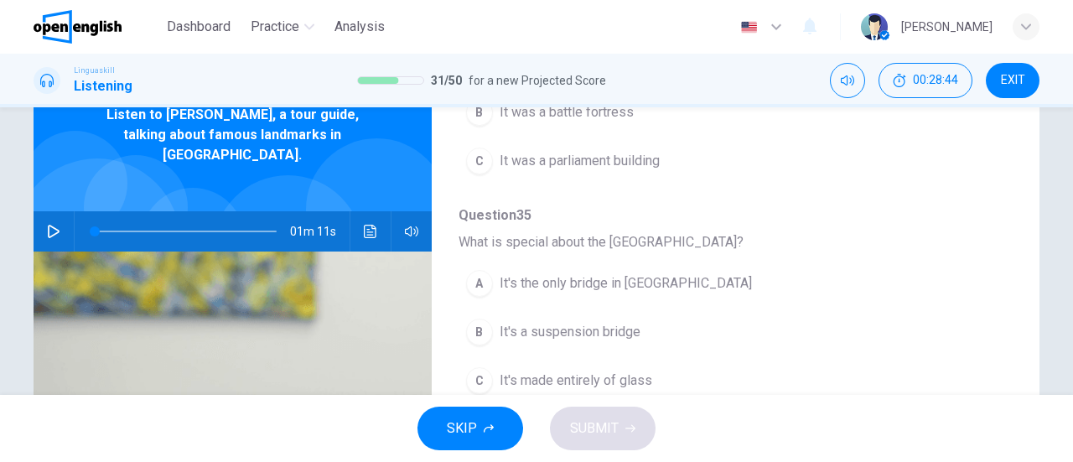
scroll to position [84, 0]
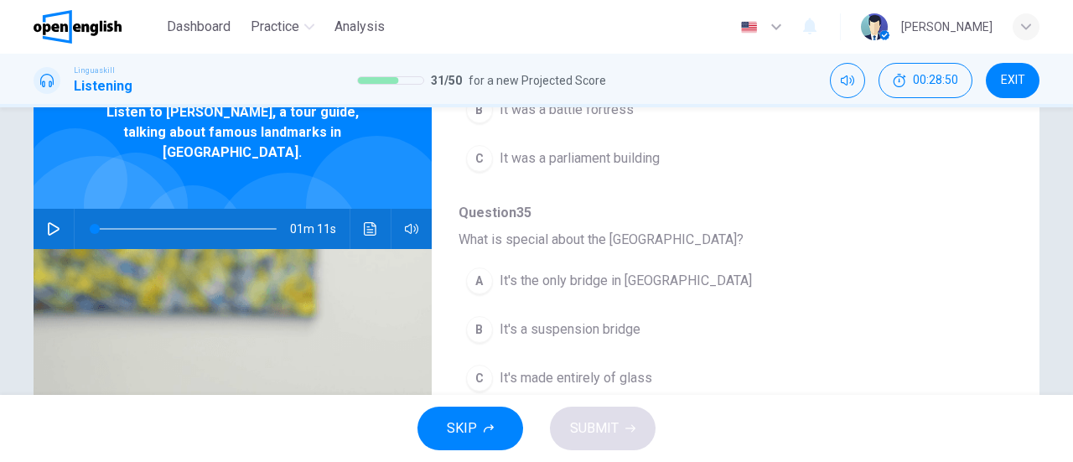
click at [536, 331] on span "It's a suspension bridge" at bounding box center [570, 329] width 141 height 20
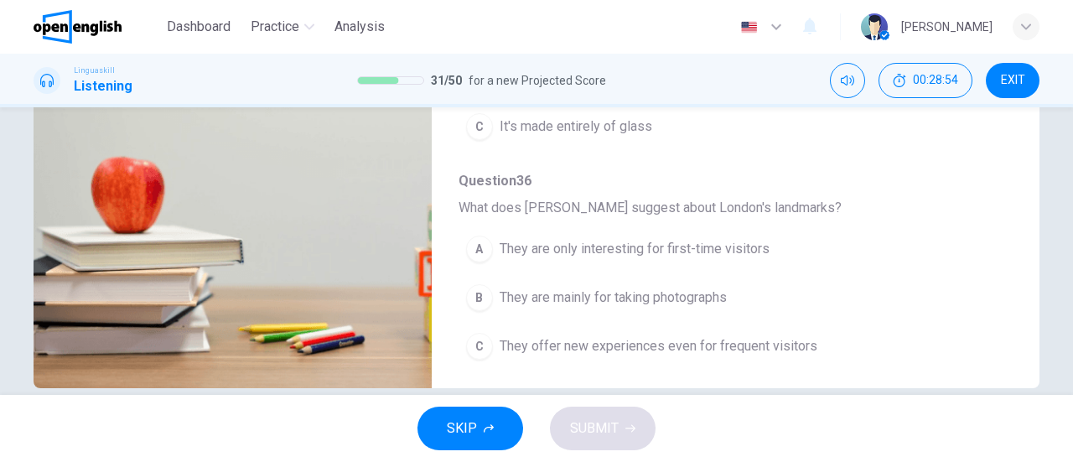
scroll to position [362, 0]
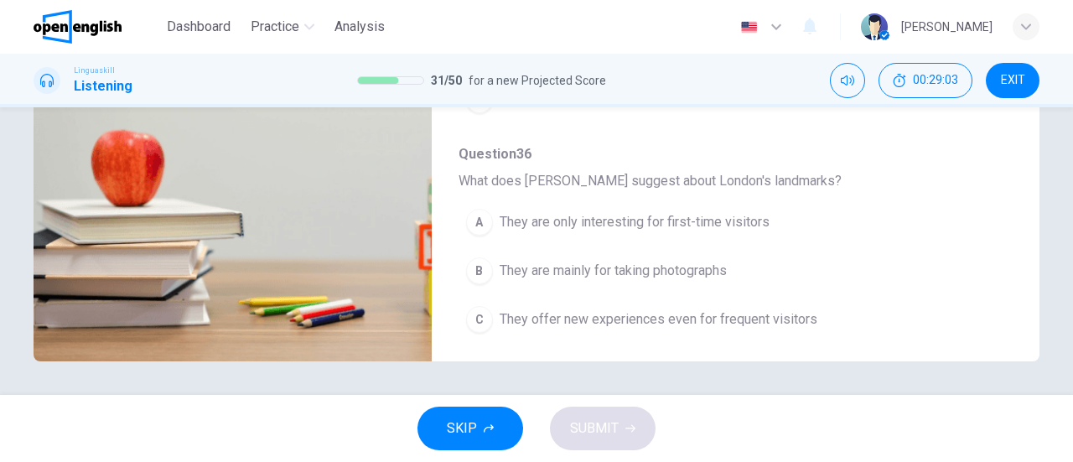
click at [566, 311] on span "They offer new experiences even for frequent visitors" at bounding box center [659, 319] width 318 height 20
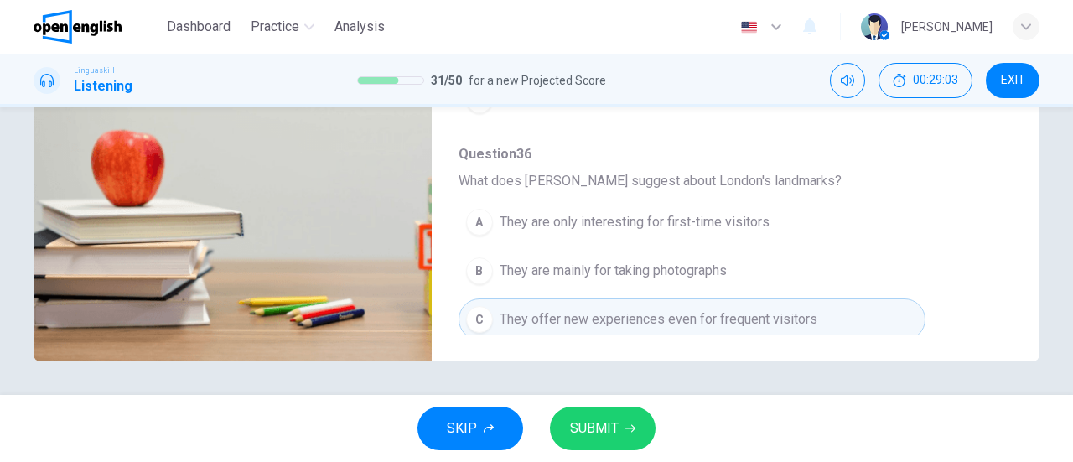
click at [617, 425] on span "SUBMIT" at bounding box center [594, 428] width 49 height 23
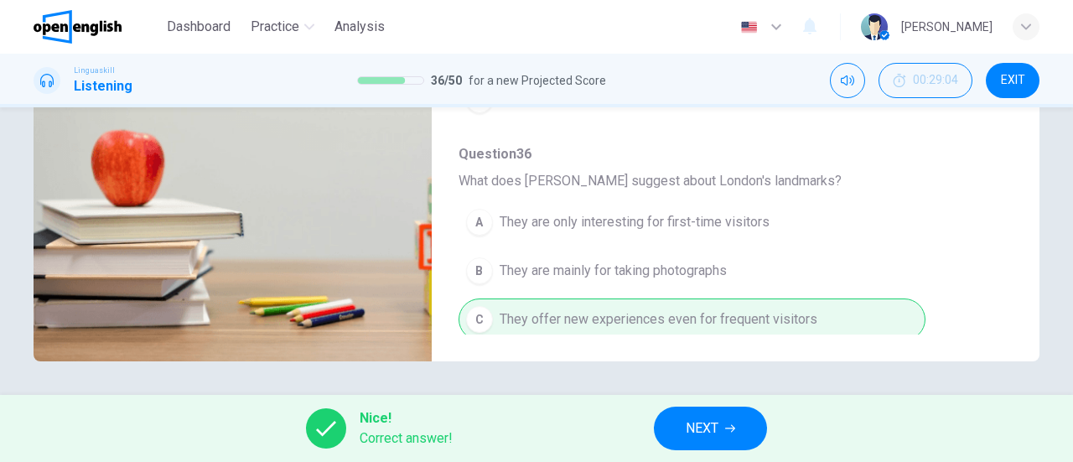
click at [723, 443] on button "NEXT" at bounding box center [710, 429] width 113 height 44
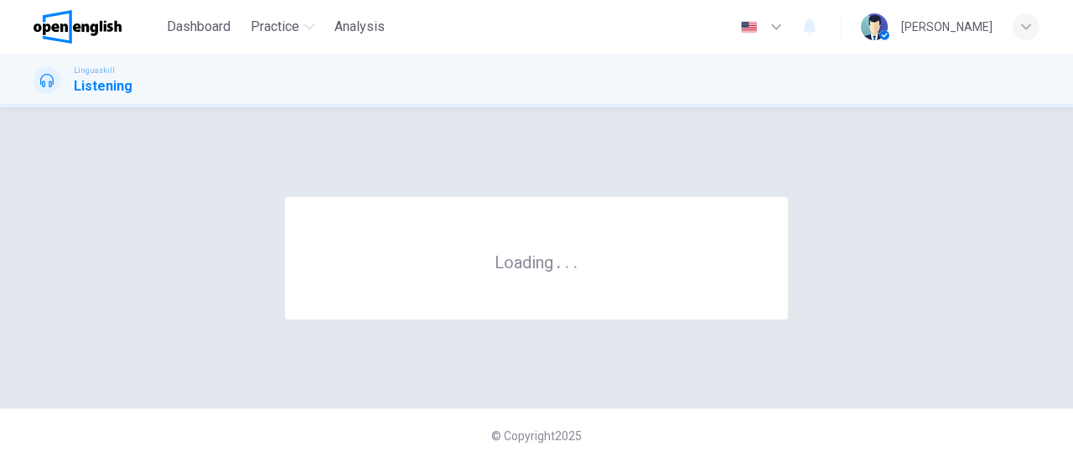
scroll to position [0, 0]
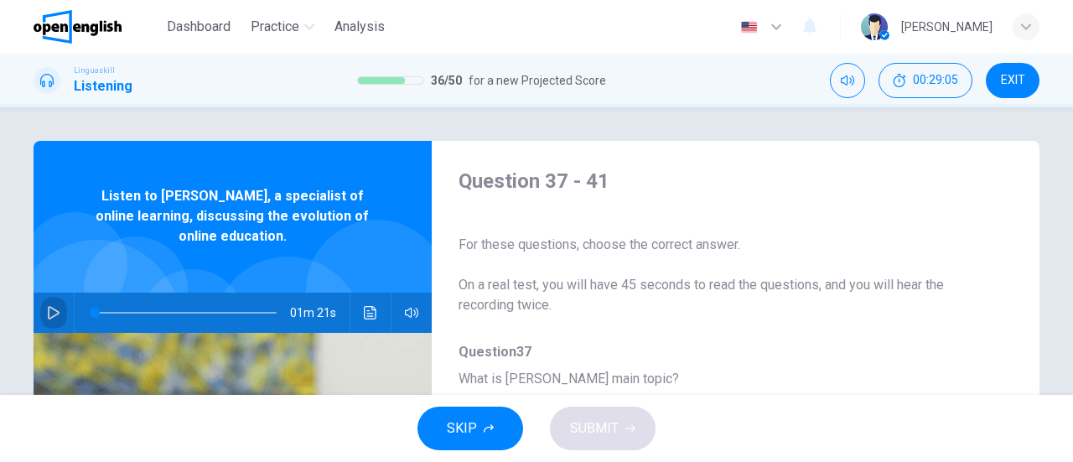
click at [47, 313] on icon "button" at bounding box center [53, 312] width 13 height 13
click at [375, 318] on button "Click to see the audio transcription" at bounding box center [370, 313] width 27 height 40
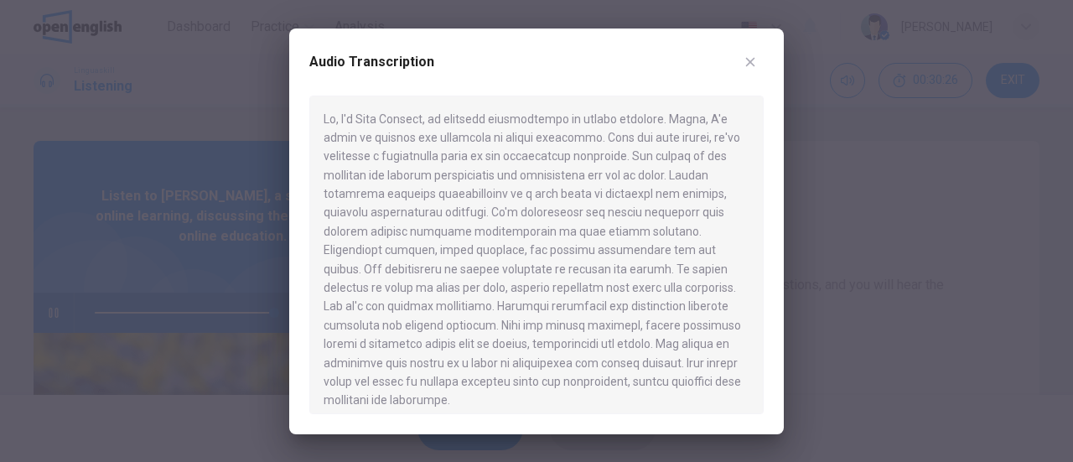
type input "*"
click at [758, 66] on button "button" at bounding box center [750, 62] width 27 height 27
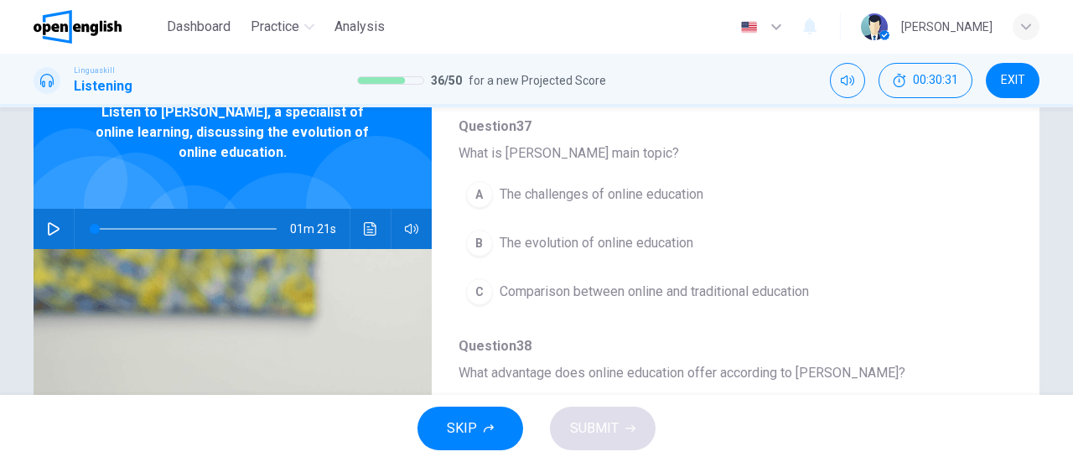
scroll to position [168, 0]
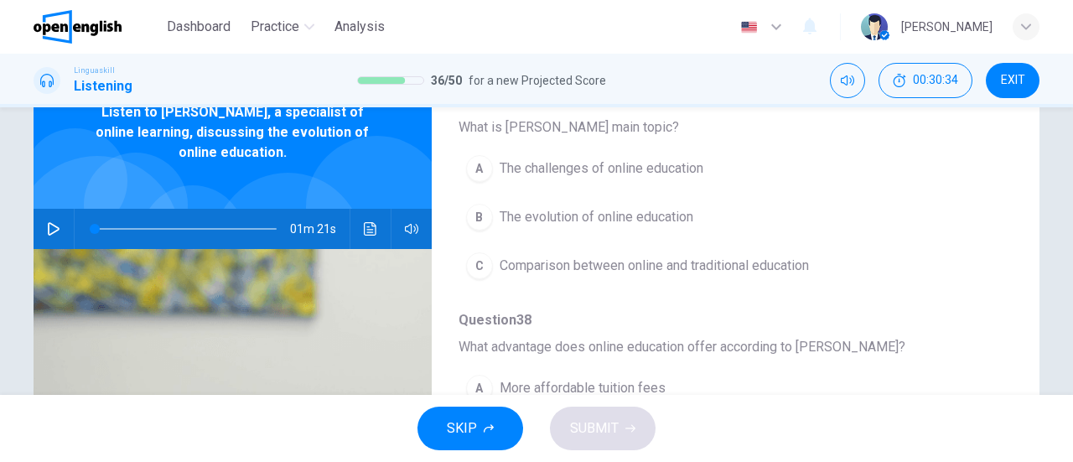
click at [538, 213] on span "The evolution of online education" at bounding box center [597, 217] width 194 height 20
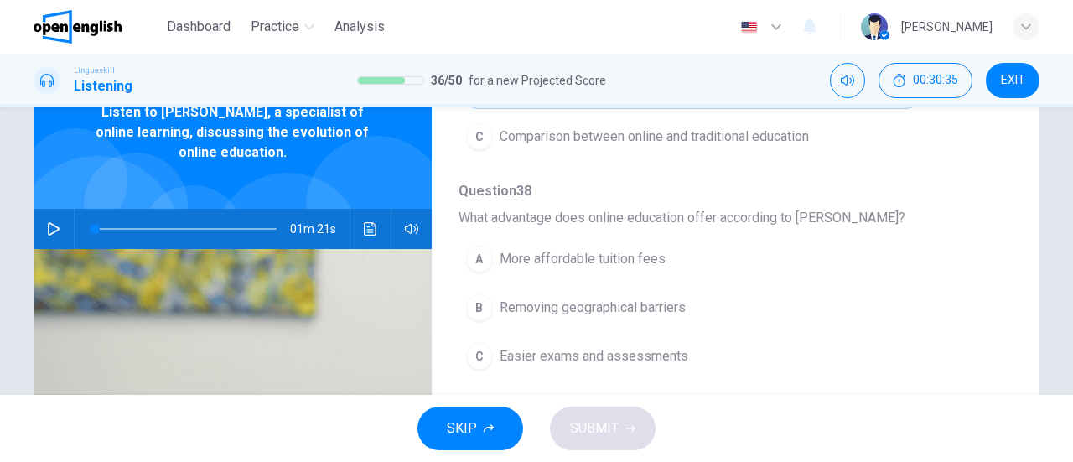
scroll to position [335, 0]
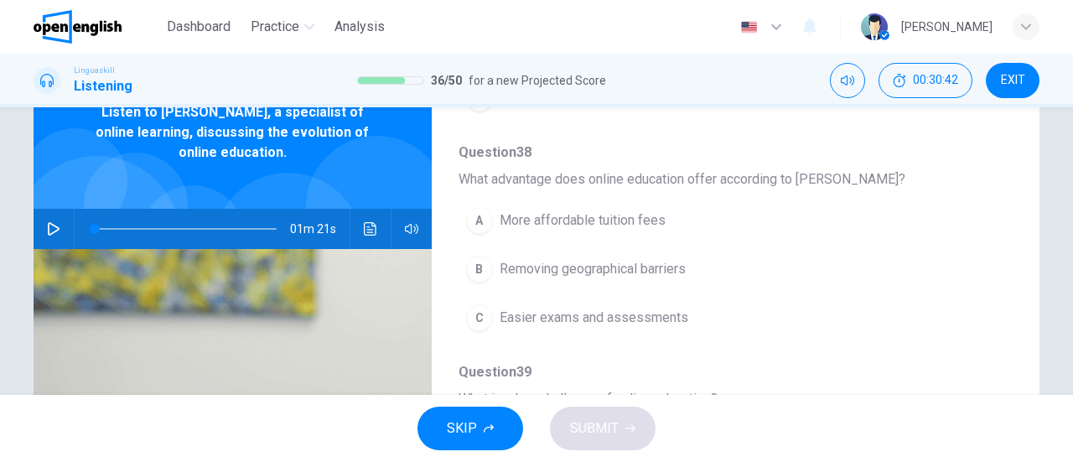
click at [622, 217] on span "More affordable tuition fees" at bounding box center [583, 220] width 166 height 20
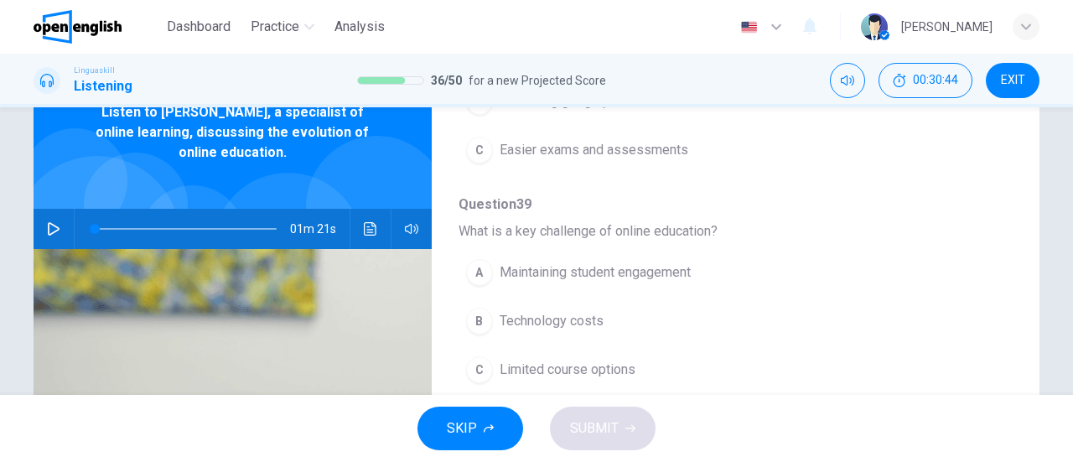
scroll to position [587, 0]
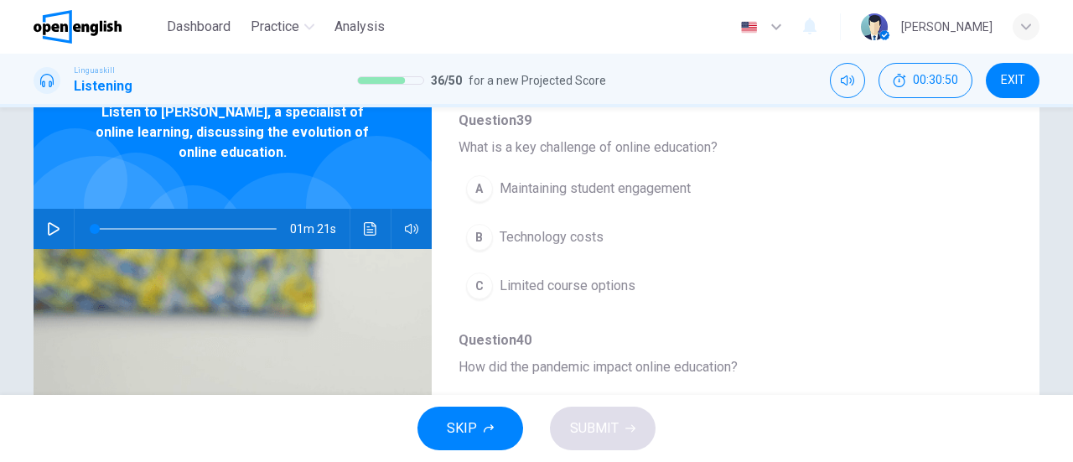
click at [651, 181] on span "Maintaining student engagement" at bounding box center [595, 189] width 191 height 20
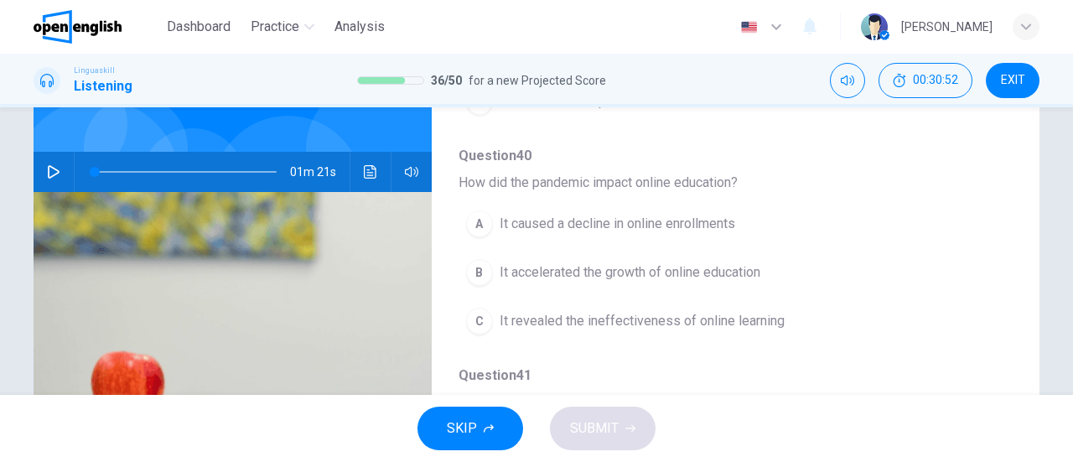
scroll to position [168, 0]
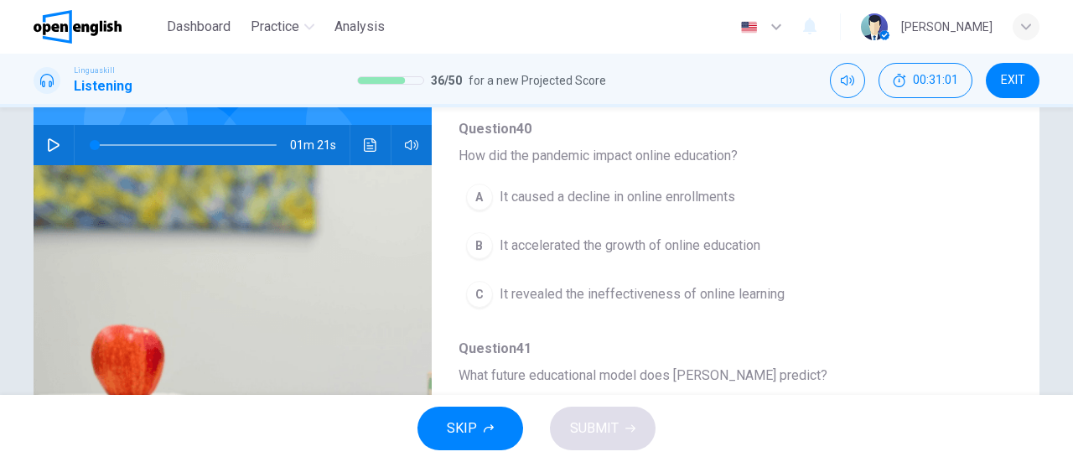
click at [711, 241] on span "It accelerated the growth of online education" at bounding box center [630, 246] width 261 height 20
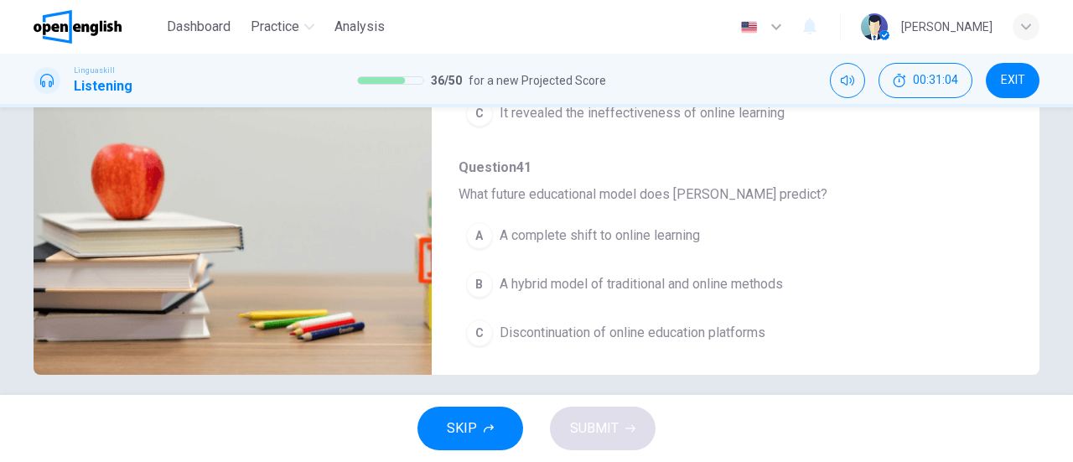
scroll to position [362, 0]
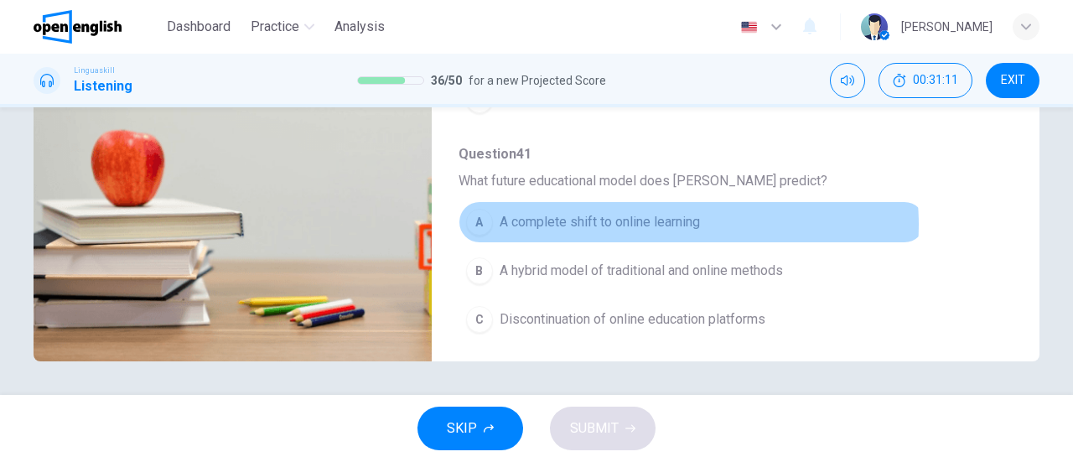
click at [659, 217] on span "A complete shift to online learning" at bounding box center [600, 222] width 200 height 20
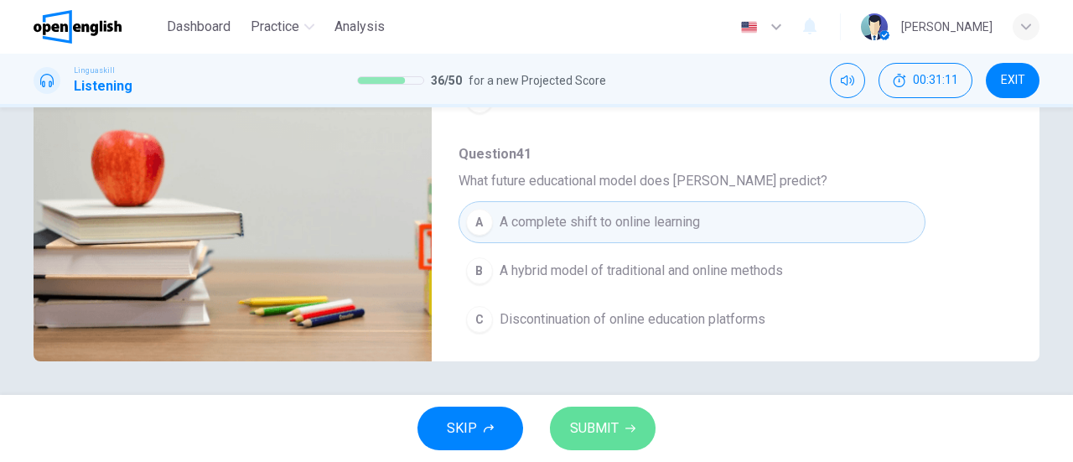
click at [630, 438] on button "SUBMIT" at bounding box center [603, 429] width 106 height 44
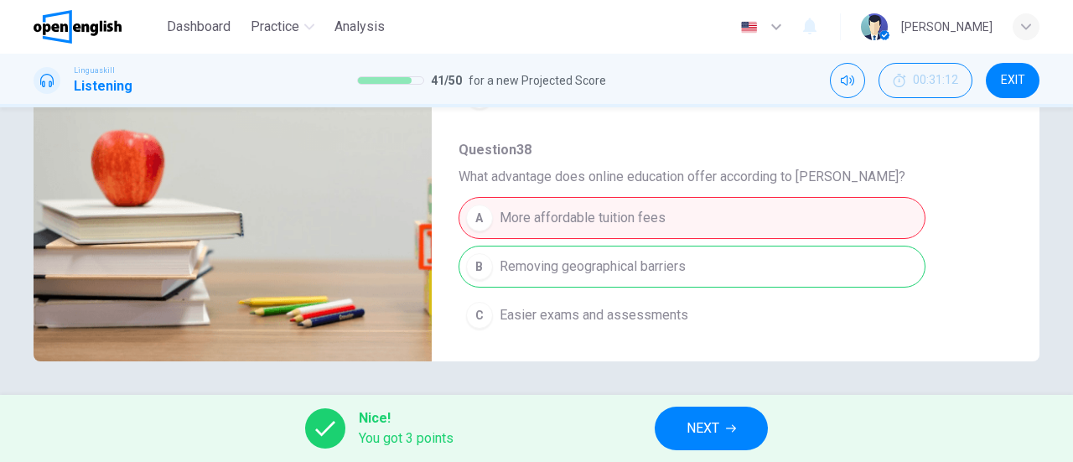
scroll to position [44, 0]
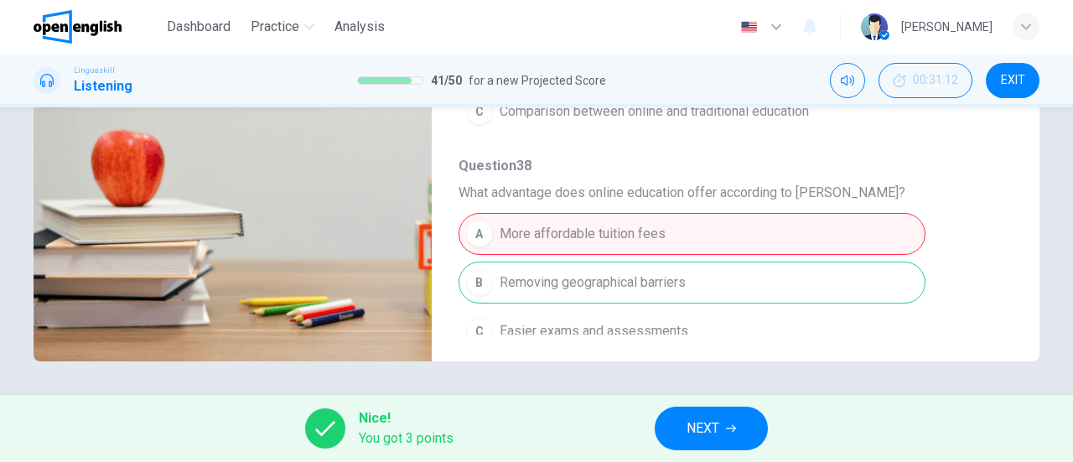
click at [709, 437] on span "NEXT" at bounding box center [702, 428] width 33 height 23
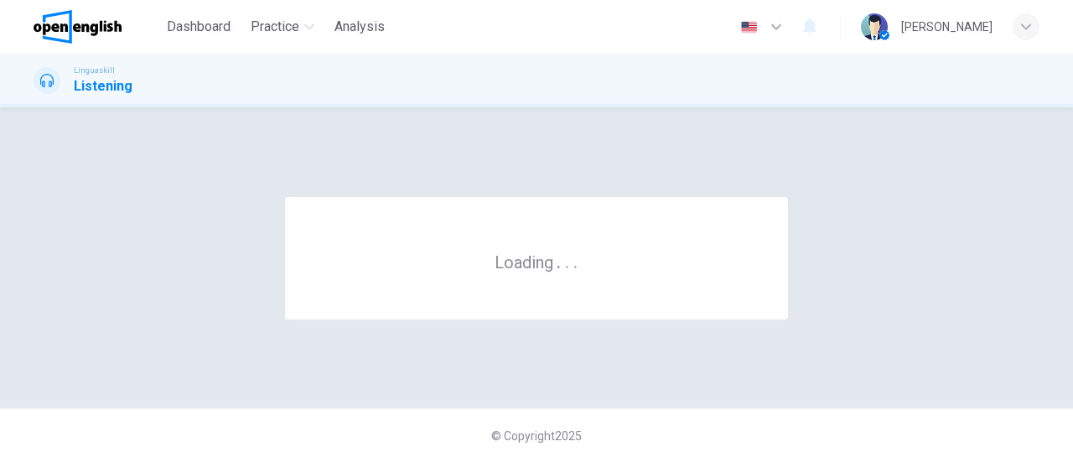
scroll to position [0, 0]
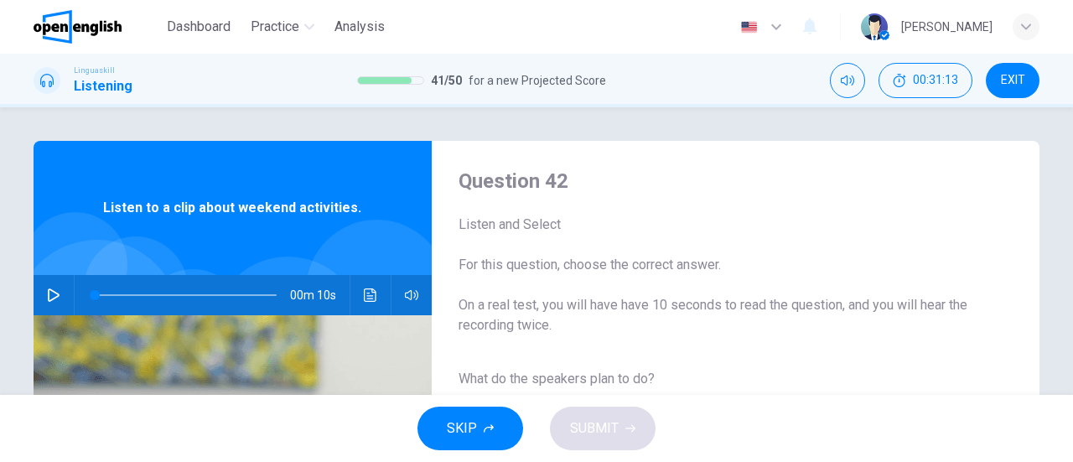
click at [54, 298] on icon "button" at bounding box center [53, 294] width 13 height 13
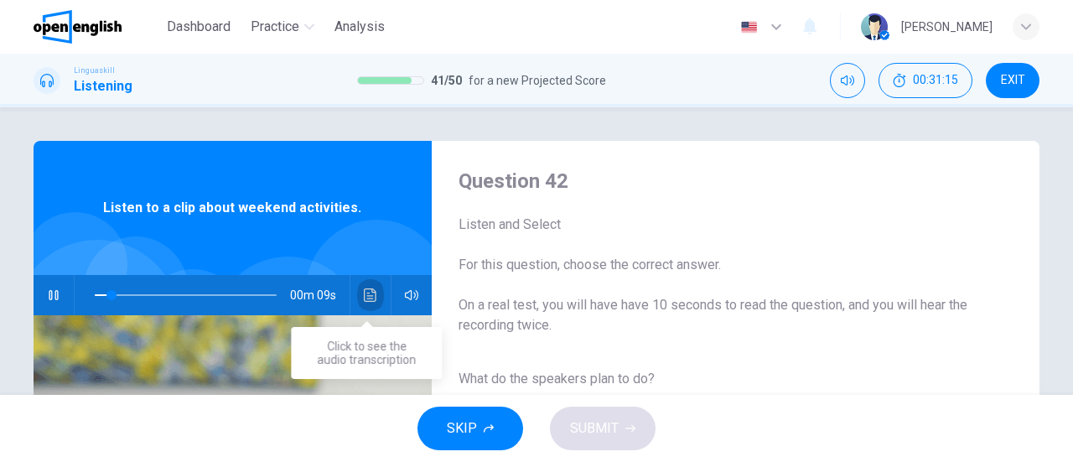
click at [366, 287] on button "Click to see the audio transcription" at bounding box center [370, 295] width 27 height 40
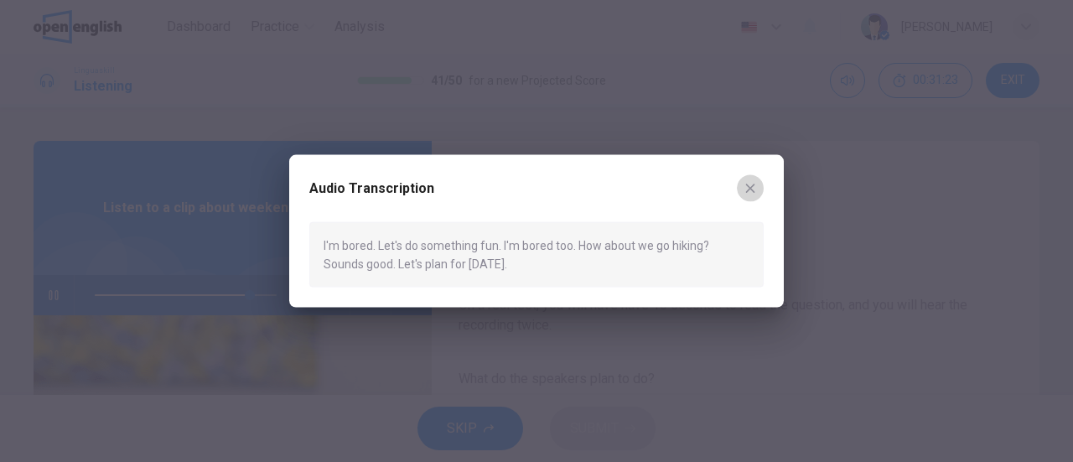
click at [754, 187] on icon "button" at bounding box center [749, 187] width 13 height 13
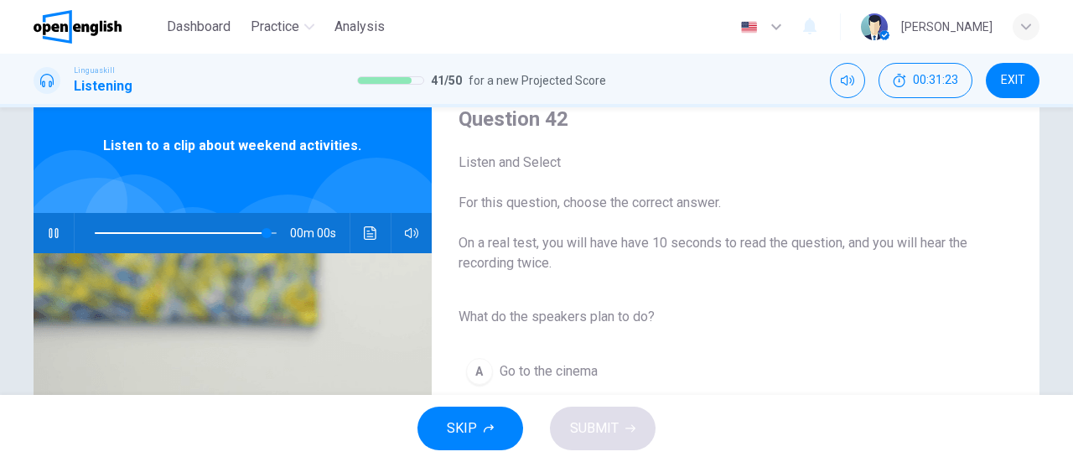
scroll to position [168, 0]
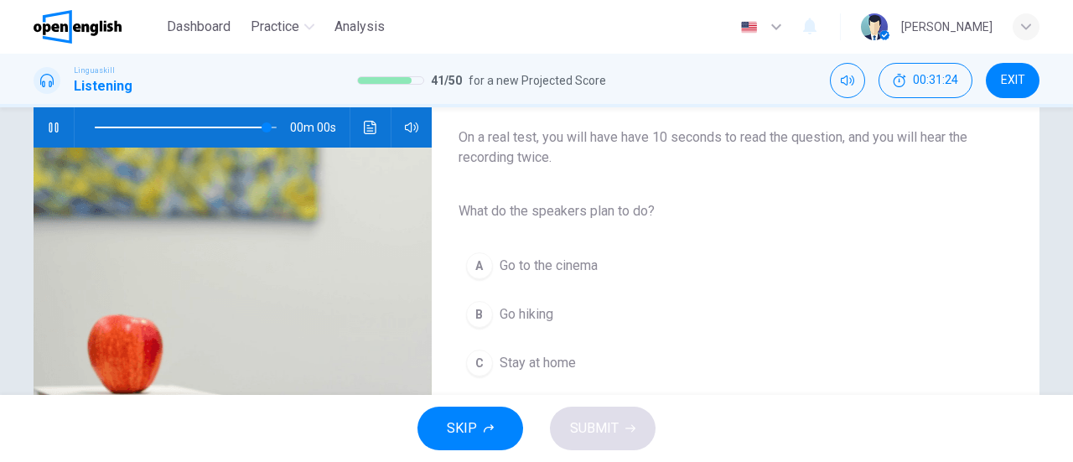
type input "*"
click at [500, 310] on span "Go hiking" at bounding box center [527, 314] width 54 height 20
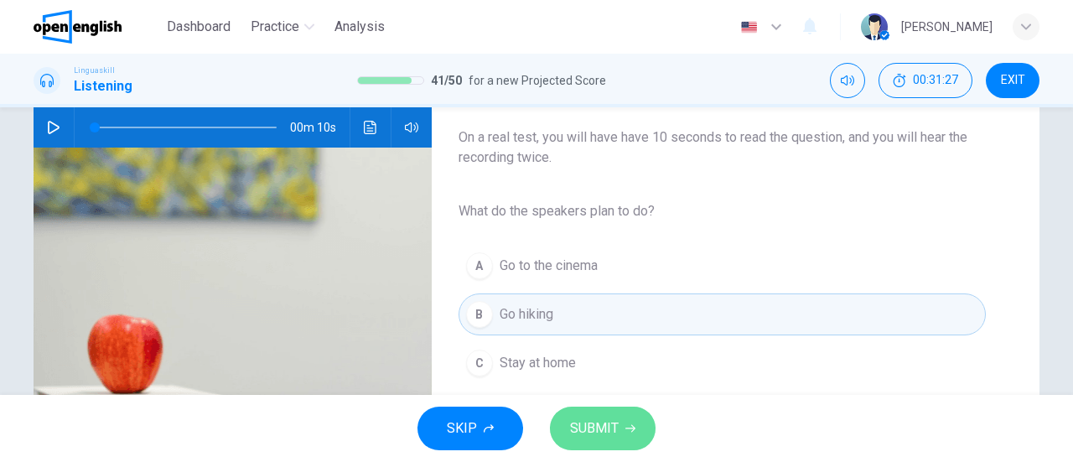
click at [619, 423] on button "SUBMIT" at bounding box center [603, 429] width 106 height 44
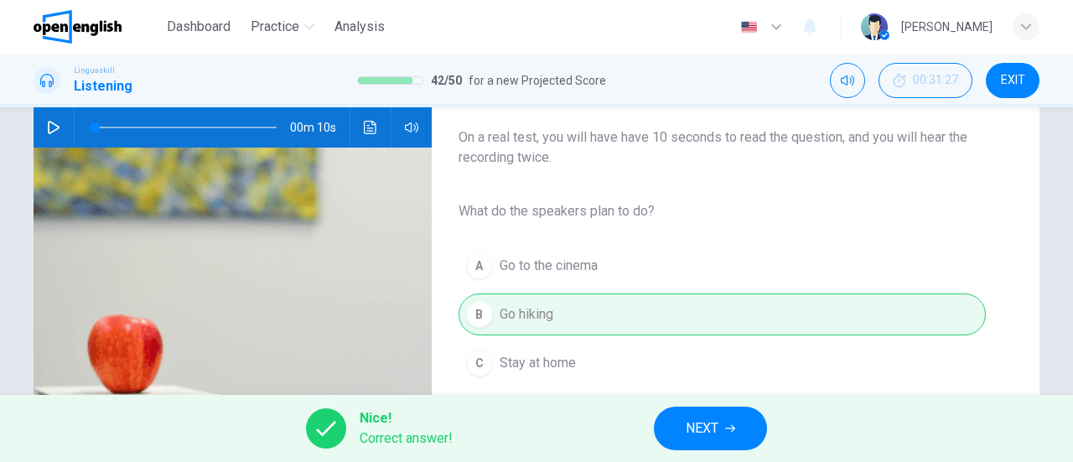
click at [701, 432] on span "NEXT" at bounding box center [702, 428] width 33 height 23
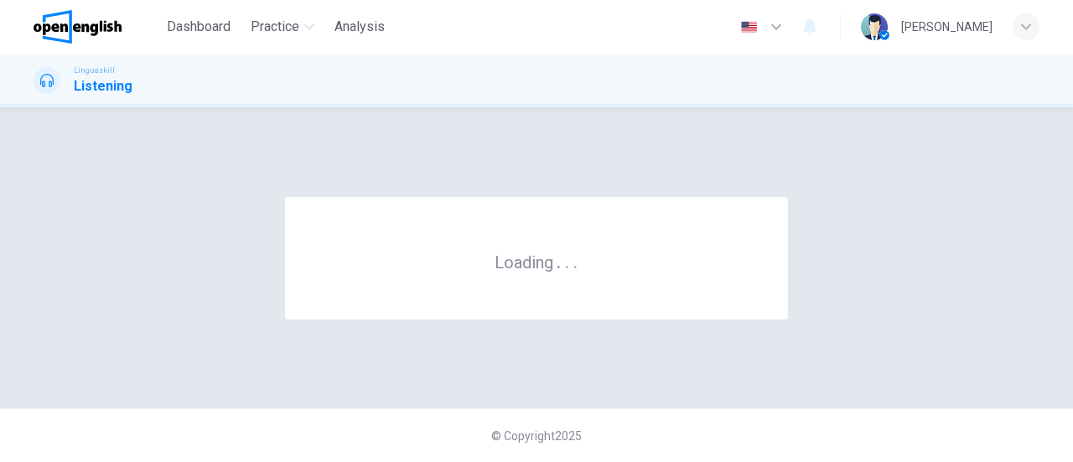
scroll to position [0, 0]
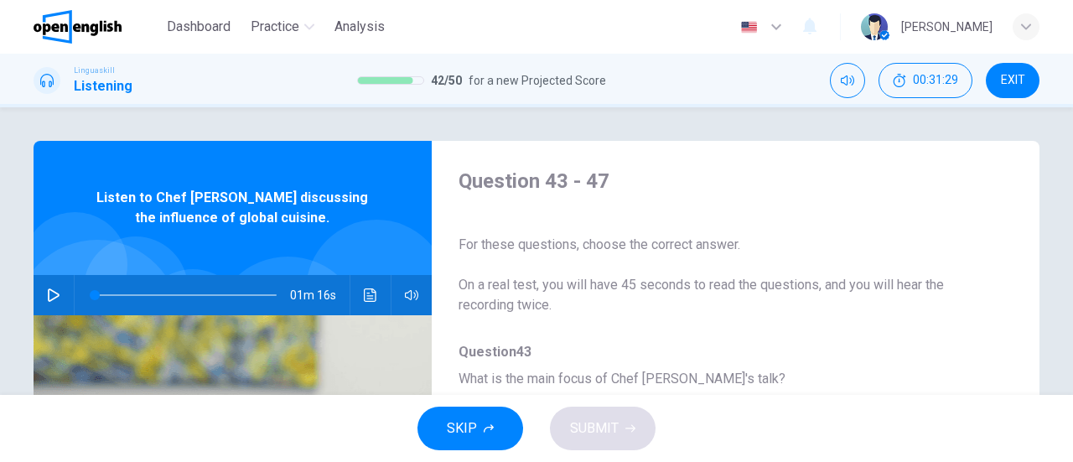
click at [50, 294] on icon "button" at bounding box center [53, 294] width 13 height 13
click at [364, 295] on icon "Click to see the audio transcription" at bounding box center [370, 294] width 13 height 13
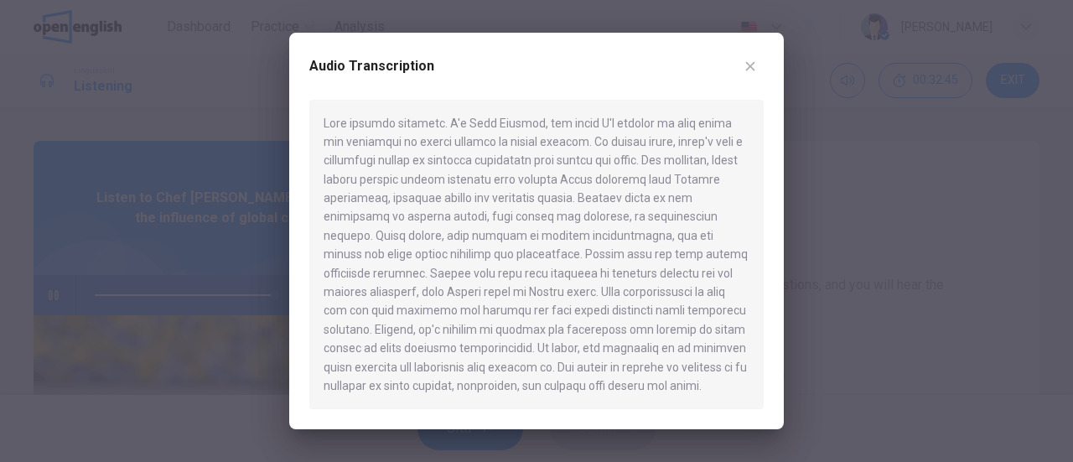
type input "*"
click at [759, 70] on button "button" at bounding box center [750, 66] width 27 height 27
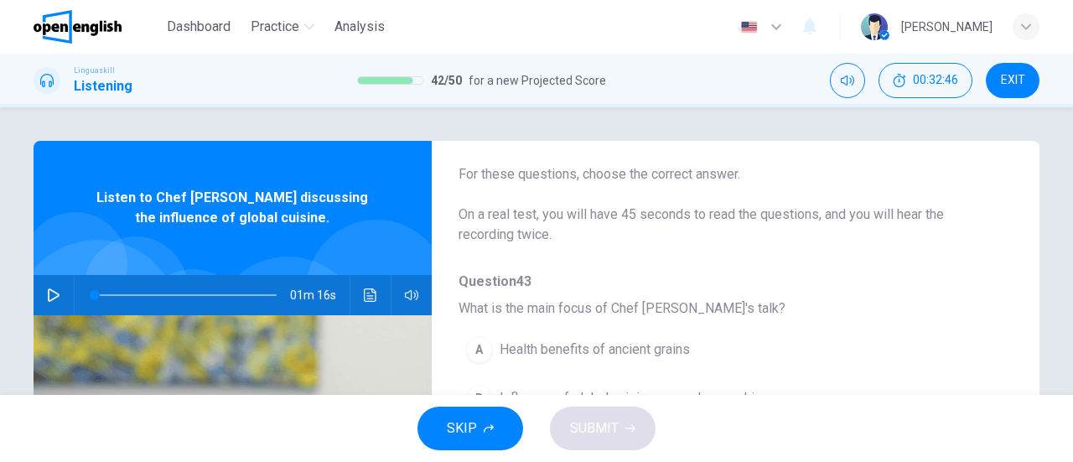
scroll to position [168, 0]
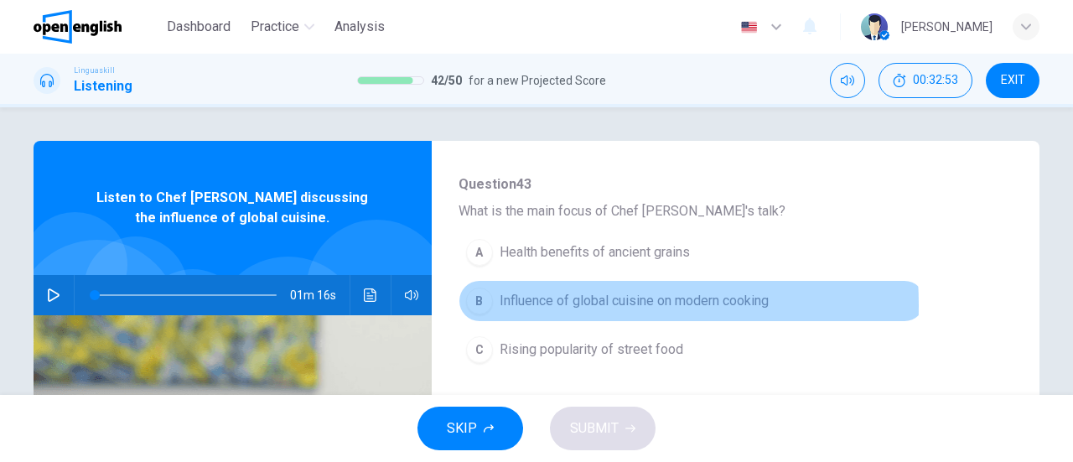
click at [530, 304] on span "Influence of global cuisine on modern cooking" at bounding box center [634, 301] width 269 height 20
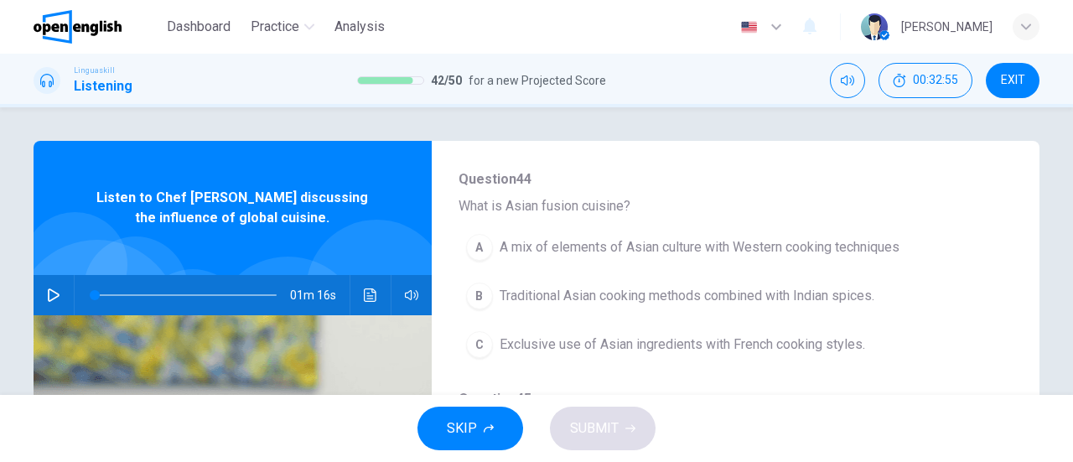
scroll to position [419, 0]
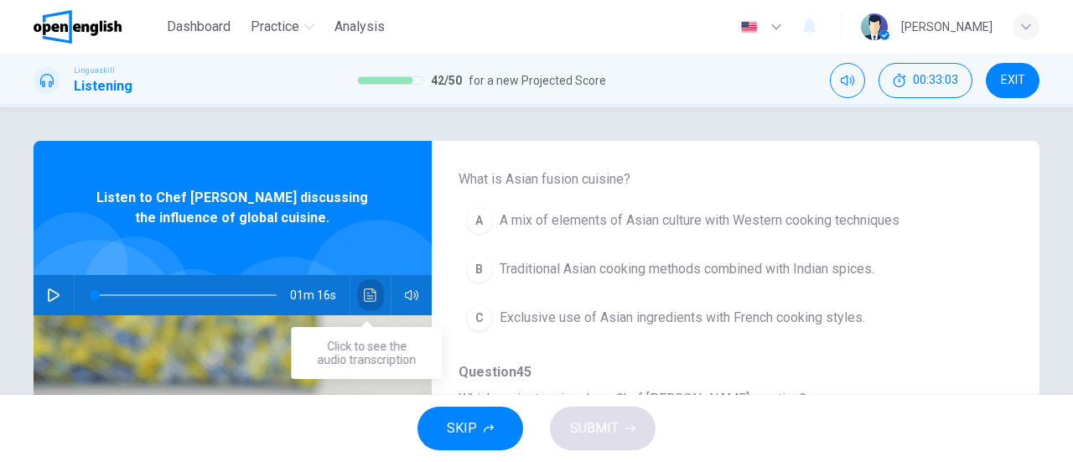
click at [357, 293] on button "Click to see the audio transcription" at bounding box center [370, 295] width 27 height 40
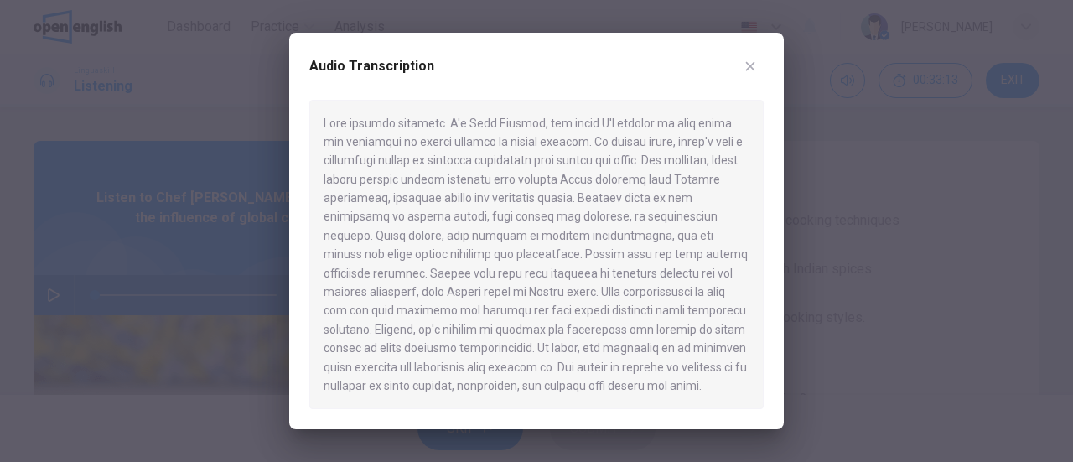
click at [743, 65] on icon "button" at bounding box center [749, 66] width 13 height 13
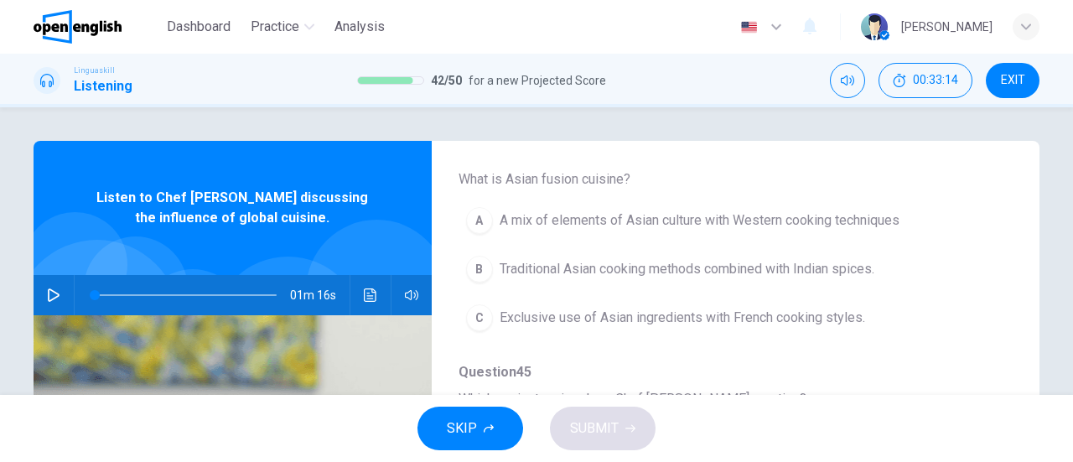
click at [571, 221] on span "A mix of elements of Asian culture with Western cooking techniques" at bounding box center [700, 220] width 400 height 20
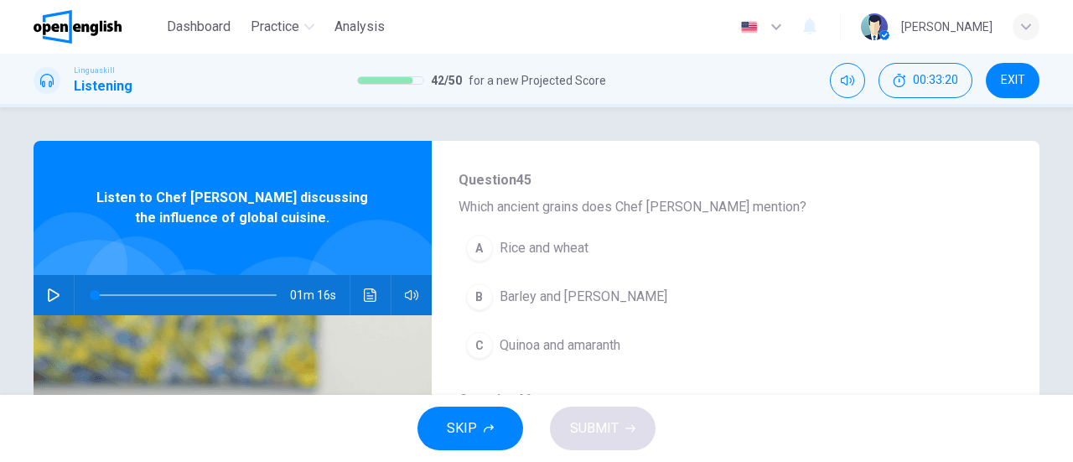
scroll to position [587, 0]
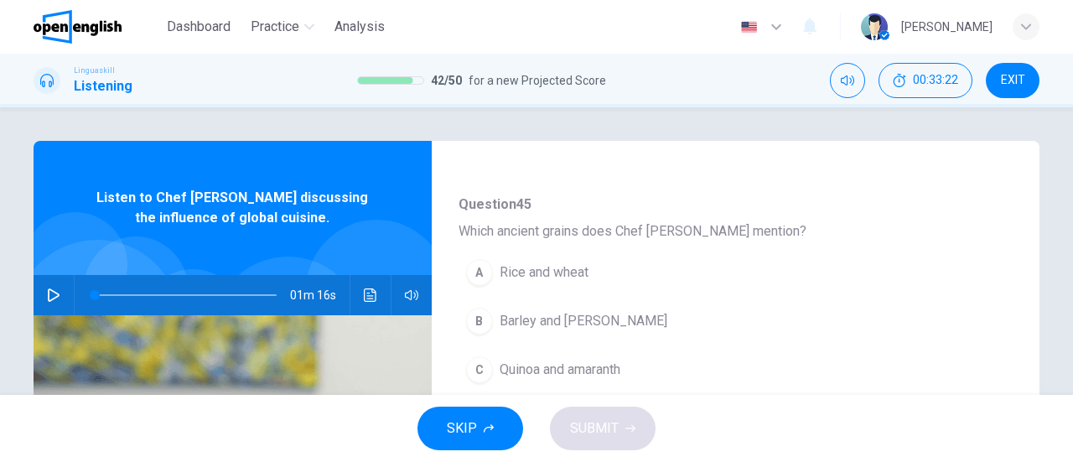
click at [589, 369] on span "Quinoa and amaranth" at bounding box center [560, 370] width 121 height 20
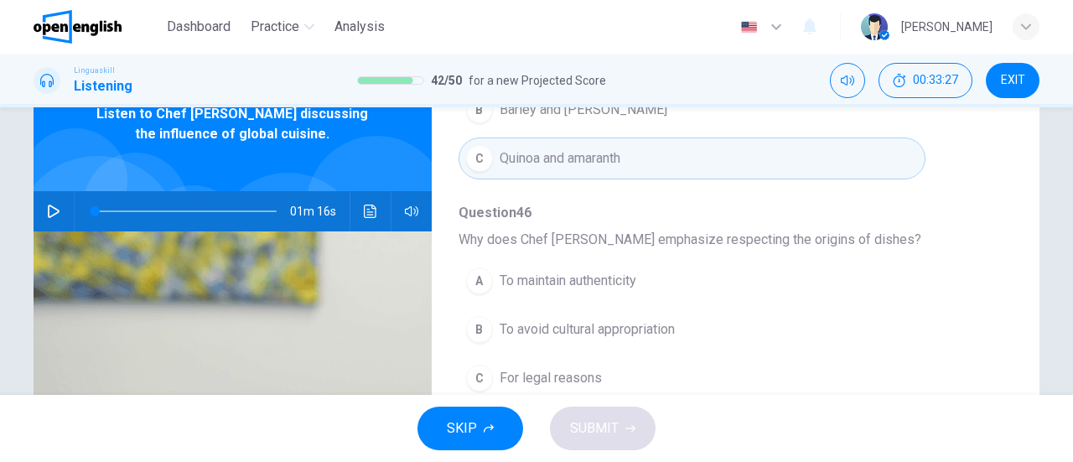
scroll to position [168, 0]
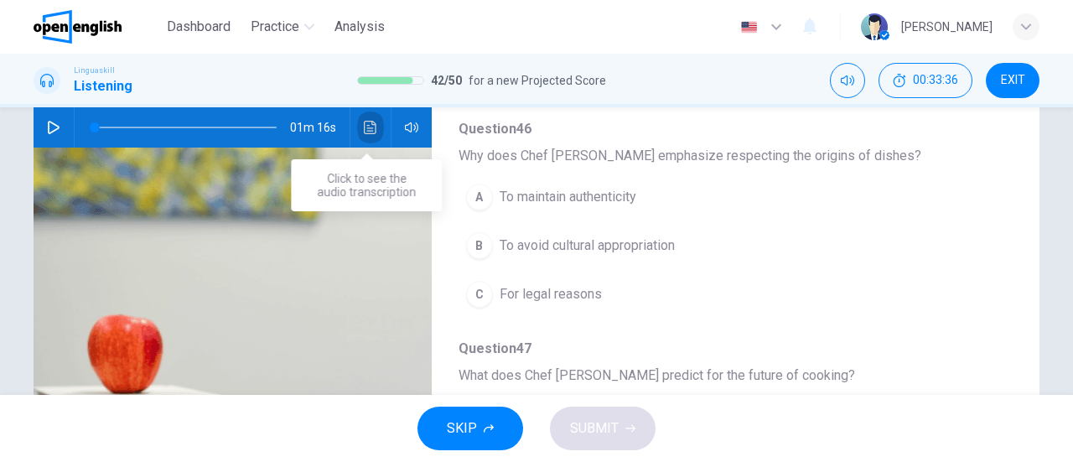
click at [371, 127] on icon "Click to see the audio transcription" at bounding box center [370, 127] width 13 height 13
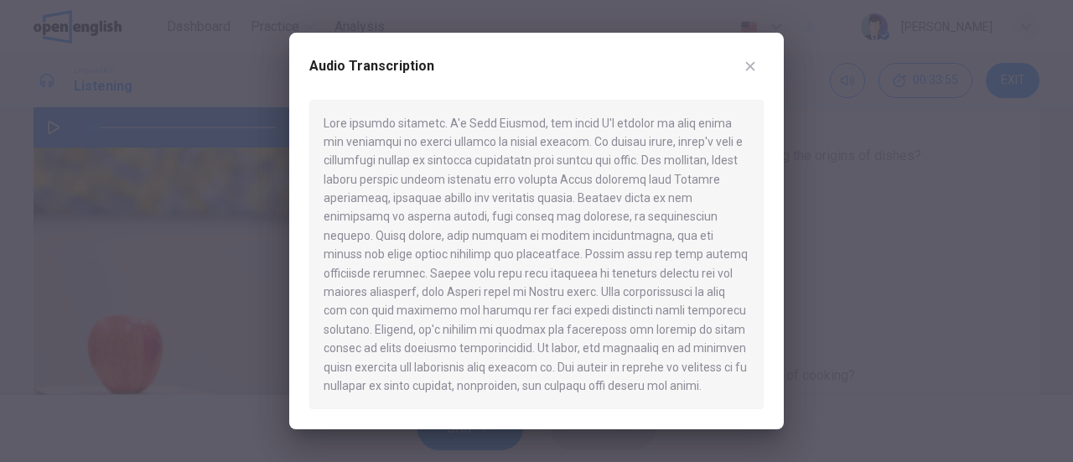
click at [748, 57] on button "button" at bounding box center [750, 66] width 27 height 27
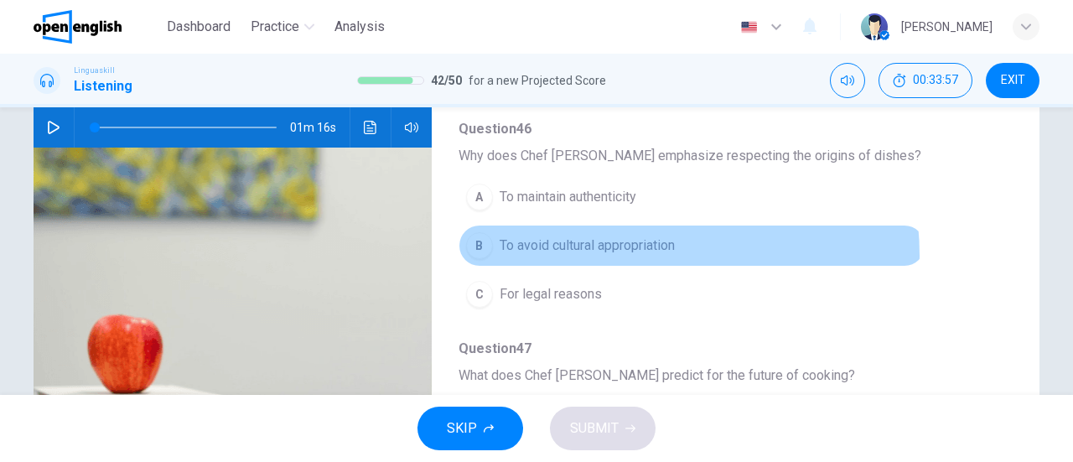
click at [610, 249] on span "To avoid cultural appropriation" at bounding box center [587, 246] width 175 height 20
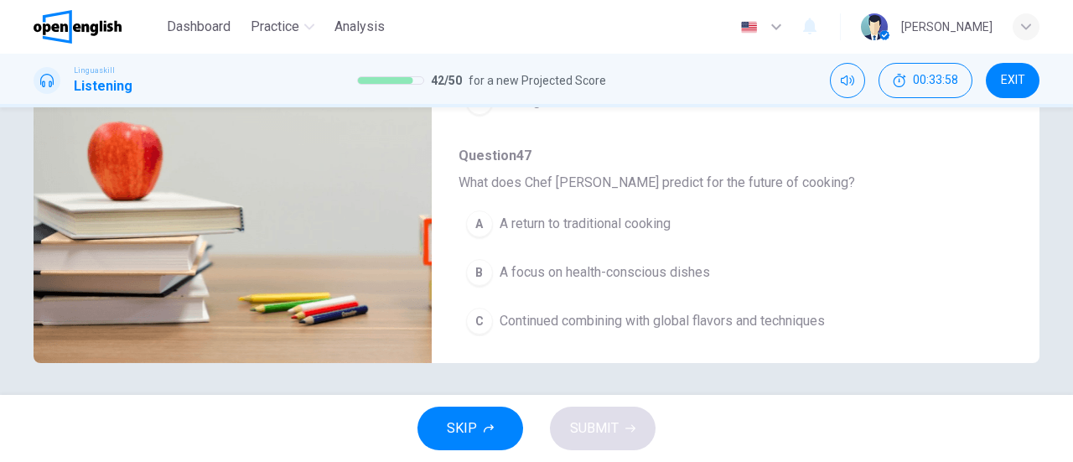
scroll to position [362, 0]
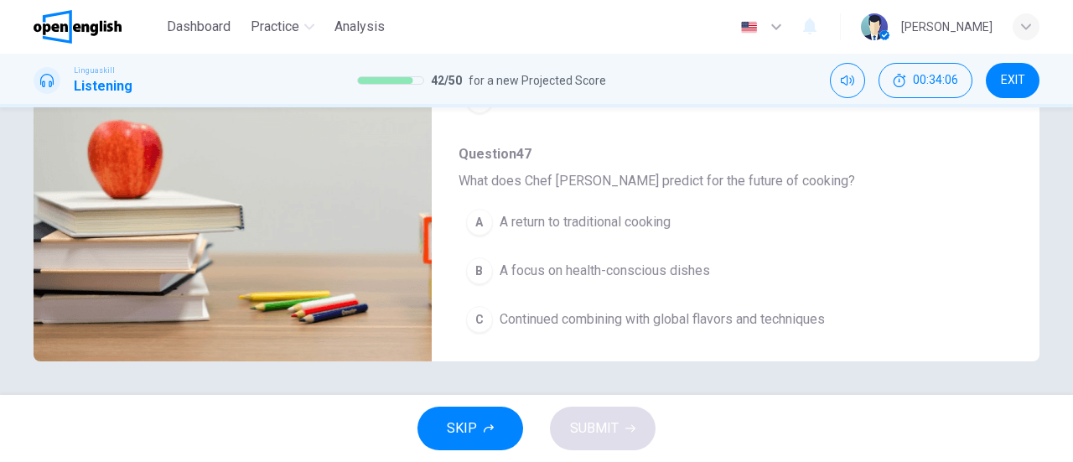
click at [693, 313] on span "Continued combining with global flavors and techniques" at bounding box center [662, 319] width 325 height 20
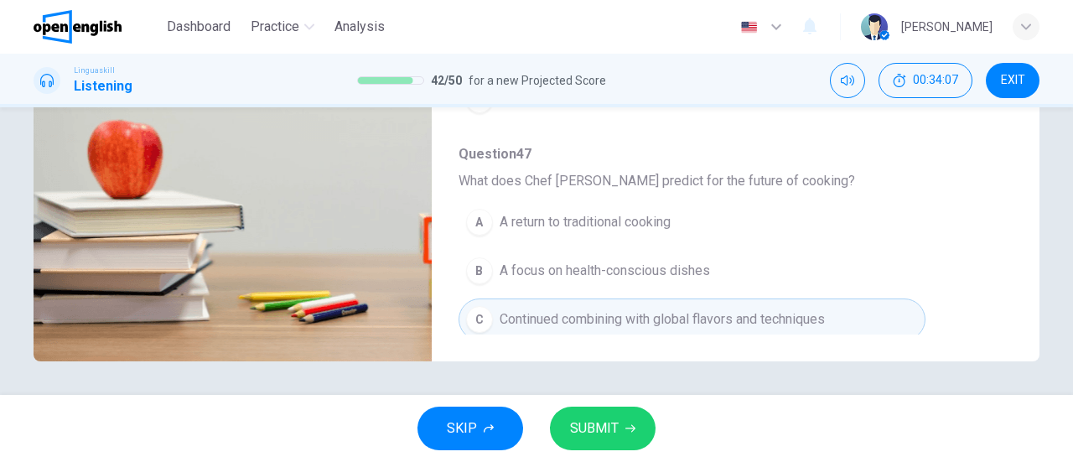
click at [630, 436] on button "SUBMIT" at bounding box center [603, 429] width 106 height 44
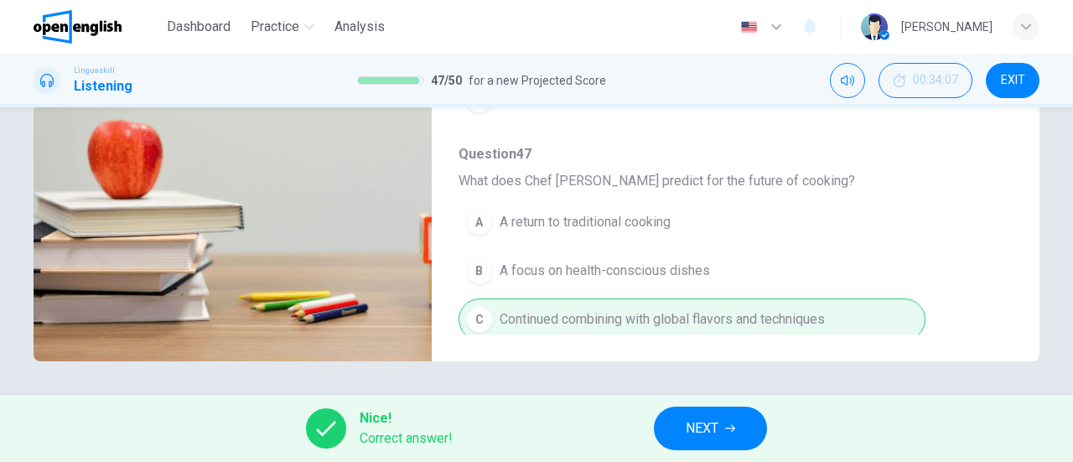
click at [707, 427] on span "NEXT" at bounding box center [702, 428] width 33 height 23
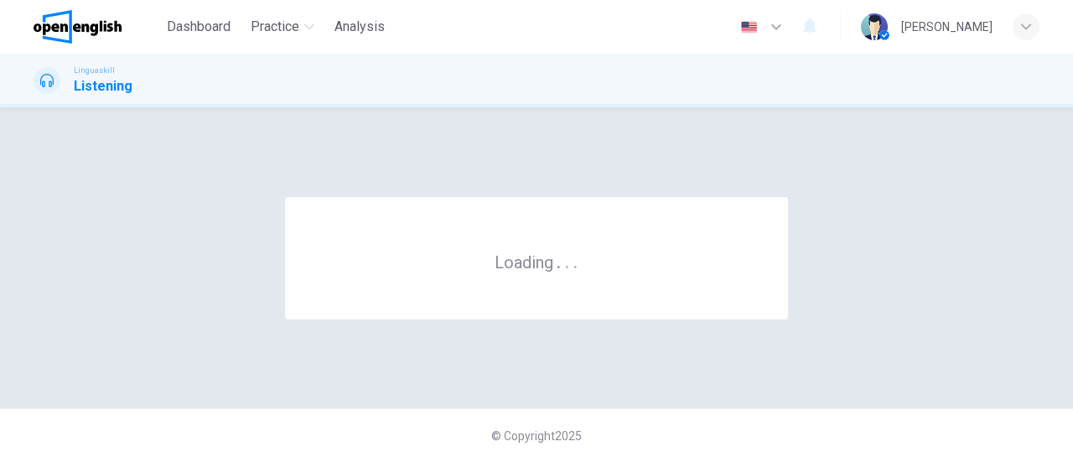
scroll to position [0, 0]
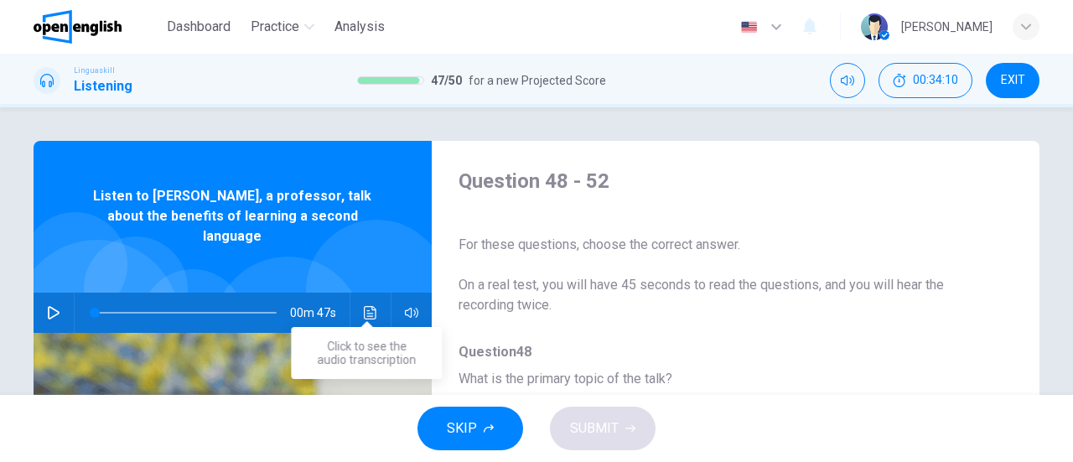
click at [365, 306] on icon "Click to see the audio transcription" at bounding box center [370, 312] width 13 height 13
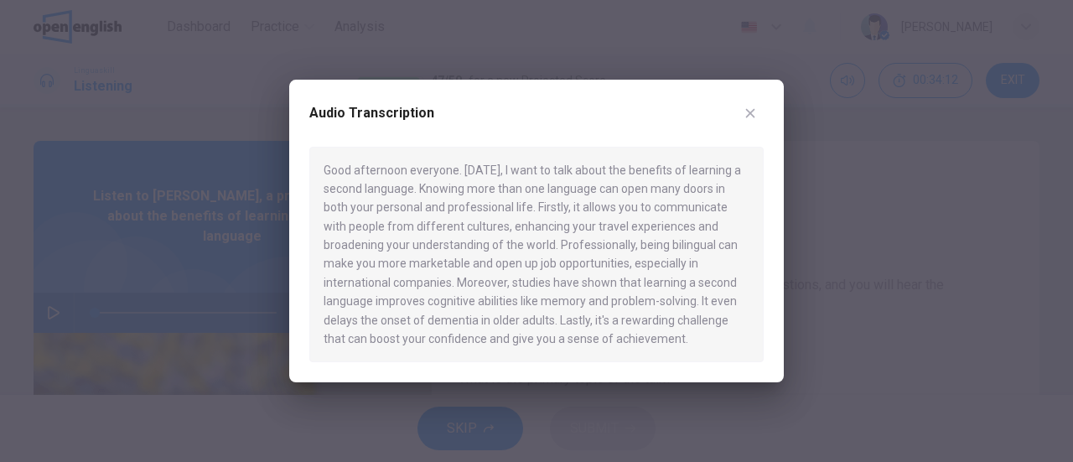
click at [753, 108] on icon "button" at bounding box center [749, 112] width 13 height 13
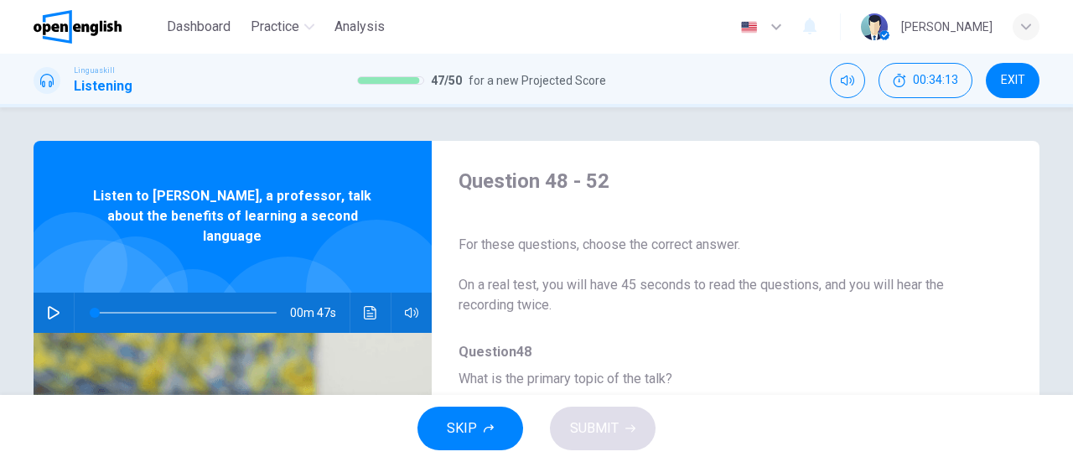
click at [45, 302] on button "button" at bounding box center [53, 313] width 27 height 40
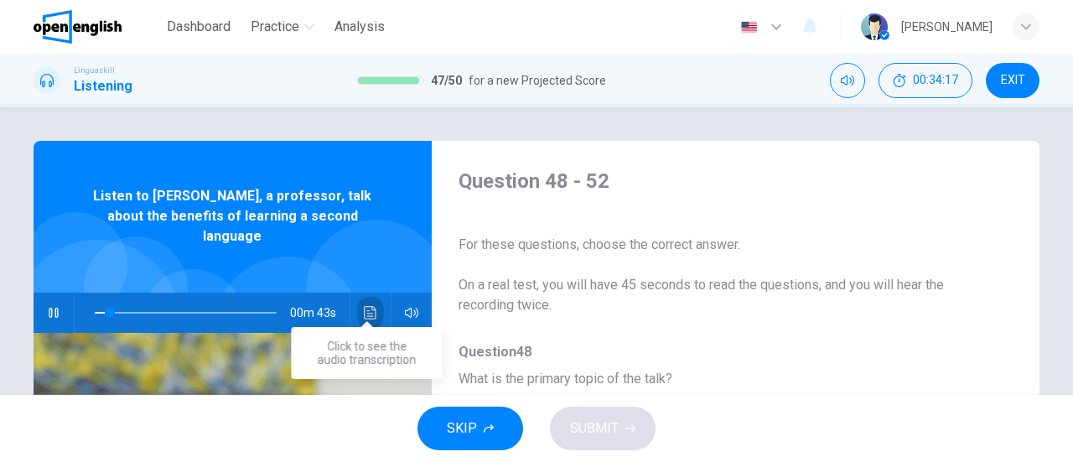
click at [357, 297] on button "Click to see the audio transcription" at bounding box center [370, 313] width 27 height 40
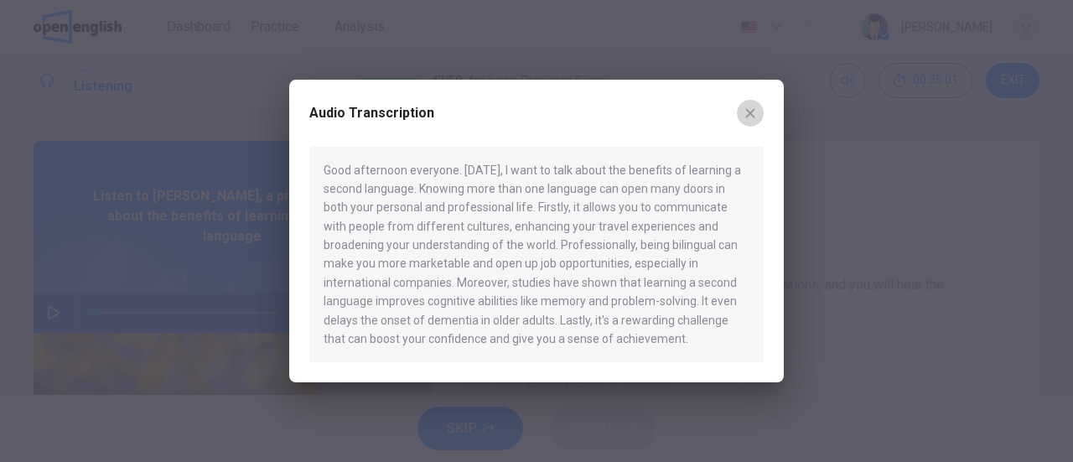
click at [754, 114] on icon "button" at bounding box center [749, 112] width 13 height 13
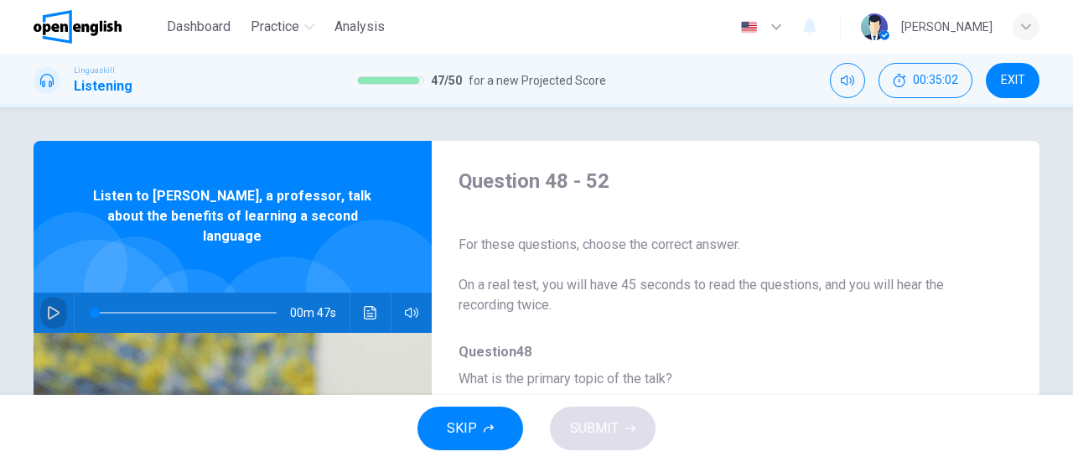
click at [55, 306] on icon "button" at bounding box center [53, 312] width 13 height 13
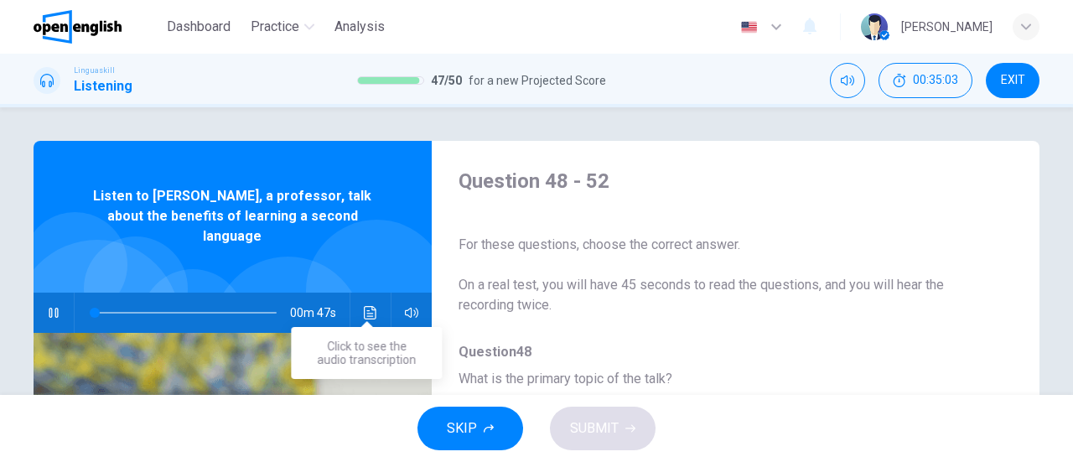
click at [377, 293] on button "Click to see the audio transcription" at bounding box center [370, 313] width 27 height 40
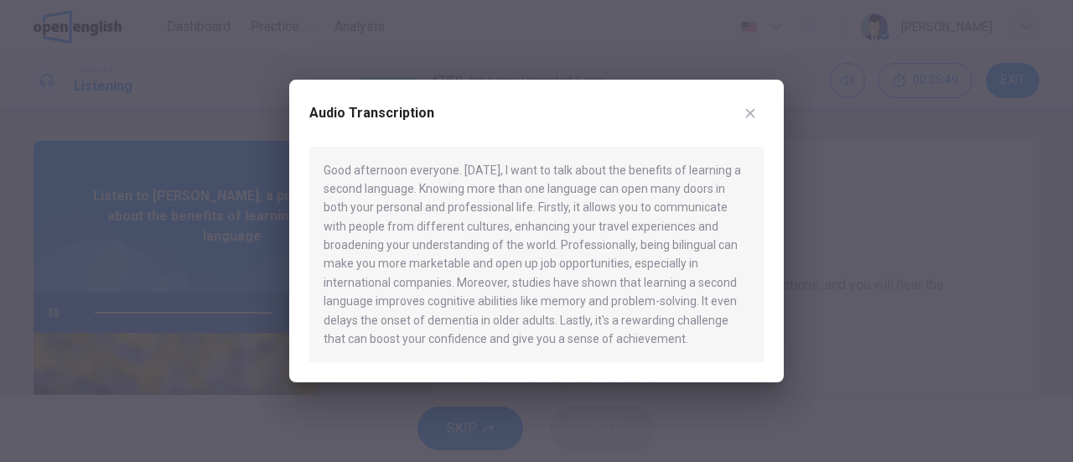
type input "*"
click at [751, 106] on icon "button" at bounding box center [749, 112] width 13 height 13
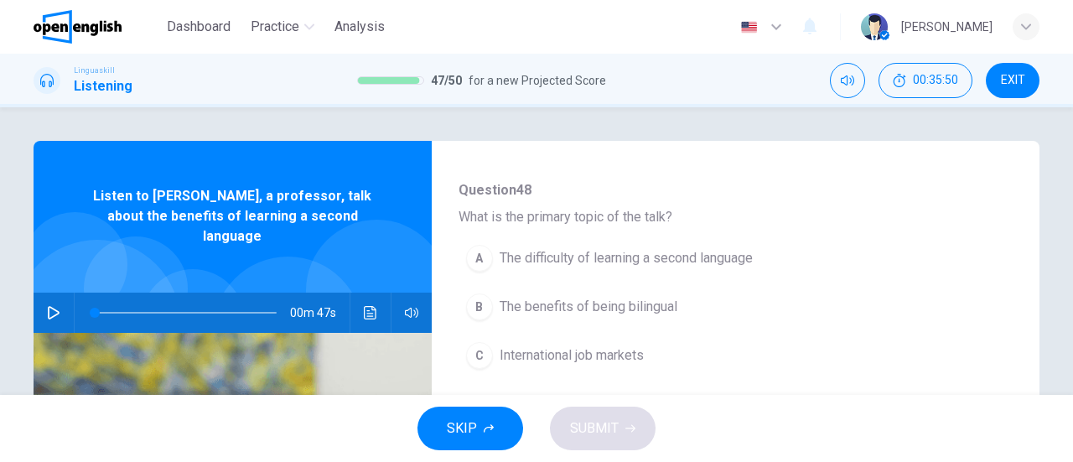
scroll to position [168, 0]
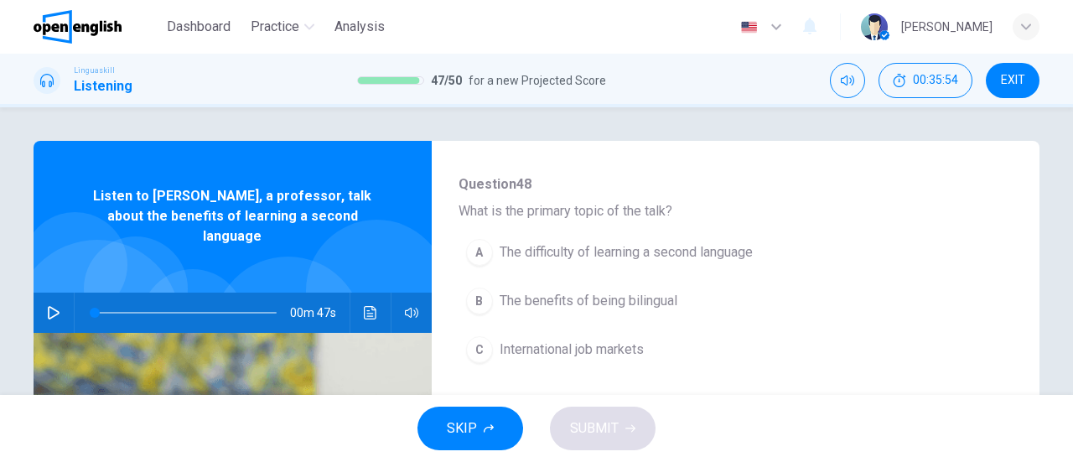
click at [605, 304] on span "The benefits of being bilingual" at bounding box center [589, 301] width 178 height 20
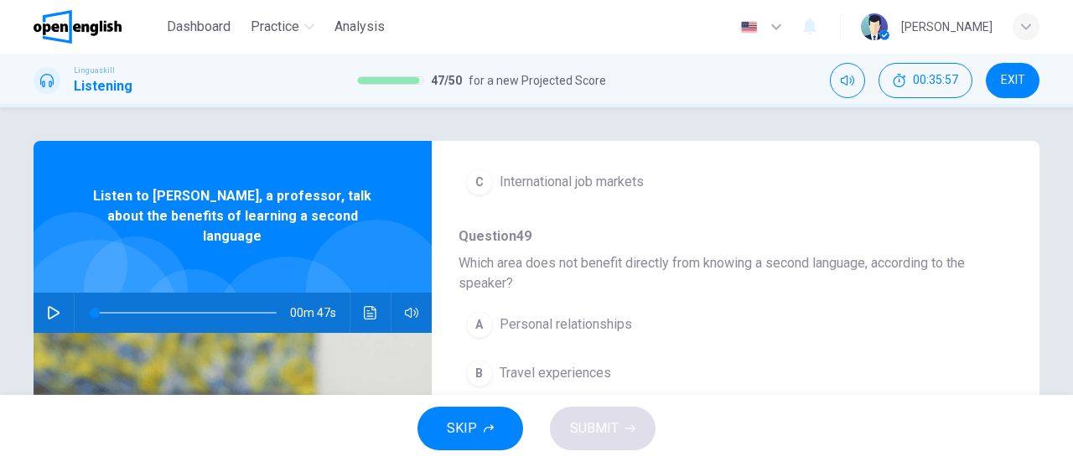
scroll to position [419, 0]
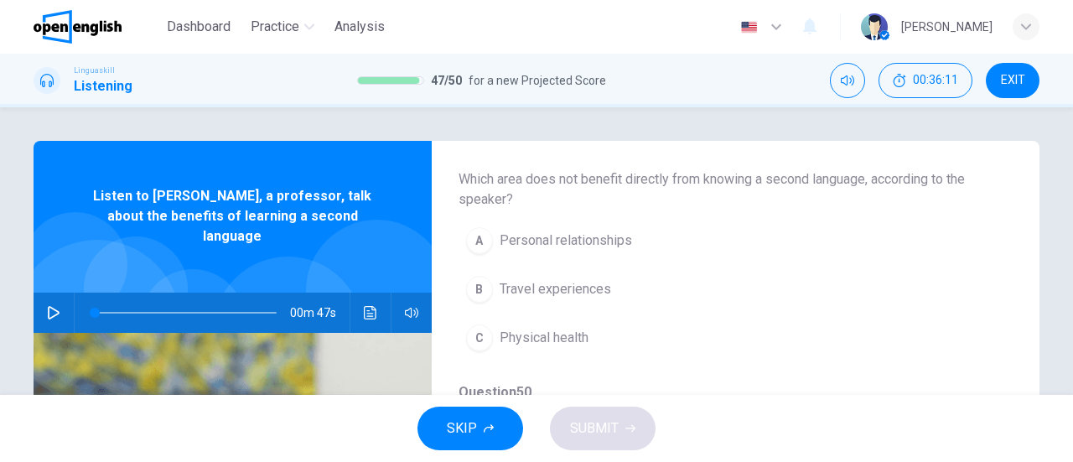
click at [368, 306] on icon "Click to see the audio transcription" at bounding box center [370, 312] width 13 height 13
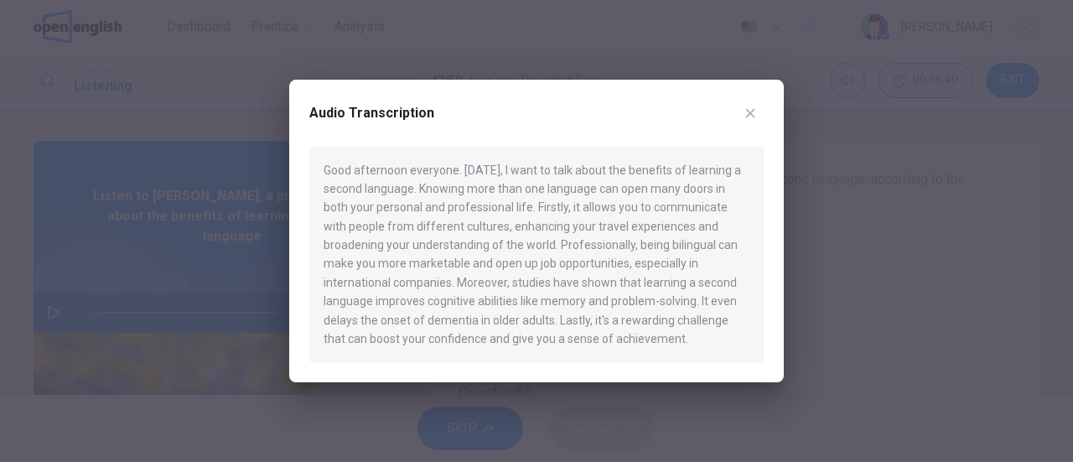
click at [750, 117] on icon "button" at bounding box center [749, 112] width 13 height 13
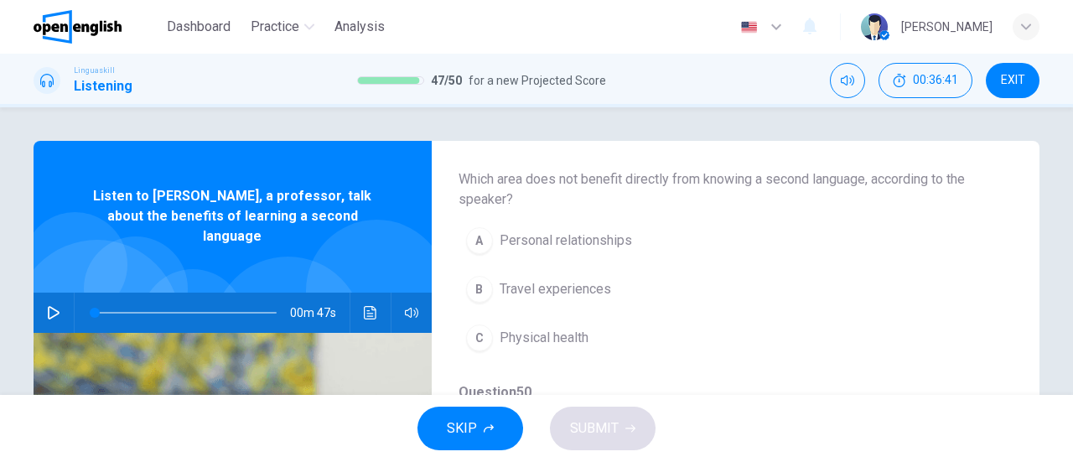
click at [587, 282] on span "Travel experiences" at bounding box center [555, 289] width 111 height 20
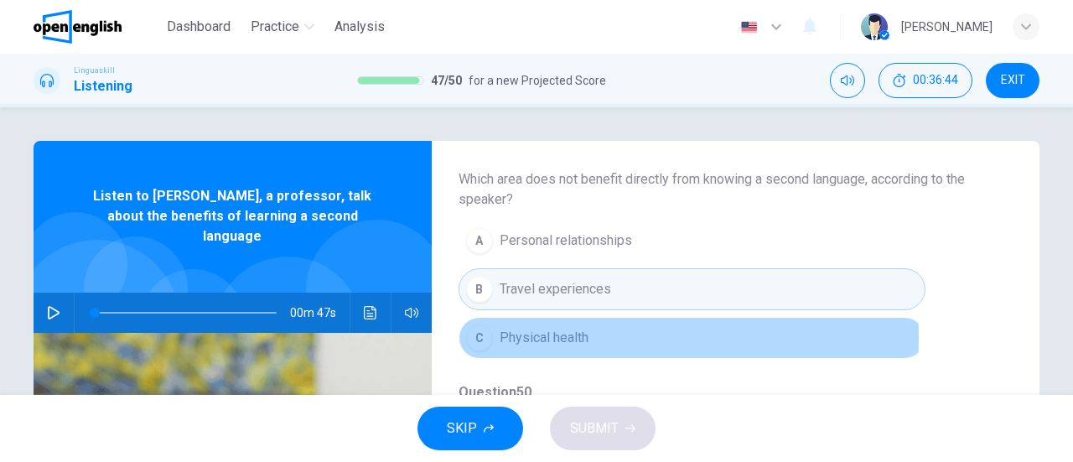
click at [555, 334] on span "Physical health" at bounding box center [544, 338] width 89 height 20
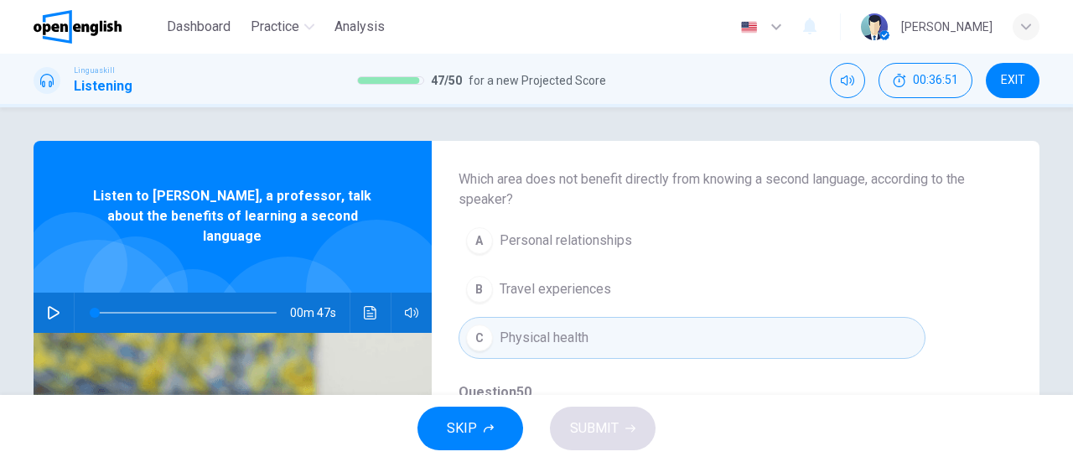
click at [605, 234] on span "Personal relationships" at bounding box center [566, 240] width 132 height 20
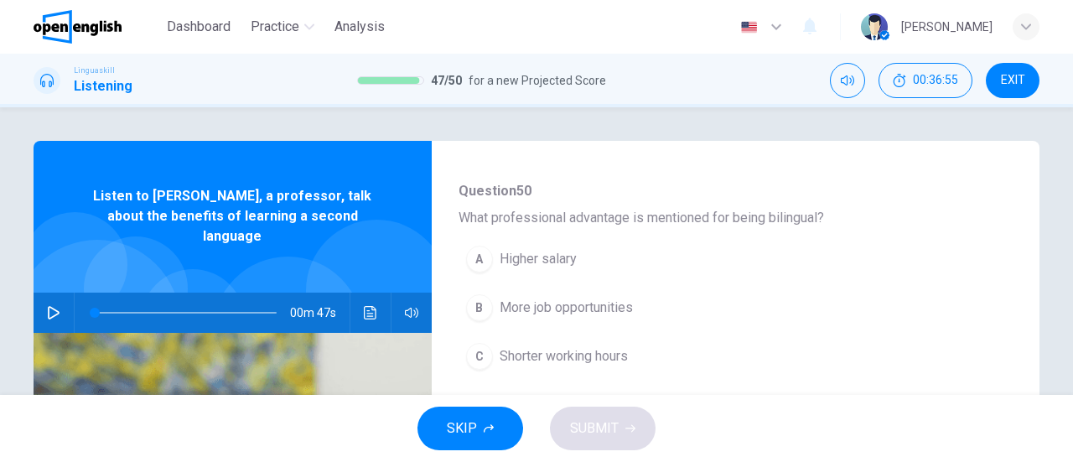
scroll to position [587, 0]
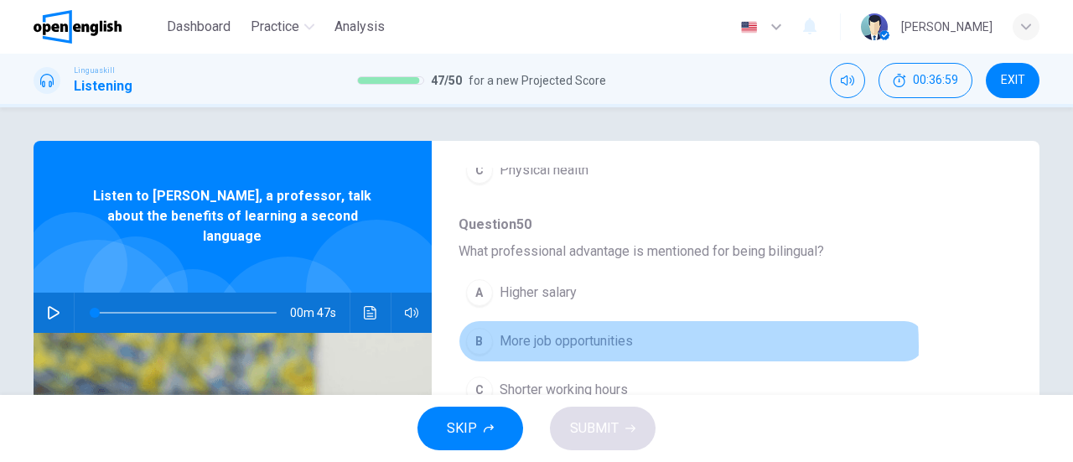
click at [599, 342] on span "More job opportunities" at bounding box center [566, 341] width 133 height 20
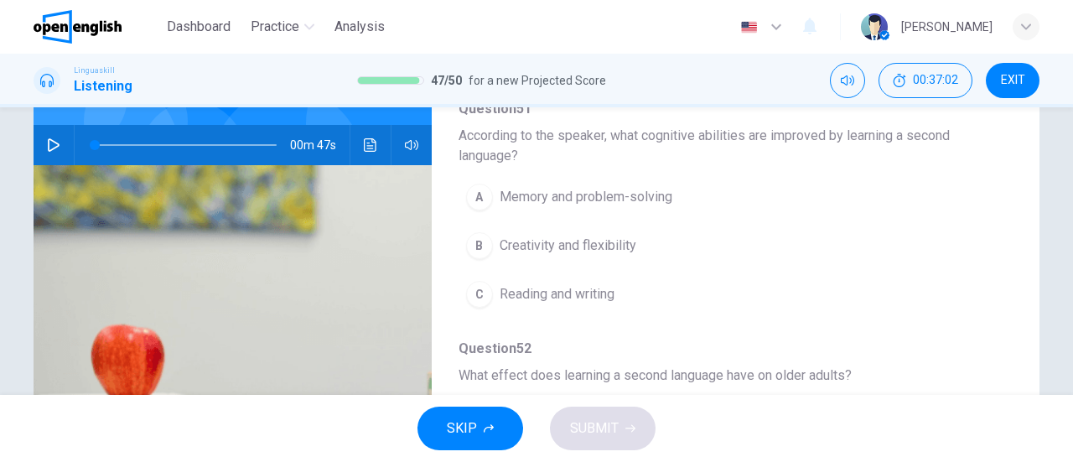
scroll to position [84, 0]
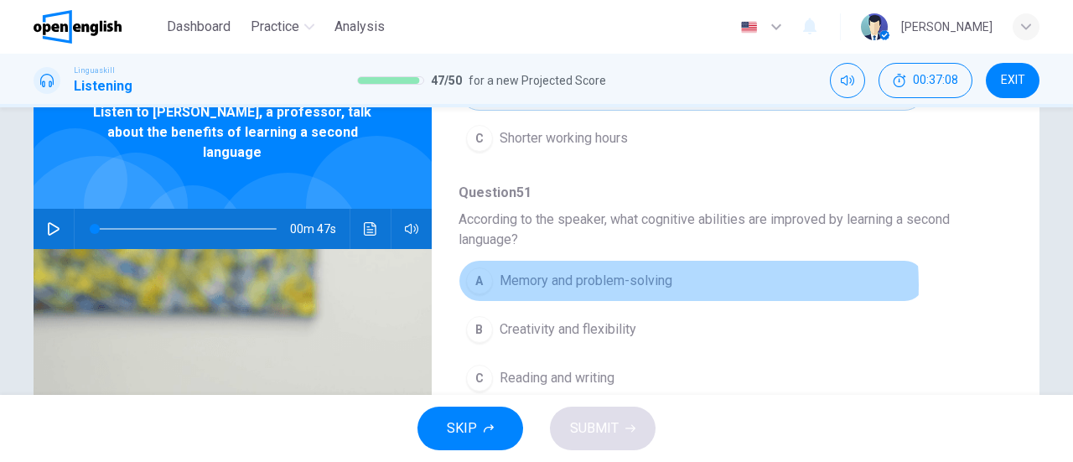
click at [645, 279] on span "Memory and problem-solving" at bounding box center [586, 281] width 173 height 20
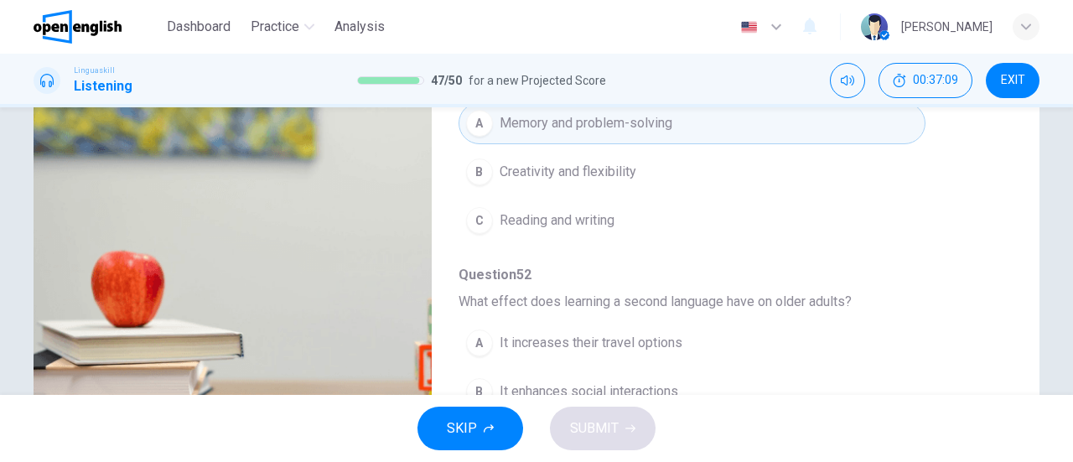
scroll to position [362, 0]
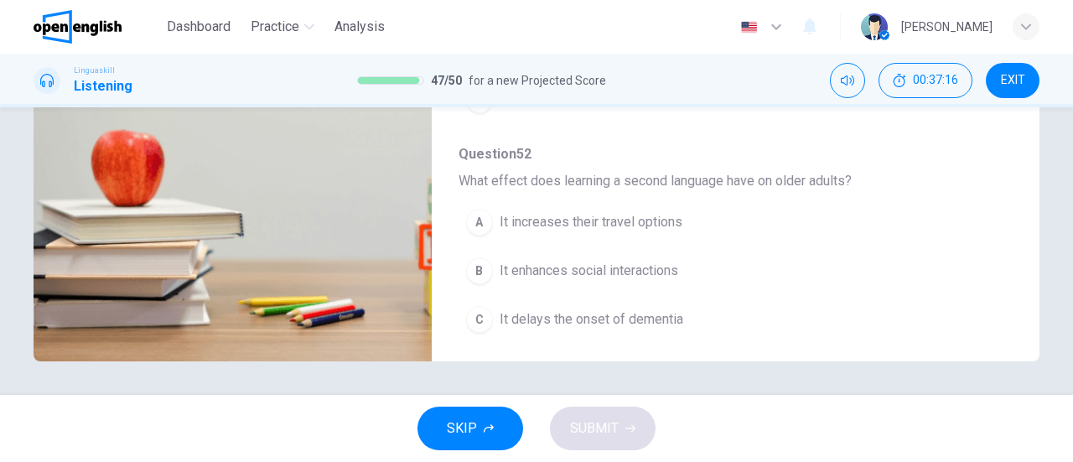
click at [651, 309] on span "It delays the onset of dementia" at bounding box center [592, 319] width 184 height 20
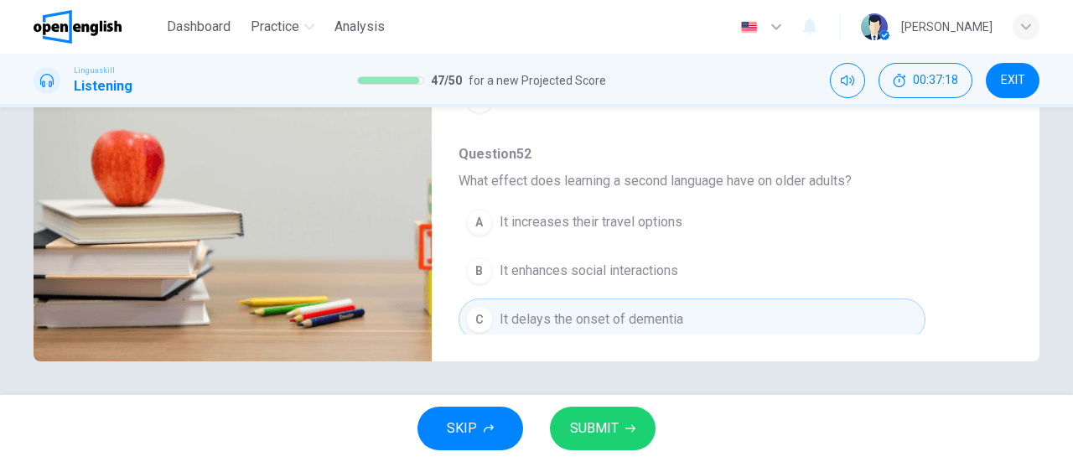
click at [630, 440] on button "SUBMIT" at bounding box center [603, 429] width 106 height 44
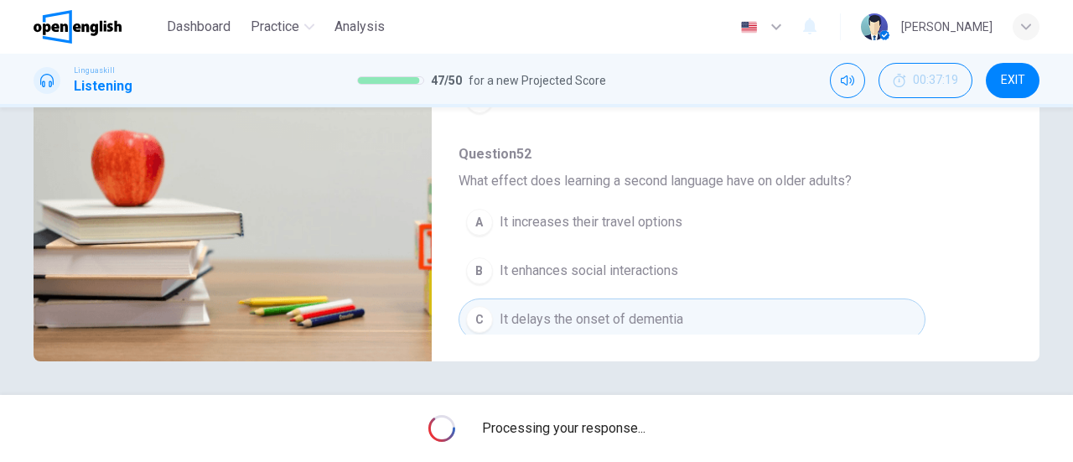
scroll to position [0, 0]
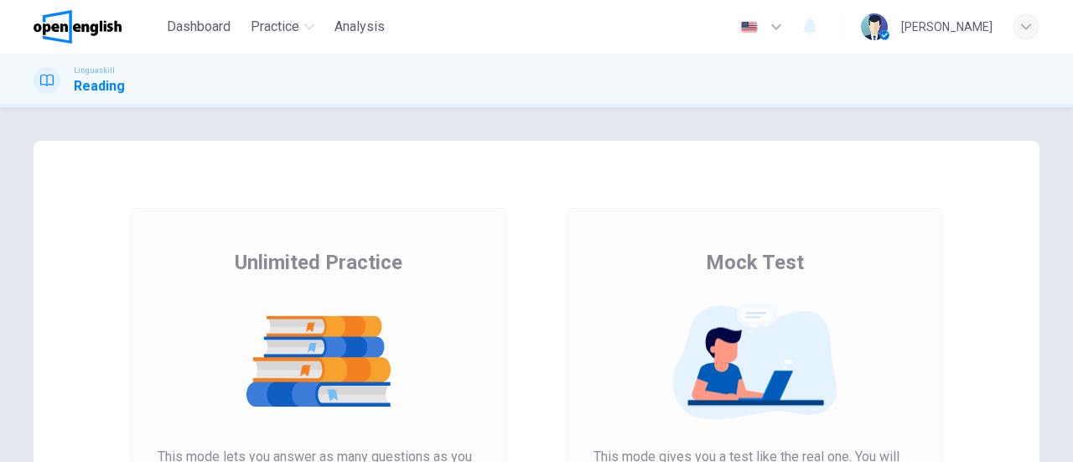
scroll to position [168, 0]
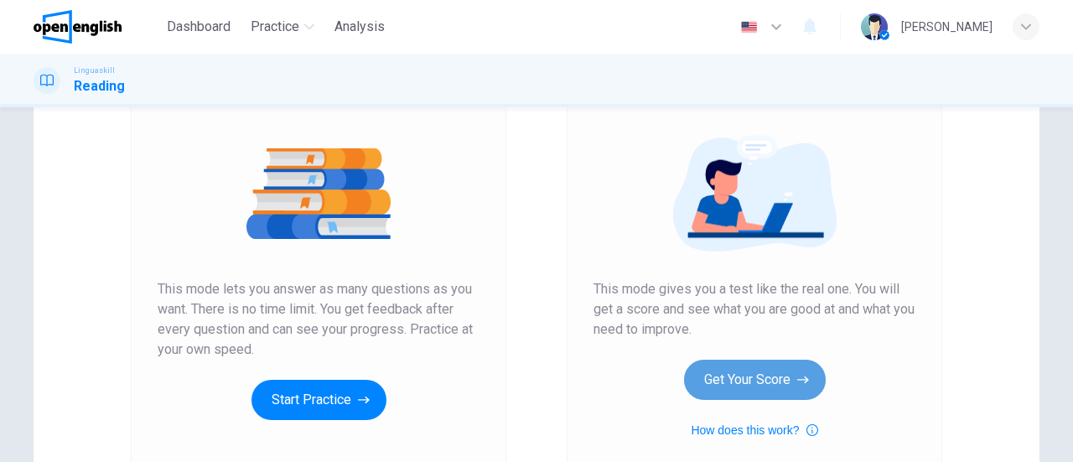
click at [758, 381] on button "Get Your Score" at bounding box center [755, 380] width 142 height 40
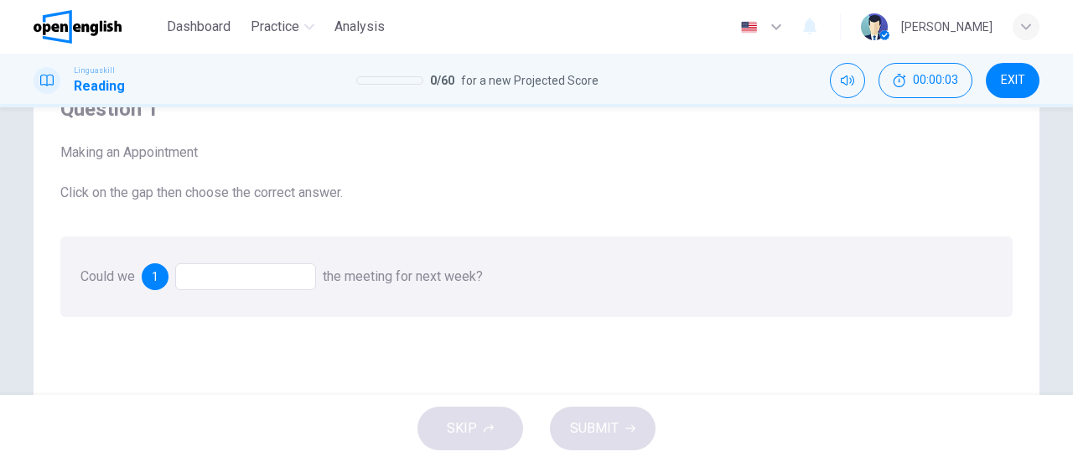
scroll to position [27, 0]
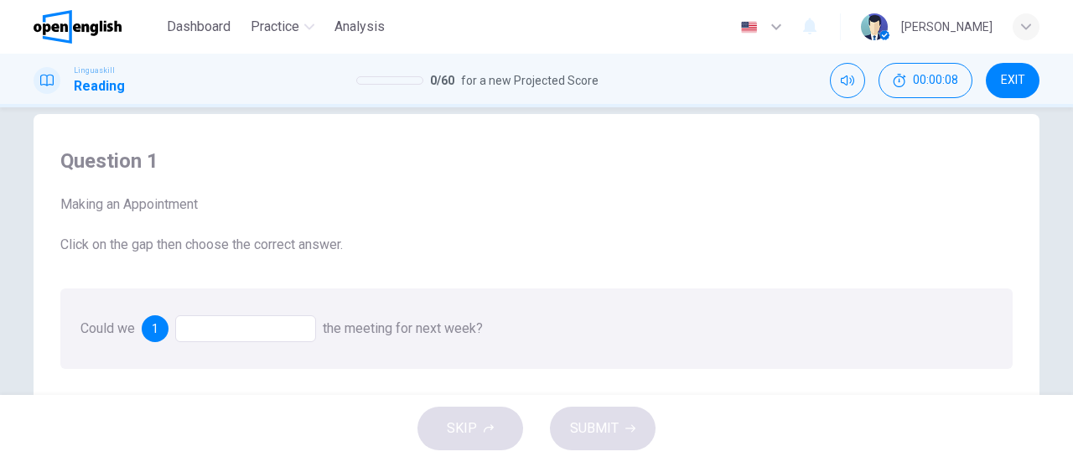
click at [267, 317] on div at bounding box center [245, 328] width 141 height 27
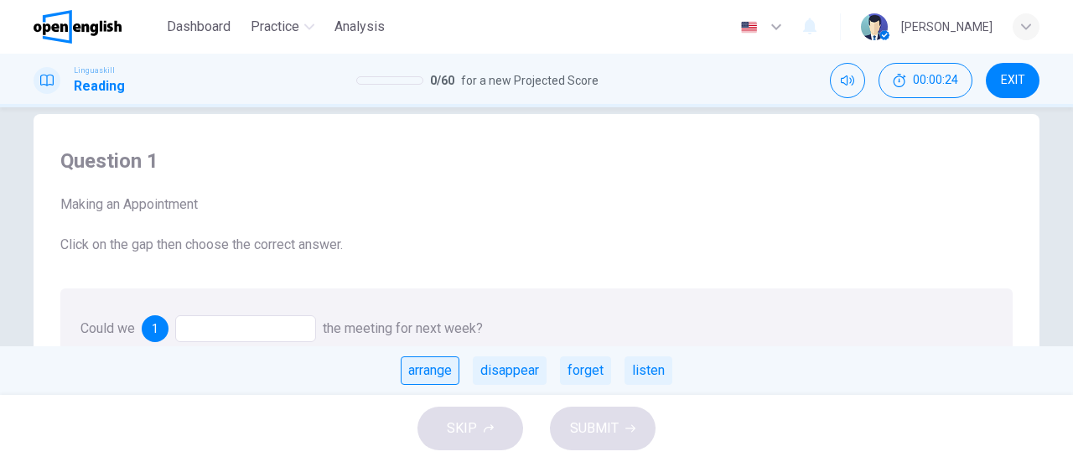
click at [445, 376] on div "arrange" at bounding box center [430, 370] width 59 height 28
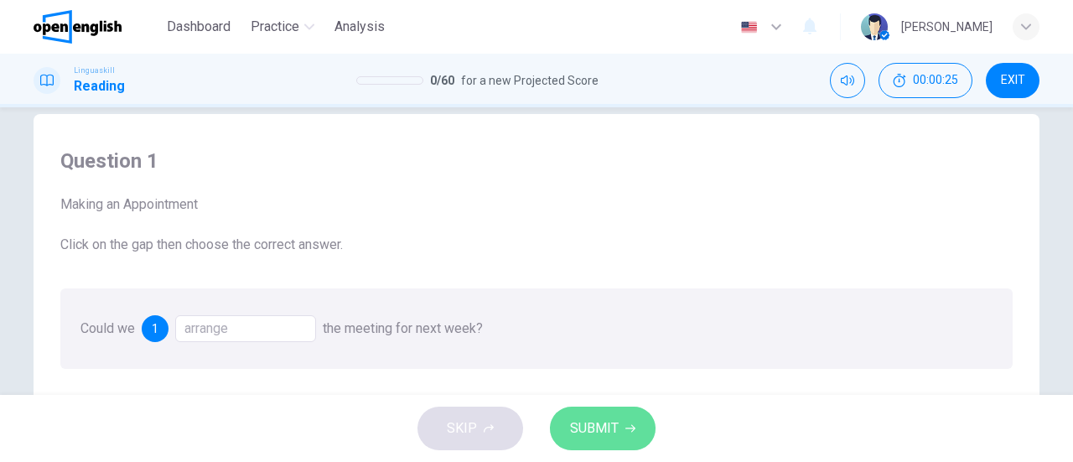
click at [590, 425] on span "SUBMIT" at bounding box center [594, 428] width 49 height 23
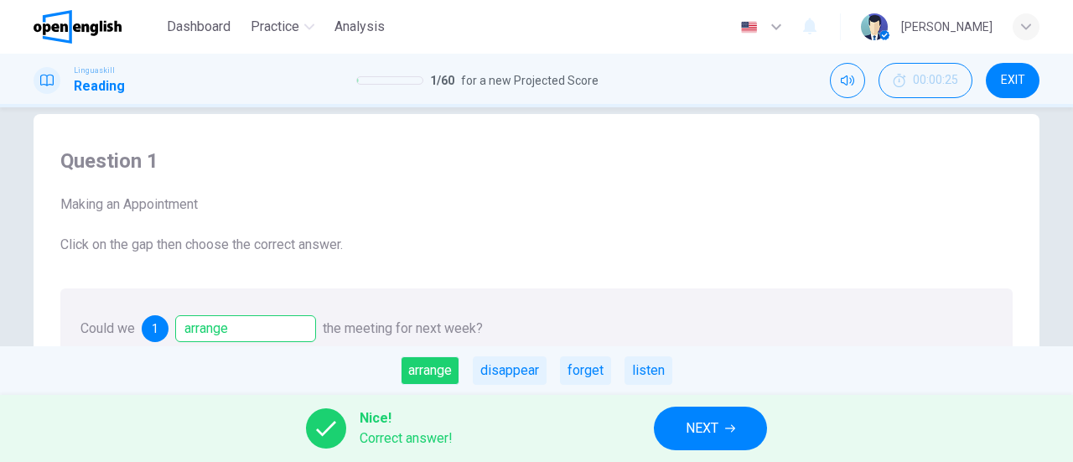
scroll to position [278, 0]
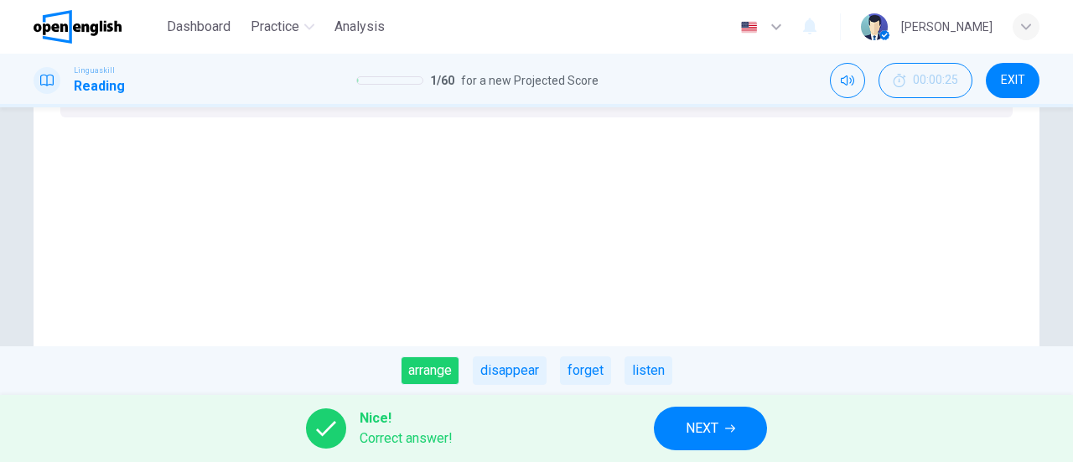
click at [690, 423] on span "NEXT" at bounding box center [702, 428] width 33 height 23
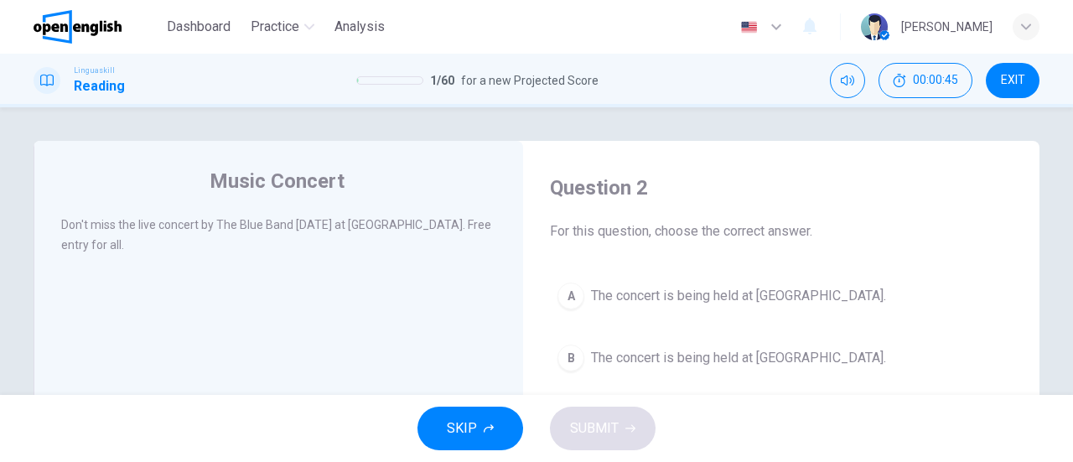
scroll to position [84, 0]
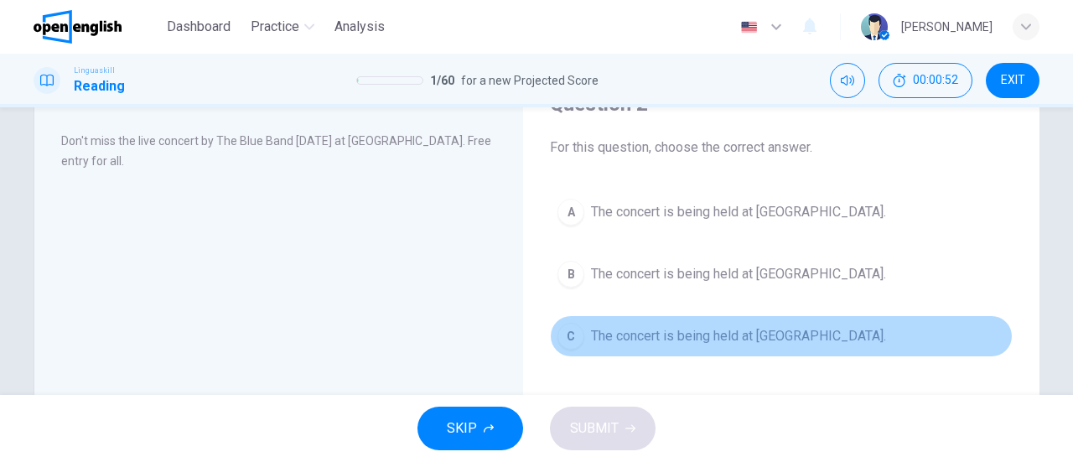
click at [735, 338] on span "The concert is being held at City Park." at bounding box center [738, 336] width 295 height 20
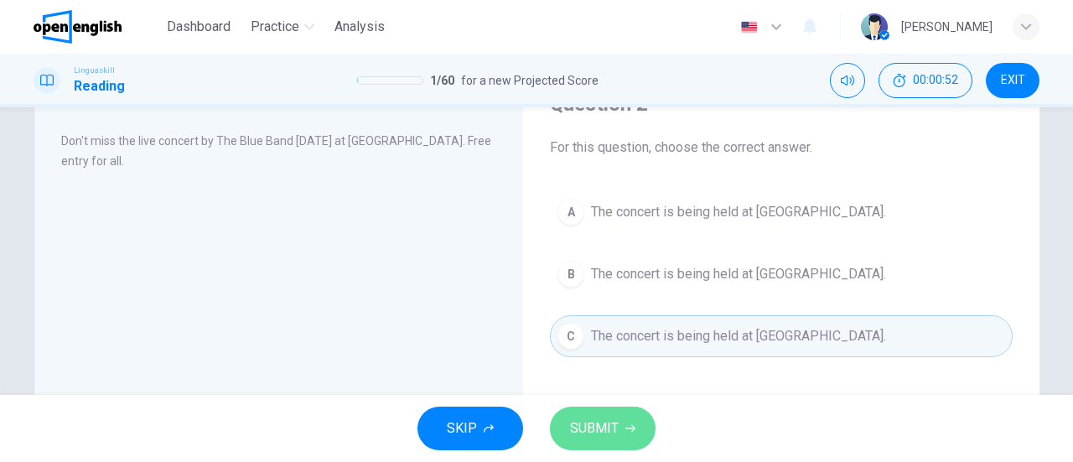
click at [605, 432] on span "SUBMIT" at bounding box center [594, 428] width 49 height 23
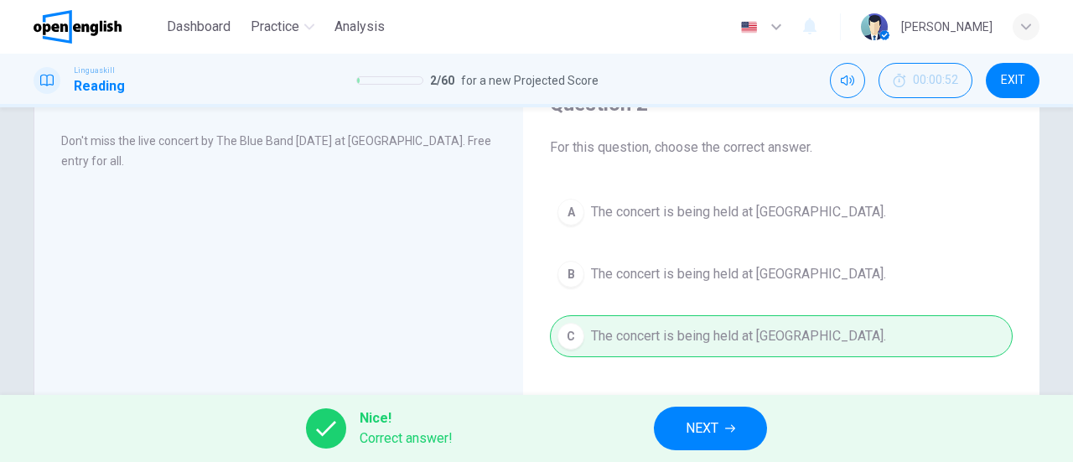
click at [685, 420] on button "NEXT" at bounding box center [710, 429] width 113 height 44
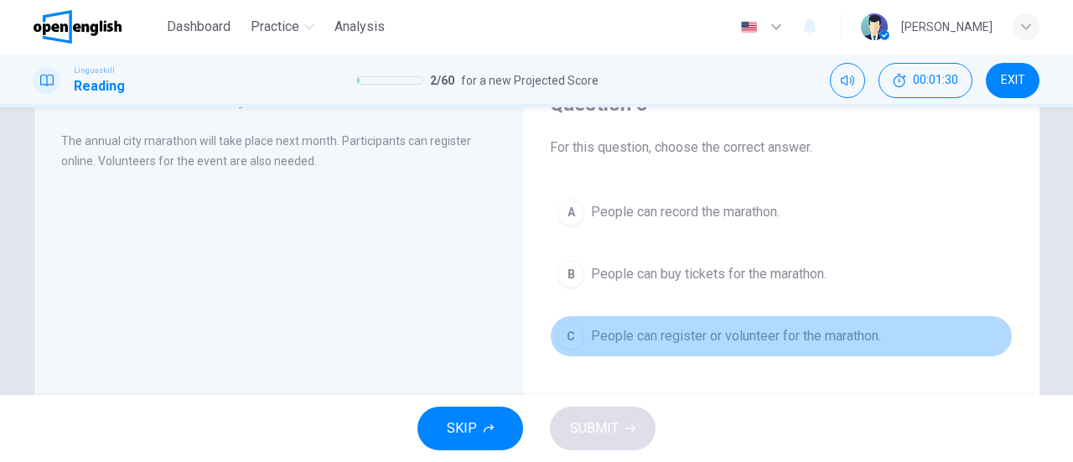
click at [712, 333] on span "People can register or volunteer for the marathon." at bounding box center [736, 336] width 290 height 20
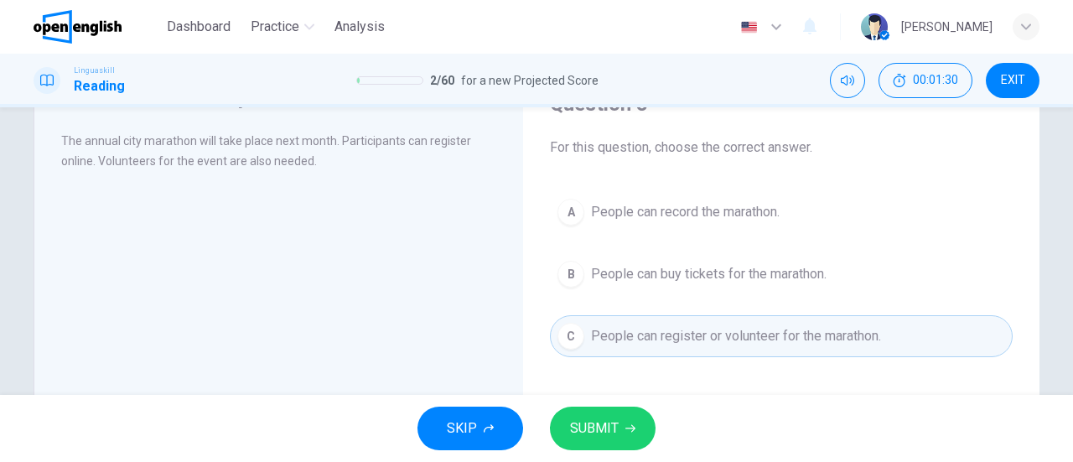
click at [607, 425] on span "SUBMIT" at bounding box center [594, 428] width 49 height 23
click at [618, 422] on button "SUBMIT" at bounding box center [603, 429] width 106 height 44
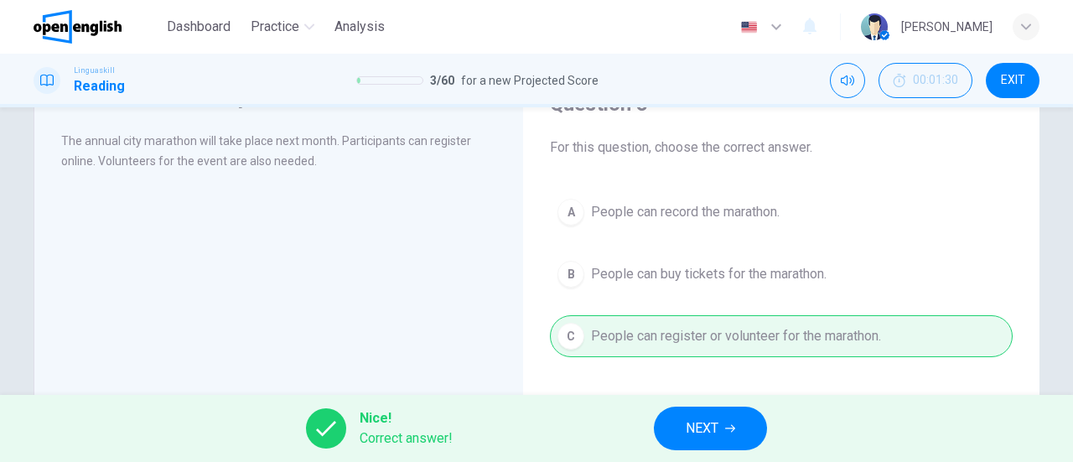
click at [714, 433] on span "NEXT" at bounding box center [702, 428] width 33 height 23
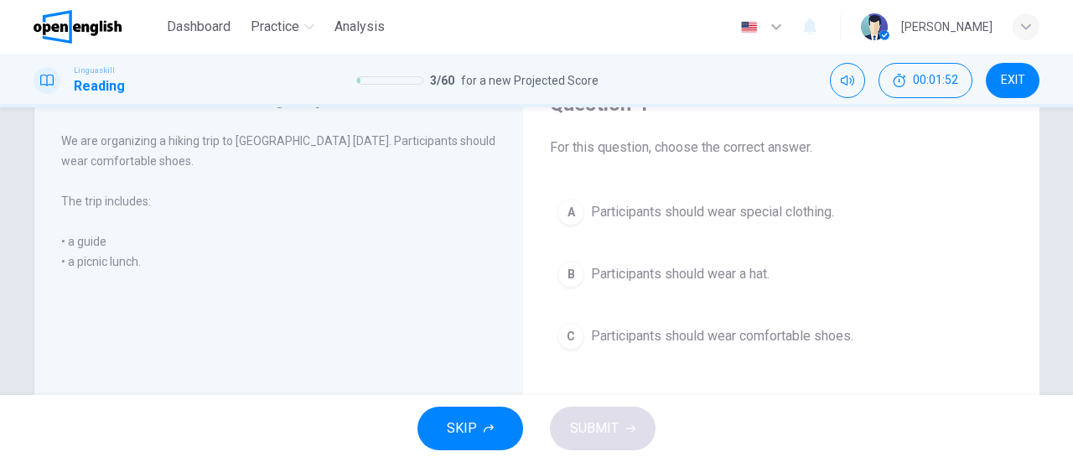
click at [788, 343] on span "Participants should wear comfortable shoes." at bounding box center [722, 336] width 262 height 20
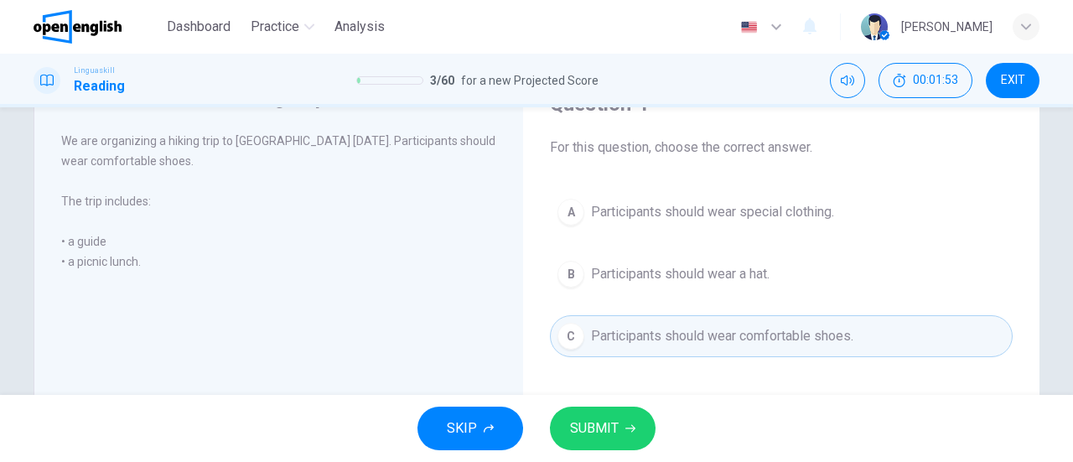
click at [627, 425] on icon "button" at bounding box center [630, 428] width 10 height 10
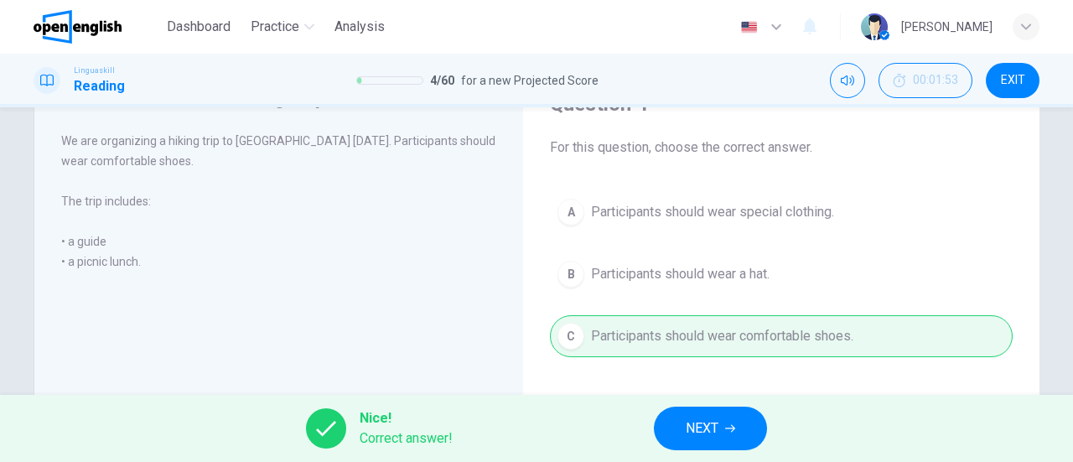
click at [711, 442] on button "NEXT" at bounding box center [710, 429] width 113 height 44
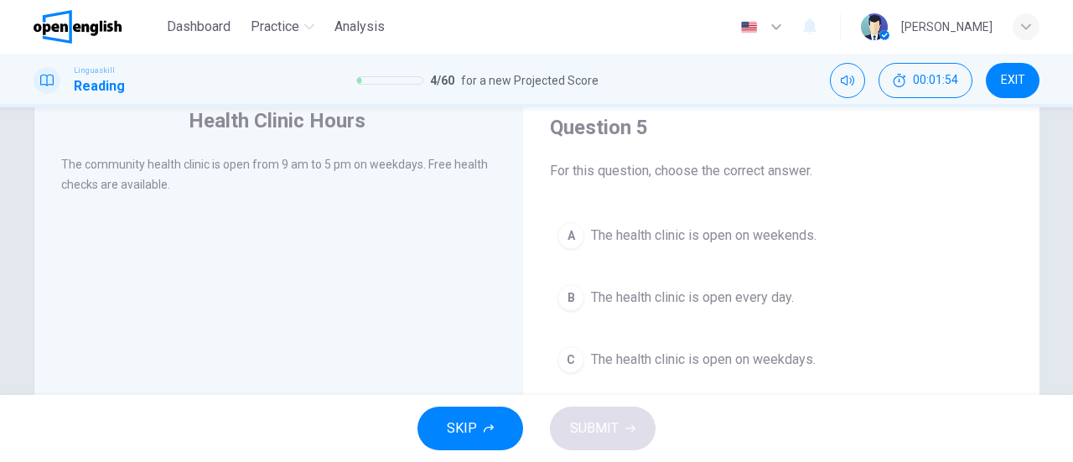
scroll to position [0, 0]
